Goal: Task Accomplishment & Management: Manage account settings

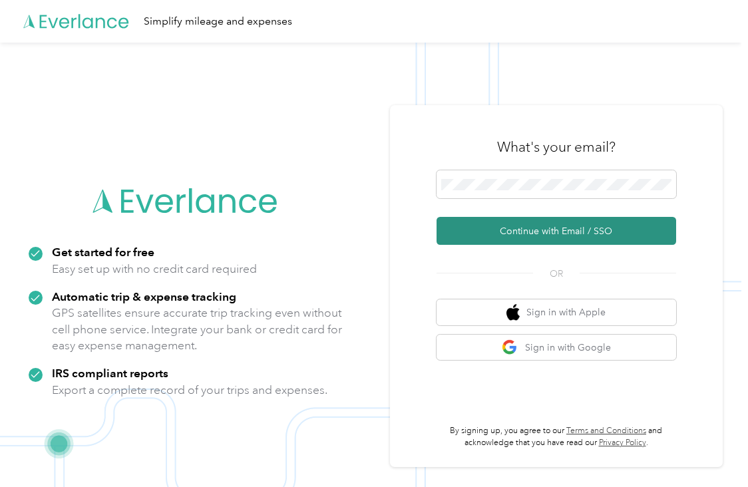
click at [557, 228] on button "Continue with Email / SSO" at bounding box center [556, 231] width 240 height 28
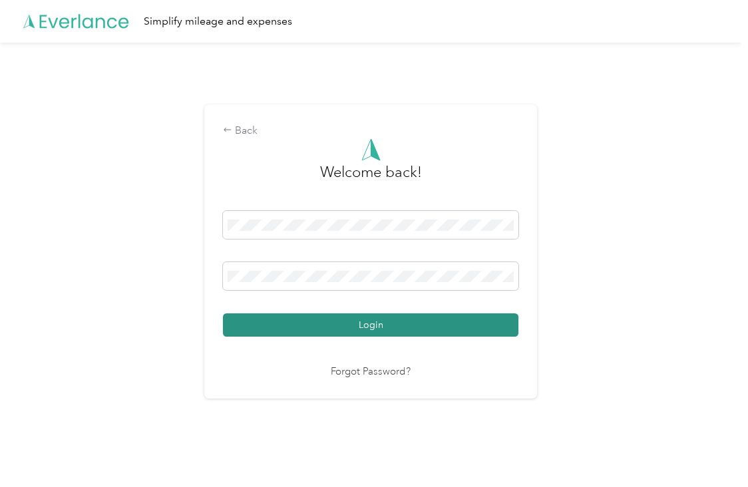
click at [392, 329] on button "Login" at bounding box center [370, 324] width 295 height 23
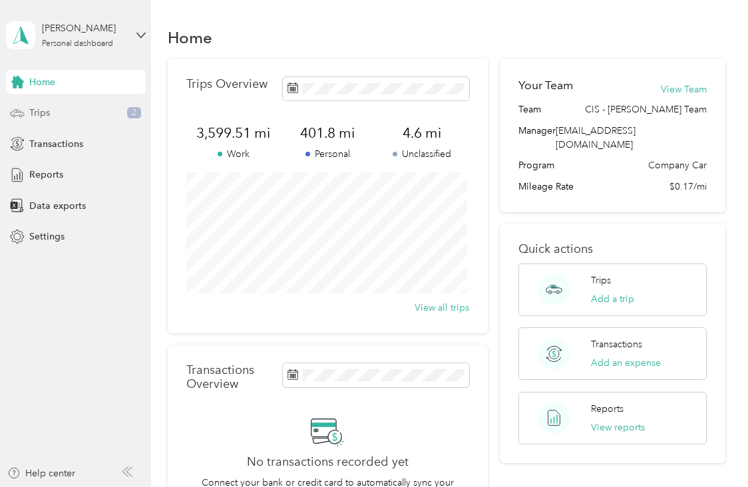
click at [69, 118] on div "Trips 2" at bounding box center [76, 113] width 140 height 24
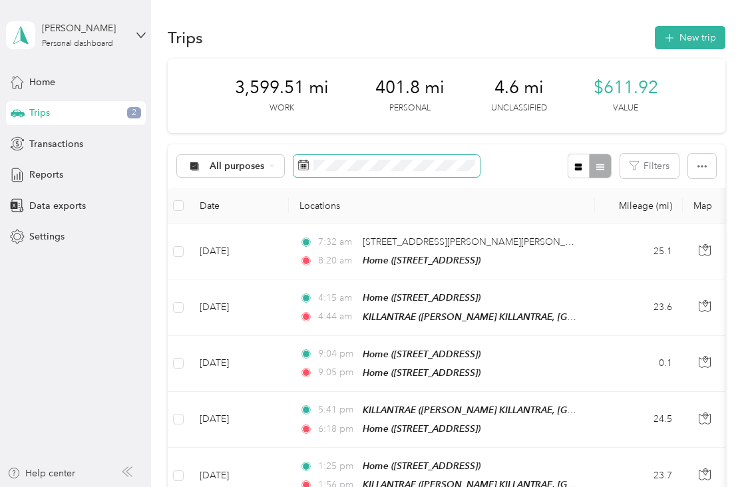
click at [434, 172] on span at bounding box center [386, 166] width 186 height 23
click at [645, 170] on button "Filters" at bounding box center [649, 166] width 59 height 25
click at [644, 172] on button "Filters" at bounding box center [649, 166] width 59 height 25
click at [246, 159] on div "All purposes" at bounding box center [231, 166] width 108 height 23
click at [240, 209] on span "Unclassified" at bounding box center [243, 213] width 67 height 14
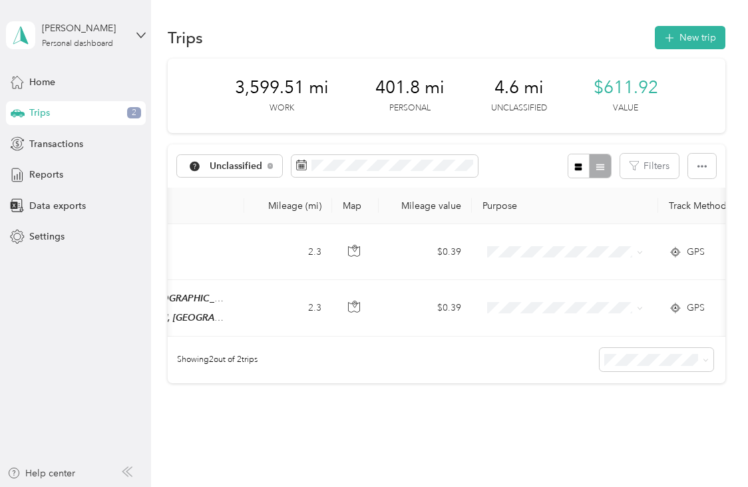
scroll to position [0, 357]
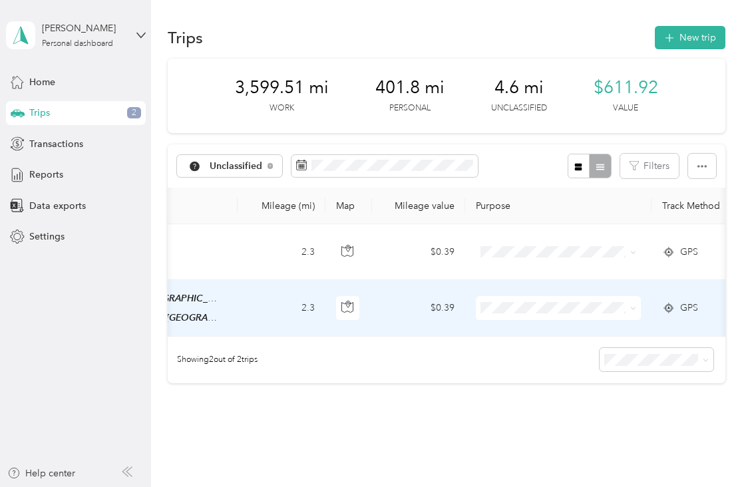
click at [520, 291] on td at bounding box center [558, 308] width 186 height 56
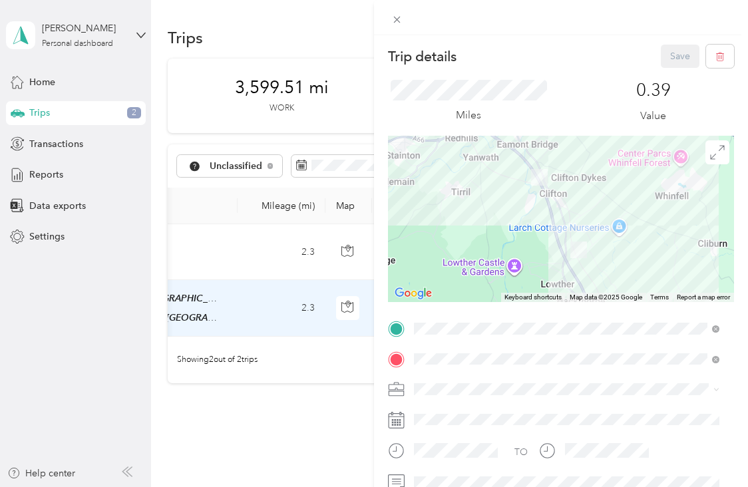
click at [461, 408] on span "Holstein Group" at bounding box center [450, 412] width 65 height 11
click at [673, 54] on button "Save" at bounding box center [680, 56] width 39 height 23
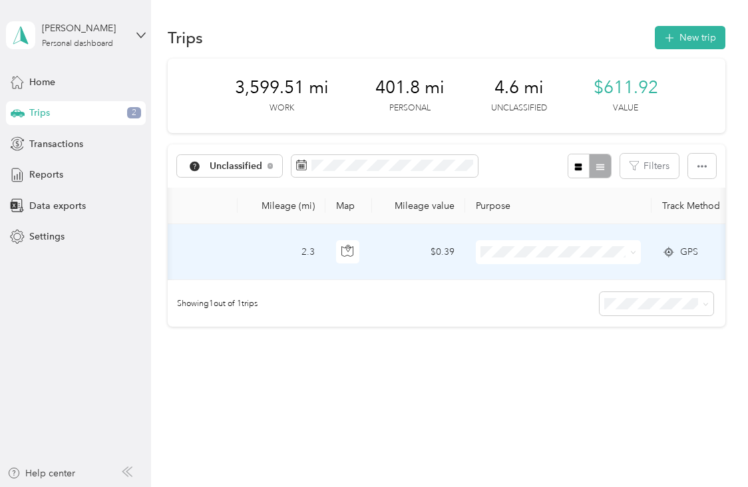
click at [510, 257] on span at bounding box center [558, 252] width 165 height 24
click at [647, 262] on td at bounding box center [558, 252] width 186 height 56
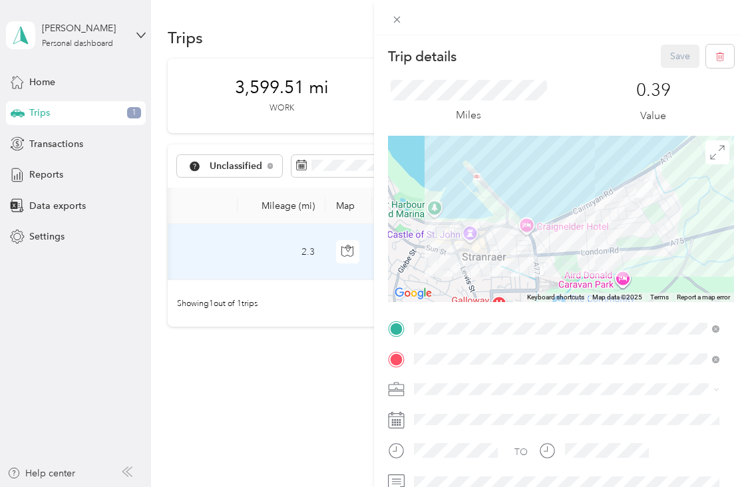
click at [448, 430] on span "Personal" at bounding box center [435, 431] width 35 height 11
click at [668, 51] on button "Save" at bounding box center [680, 56] width 39 height 23
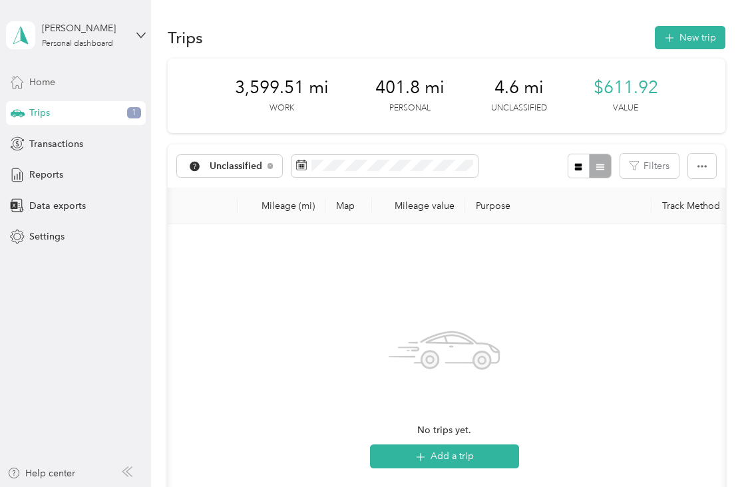
click at [65, 86] on div "Home" at bounding box center [76, 82] width 140 height 24
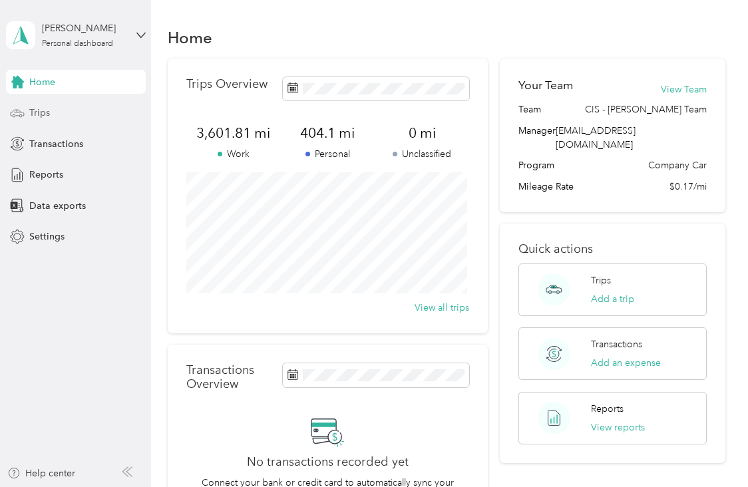
click at [64, 112] on div "Trips" at bounding box center [76, 113] width 140 height 24
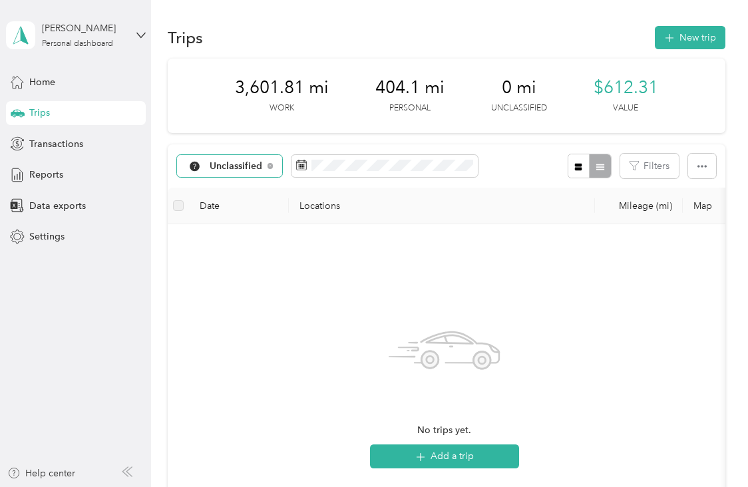
click at [250, 170] on span "Unclassified" at bounding box center [236, 166] width 53 height 9
click at [247, 190] on li "All purposes" at bounding box center [232, 189] width 111 height 23
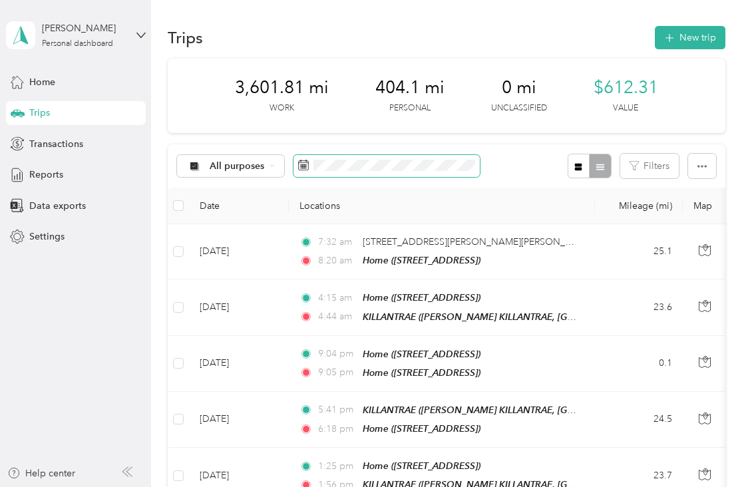
click at [450, 174] on span at bounding box center [386, 166] width 186 height 23
click at [452, 172] on span at bounding box center [386, 166] width 186 height 23
click at [307, 167] on icon at bounding box center [304, 164] width 10 height 9
click at [70, 116] on div "Trips" at bounding box center [76, 113] width 140 height 24
click at [66, 82] on div "Home" at bounding box center [76, 82] width 140 height 24
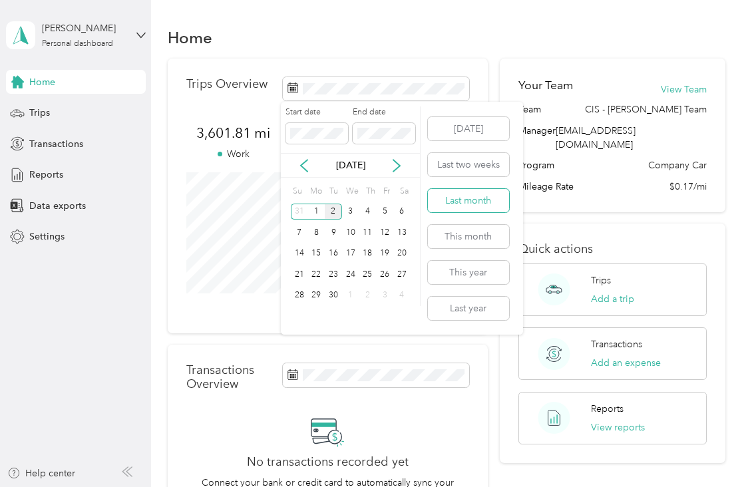
click at [476, 210] on button "Last month" at bounding box center [468, 200] width 81 height 23
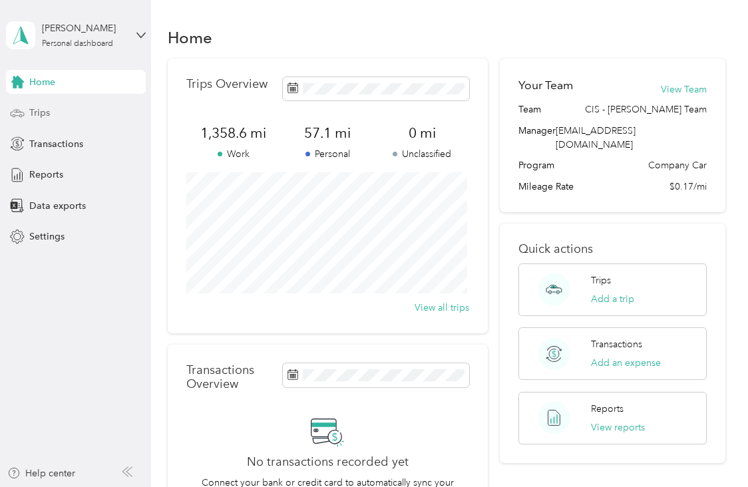
click at [55, 107] on div "Trips" at bounding box center [76, 113] width 140 height 24
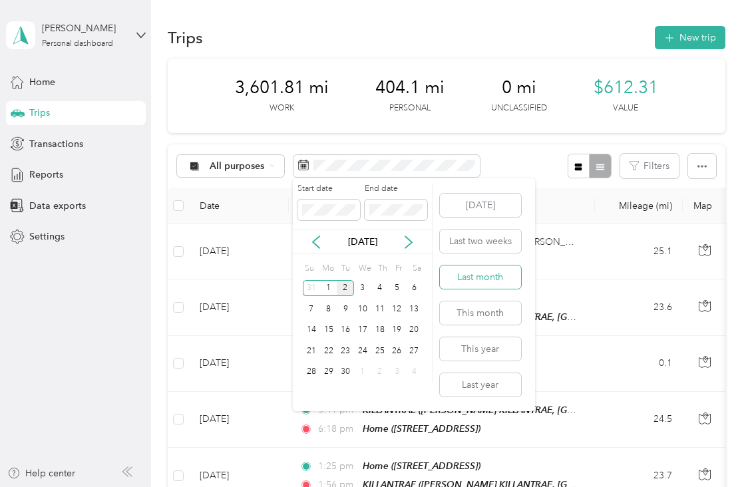
click at [479, 277] on button "Last month" at bounding box center [480, 276] width 81 height 23
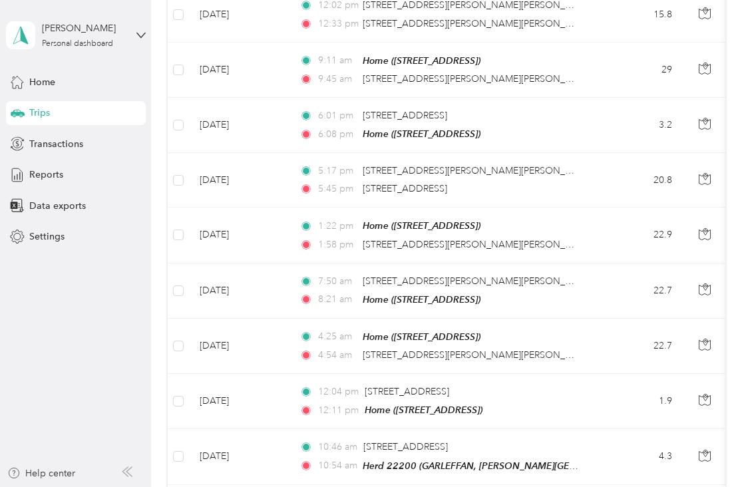
scroll to position [737, 0]
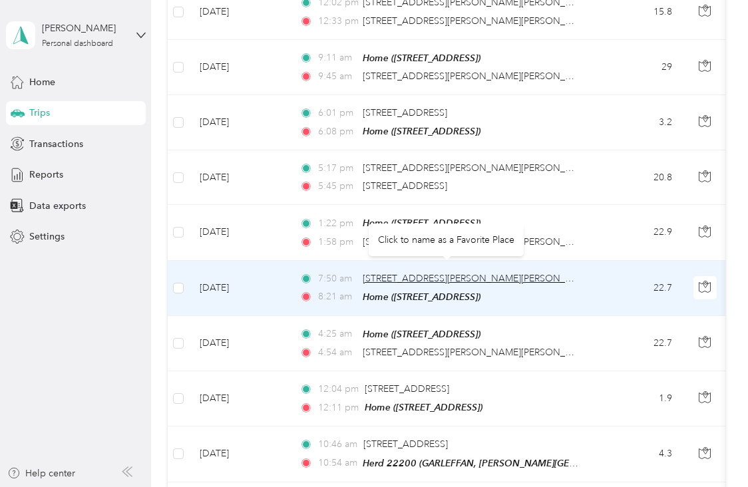
click at [432, 273] on span "[STREET_ADDRESS][PERSON_NAME][PERSON_NAME]" at bounding box center [479, 278] width 232 height 11
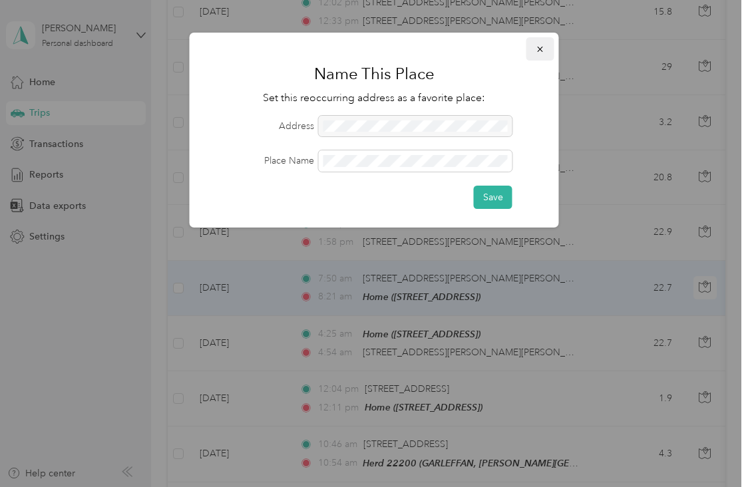
click at [538, 49] on icon "button" at bounding box center [540, 49] width 9 height 9
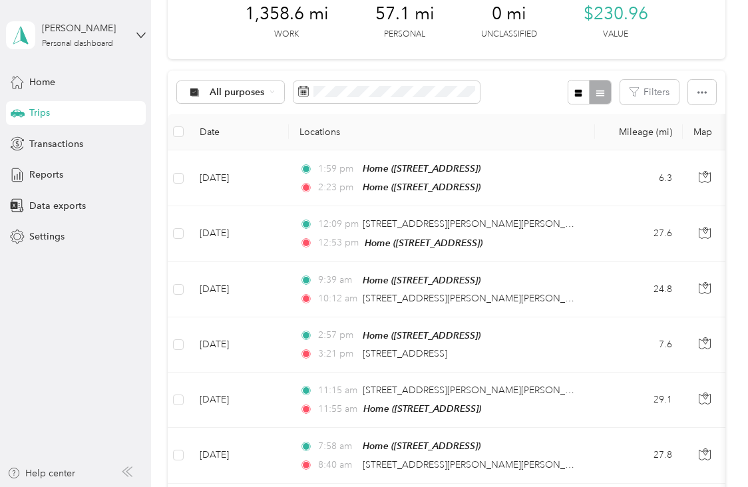
scroll to position [0, 0]
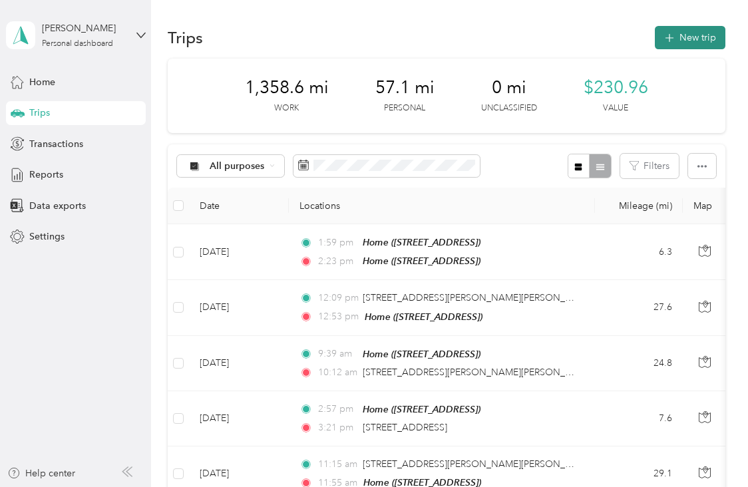
click at [681, 47] on button "New trip" at bounding box center [690, 37] width 71 height 23
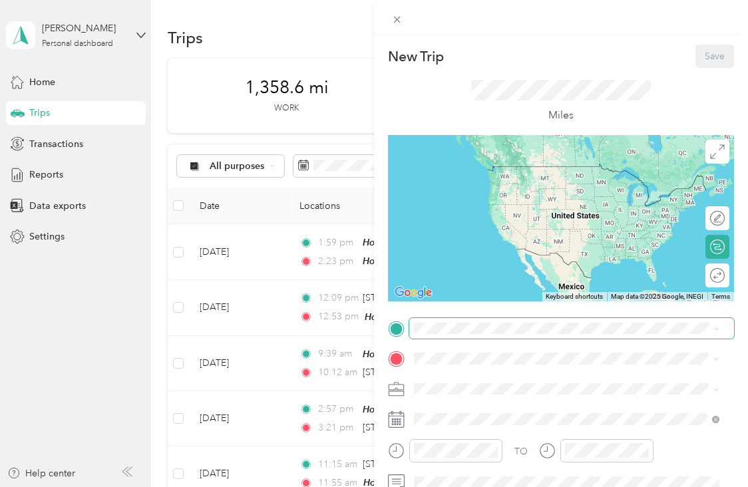
click at [478, 318] on span at bounding box center [571, 328] width 325 height 21
click at [474, 335] on span at bounding box center [571, 328] width 325 height 21
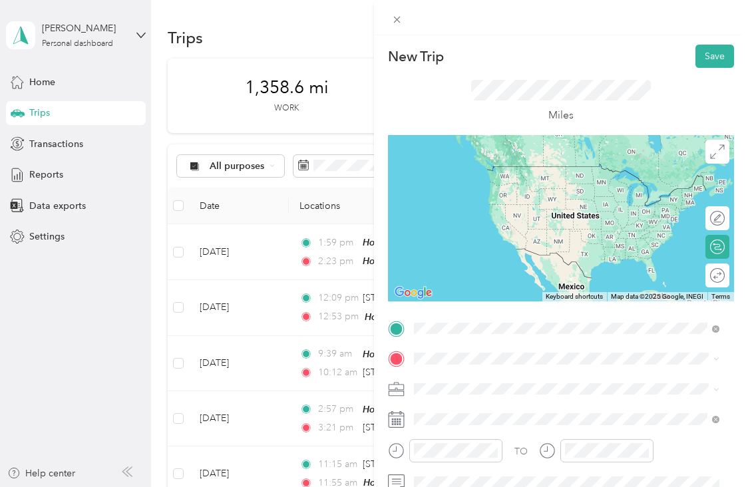
click at [524, 180] on span "[STREET_ADDRESS]" at bounding box center [481, 185] width 84 height 11
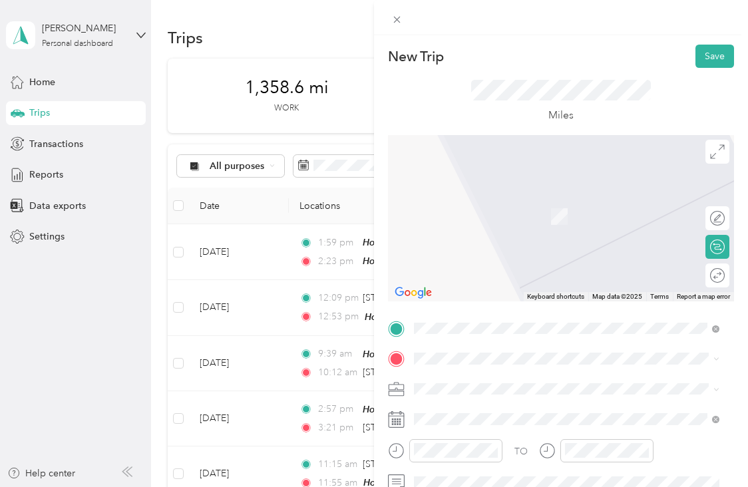
click at [558, 216] on span "[GEOGRAPHIC_DATA], MOSSBLOWN, KA6 5AS, BY AYR, [GEOGRAPHIC_DATA], [GEOGRAPHIC_D…" at bounding box center [561, 222] width 245 height 25
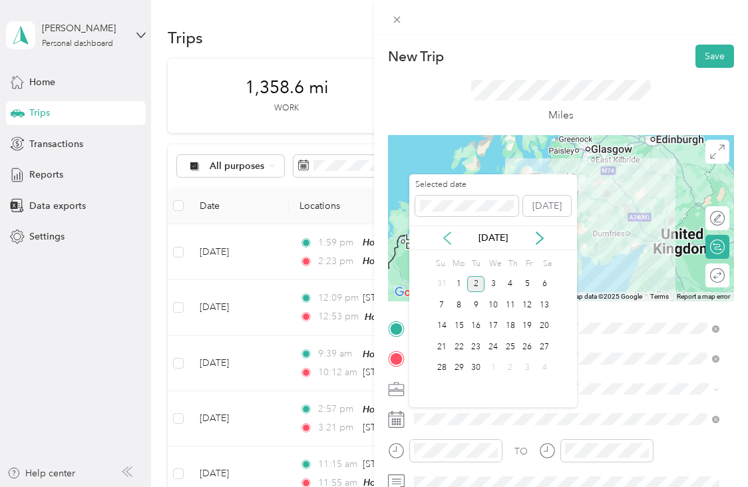
click at [448, 238] on icon at bounding box center [446, 238] width 13 height 13
click at [510, 365] on div "28" at bounding box center [510, 368] width 17 height 17
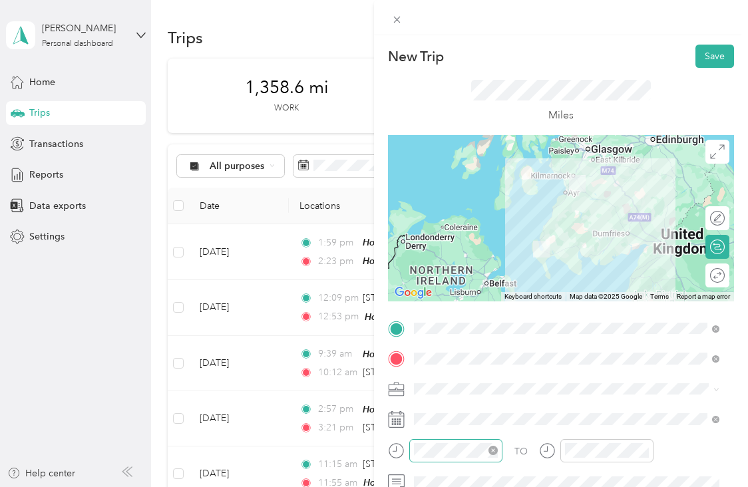
click at [469, 441] on div at bounding box center [455, 450] width 93 height 23
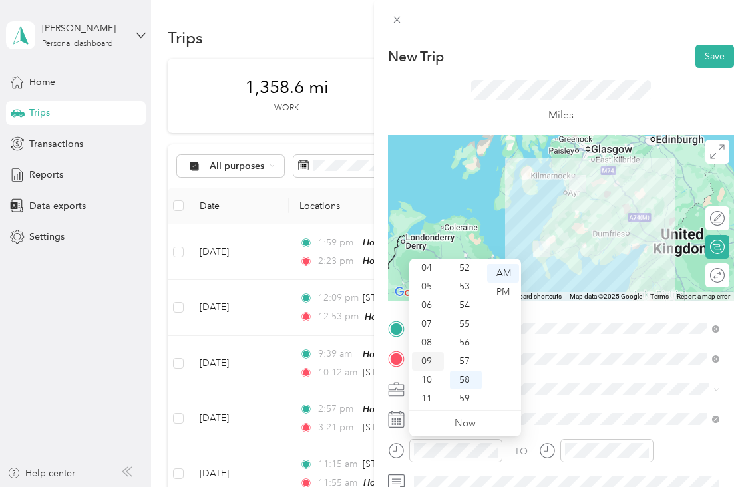
click at [431, 369] on div "09" at bounding box center [428, 361] width 32 height 19
click at [430, 361] on div "09" at bounding box center [428, 361] width 32 height 19
click at [461, 277] on div "00" at bounding box center [466, 273] width 32 height 19
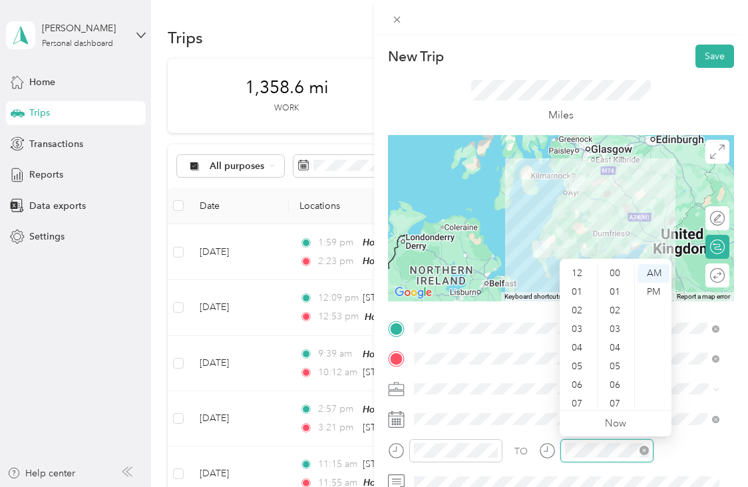
scroll to position [80, 0]
click at [580, 376] on div "10" at bounding box center [578, 380] width 32 height 19
click at [617, 398] on div "45" at bounding box center [616, 402] width 32 height 19
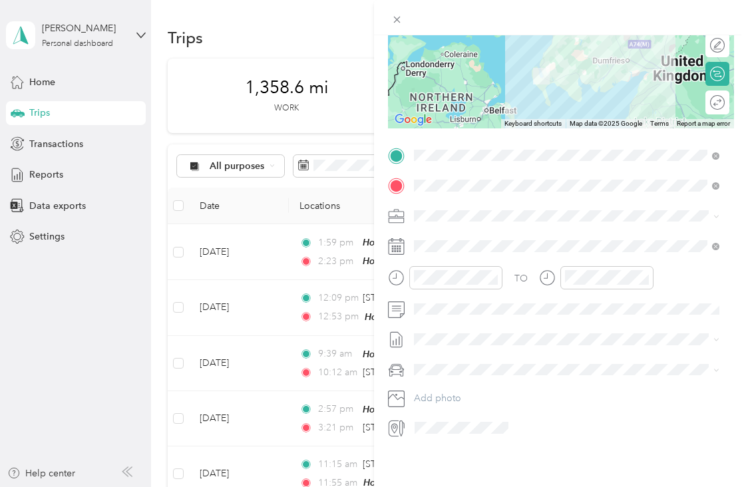
scroll to position [0, 0]
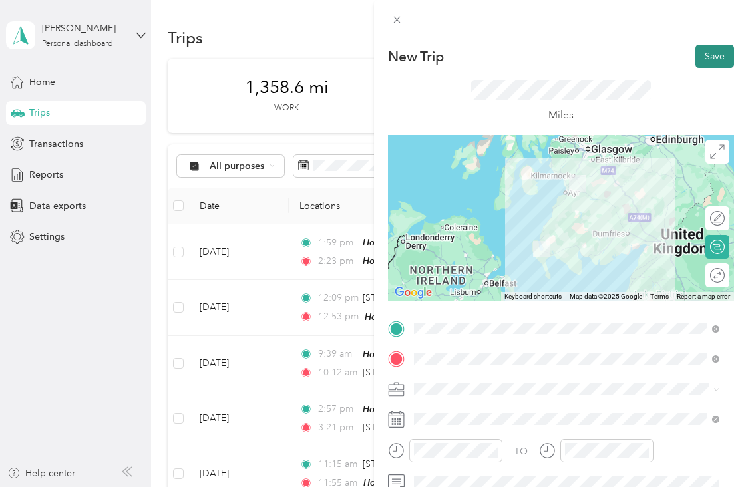
click at [703, 63] on button "Save" at bounding box center [714, 56] width 39 height 23
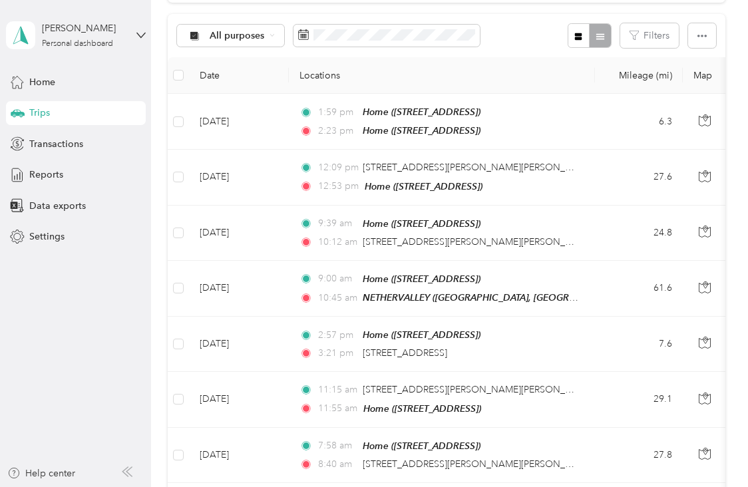
scroll to position [124, 0]
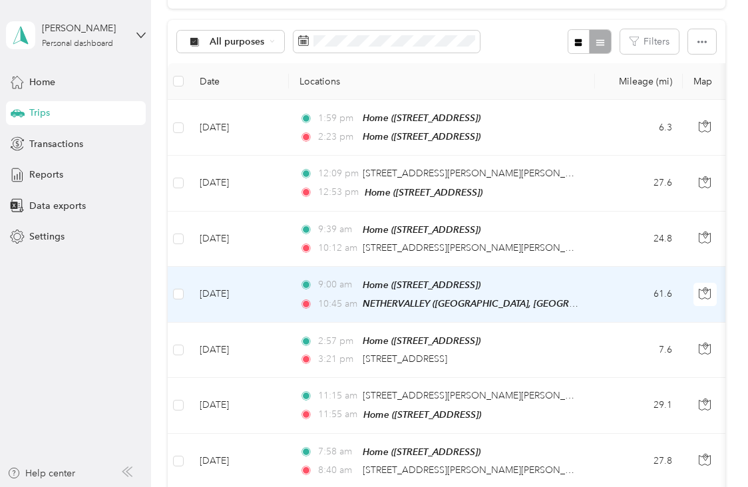
click at [391, 305] on div "NETHERVALLEY (SHACKLEHILL FARM, MOSSBLOWN, BY AYR, AYRSHIRE)" at bounding box center [471, 303] width 216 height 15
click at [637, 284] on td "61.6" at bounding box center [639, 295] width 88 height 56
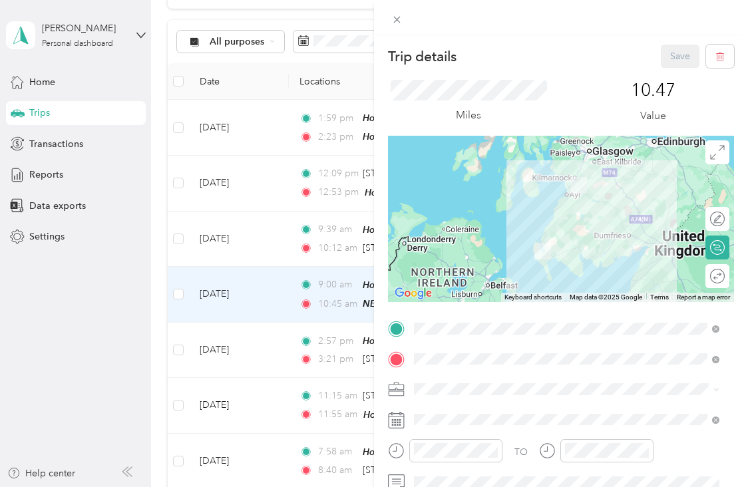
click at [546, 402] on div "TO Add photo" at bounding box center [561, 464] width 346 height 293
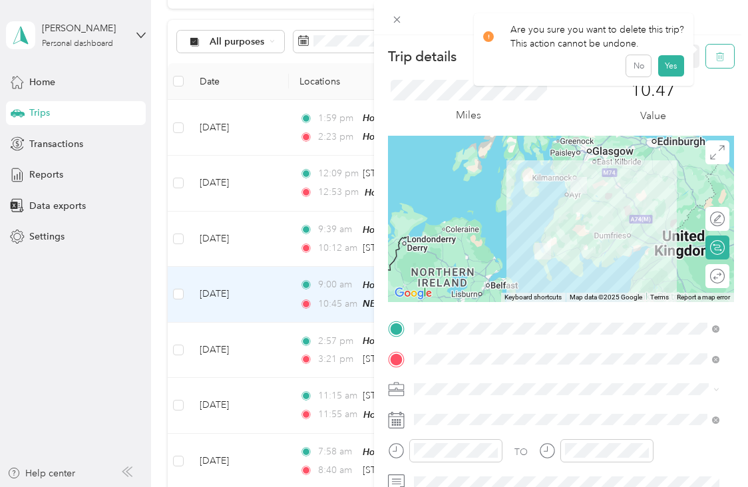
click at [715, 58] on icon "button" at bounding box center [719, 56] width 9 height 9
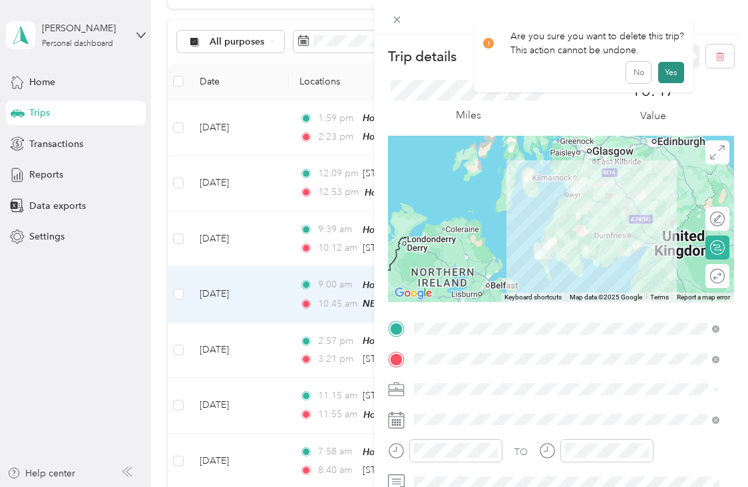
click at [671, 71] on button "Yes" at bounding box center [671, 72] width 26 height 21
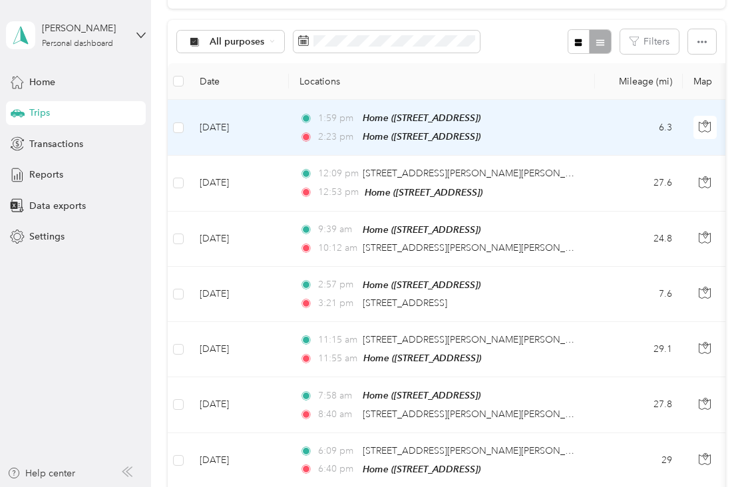
click at [637, 124] on td "6.3" at bounding box center [639, 128] width 88 height 56
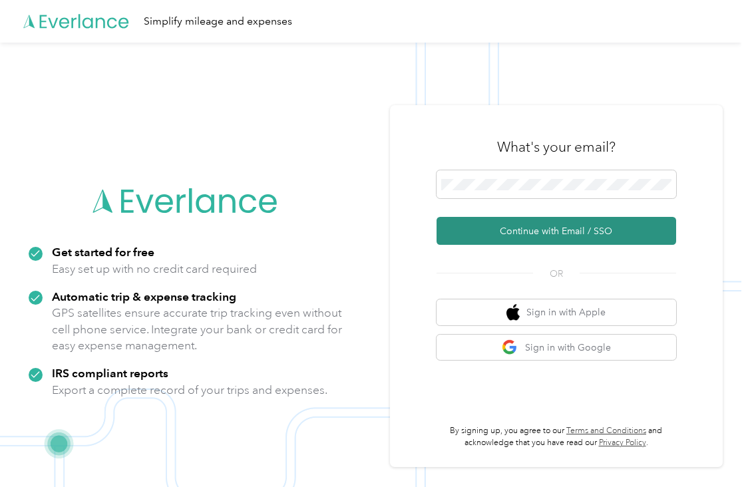
click at [496, 229] on button "Continue with Email / SSO" at bounding box center [556, 231] width 240 height 28
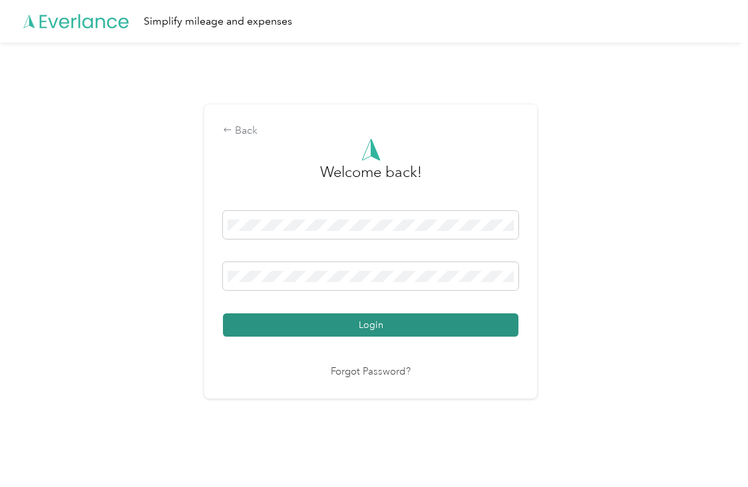
click at [428, 329] on button "Login" at bounding box center [370, 324] width 295 height 23
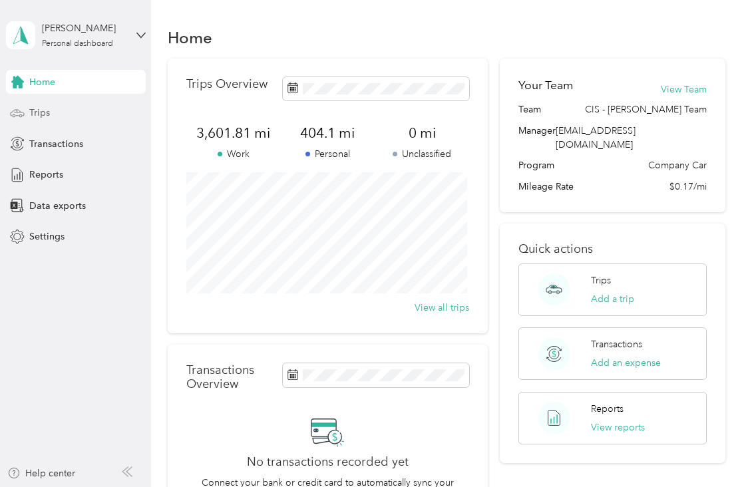
click at [116, 111] on div "Trips" at bounding box center [76, 113] width 140 height 24
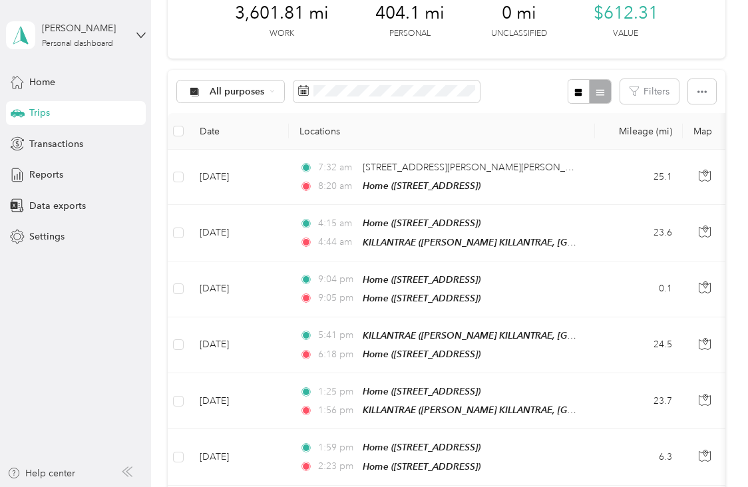
scroll to position [83, 0]
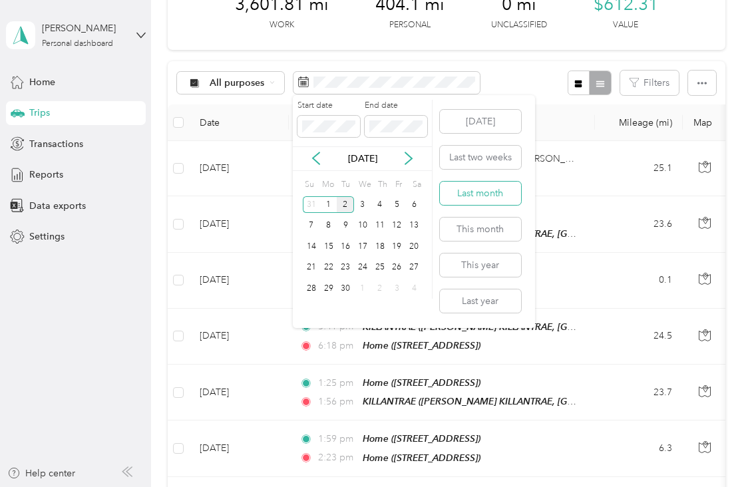
click at [497, 194] on button "Last month" at bounding box center [480, 193] width 81 height 23
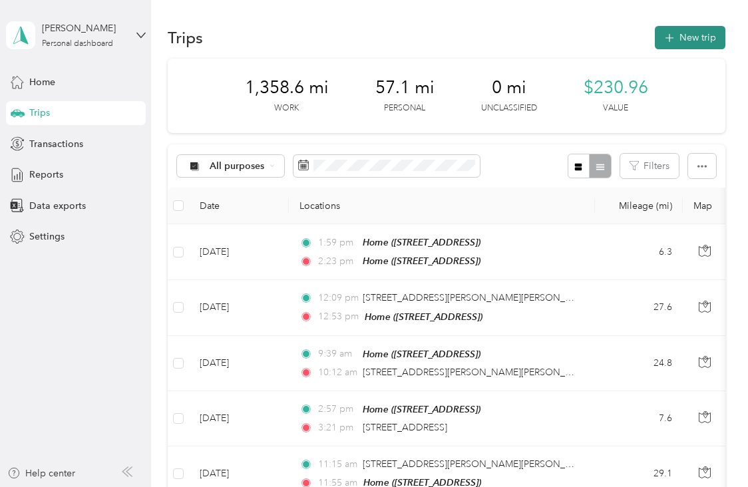
click at [680, 38] on button "New trip" at bounding box center [690, 37] width 71 height 23
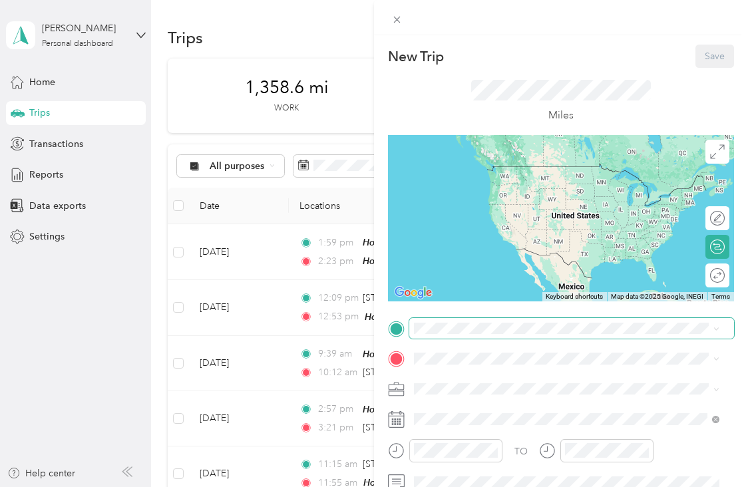
click at [485, 335] on span at bounding box center [571, 328] width 325 height 21
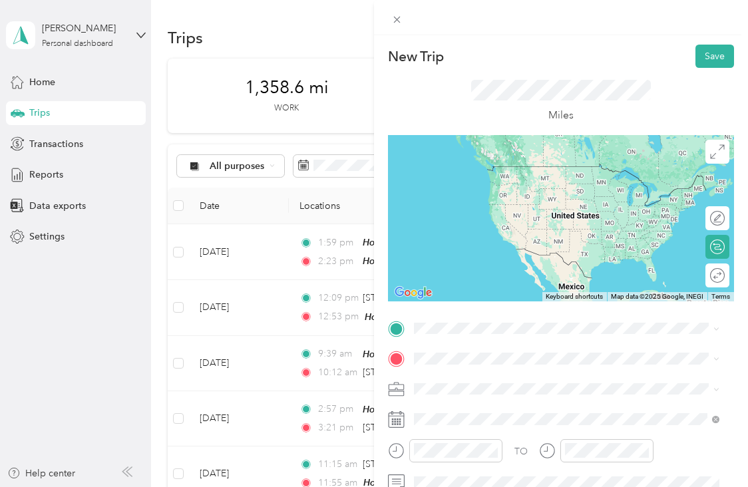
click at [521, 174] on div "Home [STREET_ADDRESS]" at bounding box center [481, 176] width 84 height 28
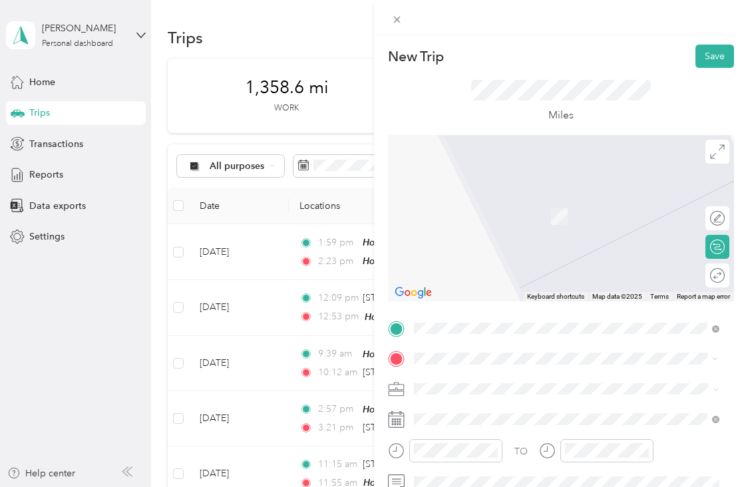
click at [571, 226] on div "TEAM CULZEAN BALTERSAN MAINS, KA19 8HQ, [GEOGRAPHIC_DATA], [GEOGRAPHIC_DATA], […" at bounding box center [576, 218] width 275 height 47
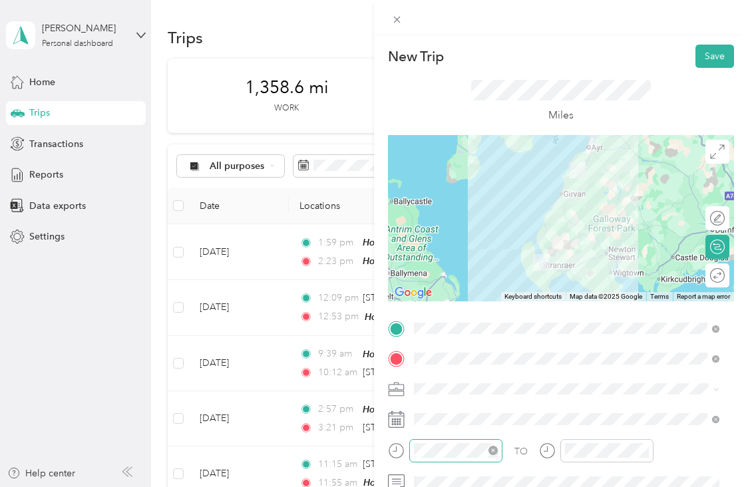
click at [469, 442] on div at bounding box center [455, 450] width 93 height 23
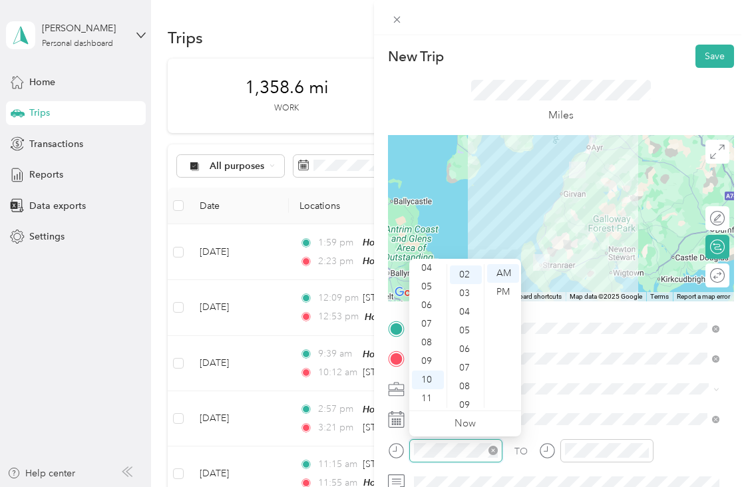
scroll to position [37, 0]
click at [503, 287] on div "PM" at bounding box center [503, 292] width 32 height 19
click at [429, 291] on div "01" at bounding box center [428, 292] width 32 height 19
click at [466, 273] on div "00" at bounding box center [466, 273] width 32 height 19
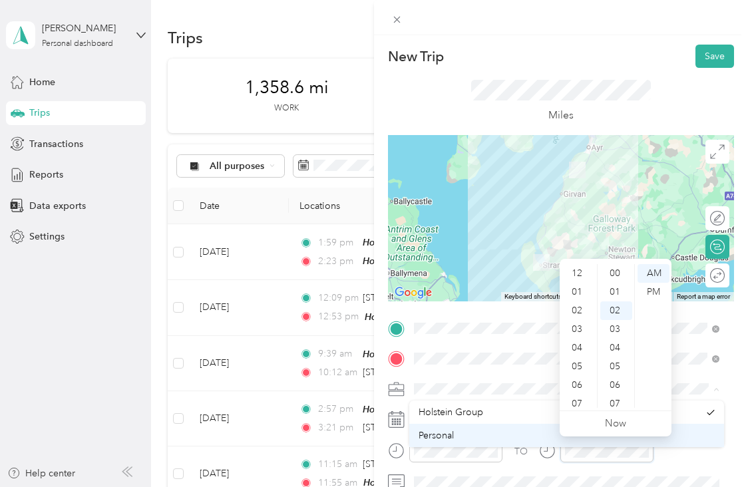
scroll to position [80, 0]
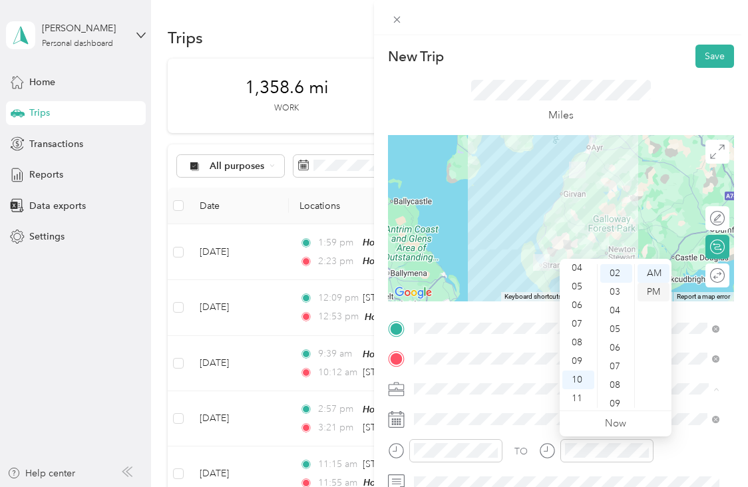
click at [654, 293] on div "PM" at bounding box center [653, 292] width 32 height 19
click at [580, 292] on div "02" at bounding box center [578, 290] width 32 height 19
click at [619, 364] on div "05" at bounding box center [616, 366] width 32 height 19
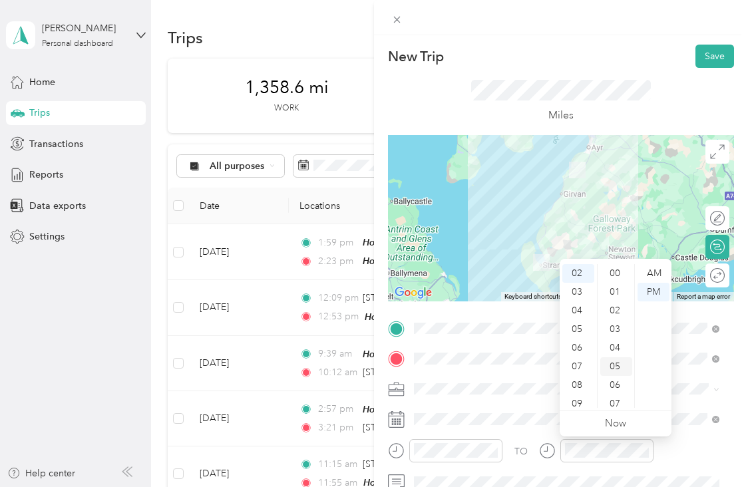
scroll to position [93, 0]
click at [708, 57] on button "Save" at bounding box center [714, 56] width 39 height 23
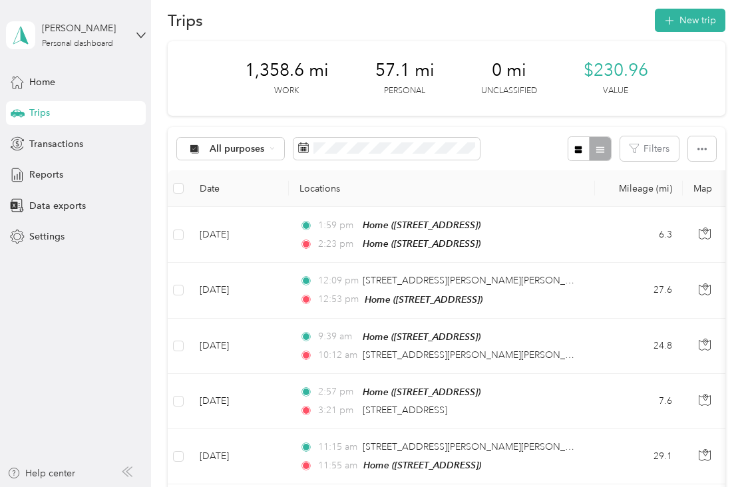
scroll to position [0, 0]
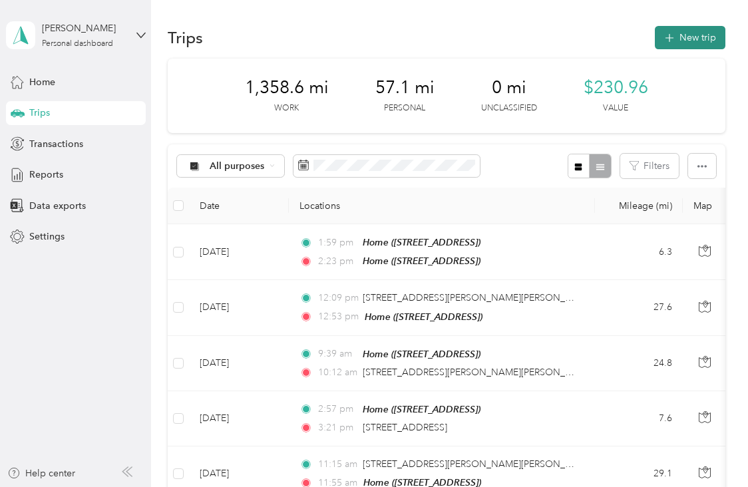
click at [671, 37] on icon "button" at bounding box center [668, 38] width 15 height 15
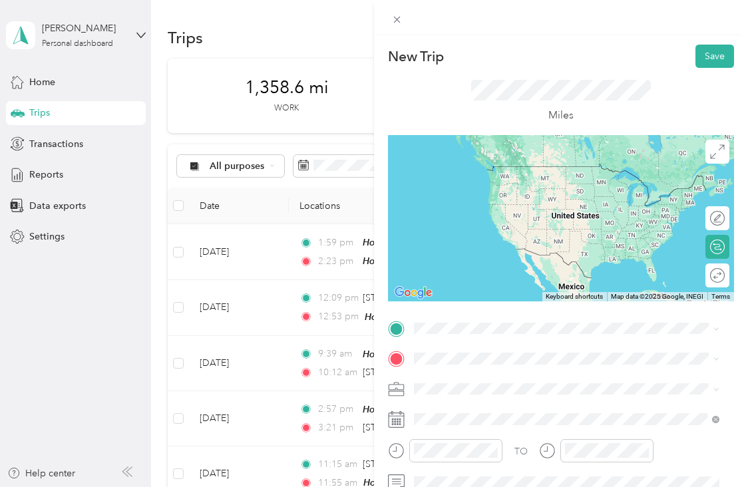
click at [524, 185] on span "[STREET_ADDRESS]" at bounding box center [481, 181] width 84 height 11
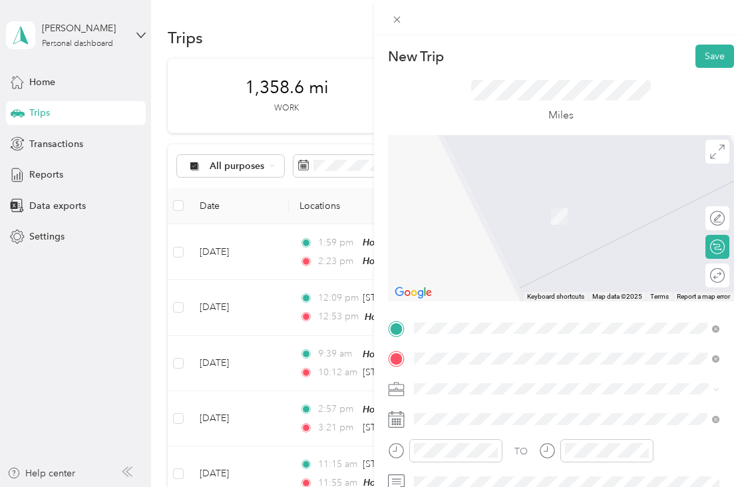
click at [555, 226] on div "TEAM CULZEAN BALTERSAN MAINS, KA19 8HQ, [GEOGRAPHIC_DATA], [GEOGRAPHIC_DATA], […" at bounding box center [576, 219] width 275 height 47
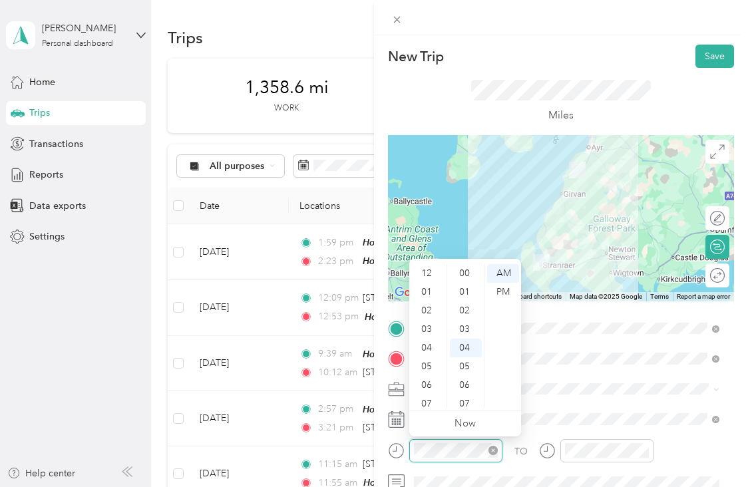
scroll to position [80, 0]
click at [506, 288] on div "PM" at bounding box center [503, 292] width 32 height 19
click at [429, 305] on div "02" at bounding box center [428, 310] width 32 height 19
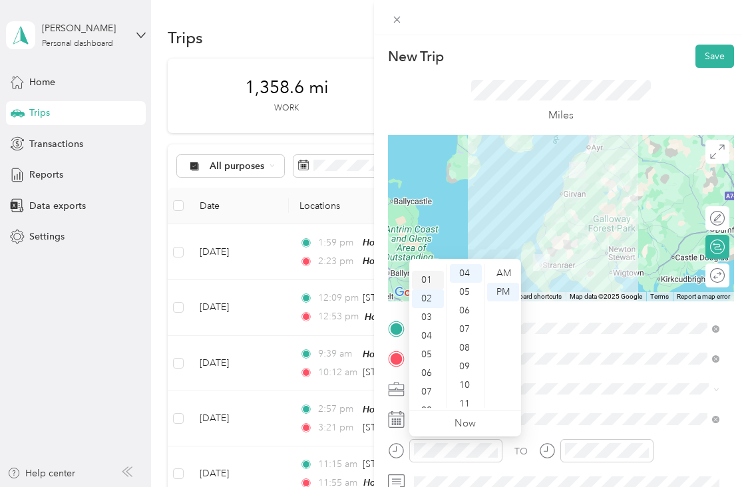
click at [424, 283] on div "01" at bounding box center [428, 280] width 32 height 19
click at [427, 311] on div "03" at bounding box center [428, 310] width 32 height 19
click at [428, 273] on div "02" at bounding box center [428, 270] width 32 height 19
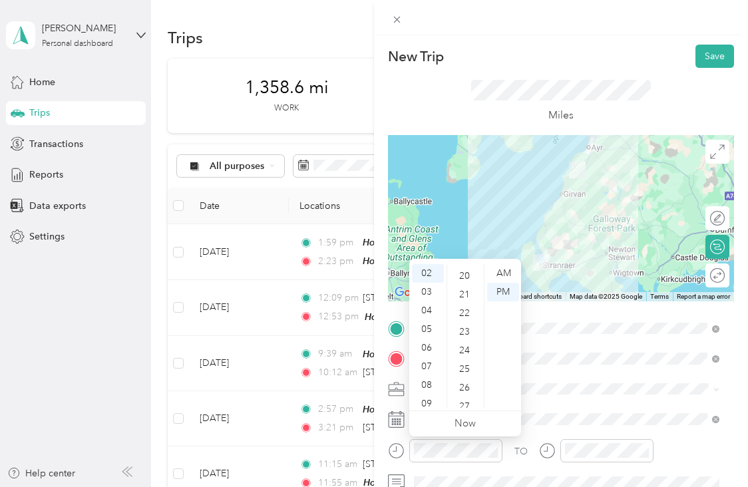
scroll to position [375, 0]
click at [469, 361] on div "25" at bounding box center [466, 364] width 32 height 19
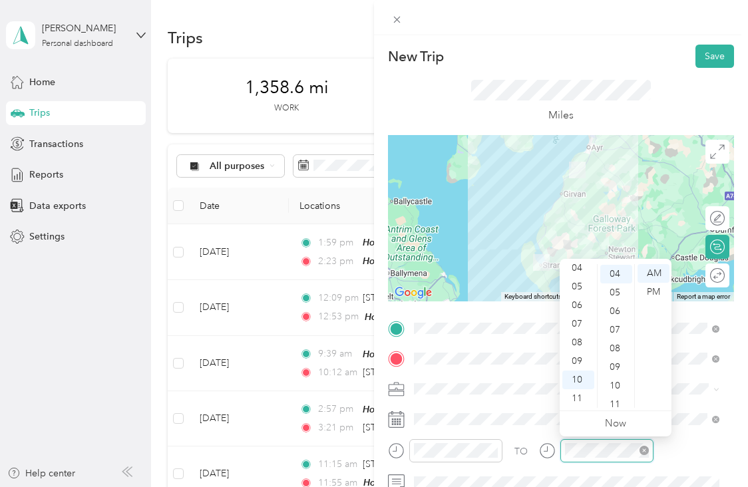
scroll to position [75, 0]
click at [655, 289] on div "PM" at bounding box center [653, 292] width 32 height 19
click at [578, 295] on div "03" at bounding box center [578, 297] width 32 height 19
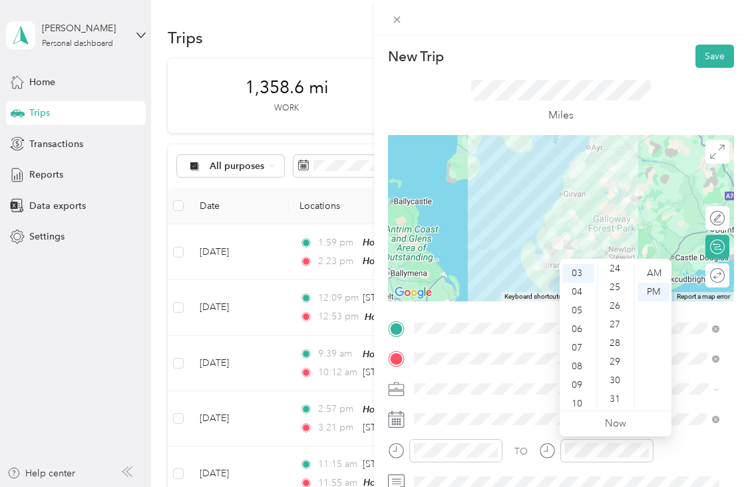
scroll to position [461, 0]
click at [618, 372] on div "30" at bounding box center [616, 371] width 32 height 19
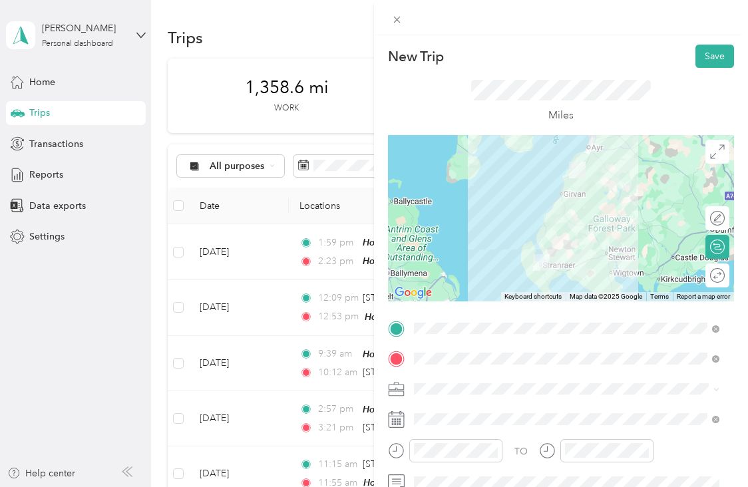
click at [663, 106] on div "Miles" at bounding box center [561, 101] width 346 height 67
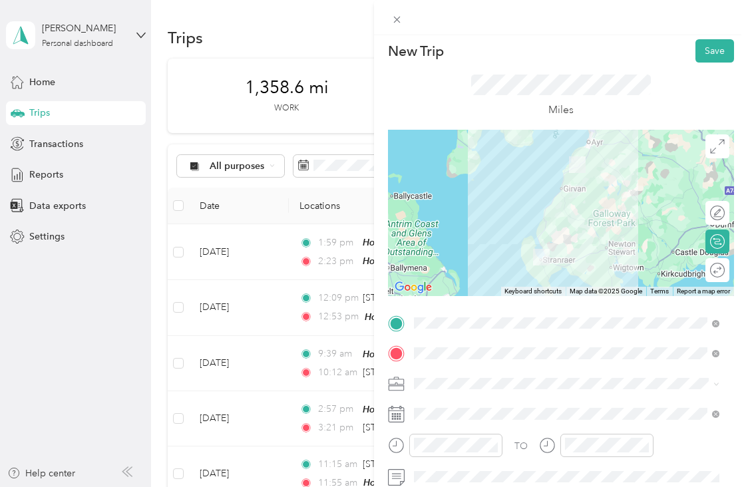
scroll to position [0, 0]
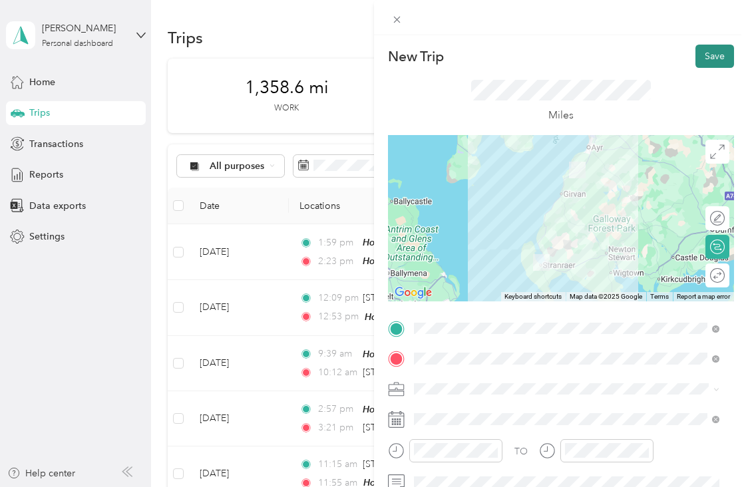
click at [705, 59] on button "Save" at bounding box center [714, 56] width 39 height 23
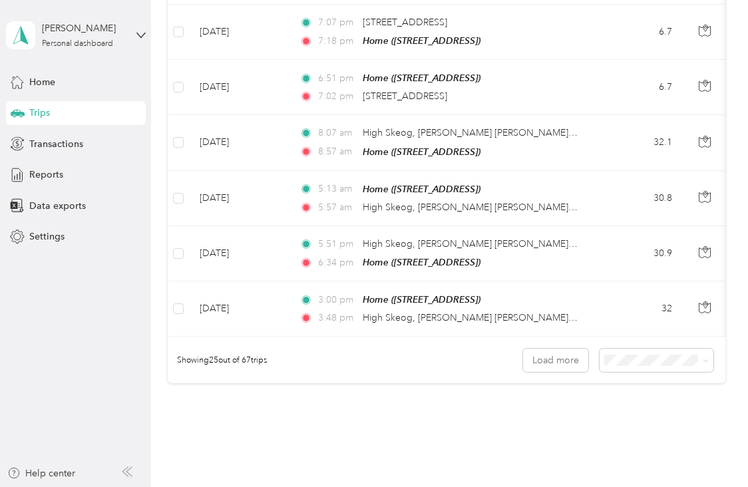
scroll to position [1255, 0]
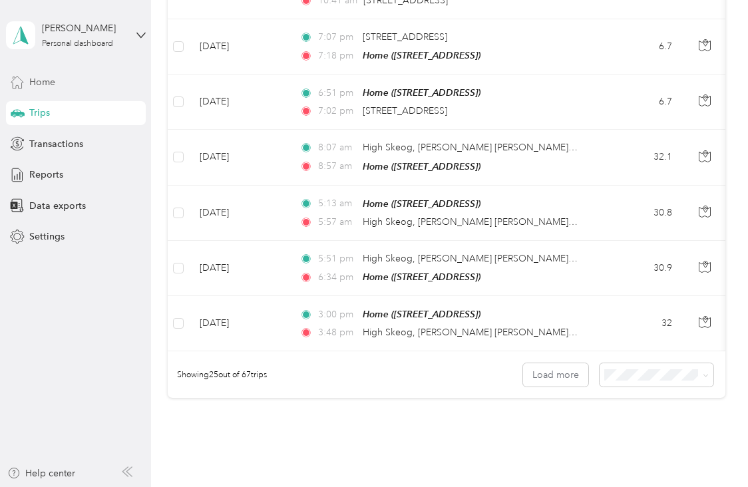
click at [109, 73] on div "Home" at bounding box center [76, 82] width 140 height 24
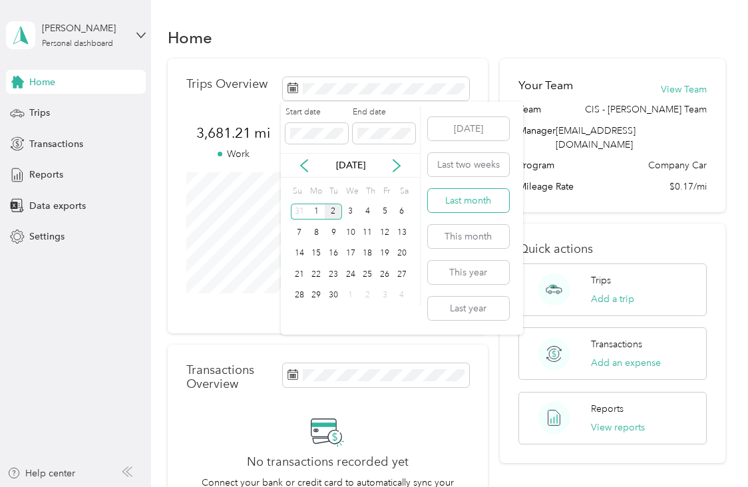
click at [466, 202] on button "Last month" at bounding box center [468, 200] width 81 height 23
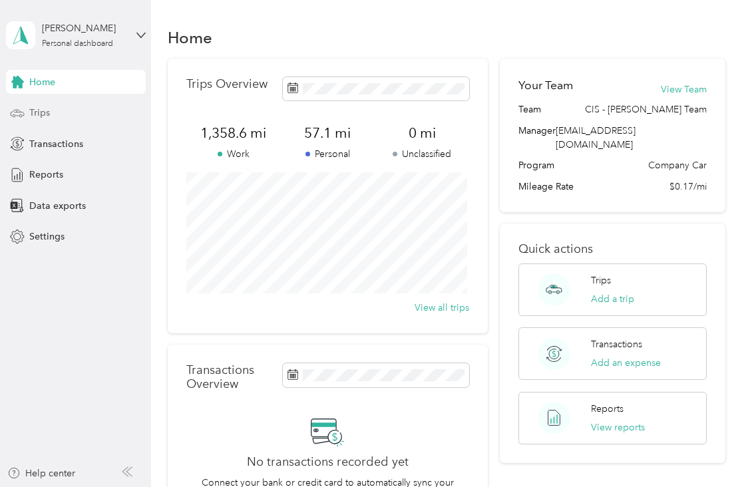
click at [44, 112] on span "Trips" at bounding box center [39, 113] width 21 height 14
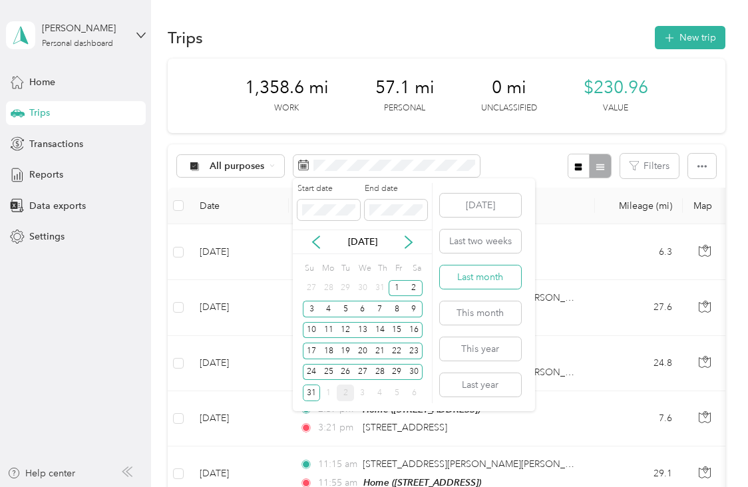
click at [489, 271] on button "Last month" at bounding box center [480, 276] width 81 height 23
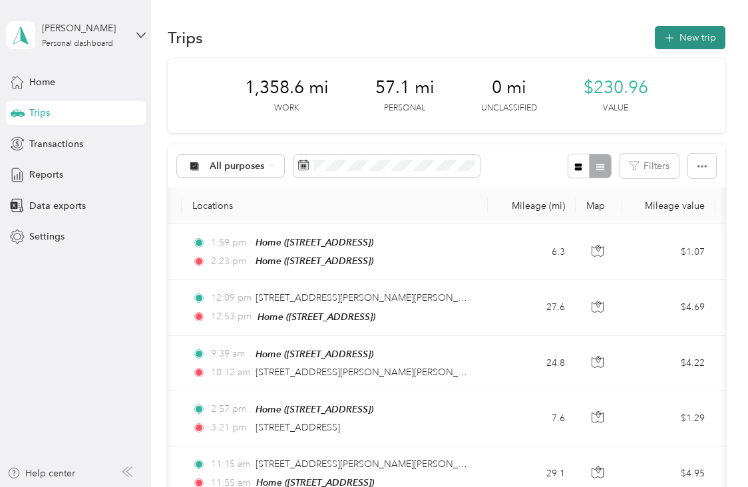
click at [682, 34] on button "New trip" at bounding box center [690, 37] width 71 height 23
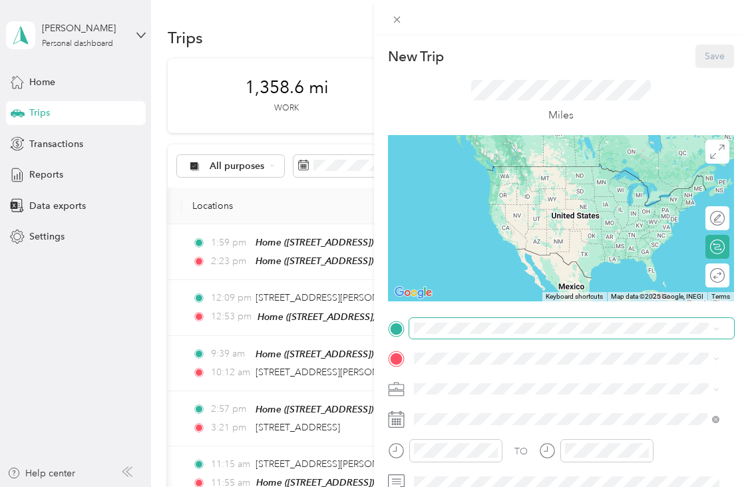
click at [522, 321] on span at bounding box center [571, 328] width 325 height 21
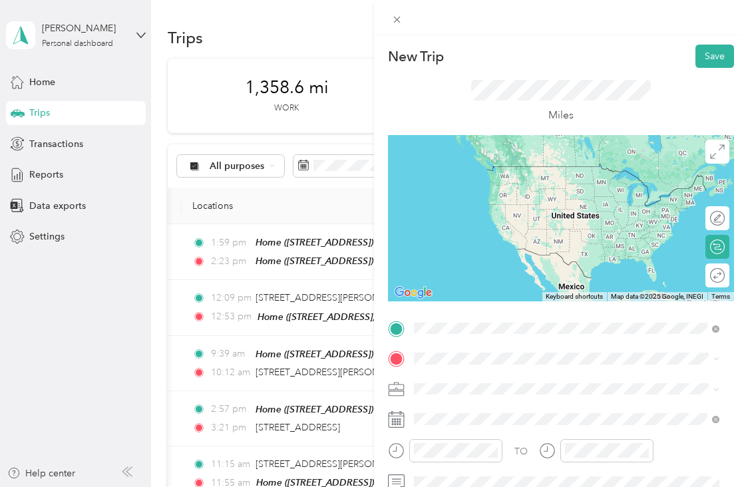
click at [515, 170] on div "Home" at bounding box center [481, 171] width 84 height 12
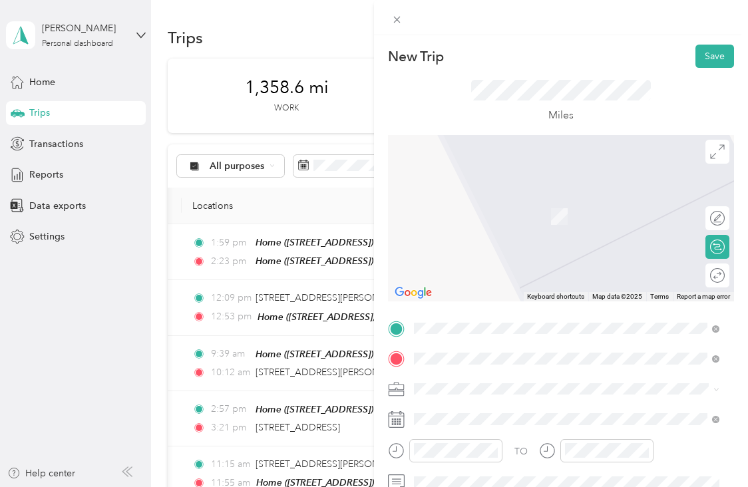
click at [494, 232] on span "[GEOGRAPHIC_DATA], MOSSBLOWN, KA6 5AS, BY AYR, [GEOGRAPHIC_DATA], [GEOGRAPHIC_D…" at bounding box center [561, 228] width 245 height 25
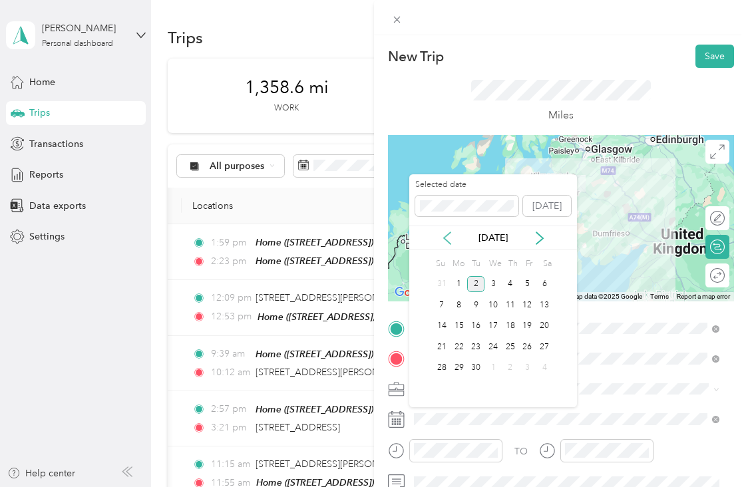
click at [445, 241] on icon at bounding box center [446, 238] width 13 height 13
click at [512, 366] on div "28" at bounding box center [510, 368] width 17 height 17
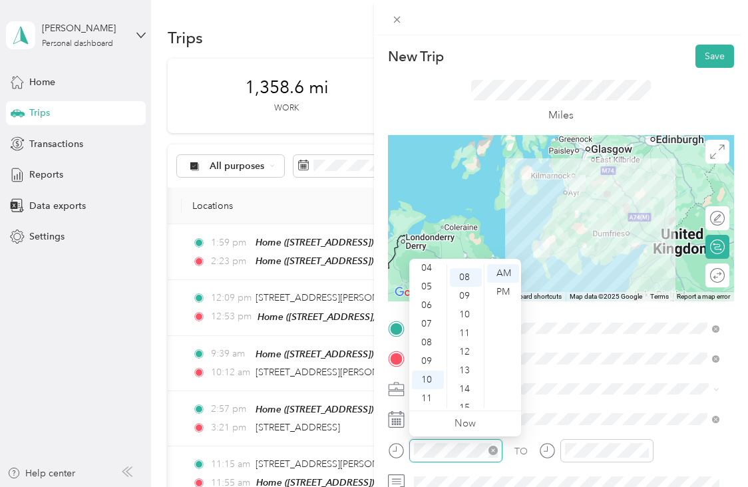
scroll to position [149, 0]
click at [500, 287] on div "PM" at bounding box center [503, 292] width 32 height 19
click at [428, 289] on div "02" at bounding box center [428, 294] width 32 height 19
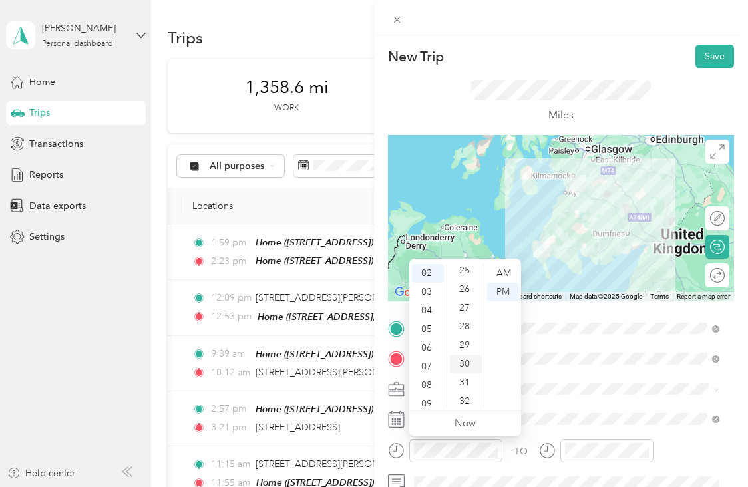
click at [466, 362] on div "30" at bounding box center [466, 364] width 32 height 19
click at [474, 422] on link "Now" at bounding box center [464, 423] width 21 height 13
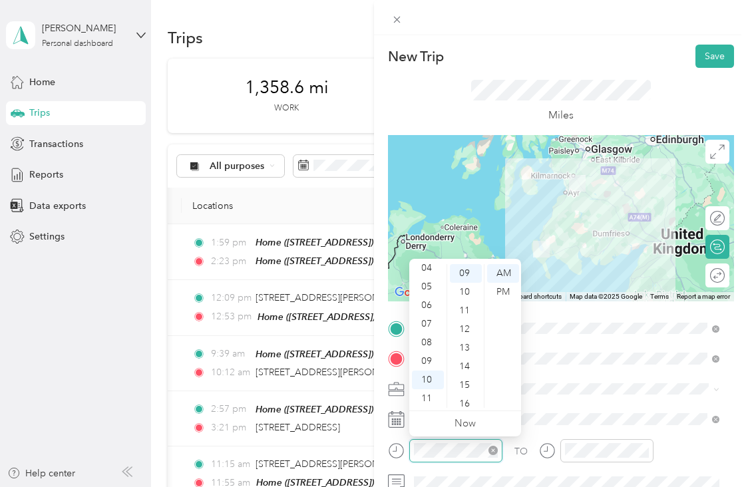
scroll to position [168, 0]
click at [498, 299] on div "PM" at bounding box center [503, 292] width 32 height 19
click at [424, 305] on div "02" at bounding box center [428, 304] width 32 height 19
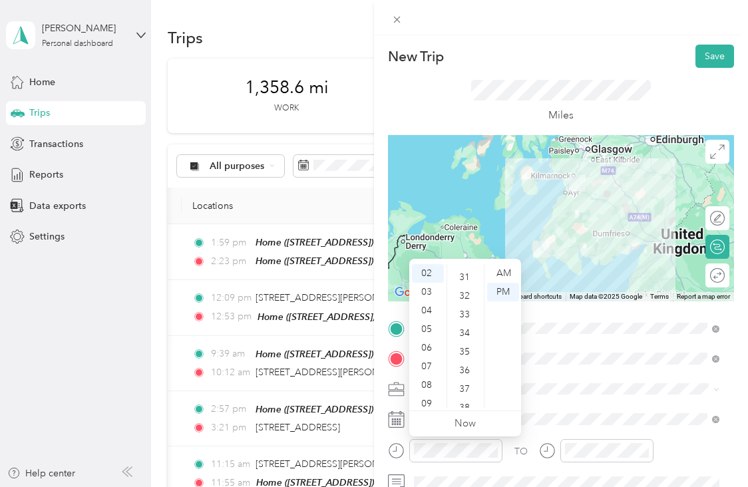
scroll to position [569, 0]
click at [465, 268] on div "30" at bounding box center [466, 263] width 32 height 19
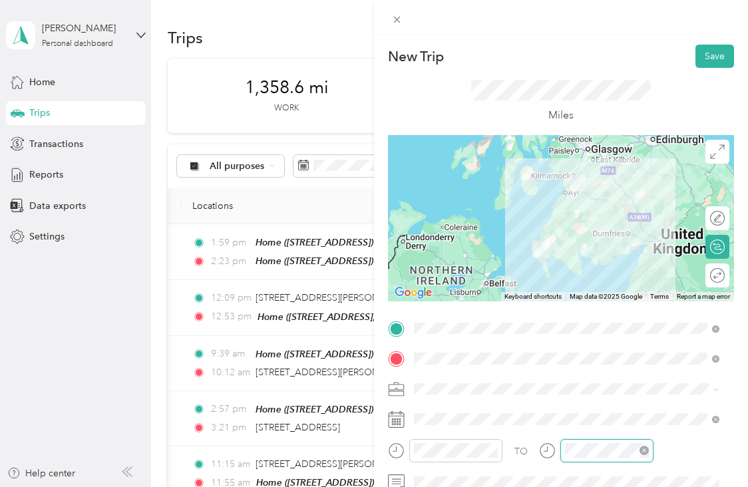
scroll to position [149, 0]
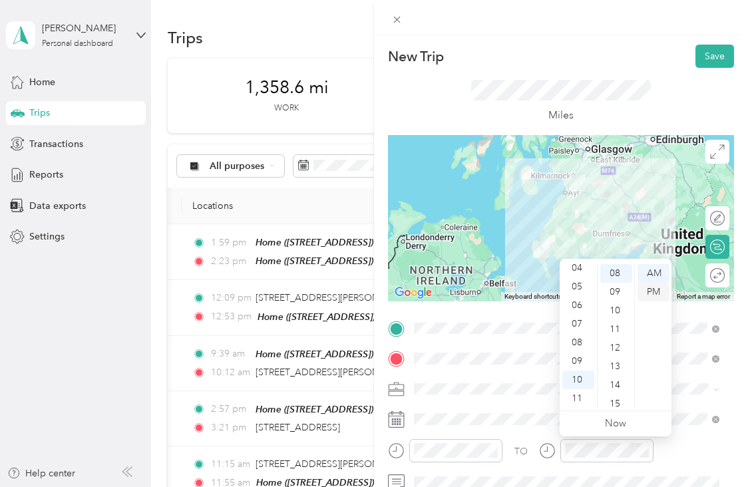
click at [658, 283] on div "PM" at bounding box center [653, 292] width 32 height 19
click at [578, 292] on div "03" at bounding box center [578, 292] width 32 height 19
click at [615, 376] on div "30" at bounding box center [616, 374] width 32 height 19
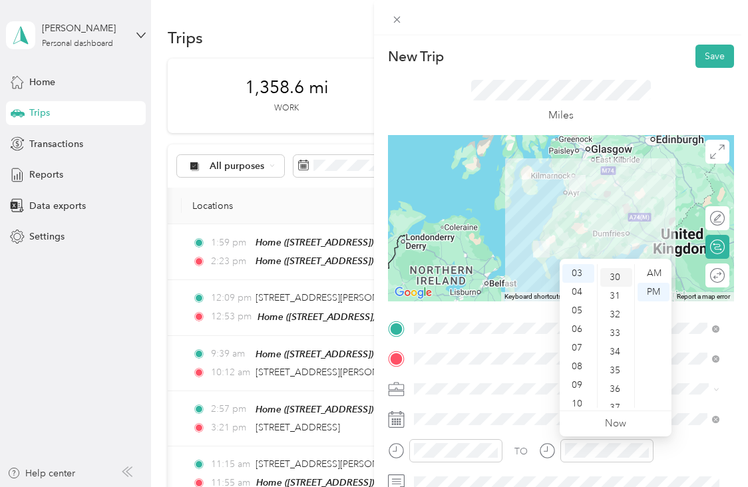
scroll to position [559, 0]
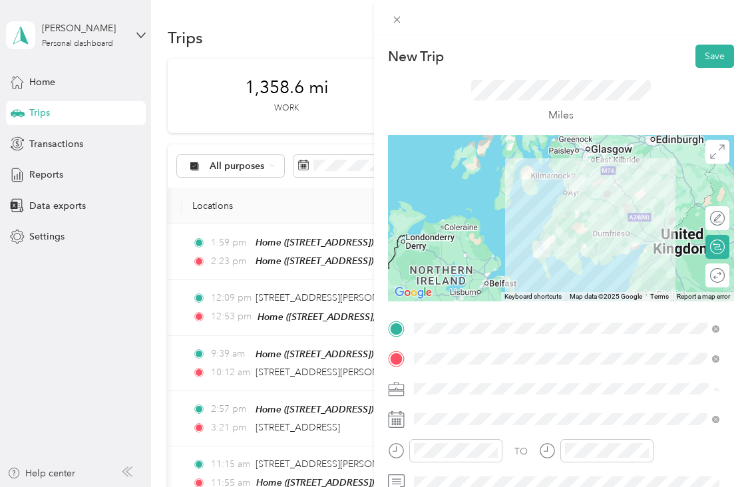
click at [648, 411] on div "Holstein Group" at bounding box center [558, 412] width 281 height 14
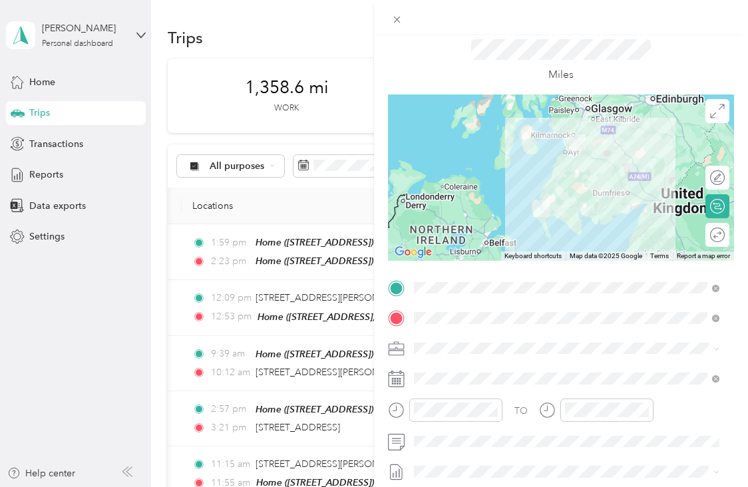
scroll to position [43, 0]
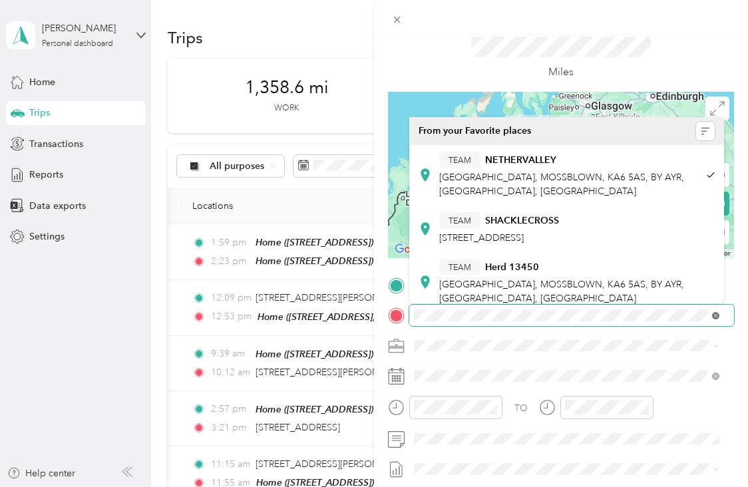
click at [716, 316] on icon at bounding box center [715, 315] width 3 height 3
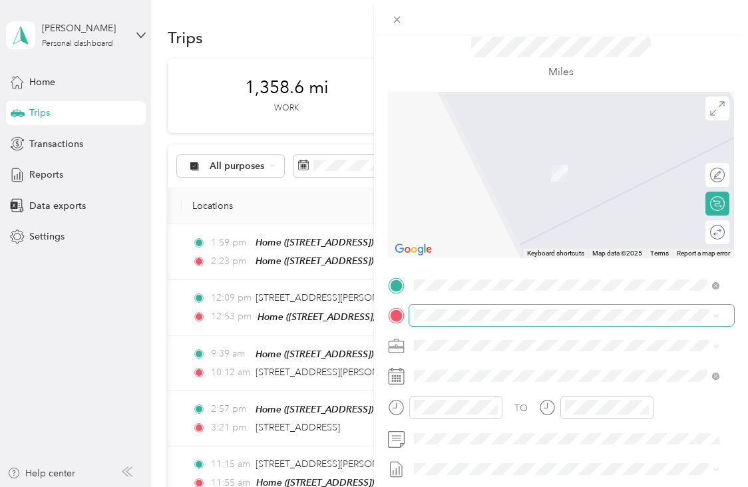
click at [490, 308] on span at bounding box center [571, 315] width 325 height 21
click at [515, 244] on div "TEAM Herd 05773 BALTERSAN MAINS, KA19 8HQ, [GEOGRAPHIC_DATA], [GEOGRAPHIC_DATA]…" at bounding box center [576, 235] width 275 height 47
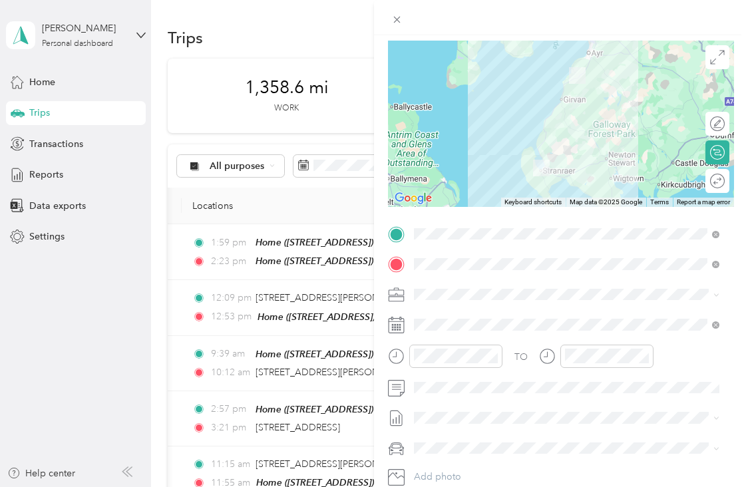
scroll to position [0, 0]
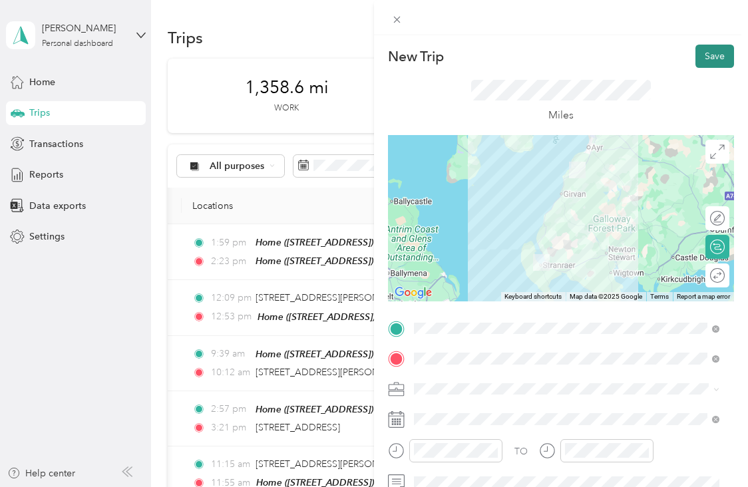
click at [700, 53] on button "Save" at bounding box center [714, 56] width 39 height 23
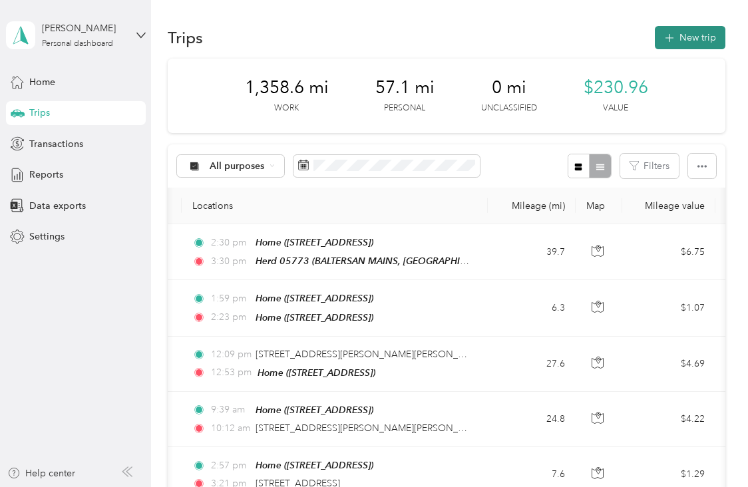
click at [670, 35] on icon "button" at bounding box center [668, 38] width 15 height 15
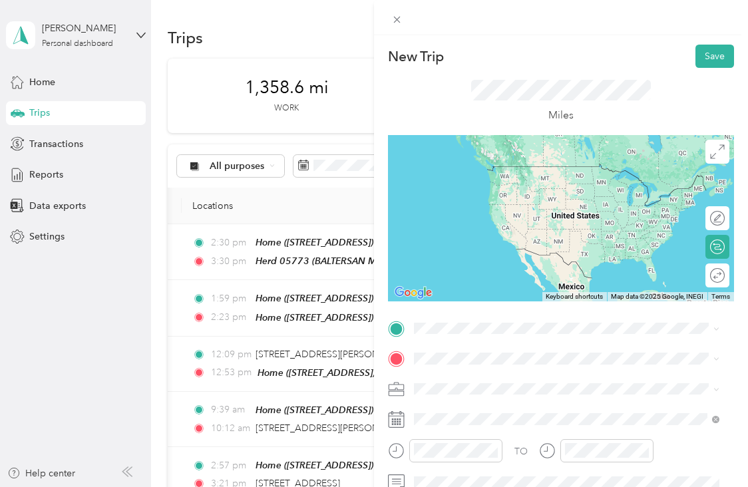
click at [593, 191] on div "TEAM CULZEAN BALTERSAN MAINS, KA19 8HQ, [GEOGRAPHIC_DATA], [GEOGRAPHIC_DATA], […" at bounding box center [576, 187] width 275 height 47
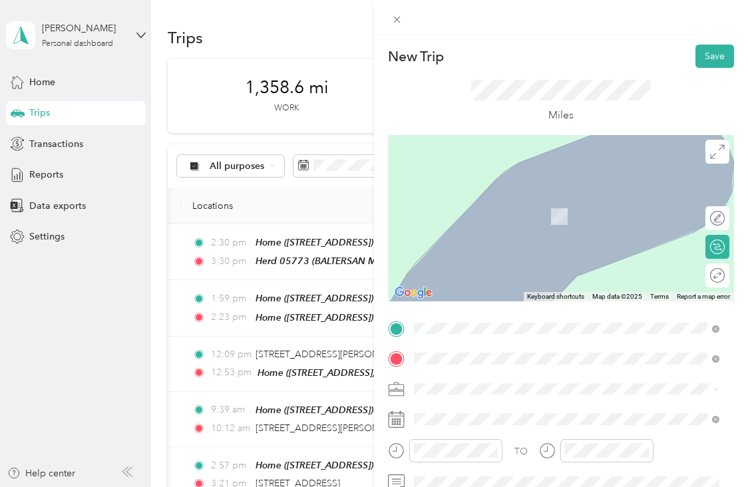
click at [538, 223] on li "Home [STREET_ADDRESS]" at bounding box center [566, 209] width 315 height 42
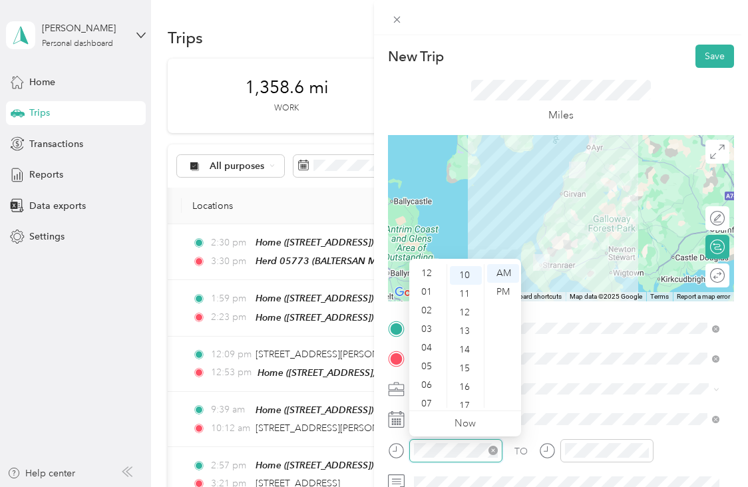
scroll to position [80, 0]
click at [508, 284] on div "PM" at bounding box center [503, 292] width 32 height 19
click at [429, 357] on div "06" at bounding box center [428, 354] width 32 height 19
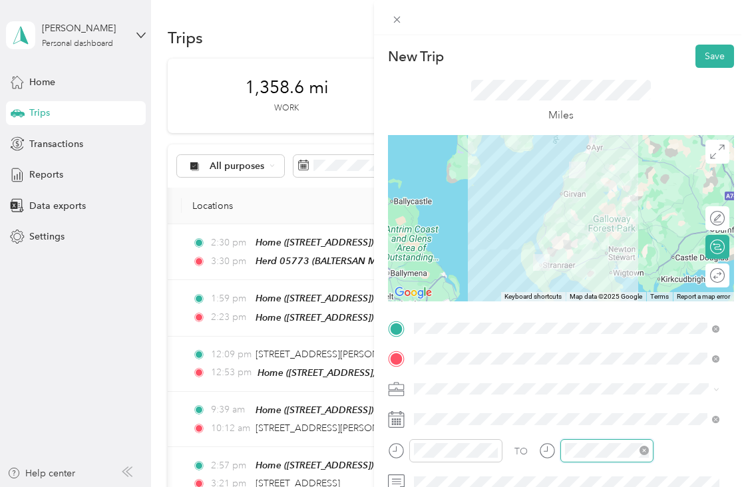
scroll to position [186, 0]
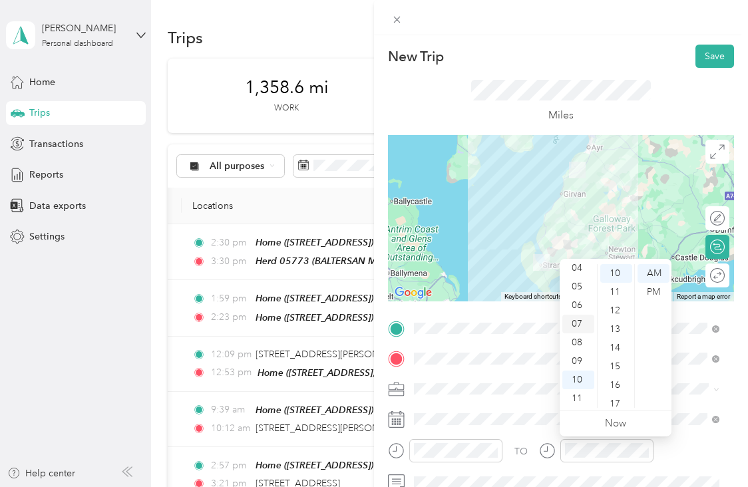
click at [581, 323] on div "07" at bounding box center [578, 324] width 32 height 19
click at [655, 297] on div "PM" at bounding box center [653, 292] width 32 height 19
click at [619, 326] on div "20" at bounding box center [616, 327] width 32 height 19
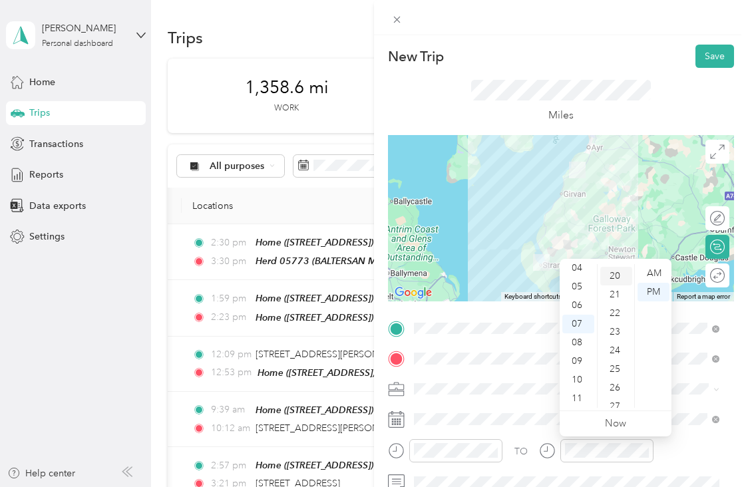
scroll to position [373, 0]
click at [705, 55] on button "Save" at bounding box center [714, 56] width 39 height 23
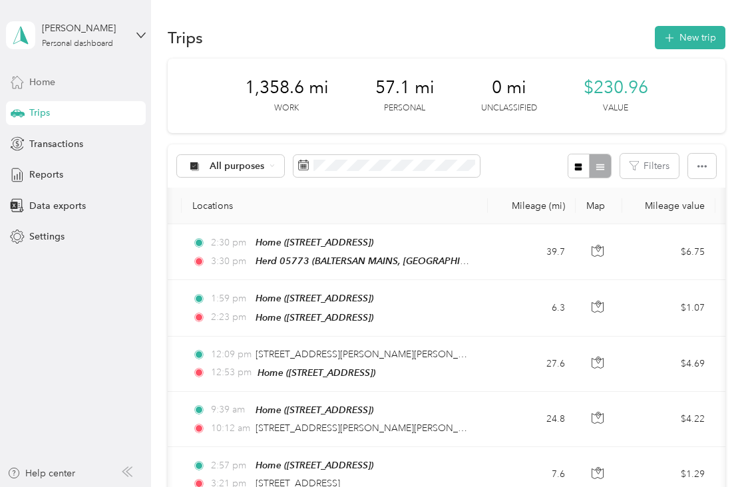
click at [65, 77] on div "Home" at bounding box center [76, 82] width 140 height 24
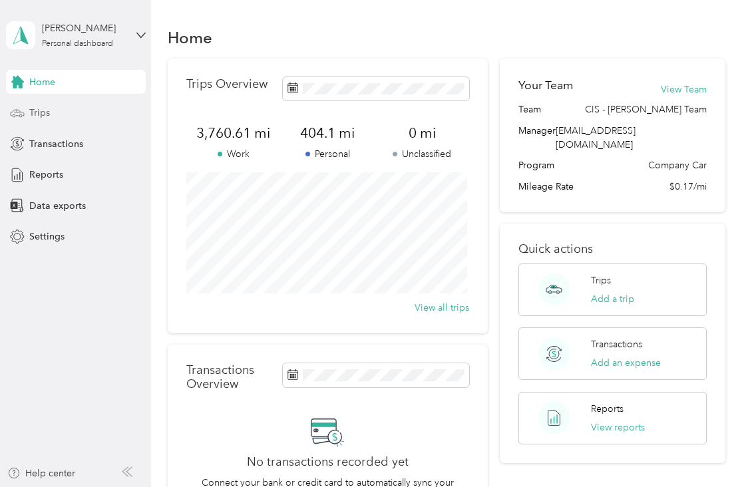
click at [64, 114] on div "Trips" at bounding box center [76, 113] width 140 height 24
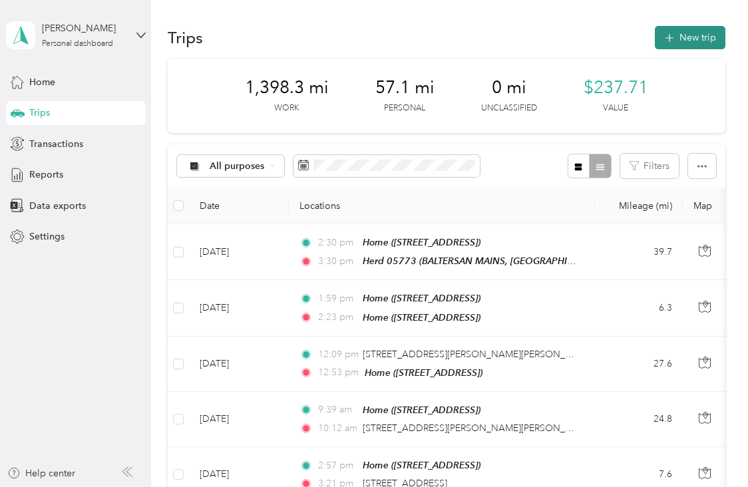
click at [695, 37] on button "New trip" at bounding box center [690, 37] width 71 height 23
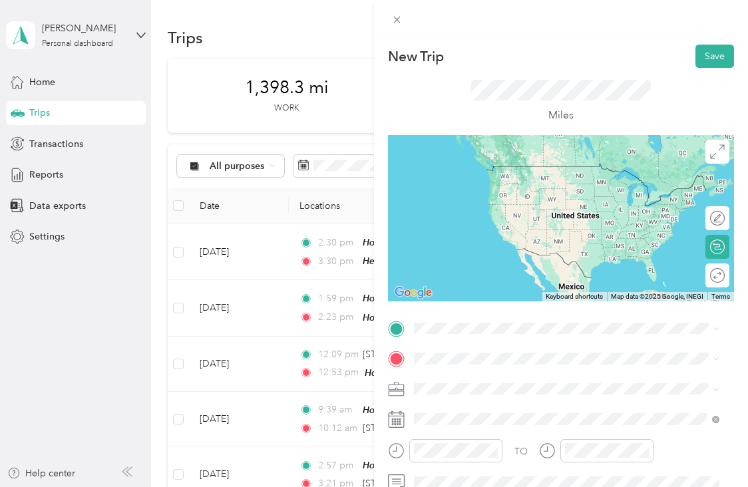
click at [556, 187] on div "Home [STREET_ADDRESS]" at bounding box center [566, 178] width 296 height 33
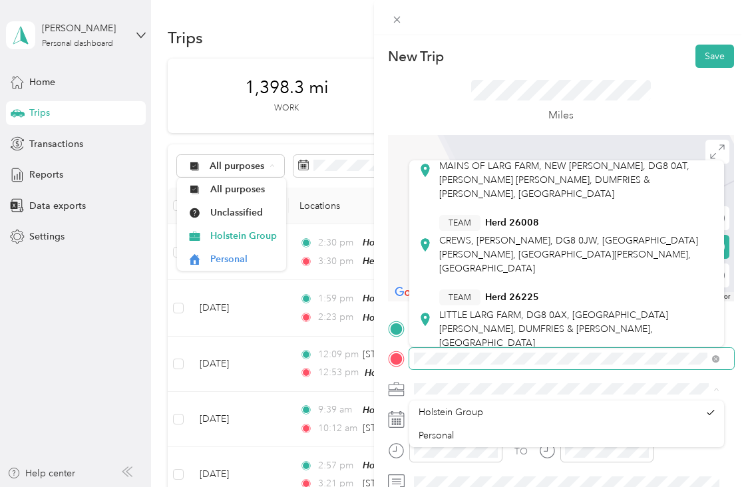
scroll to position [172, 0]
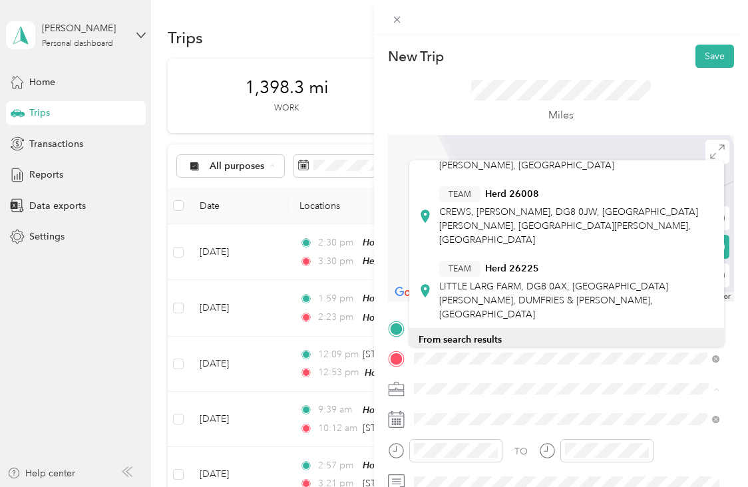
click at [641, 359] on span "New [PERSON_NAME] Dumfries and [PERSON_NAME], [GEOGRAPHIC_DATA], [GEOGRAPHIC_DA…" at bounding box center [576, 376] width 275 height 35
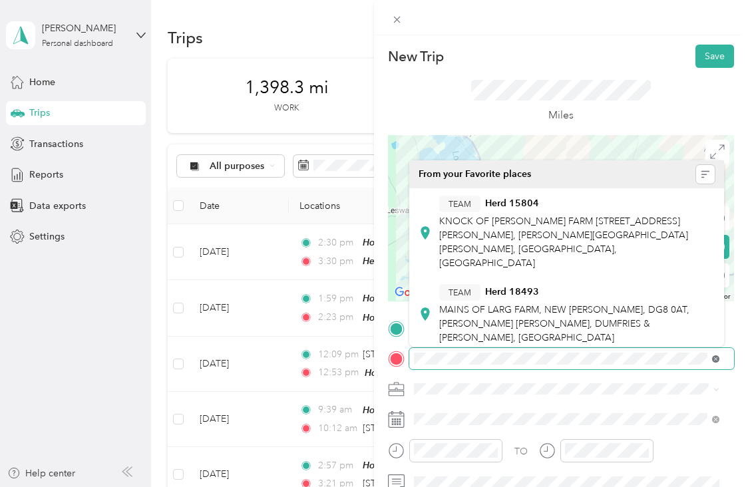
click at [715, 357] on icon at bounding box center [715, 358] width 7 height 7
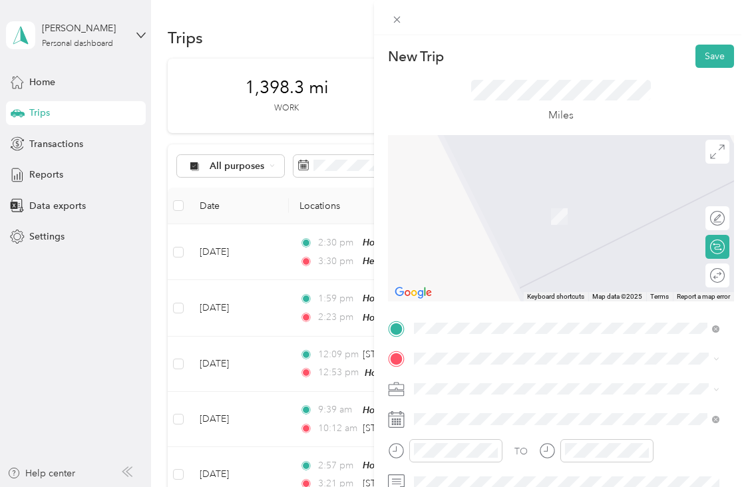
click at [558, 204] on div "[STREET_ADDRESS][PERSON_NAME][PERSON_NAME]" at bounding box center [566, 195] width 296 height 18
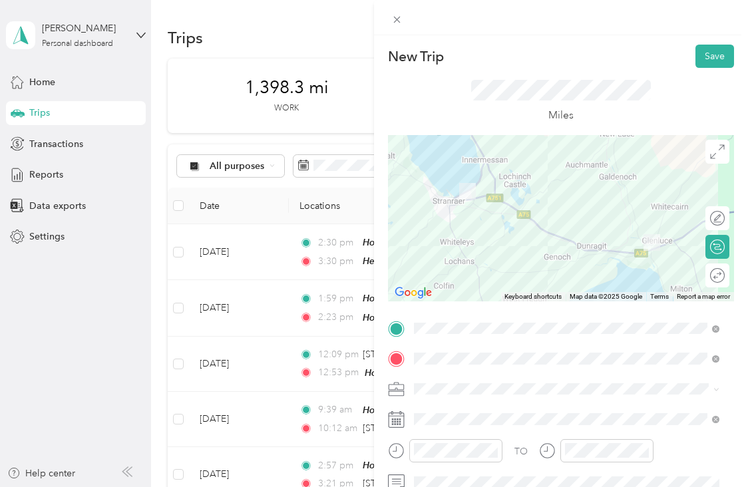
click at [468, 436] on div "Personal" at bounding box center [566, 432] width 296 height 14
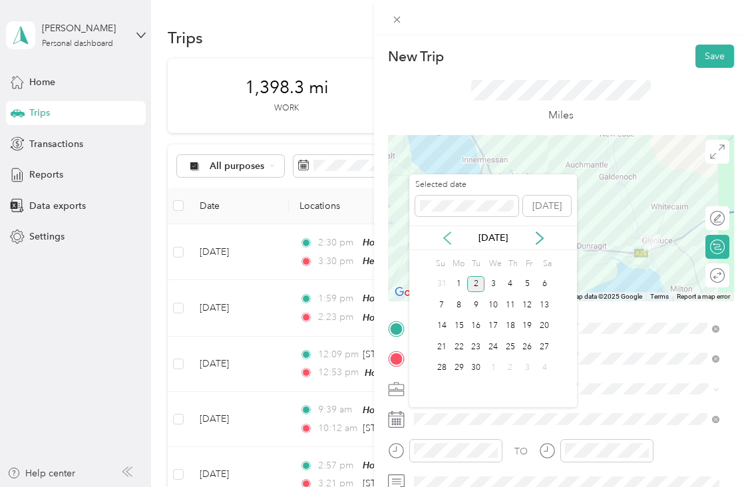
click at [448, 238] on icon at bounding box center [446, 238] width 13 height 13
click at [444, 381] on div "31" at bounding box center [441, 389] width 17 height 17
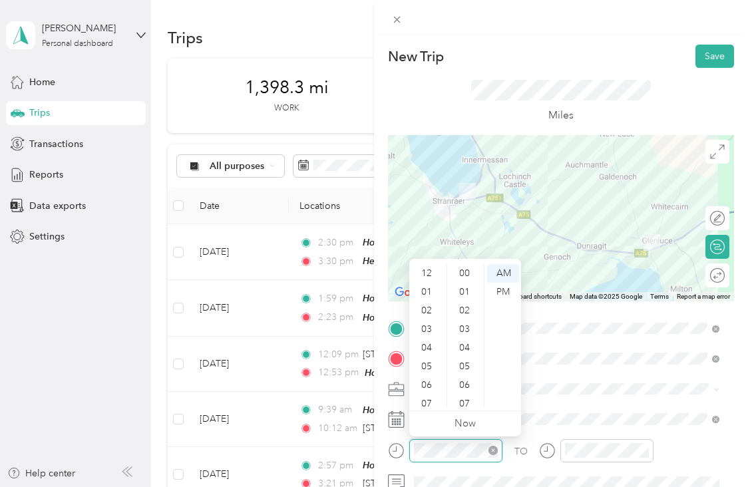
scroll to position [80, 0]
click at [426, 402] on div "11" at bounding box center [428, 398] width 32 height 19
click at [462, 271] on div "00" at bounding box center [466, 273] width 32 height 19
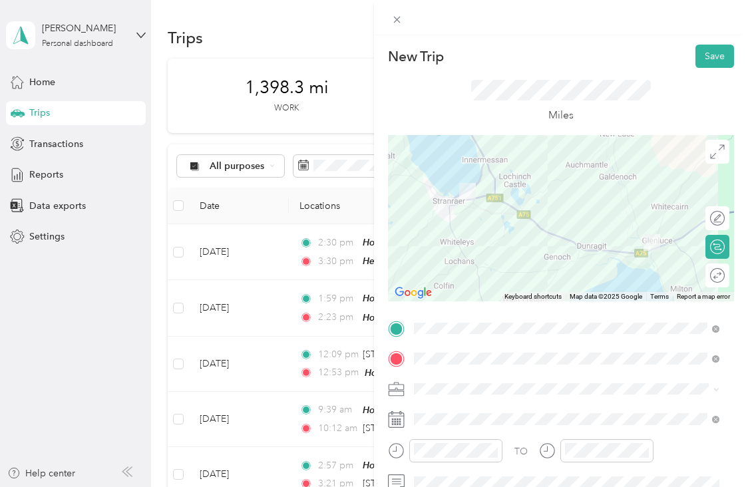
click at [555, 447] on icon at bounding box center [547, 450] width 17 height 17
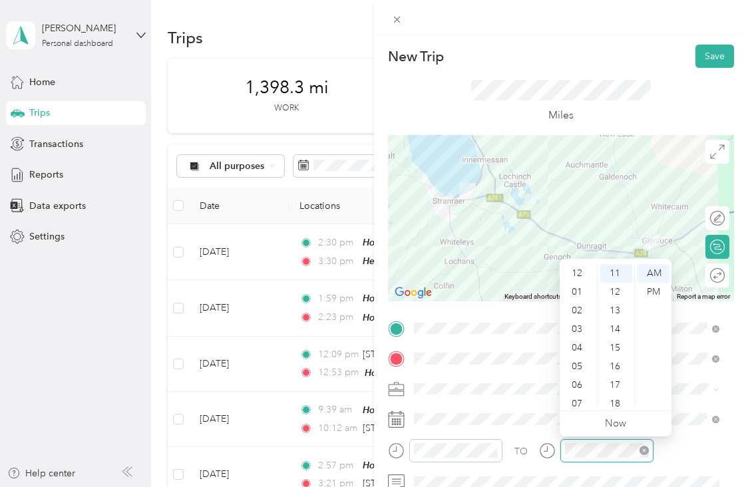
scroll to position [80, 0]
click at [583, 393] on div "11" at bounding box center [578, 398] width 32 height 19
click at [615, 381] on div "17" at bounding box center [616, 385] width 32 height 19
click at [707, 58] on button "Save" at bounding box center [714, 56] width 39 height 23
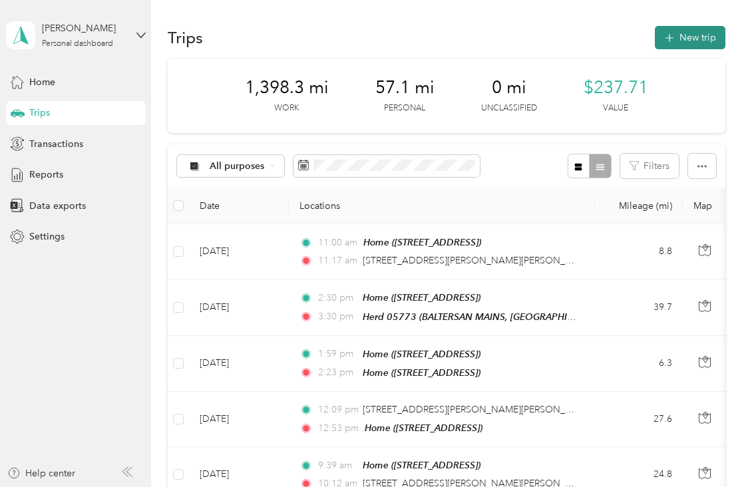
click at [684, 31] on button "New trip" at bounding box center [690, 37] width 71 height 23
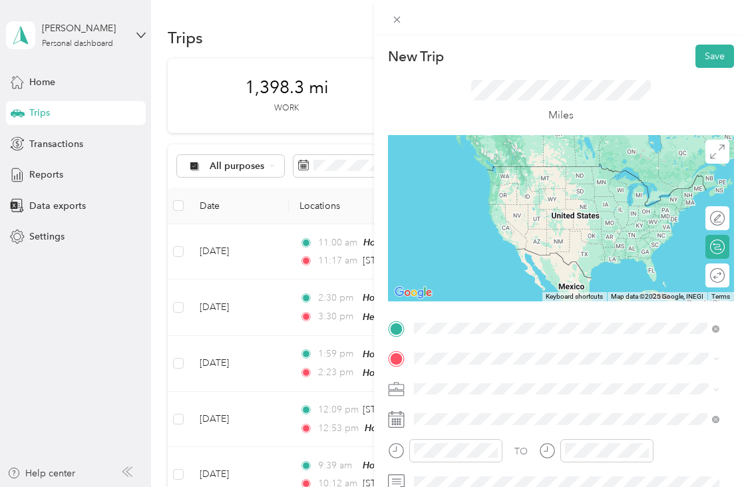
click at [513, 171] on span "[STREET_ADDRESS][PERSON_NAME][PERSON_NAME]" at bounding box center [555, 166] width 232 height 12
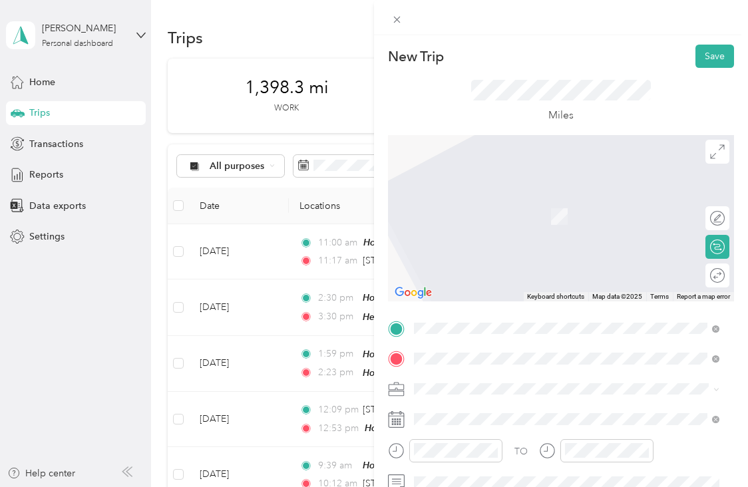
click at [524, 199] on div "Home" at bounding box center [481, 202] width 84 height 12
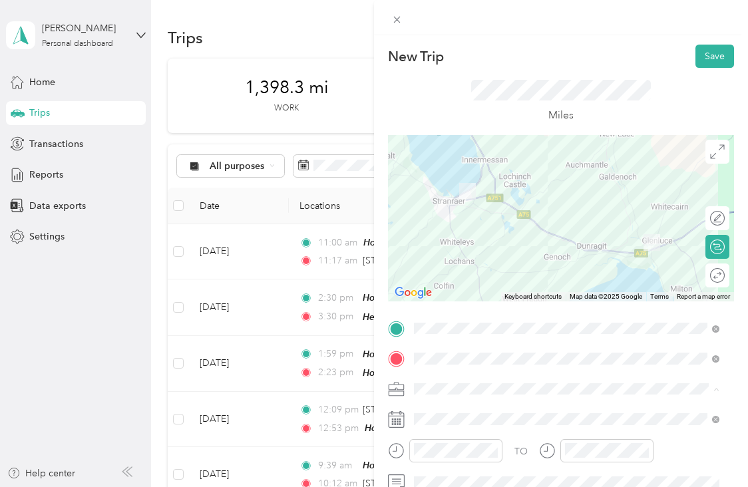
click at [479, 432] on div "Personal" at bounding box center [566, 435] width 296 height 14
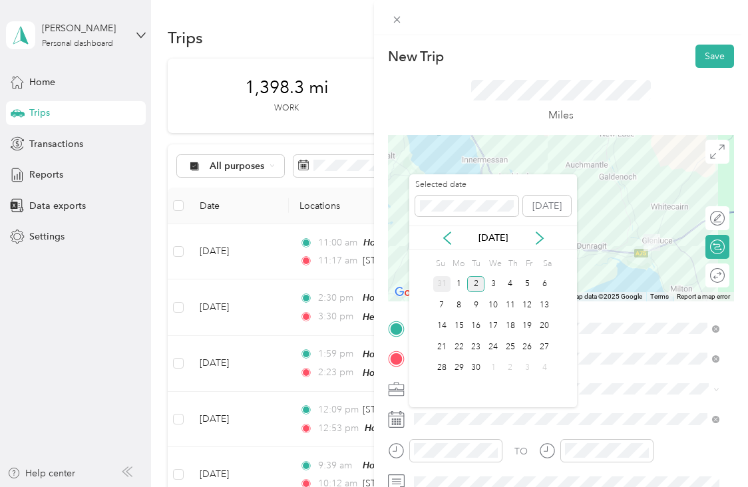
click at [443, 281] on div "31" at bounding box center [441, 284] width 17 height 17
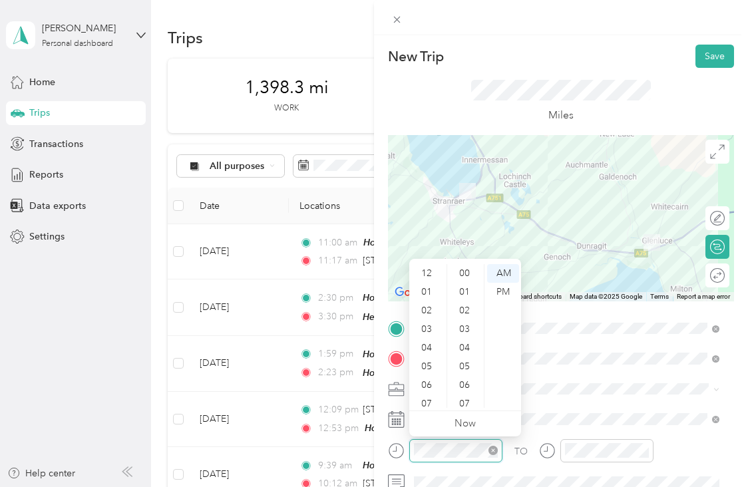
scroll to position [80, 0]
click at [506, 289] on div "PM" at bounding box center [503, 292] width 32 height 19
click at [420, 315] on div "02" at bounding box center [428, 310] width 32 height 19
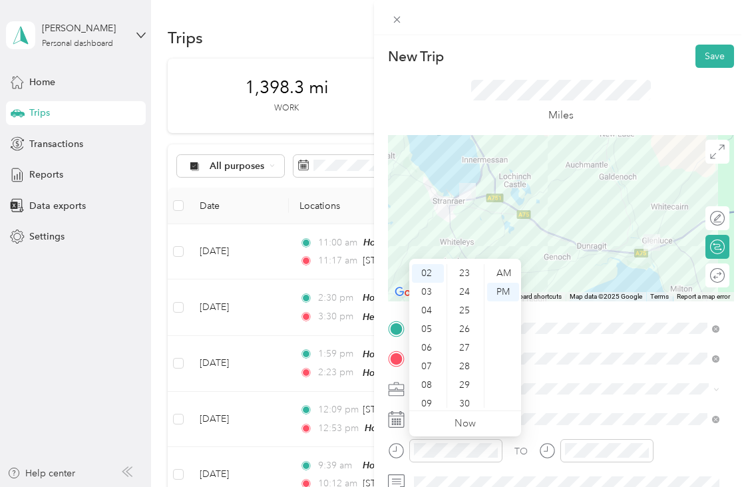
click at [478, 408] on div "12 01 02 03 04 05 06 07 08 09 10 11 00 01 02 03 04 05 06 07 08 09 10 11 12 13 1…" at bounding box center [465, 335] width 112 height 149
click at [476, 409] on div "12 01 02 03 04 05 06 07 08 09 10 11 00 01 02 03 04 05 06 07 08 09 10 11 12 13 1…" at bounding box center [465, 335] width 112 height 149
click at [470, 383] on div "35" at bounding box center [466, 390] width 32 height 19
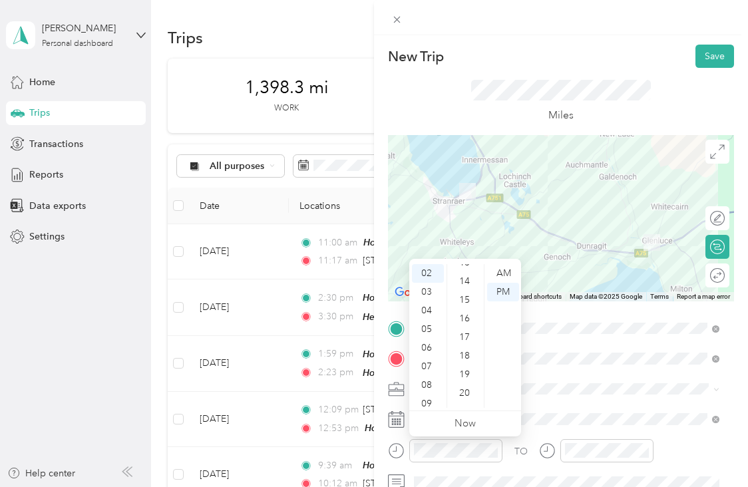
scroll to position [243, 0]
click at [462, 308] on div "15" at bounding box center [466, 310] width 32 height 19
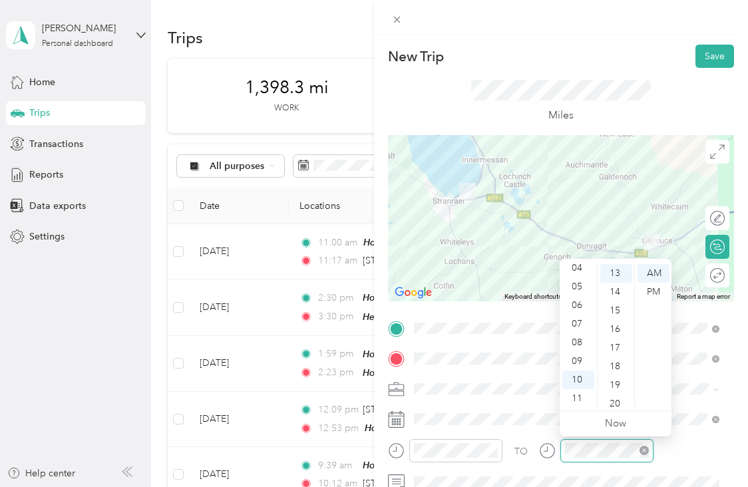
scroll to position [242, 0]
click at [652, 293] on div "PM" at bounding box center [653, 292] width 32 height 19
click at [580, 285] on div "02" at bounding box center [578, 282] width 32 height 19
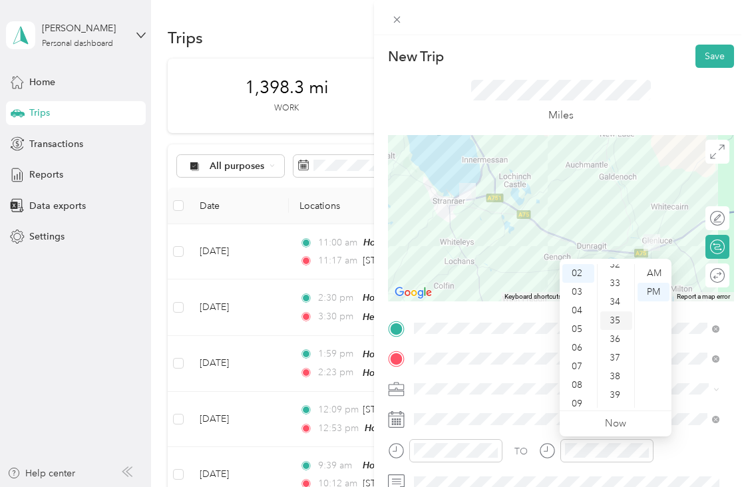
click at [613, 317] on div "35" at bounding box center [616, 320] width 32 height 19
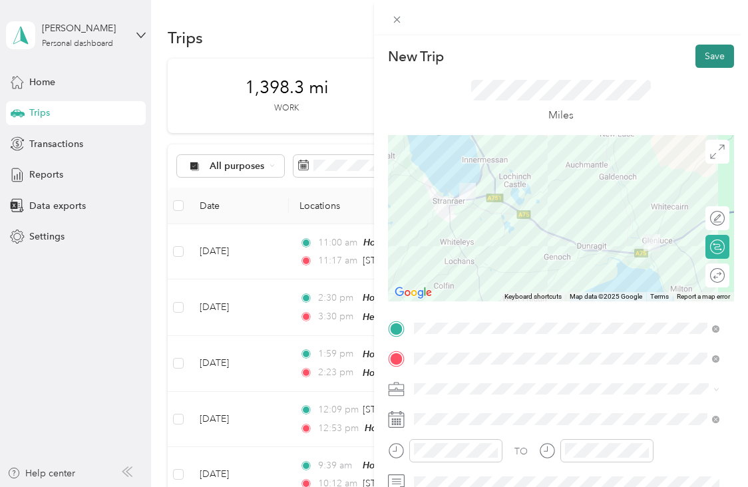
click at [709, 53] on button "Save" at bounding box center [714, 56] width 39 height 23
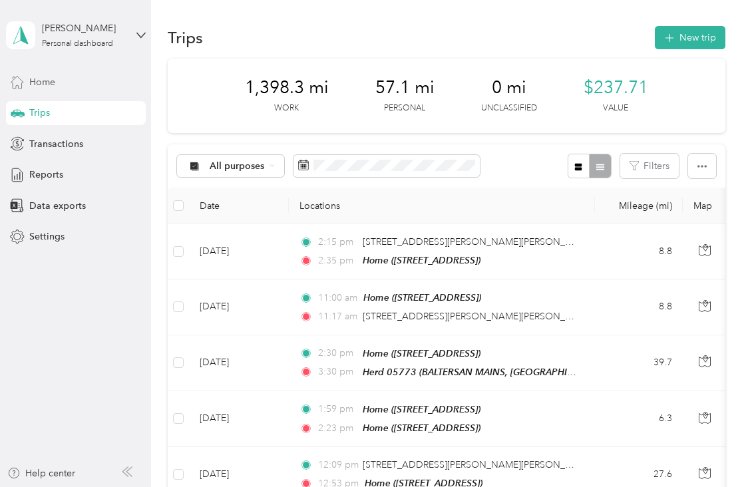
click at [53, 82] on span "Home" at bounding box center [42, 82] width 26 height 14
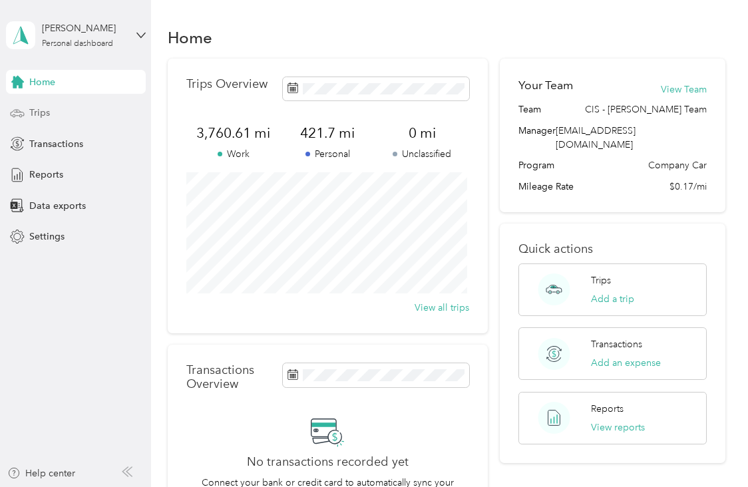
click at [67, 114] on div "Trips" at bounding box center [76, 113] width 140 height 24
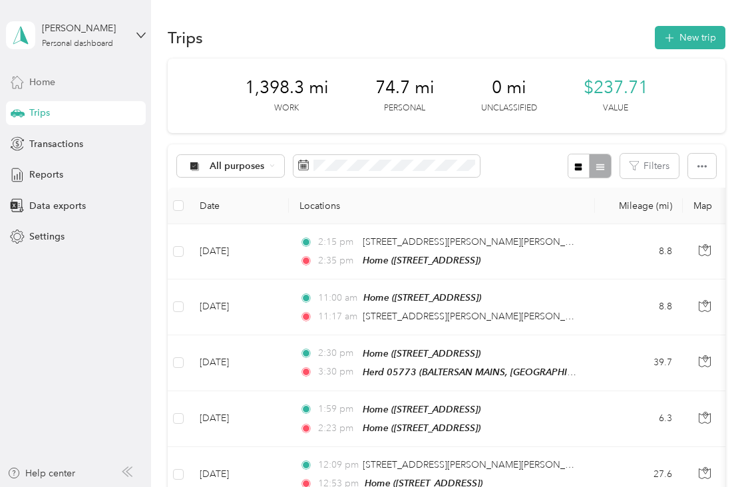
click at [65, 77] on div "Home" at bounding box center [76, 82] width 140 height 24
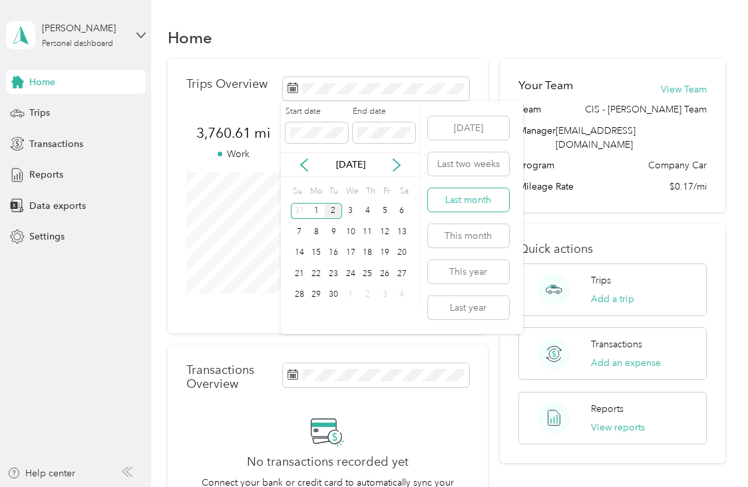
click at [463, 203] on button "Last month" at bounding box center [468, 199] width 81 height 23
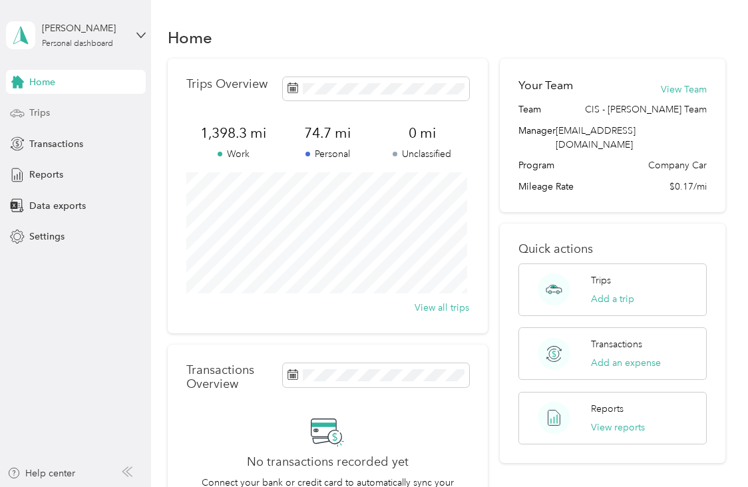
click at [63, 112] on div "Trips" at bounding box center [76, 113] width 140 height 24
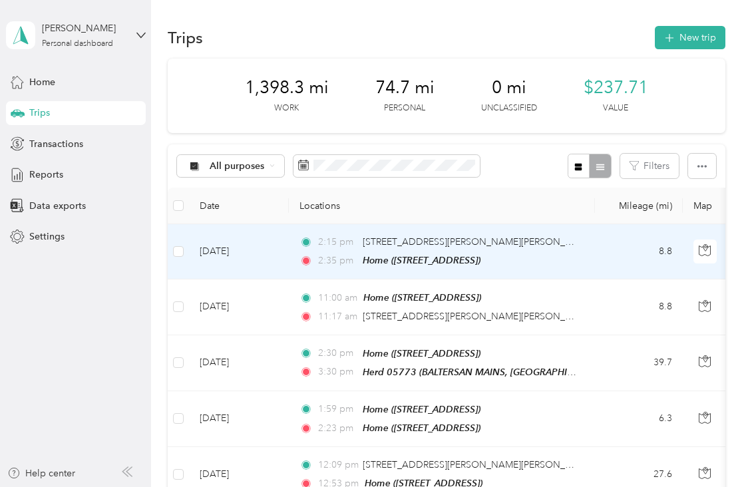
click at [607, 257] on td "8.8" at bounding box center [639, 251] width 88 height 55
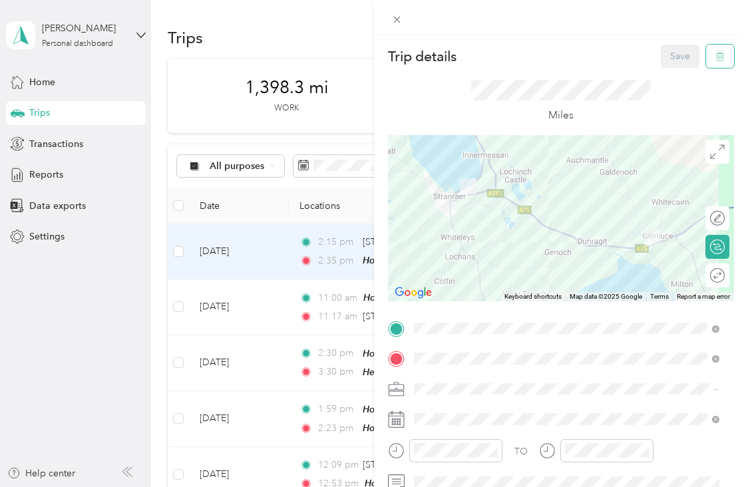
click at [721, 55] on icon "button" at bounding box center [721, 56] width 0 height 3
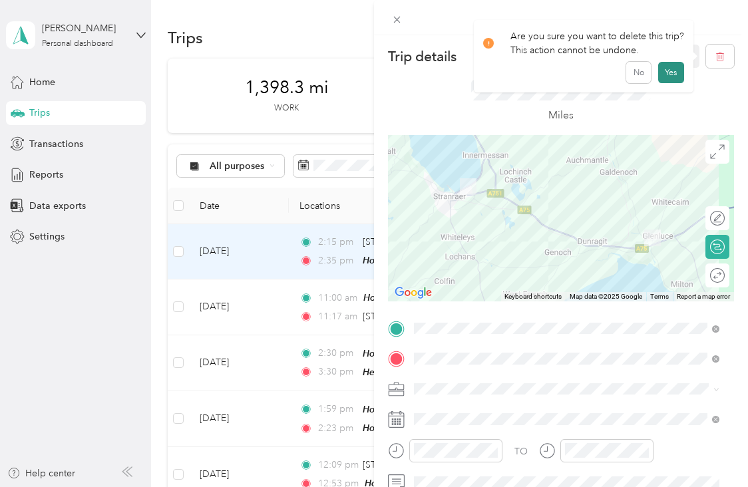
click at [673, 75] on button "Yes" at bounding box center [671, 72] width 26 height 21
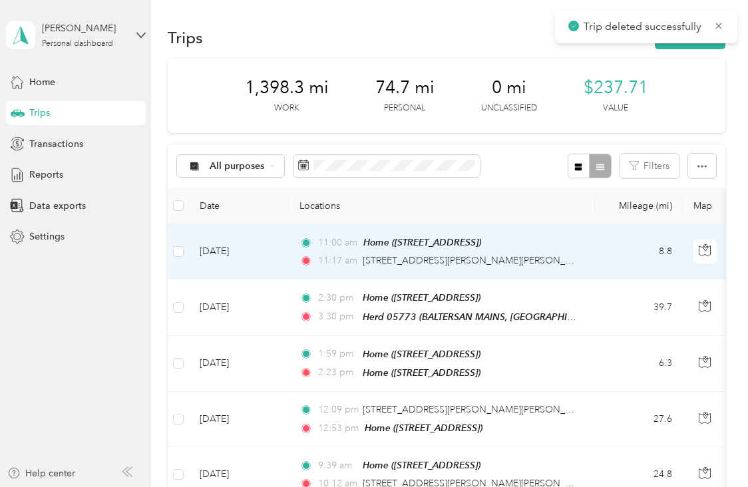
click at [640, 257] on td "8.8" at bounding box center [639, 251] width 88 height 55
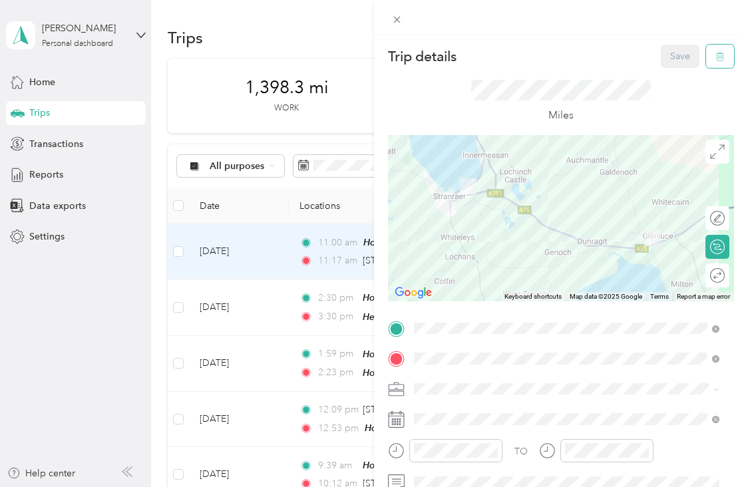
click at [715, 58] on icon "button" at bounding box center [719, 56] width 9 height 9
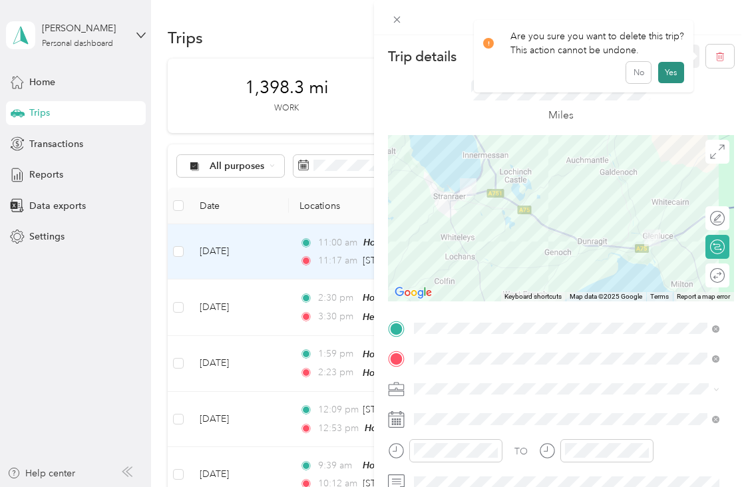
click at [667, 79] on button "Yes" at bounding box center [671, 72] width 26 height 21
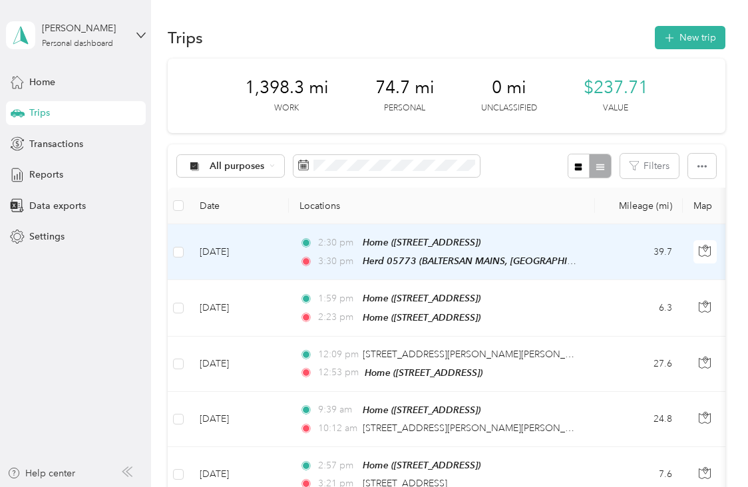
click at [643, 253] on td "39.7" at bounding box center [639, 252] width 88 height 56
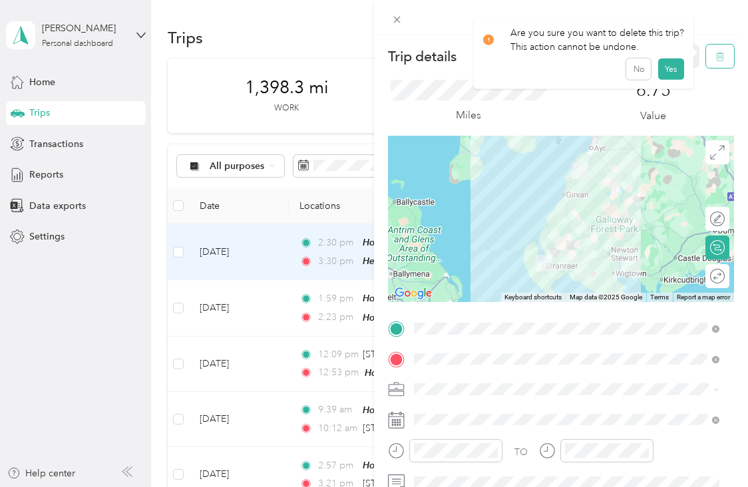
click at [715, 53] on button "button" at bounding box center [720, 56] width 28 height 23
click at [674, 71] on button "Yes" at bounding box center [671, 72] width 26 height 21
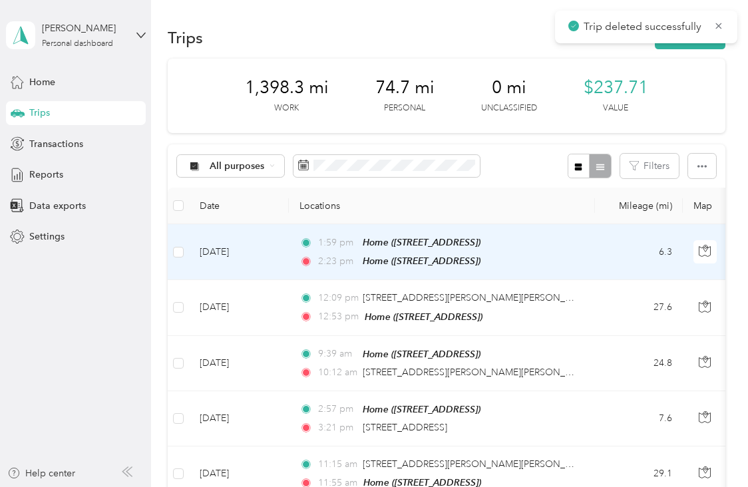
click at [603, 257] on td "6.3" at bounding box center [639, 252] width 88 height 56
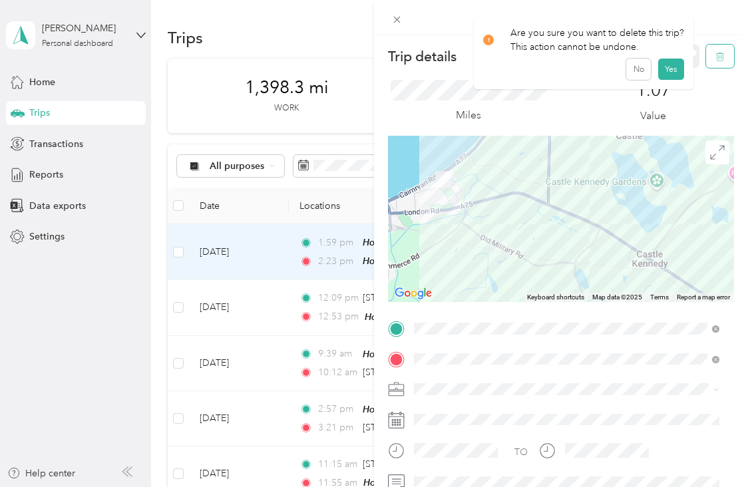
click at [715, 59] on button "button" at bounding box center [720, 56] width 28 height 23
click at [671, 73] on button "Yes" at bounding box center [671, 72] width 26 height 21
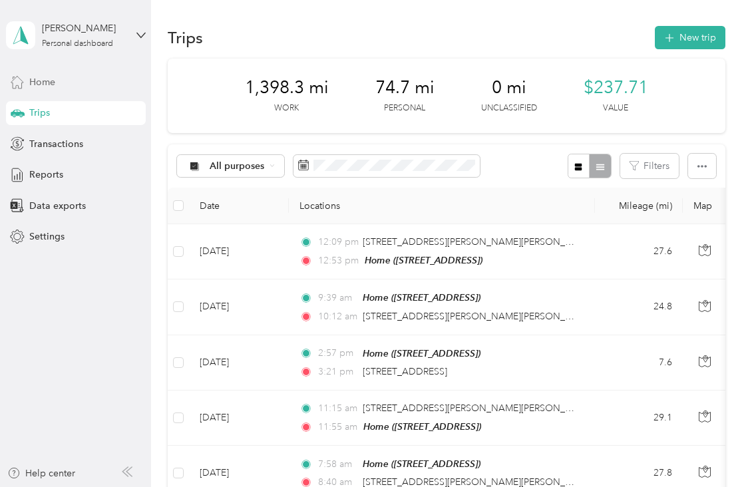
click at [54, 79] on span "Home" at bounding box center [42, 82] width 26 height 14
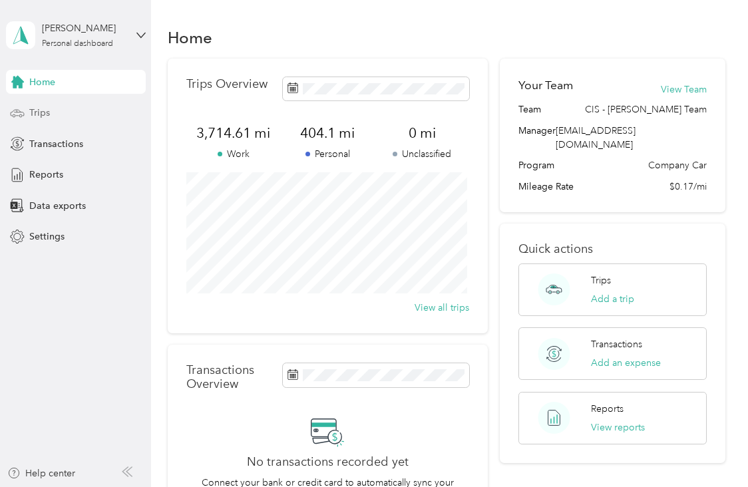
click at [55, 113] on div "Trips" at bounding box center [76, 113] width 140 height 24
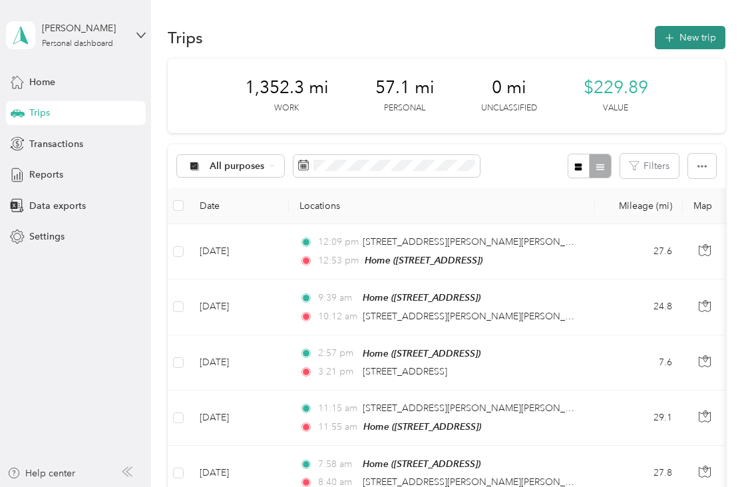
click at [696, 37] on button "New trip" at bounding box center [690, 37] width 71 height 23
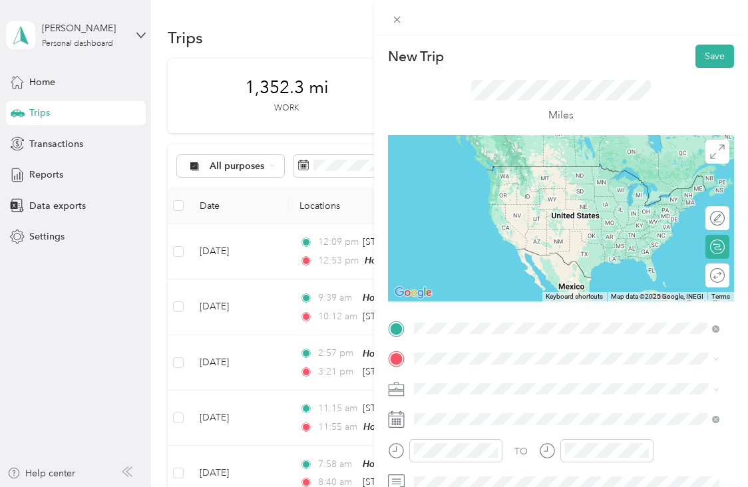
click at [524, 180] on span "[STREET_ADDRESS]" at bounding box center [481, 185] width 84 height 11
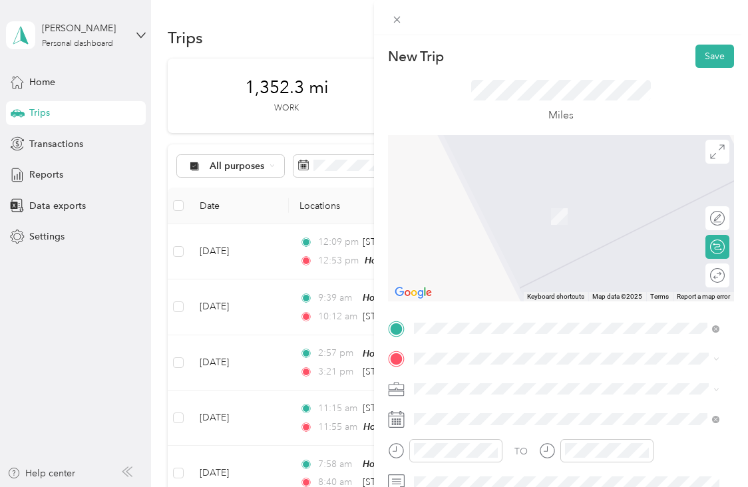
click at [510, 279] on span "INSHANKS, [GEOGRAPHIC_DATA], DG9 9HQ, [GEOGRAPHIC_DATA], [GEOGRAPHIC_DATA], [GE…" at bounding box center [539, 277] width 200 height 39
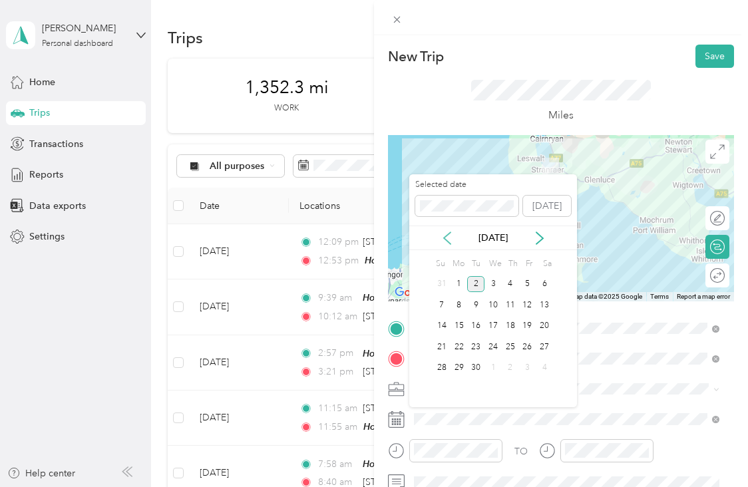
click at [442, 240] on icon at bounding box center [446, 238] width 13 height 13
click at [462, 365] on div "25" at bounding box center [458, 368] width 17 height 17
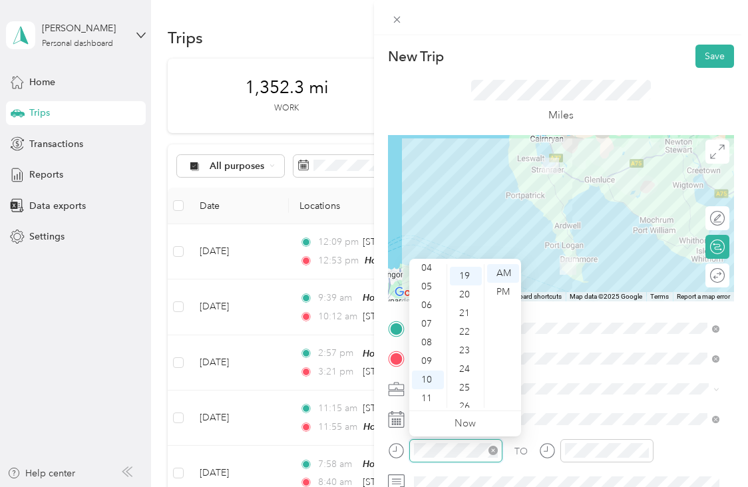
scroll to position [354, 0]
click at [431, 362] on div "09" at bounding box center [428, 361] width 32 height 19
click at [432, 376] on div "10" at bounding box center [428, 380] width 32 height 19
click at [462, 271] on div "00" at bounding box center [466, 273] width 32 height 19
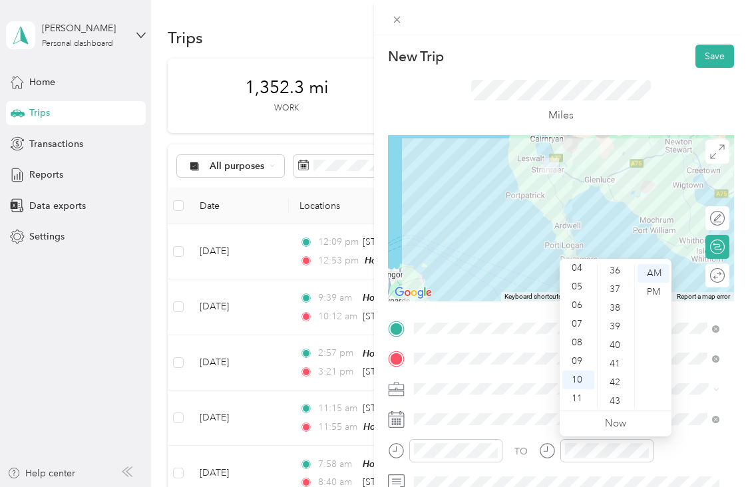
scroll to position [687, 0]
click at [612, 331] on div "40" at bounding box center [616, 331] width 32 height 19
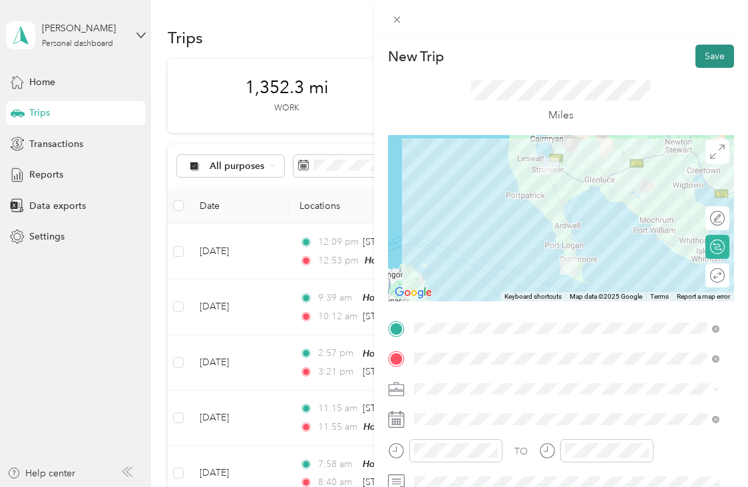
click at [701, 53] on button "Save" at bounding box center [714, 56] width 39 height 23
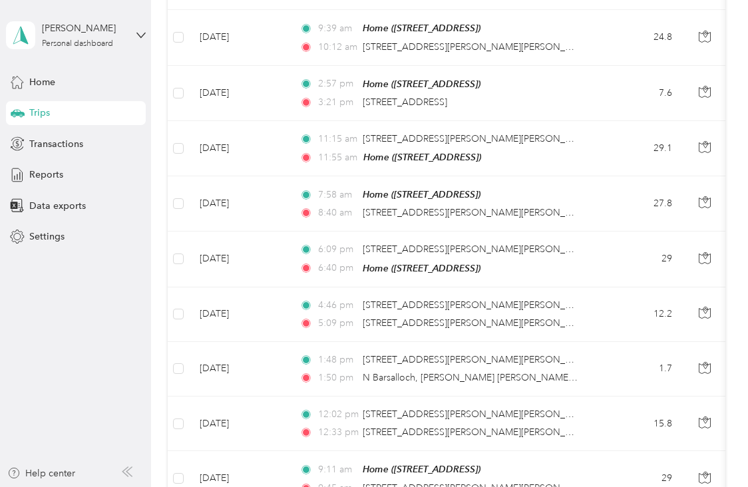
scroll to position [0, 0]
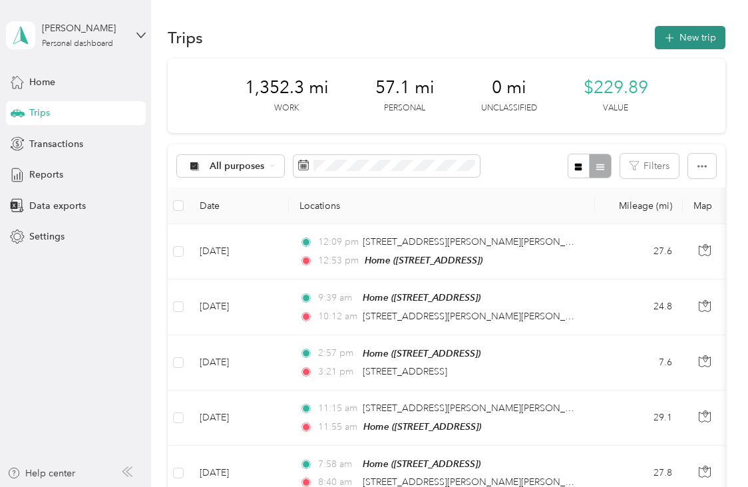
click at [694, 35] on button "New trip" at bounding box center [690, 37] width 71 height 23
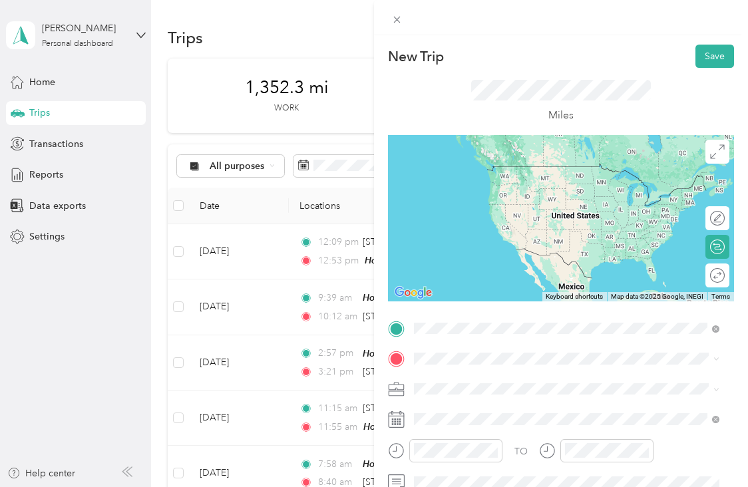
click at [500, 395] on span "INSHANKS, [GEOGRAPHIC_DATA], DG9 9HQ, [GEOGRAPHIC_DATA], [GEOGRAPHIC_DATA], [GE…" at bounding box center [539, 414] width 200 height 39
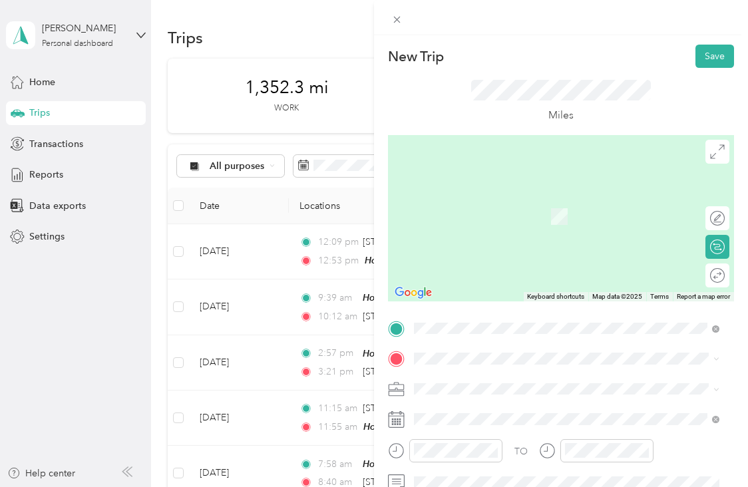
click at [524, 205] on div "Home [STREET_ADDRESS]" at bounding box center [481, 209] width 84 height 28
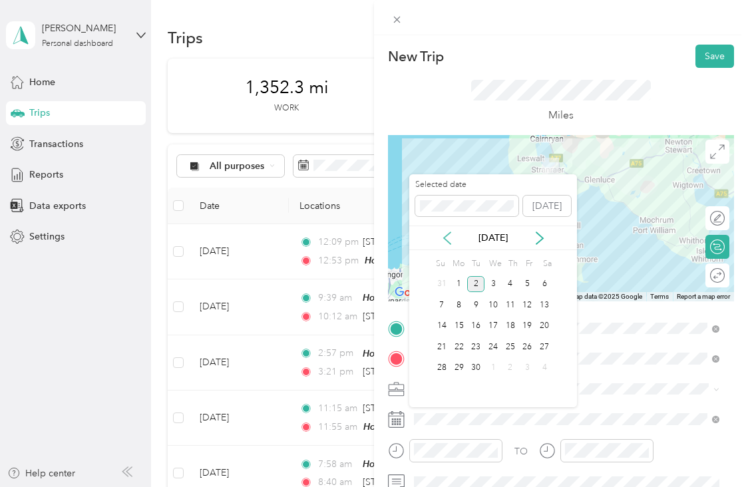
click at [445, 240] on icon at bounding box center [446, 238] width 13 height 13
click at [457, 369] on div "25" at bounding box center [458, 368] width 17 height 17
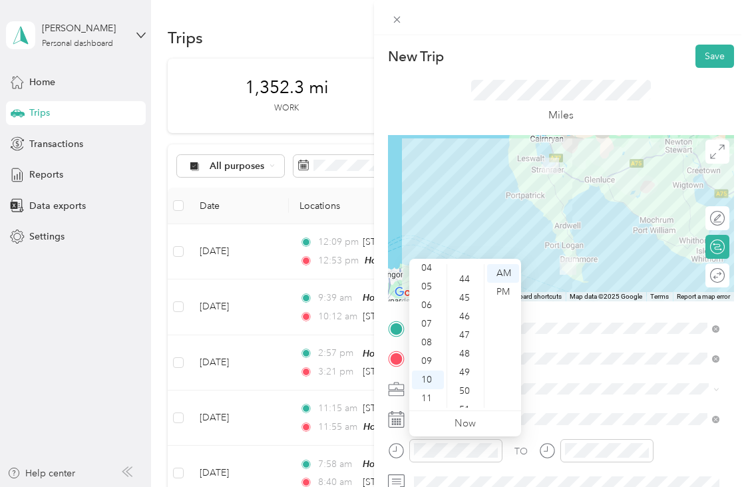
scroll to position [828, 0]
click at [462, 373] on div "50" at bounding box center [466, 377] width 32 height 19
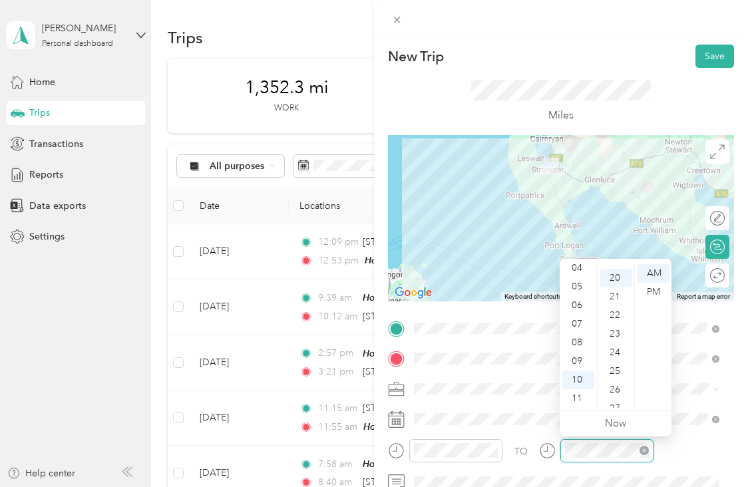
scroll to position [373, 0]
click at [580, 395] on div "11" at bounding box center [578, 398] width 32 height 19
click at [613, 364] on div "25" at bounding box center [616, 366] width 32 height 19
click at [709, 55] on button "Save" at bounding box center [714, 56] width 39 height 23
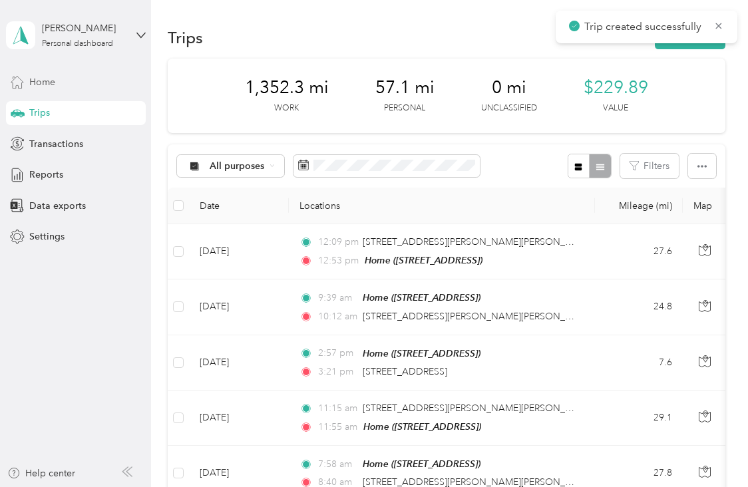
click at [75, 84] on div "Home" at bounding box center [76, 82] width 140 height 24
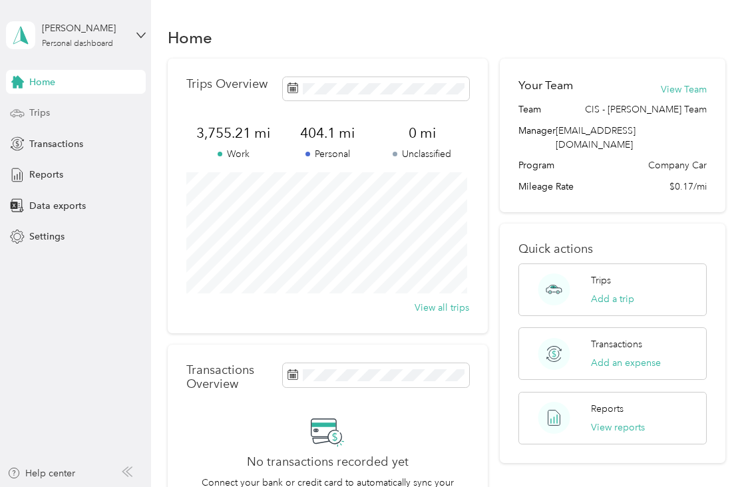
click at [61, 118] on div "Trips" at bounding box center [76, 113] width 140 height 24
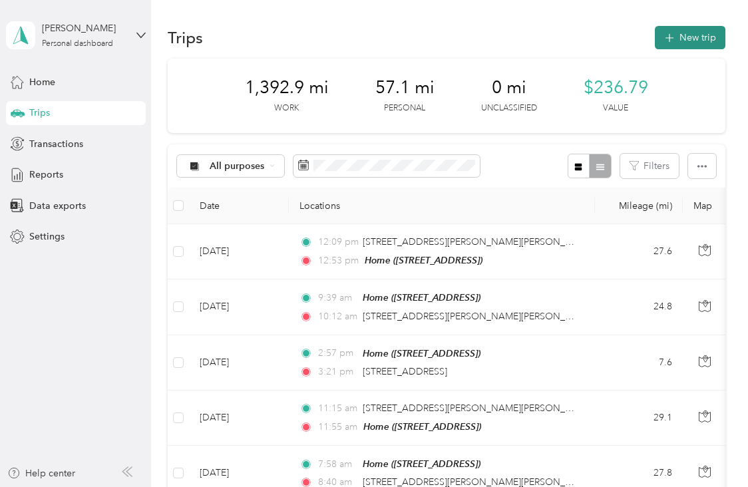
click at [693, 37] on button "New trip" at bounding box center [690, 37] width 71 height 23
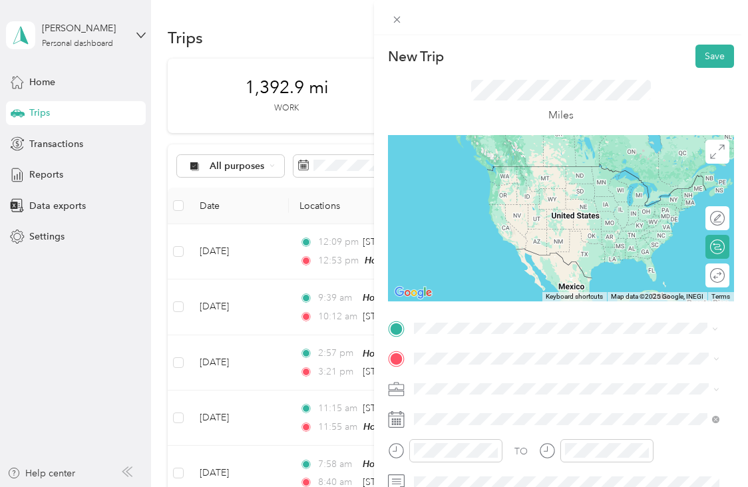
click at [546, 191] on li "Home [STREET_ADDRESS]" at bounding box center [566, 179] width 315 height 42
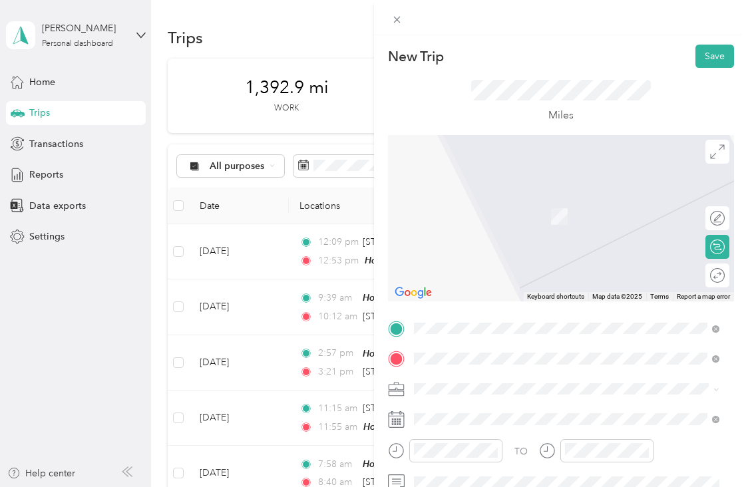
click at [530, 218] on span "Cairnryan Dumfries and [PERSON_NAME], [GEOGRAPHIC_DATA], [GEOGRAPHIC_DATA]" at bounding box center [576, 222] width 275 height 35
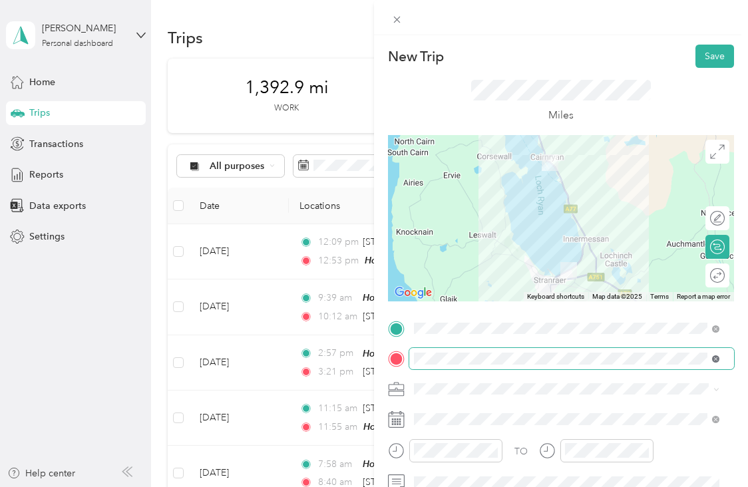
click at [713, 357] on icon at bounding box center [715, 358] width 7 height 7
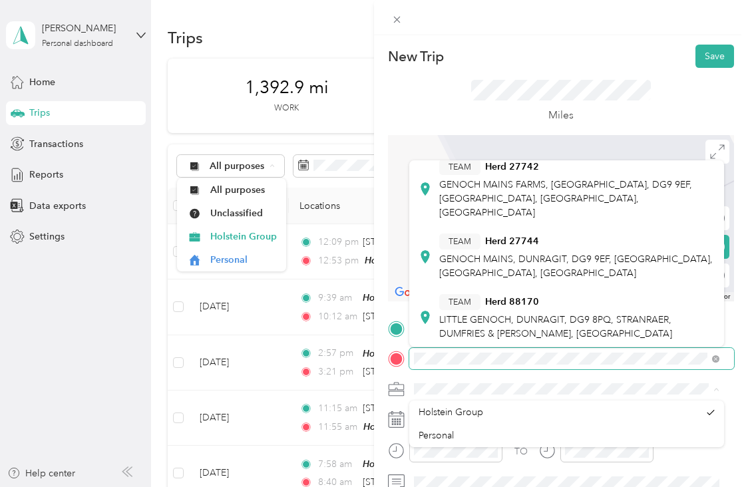
scroll to position [391, 0]
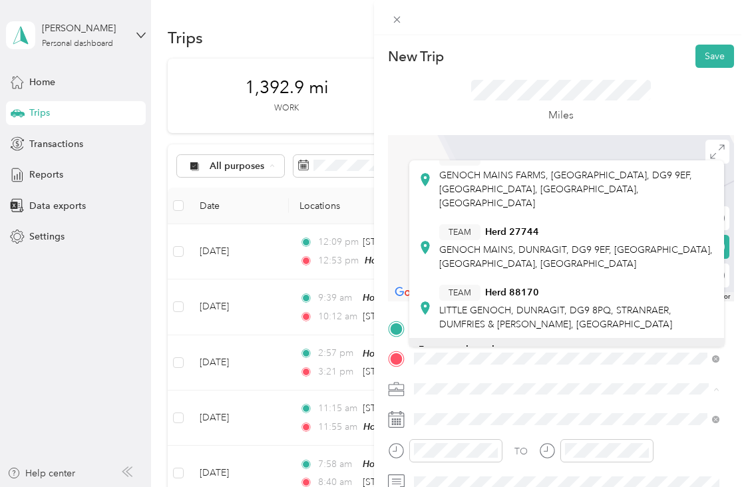
click at [636, 369] on span "Dunragit Dumfries and [PERSON_NAME], [GEOGRAPHIC_DATA], [GEOGRAPHIC_DATA]" at bounding box center [576, 386] width 275 height 35
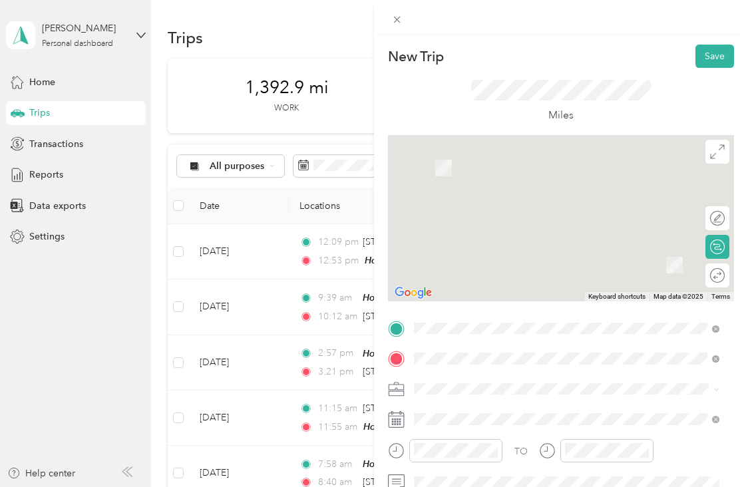
scroll to position [0, 0]
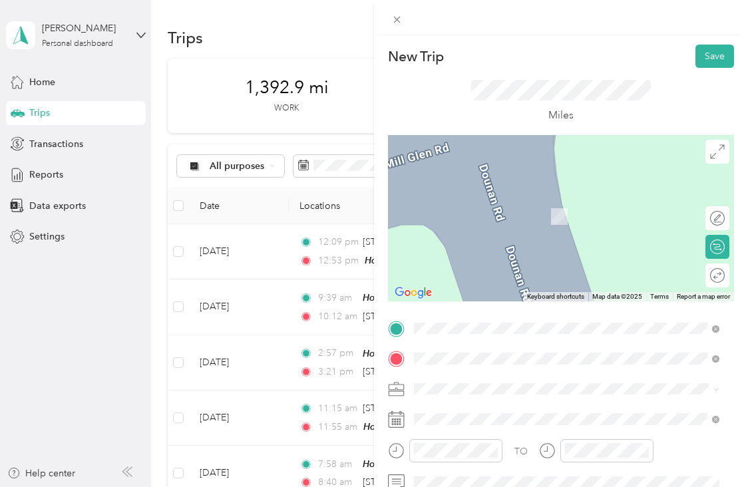
click at [524, 181] on span "[STREET_ADDRESS]" at bounding box center [481, 185] width 84 height 11
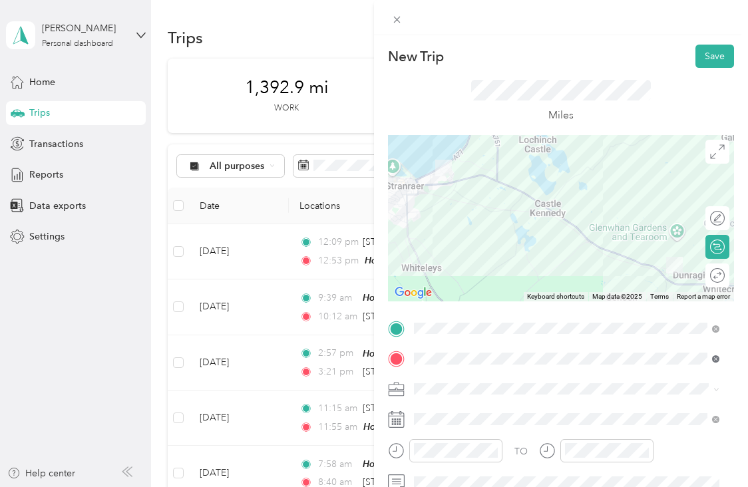
click at [717, 359] on icon at bounding box center [715, 358] width 7 height 7
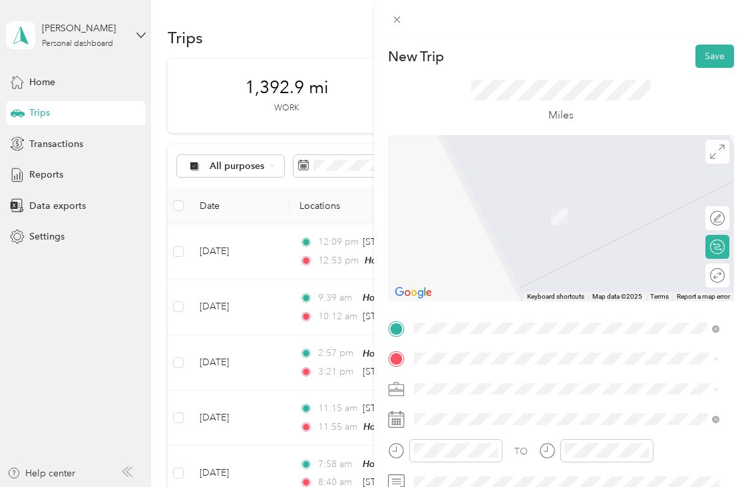
click at [550, 206] on div "DG9 [STREET_ADDRESS][PERSON_NAME]" at bounding box center [566, 197] width 296 height 18
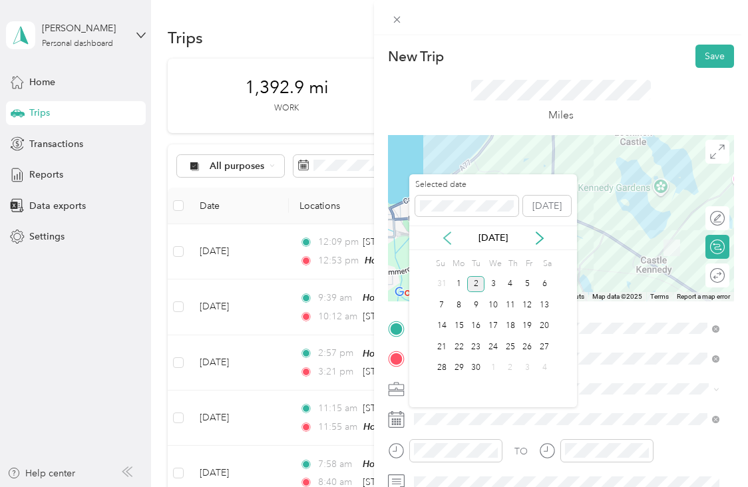
click at [450, 237] on icon at bounding box center [446, 238] width 13 height 13
click at [524, 366] on div "29" at bounding box center [527, 368] width 17 height 17
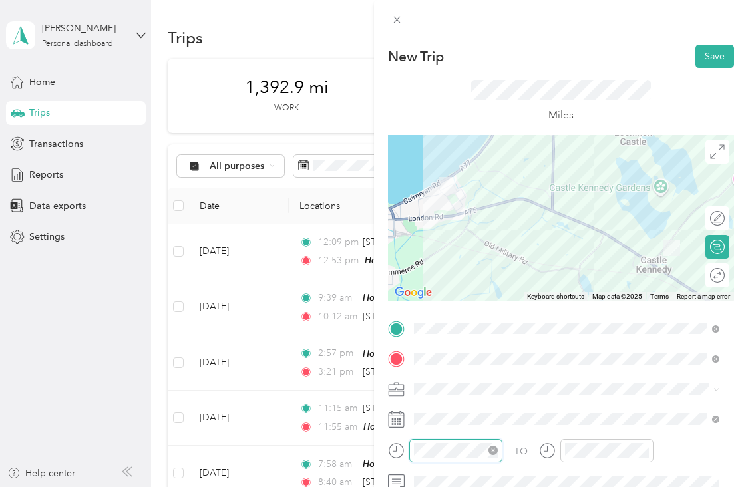
scroll to position [80, 0]
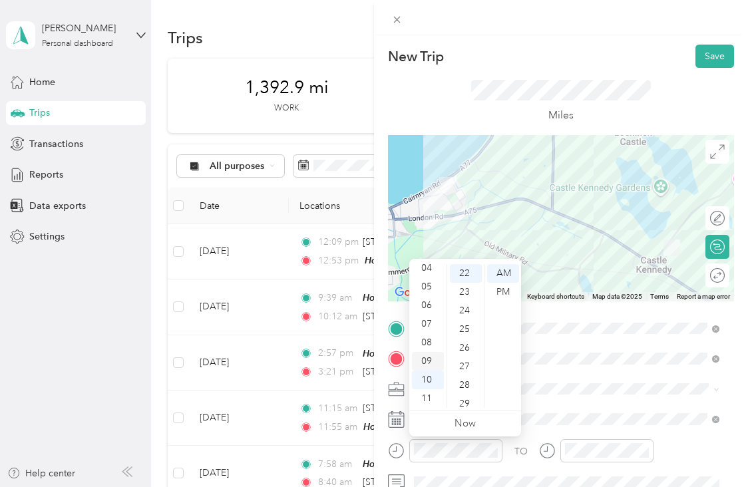
click at [436, 357] on div "09" at bounding box center [428, 361] width 32 height 19
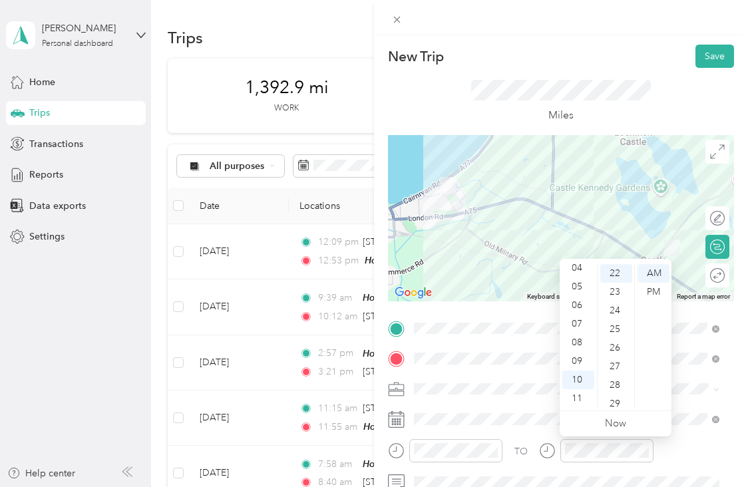
scroll to position [535, 0]
click at [615, 300] on div "30" at bounding box center [616, 297] width 32 height 19
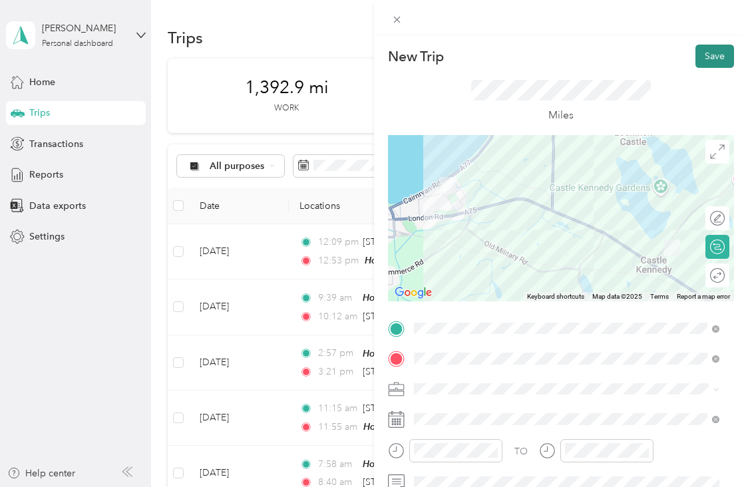
click at [709, 53] on button "Save" at bounding box center [714, 56] width 39 height 23
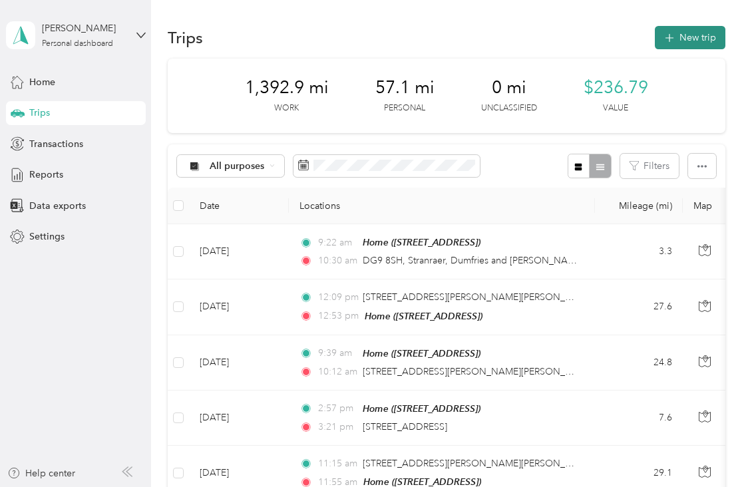
click at [691, 31] on button "New trip" at bounding box center [690, 37] width 71 height 23
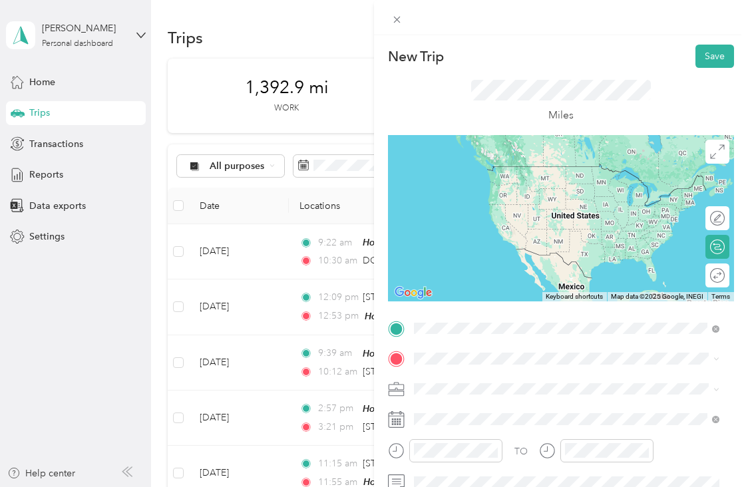
click at [510, 181] on li "DG9 [STREET_ADDRESS][PERSON_NAME]" at bounding box center [566, 167] width 315 height 27
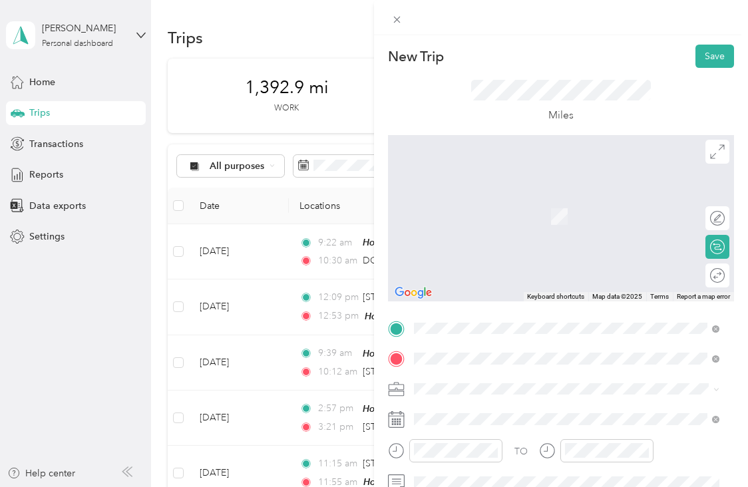
click at [540, 242] on span "DG9 [STREET_ADDRESS][PERSON_NAME]" at bounding box center [529, 236] width 181 height 12
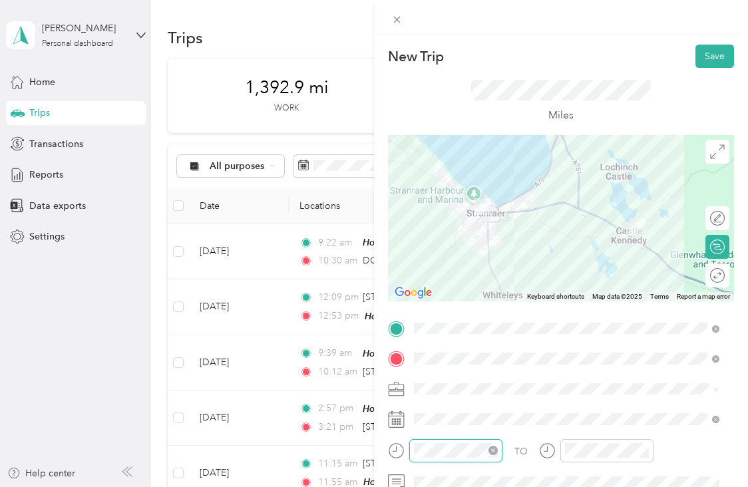
scroll to position [80, 0]
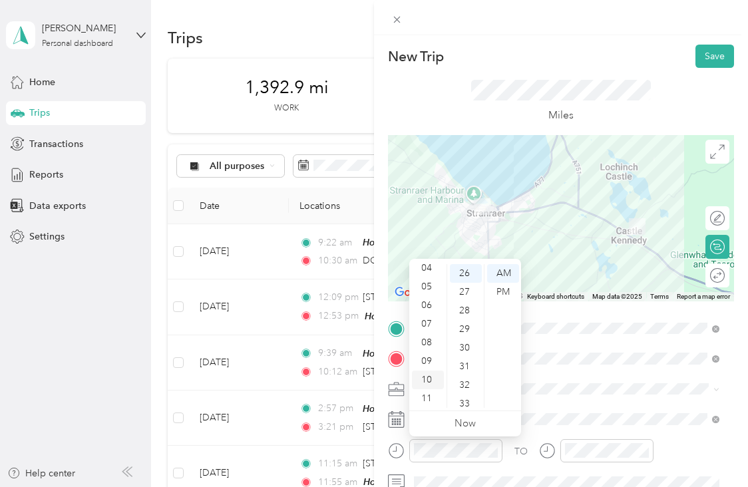
click at [430, 384] on div "10" at bounding box center [428, 380] width 32 height 19
click at [463, 345] on div "30" at bounding box center [466, 348] width 32 height 19
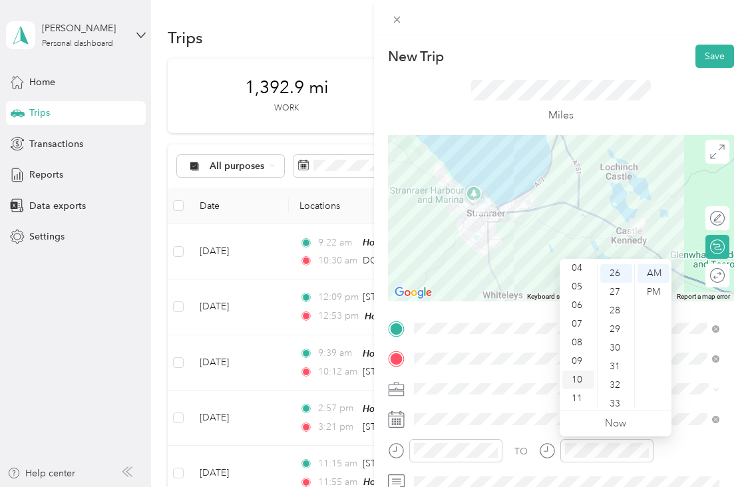
click at [581, 379] on div "10" at bounding box center [578, 380] width 32 height 19
click at [615, 283] on div "45" at bounding box center [616, 284] width 32 height 19
click at [703, 53] on button "Save" at bounding box center [714, 56] width 39 height 23
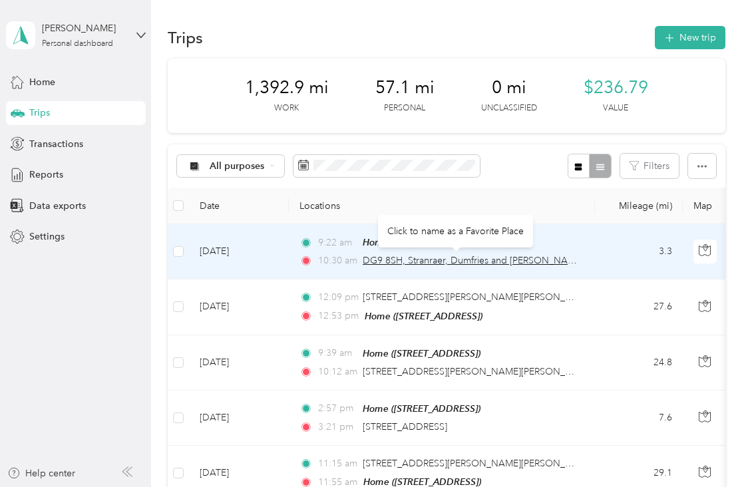
click at [501, 262] on span "DG9 8SH, Stranraer, Dumfries and [PERSON_NAME]" at bounding box center [473, 260] width 221 height 11
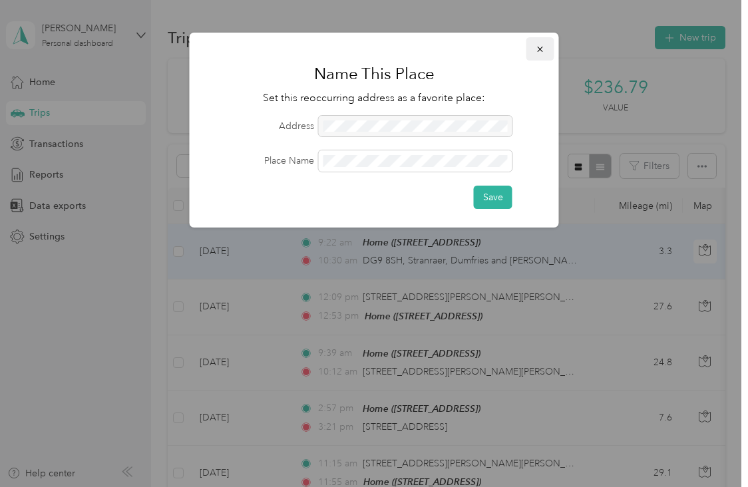
click at [538, 49] on icon "button" at bounding box center [540, 49] width 9 height 9
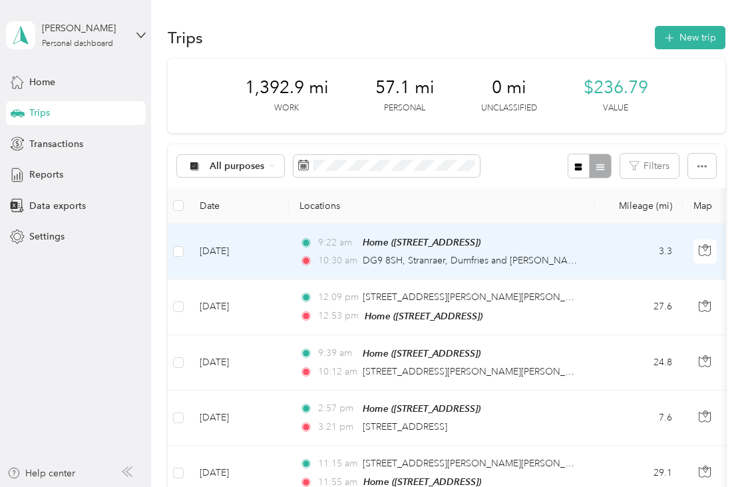
click at [583, 253] on td "9:22 am Home ([STREET_ADDRESS]) 10:30 am DG9 [GEOGRAPHIC_DATA], [GEOGRAPHIC_DAT…" at bounding box center [442, 251] width 306 height 55
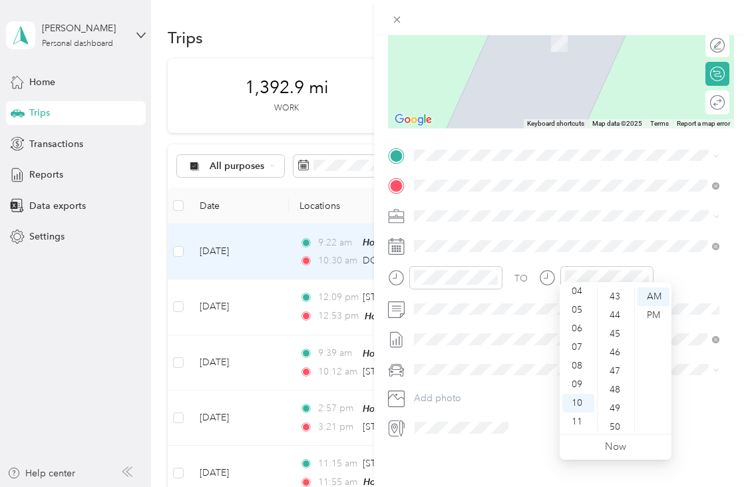
scroll to position [820, 0]
click at [574, 382] on div "09" at bounding box center [578, 384] width 32 height 19
click at [616, 403] on div "50" at bounding box center [616, 408] width 32 height 19
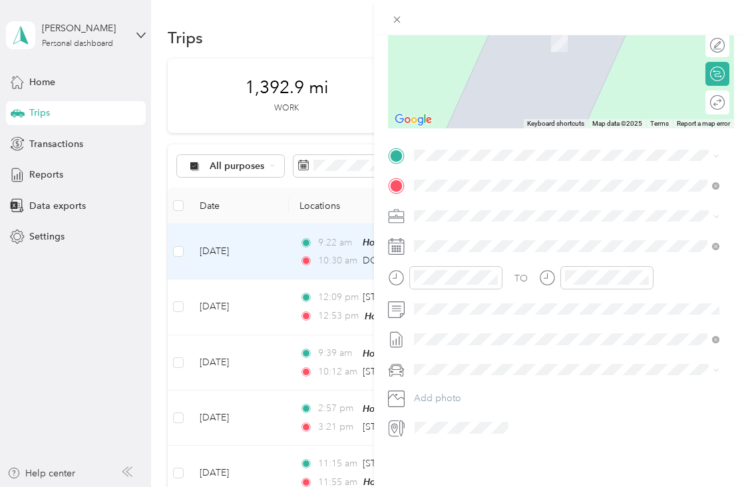
click at [684, 159] on div "TO Add photo" at bounding box center [561, 291] width 346 height 293
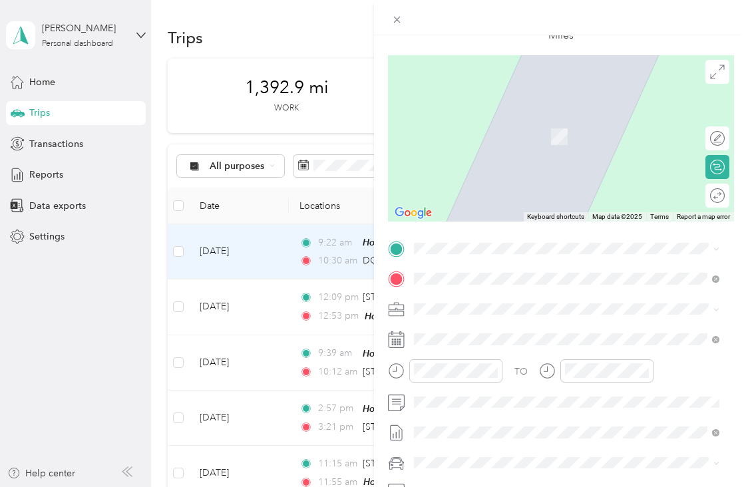
scroll to position [0, 0]
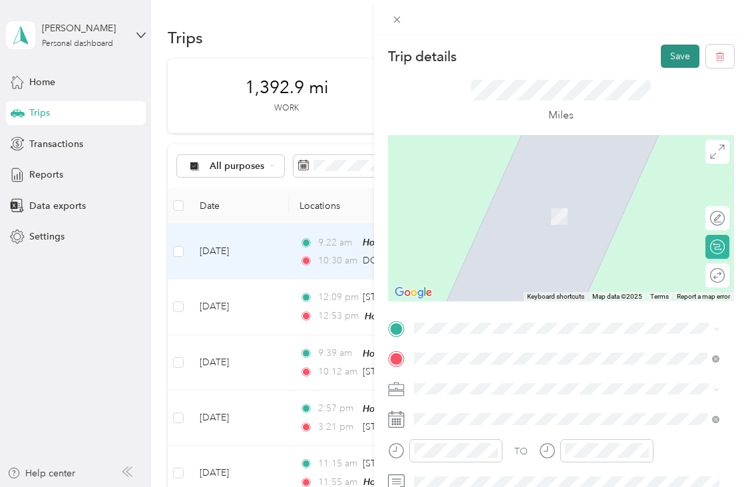
click at [677, 53] on button "Save" at bounding box center [680, 56] width 39 height 23
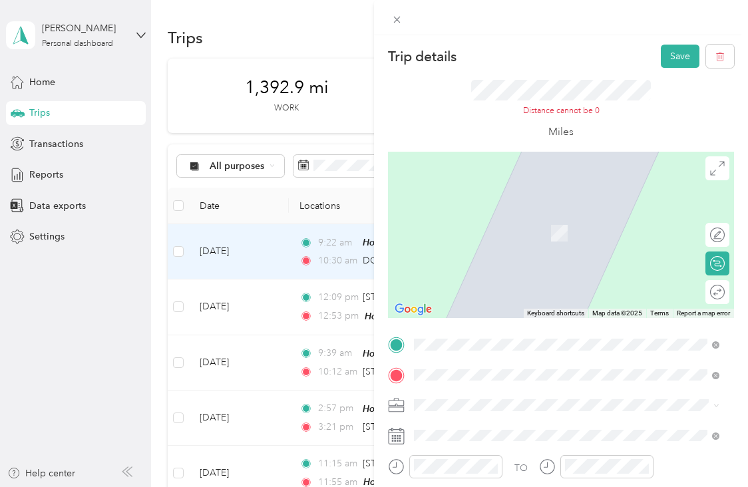
click at [522, 227] on span "DG9 [STREET_ADDRESS][PERSON_NAME]" at bounding box center [529, 222] width 181 height 12
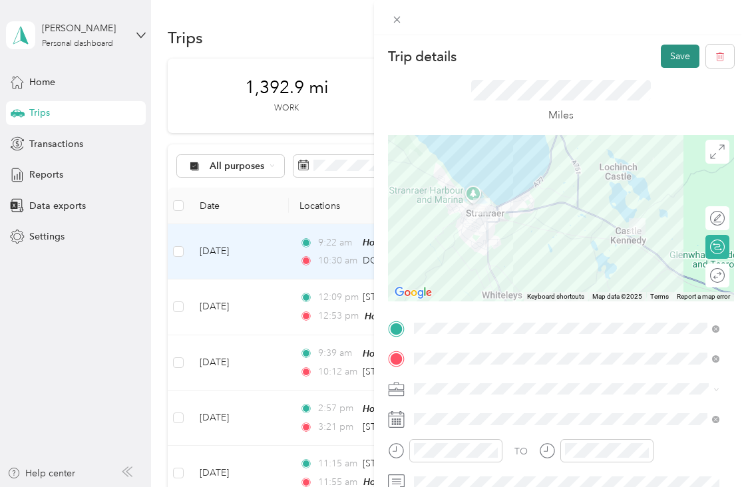
click at [679, 55] on button "Save" at bounding box center [680, 56] width 39 height 23
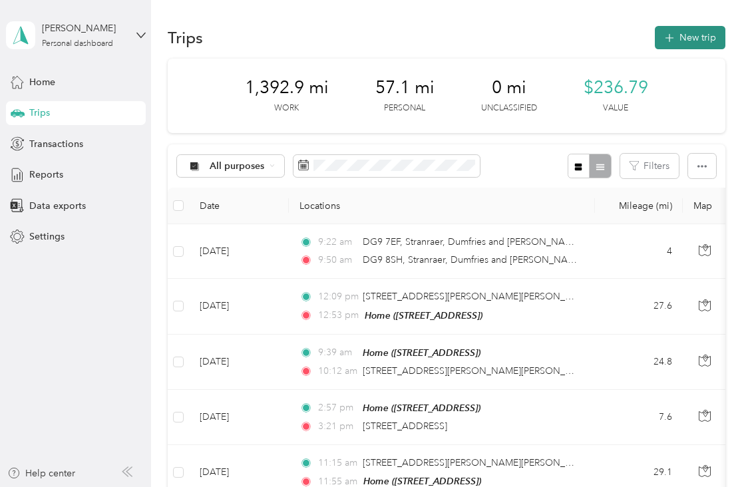
click at [691, 41] on button "New trip" at bounding box center [690, 37] width 71 height 23
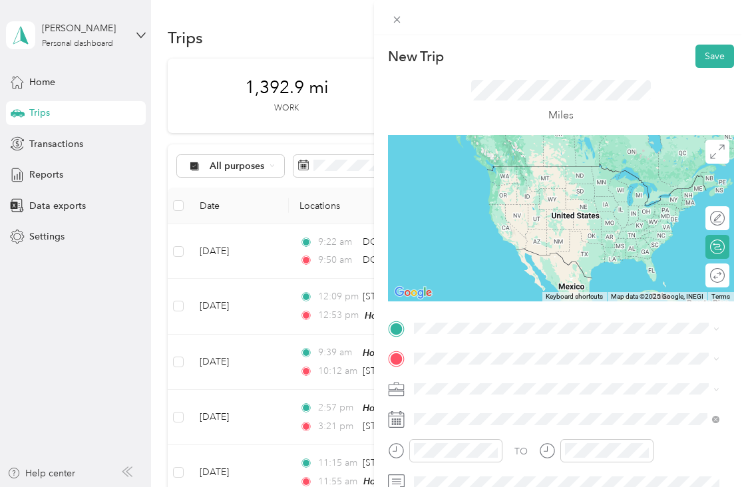
click at [543, 159] on div "DG9 [STREET_ADDRESS][PERSON_NAME]" at bounding box center [566, 160] width 296 height 18
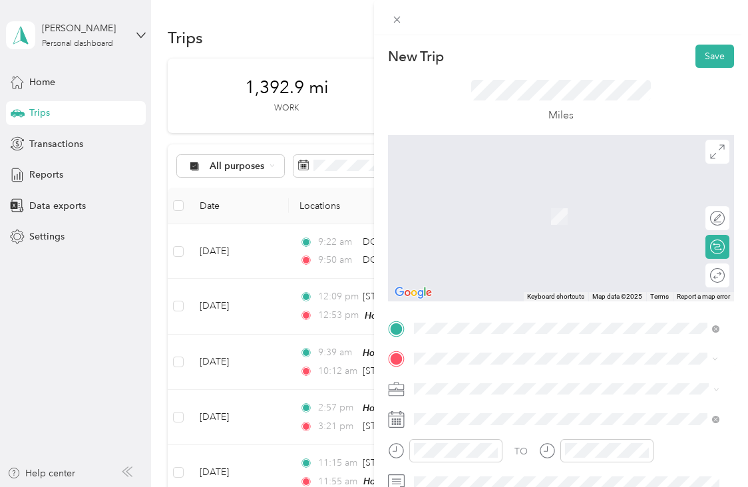
click at [485, 279] on span "DG9 [STREET_ADDRESS][PERSON_NAME]" at bounding box center [529, 285] width 181 height 12
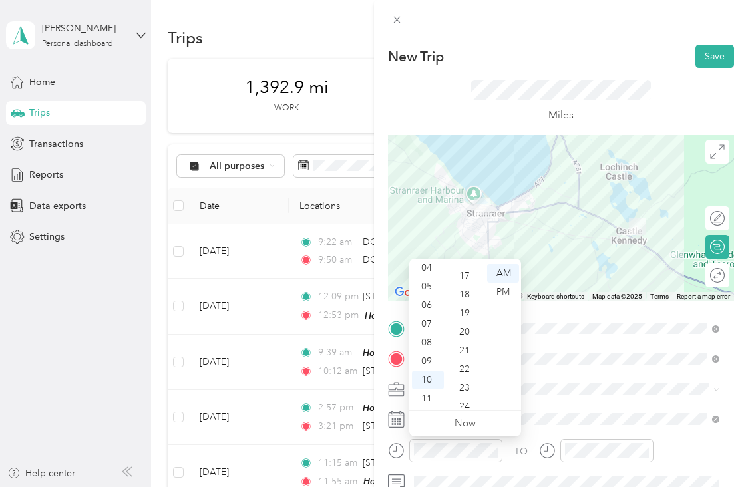
scroll to position [300, 0]
click at [468, 343] on div "20" at bounding box center [466, 346] width 32 height 19
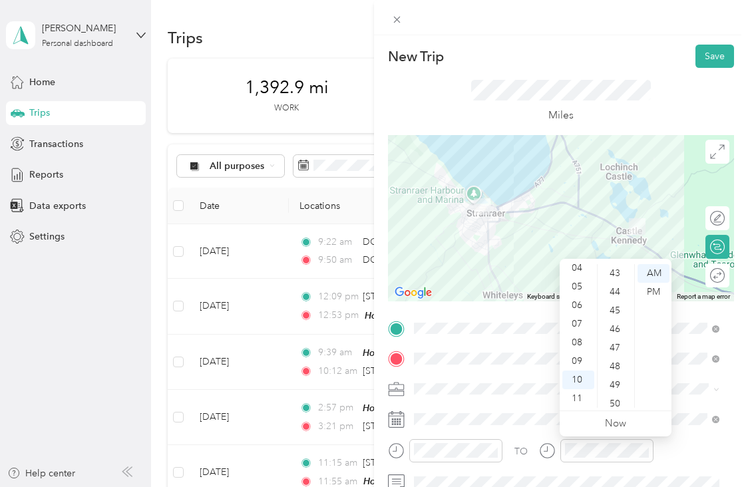
scroll to position [812, 0]
click at [610, 305] on div "45" at bounding box center [616, 300] width 32 height 19
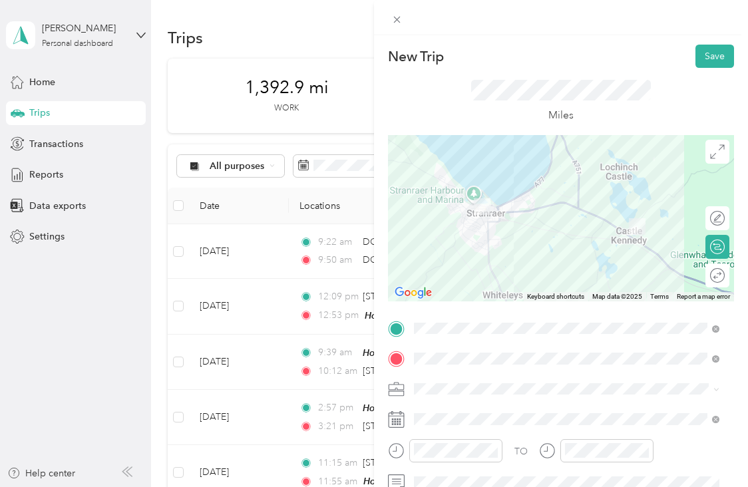
click at [705, 108] on div "Miles" at bounding box center [561, 101] width 346 height 67
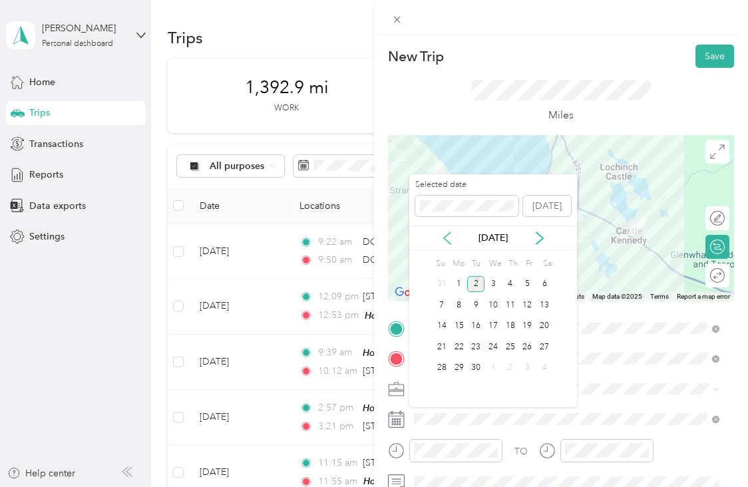
click at [450, 239] on icon at bounding box center [446, 238] width 13 height 13
click at [528, 367] on div "29" at bounding box center [527, 368] width 17 height 17
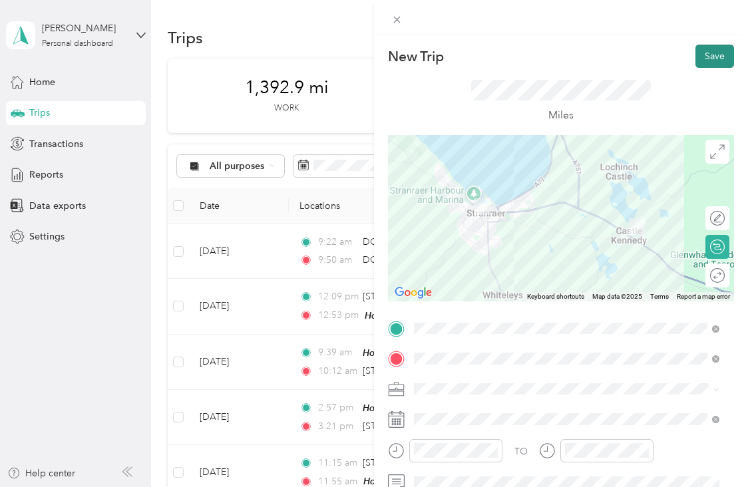
click at [695, 55] on button "Save" at bounding box center [714, 56] width 39 height 23
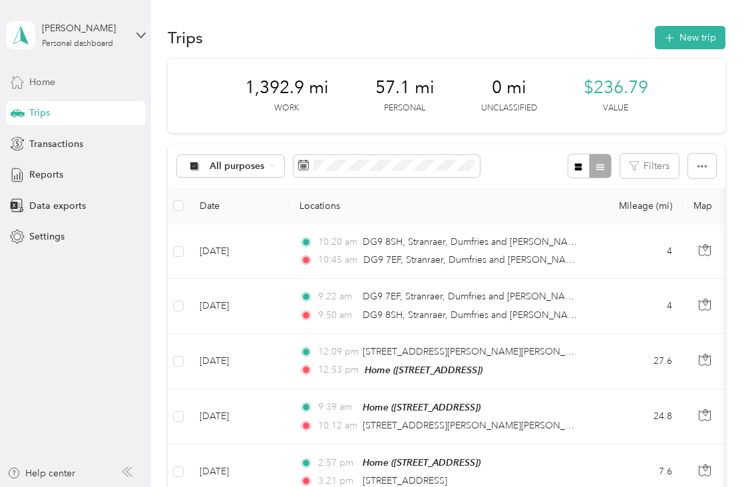
click at [80, 74] on div "Home" at bounding box center [76, 82] width 140 height 24
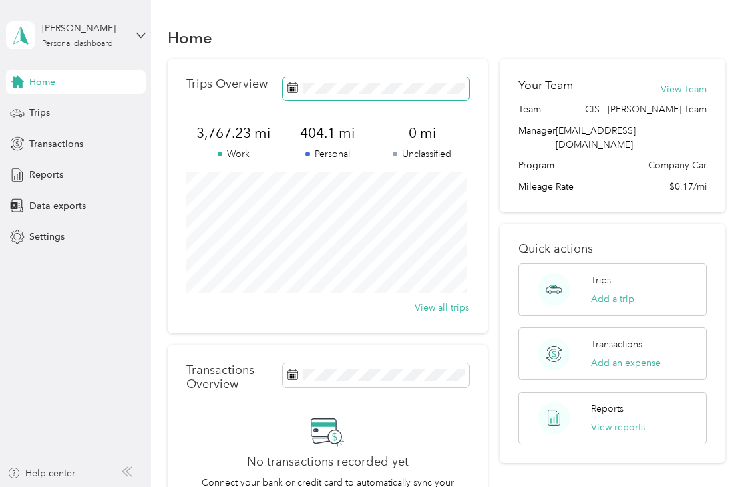
click at [397, 98] on span at bounding box center [376, 88] width 186 height 23
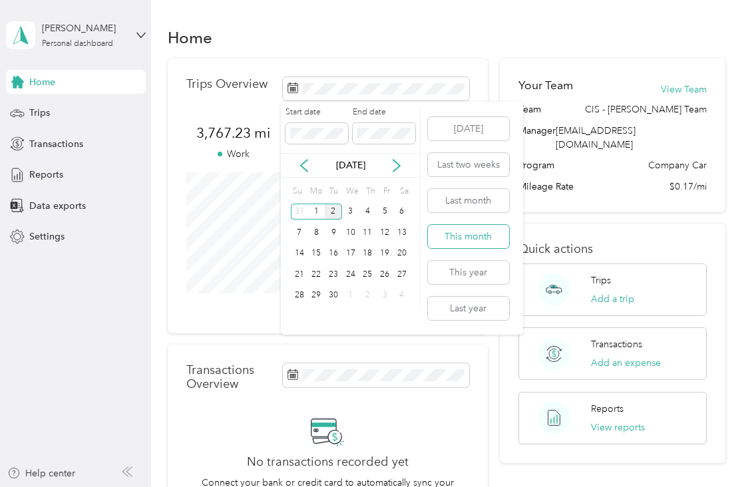
click at [448, 240] on button "This month" at bounding box center [468, 236] width 81 height 23
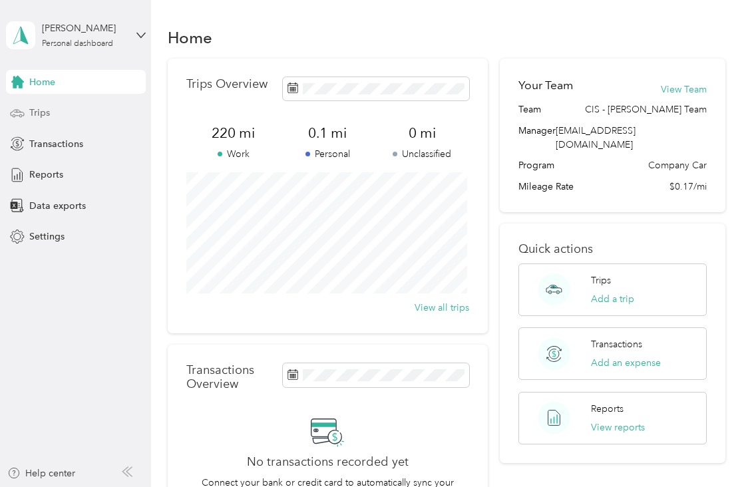
click at [63, 116] on div "Trips" at bounding box center [76, 113] width 140 height 24
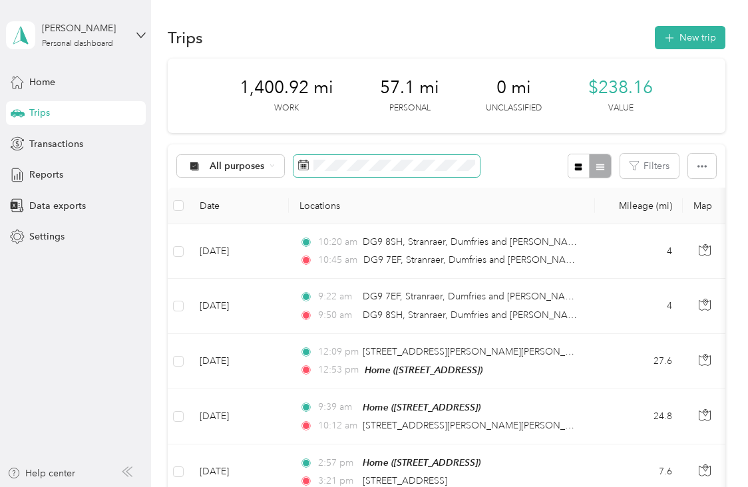
click at [467, 157] on span at bounding box center [386, 166] width 186 height 23
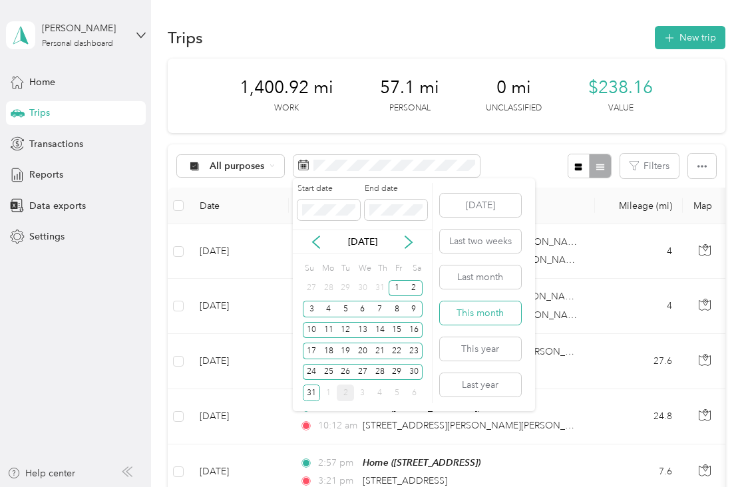
click at [467, 311] on button "This month" at bounding box center [480, 312] width 81 height 23
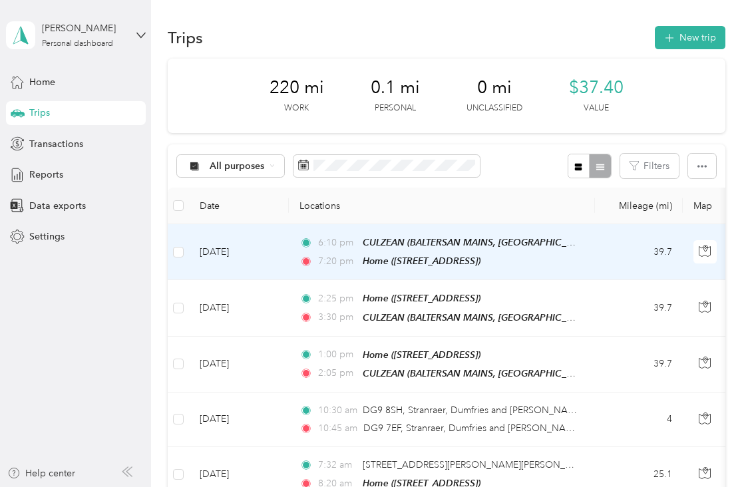
click at [637, 247] on td "39.7" at bounding box center [639, 252] width 88 height 56
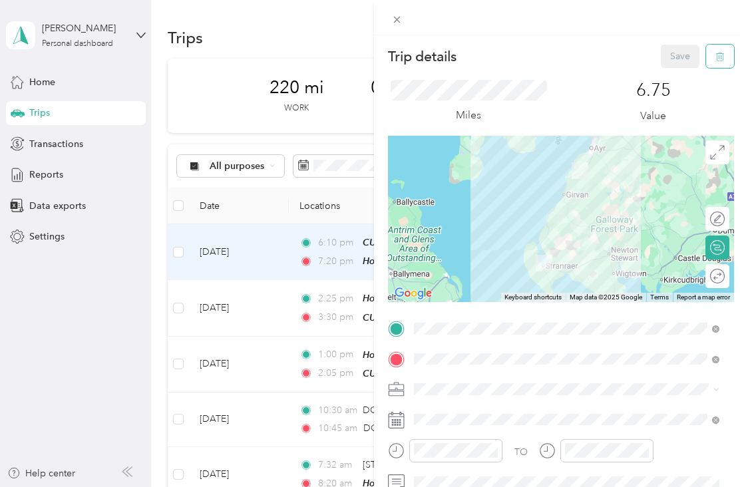
click at [715, 55] on icon "button" at bounding box center [719, 56] width 9 height 9
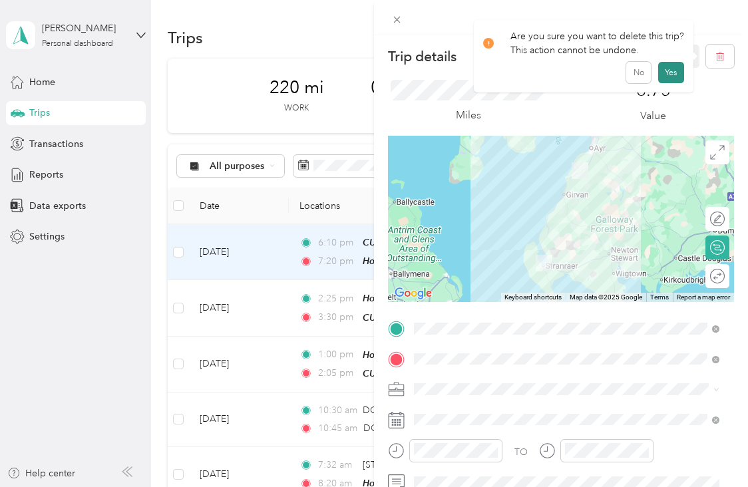
click at [674, 69] on button "Yes" at bounding box center [671, 72] width 26 height 21
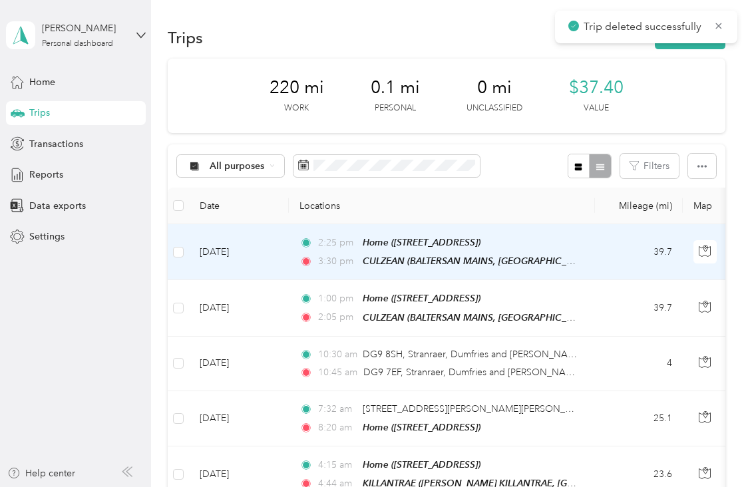
click at [590, 260] on td "2:25 pm Home ([GEOGRAPHIC_DATA], [GEOGRAPHIC_DATA]) 3:30 pm CULZEAN (BALTERSAN …" at bounding box center [442, 252] width 306 height 56
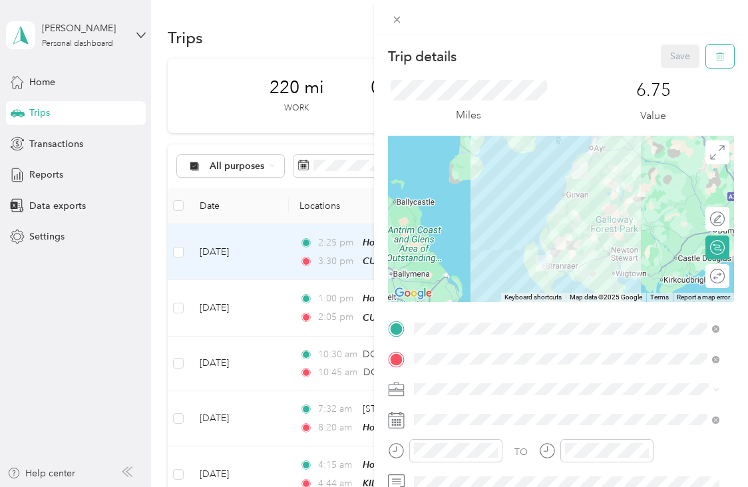
click at [715, 55] on icon "button" at bounding box center [719, 56] width 9 height 9
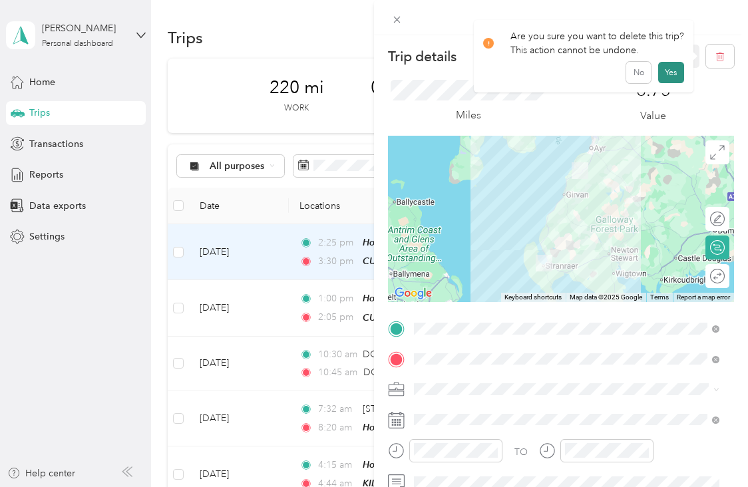
click at [674, 71] on button "Yes" at bounding box center [671, 72] width 26 height 21
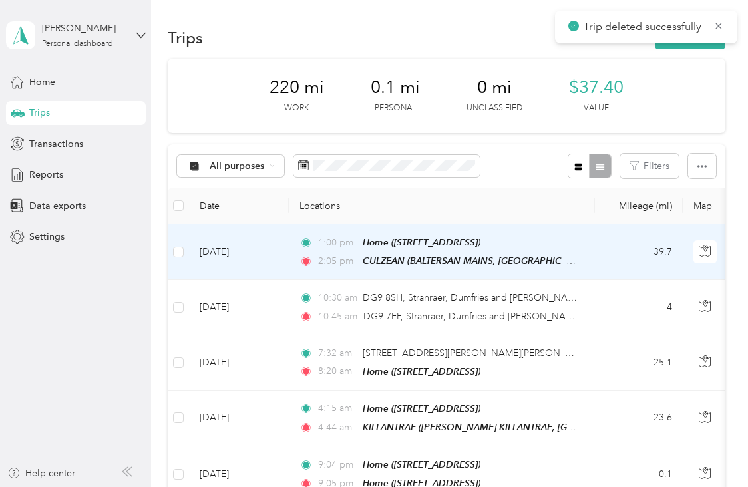
click at [633, 253] on td "39.7" at bounding box center [639, 252] width 88 height 56
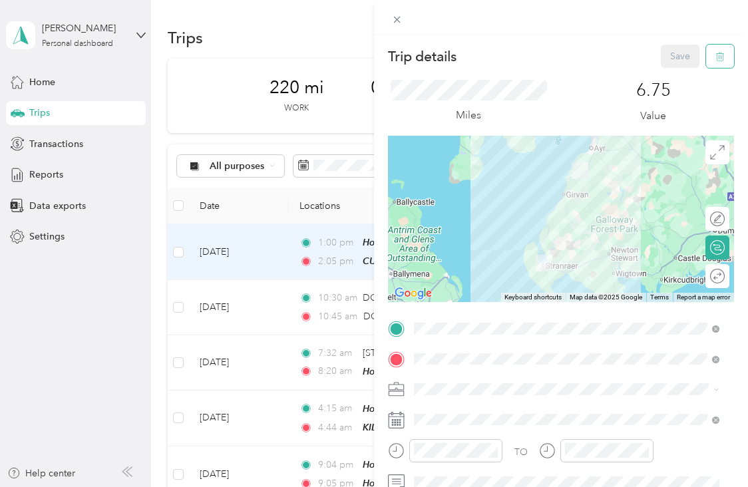
click at [716, 52] on button "button" at bounding box center [720, 56] width 28 height 23
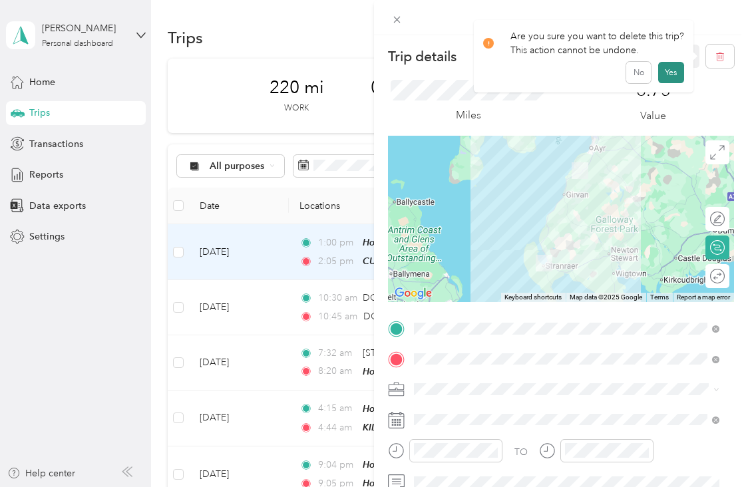
click at [665, 63] on button "Yes" at bounding box center [671, 72] width 26 height 21
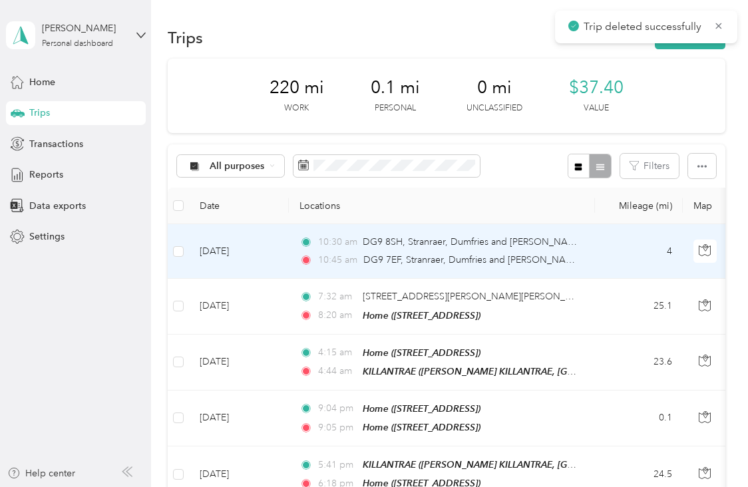
click at [615, 246] on td "4" at bounding box center [639, 251] width 88 height 55
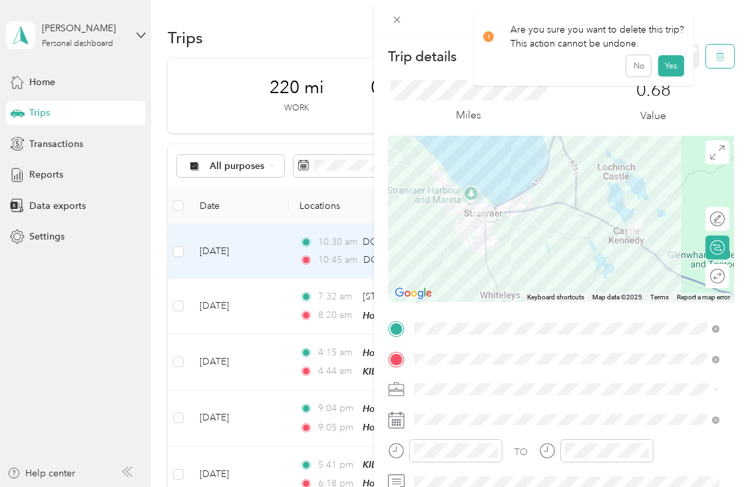
click at [715, 51] on span "button" at bounding box center [719, 56] width 9 height 11
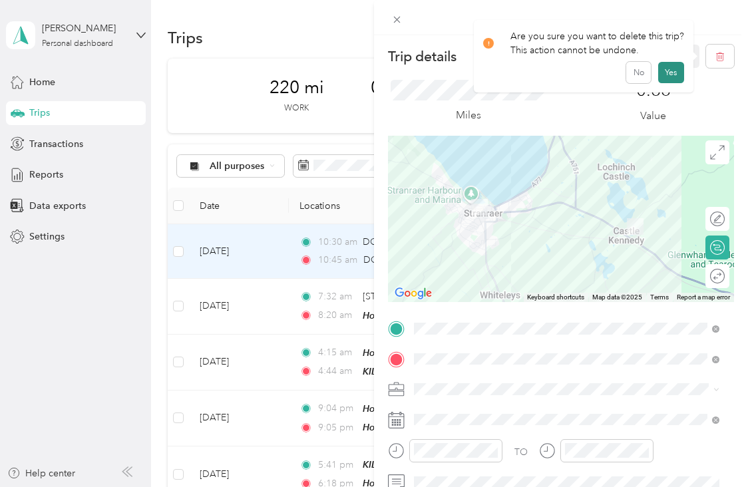
click at [673, 71] on button "Yes" at bounding box center [671, 72] width 26 height 21
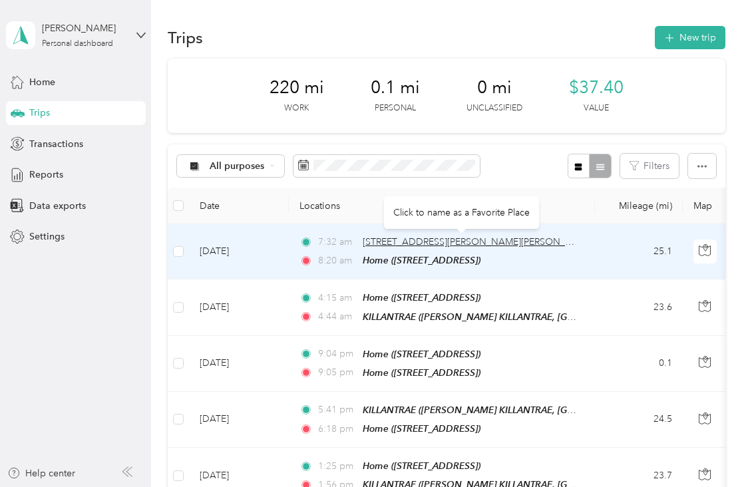
click at [513, 240] on span "[STREET_ADDRESS][PERSON_NAME][PERSON_NAME]" at bounding box center [479, 241] width 232 height 11
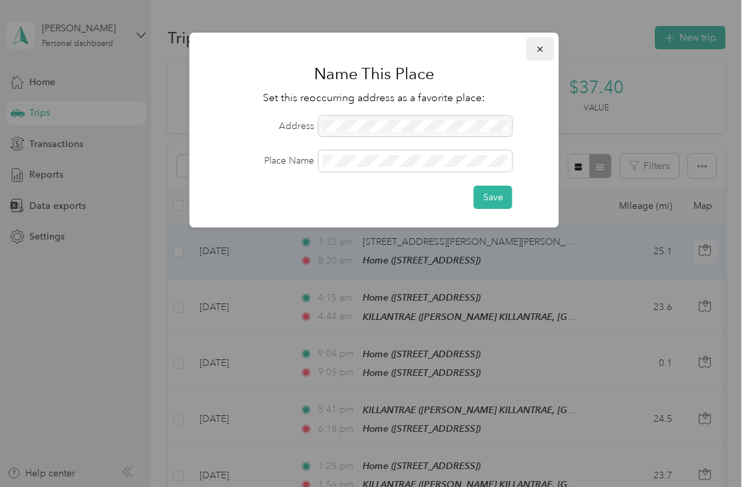
click at [544, 50] on icon "button" at bounding box center [540, 49] width 9 height 9
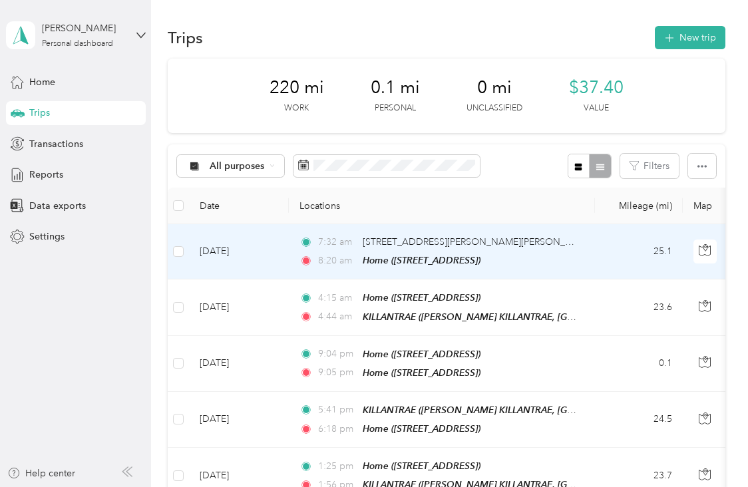
click at [597, 247] on td "25.1" at bounding box center [639, 251] width 88 height 55
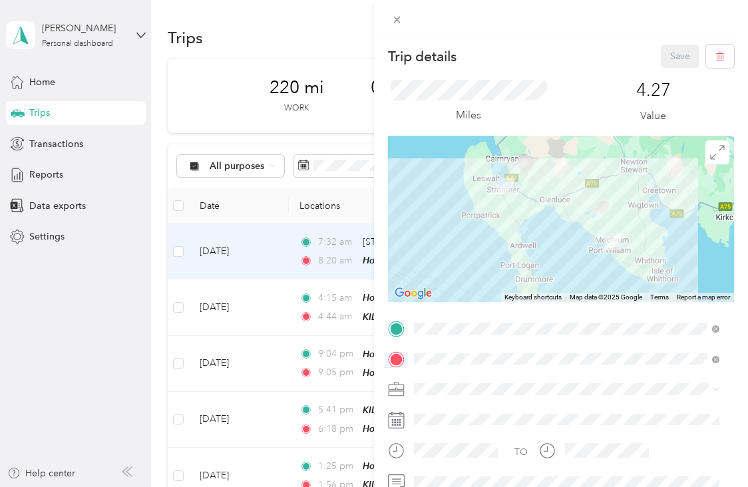
click at [600, 202] on span "[PERSON_NAME] KILLANTRAE, WHAUPHILL, DG8 9PW, [PERSON_NAME][GEOGRAPHIC_DATA][PE…" at bounding box center [562, 205] width 246 height 39
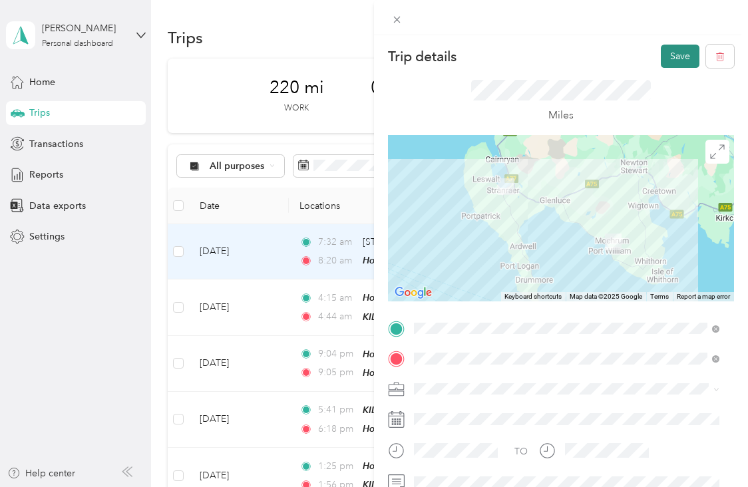
click at [665, 51] on button "Save" at bounding box center [680, 56] width 39 height 23
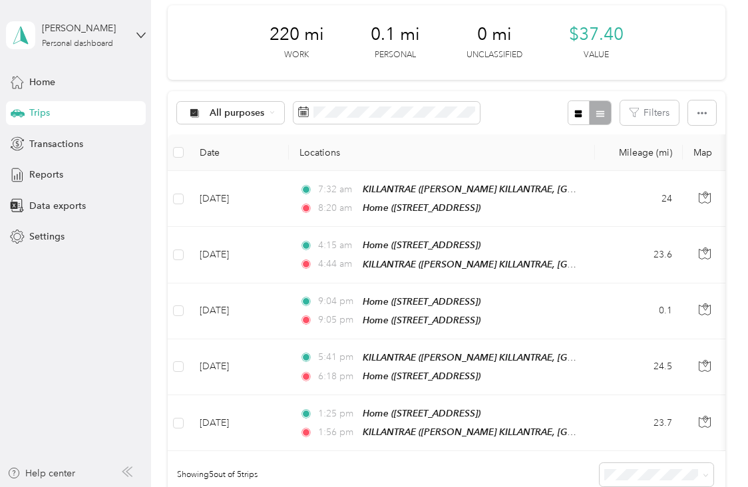
scroll to position [51, 0]
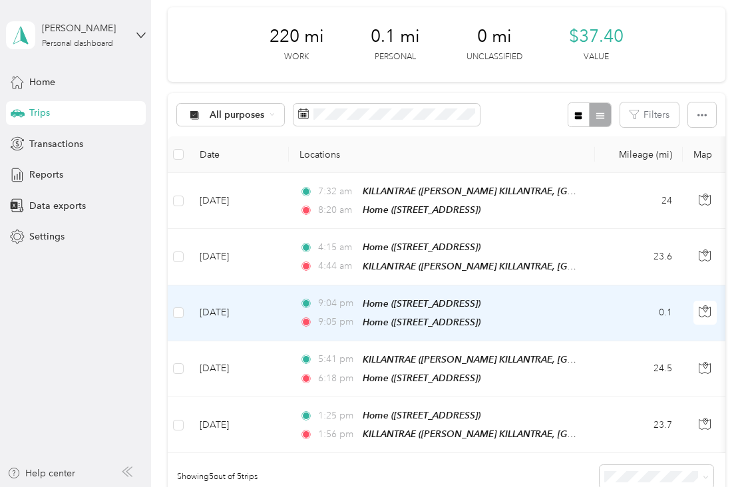
click at [634, 301] on td "0.1" at bounding box center [639, 313] width 88 height 56
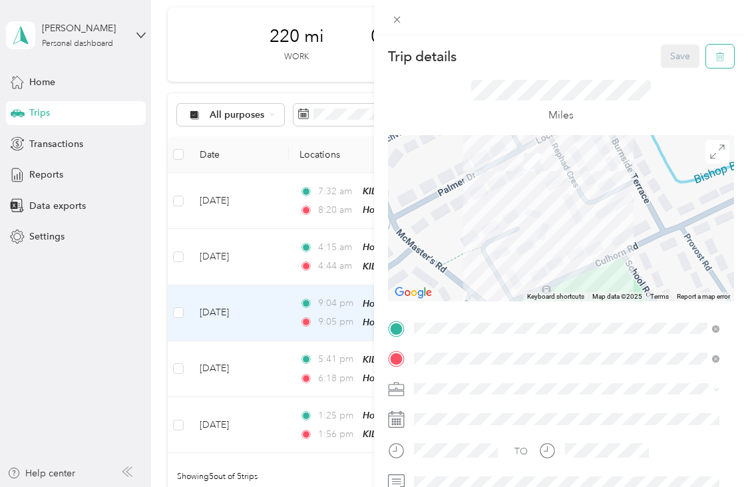
click at [716, 61] on icon "button" at bounding box center [720, 57] width 8 height 9
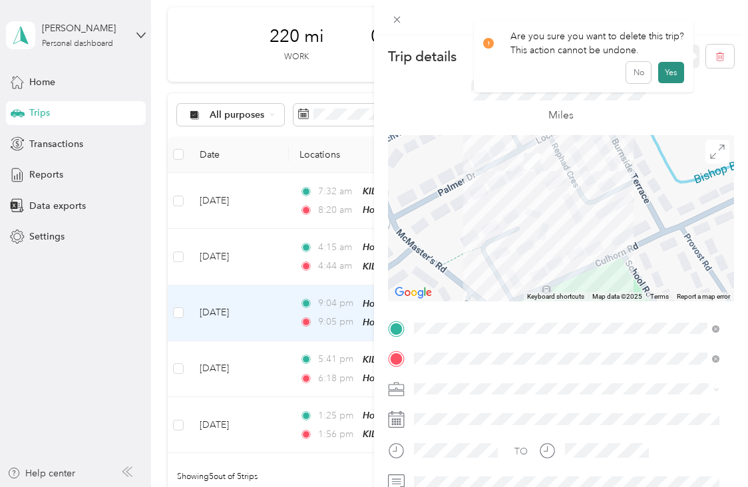
click at [668, 75] on button "Yes" at bounding box center [671, 72] width 26 height 21
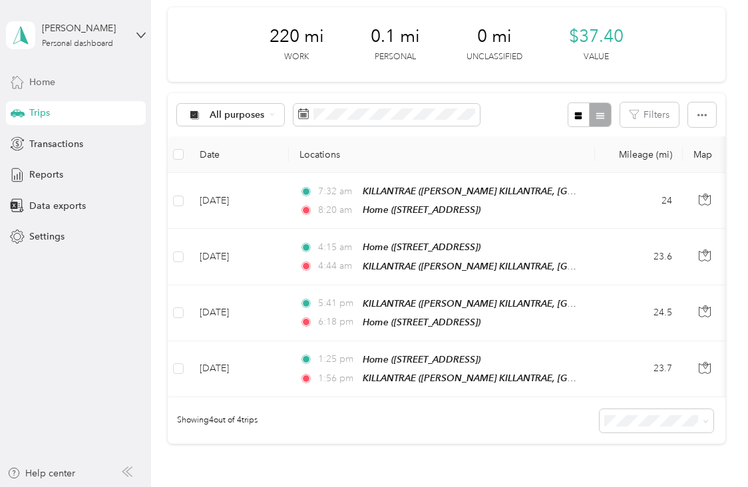
click at [74, 78] on div "Home" at bounding box center [76, 82] width 140 height 24
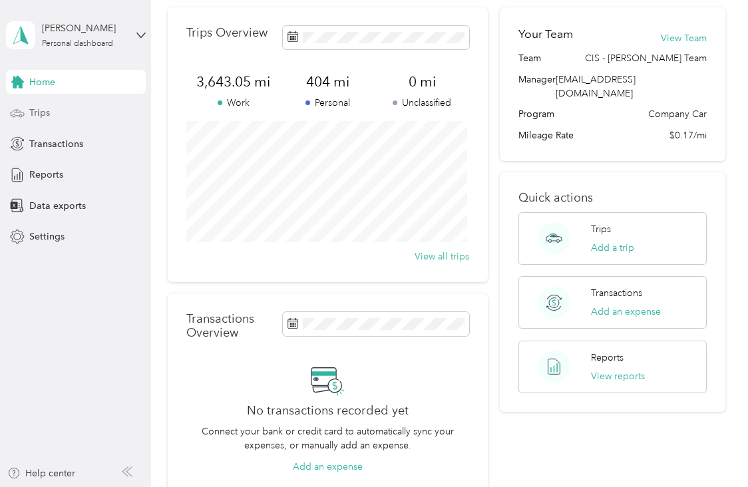
click at [68, 112] on div "Trips" at bounding box center [76, 113] width 140 height 24
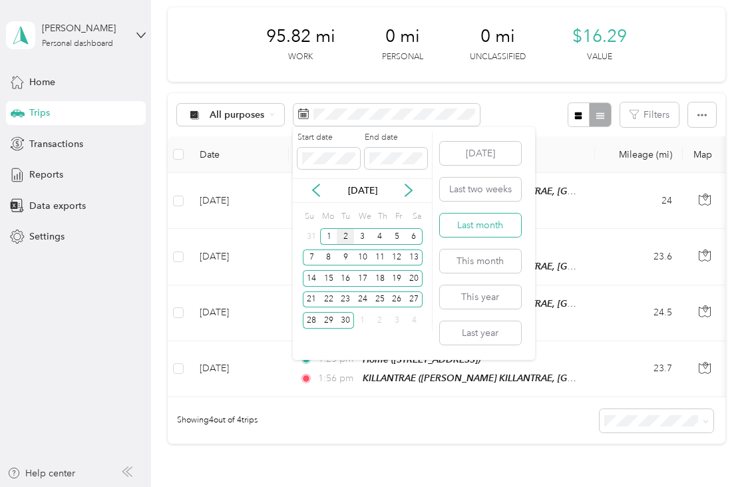
click at [472, 232] on button "Last month" at bounding box center [480, 225] width 81 height 23
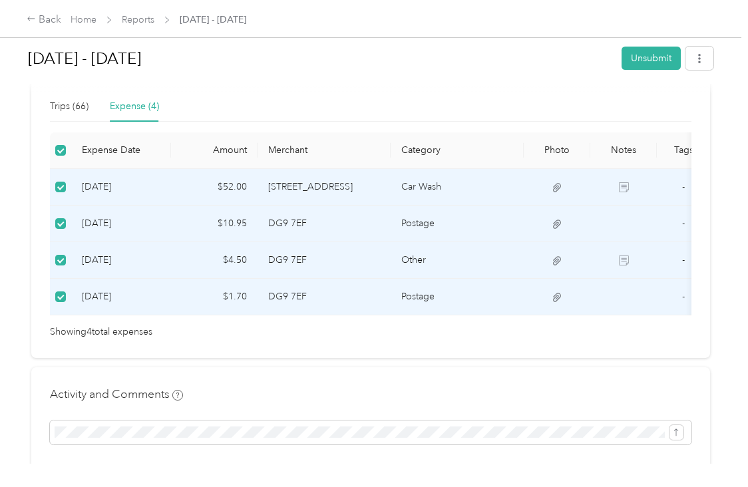
scroll to position [339, 0]
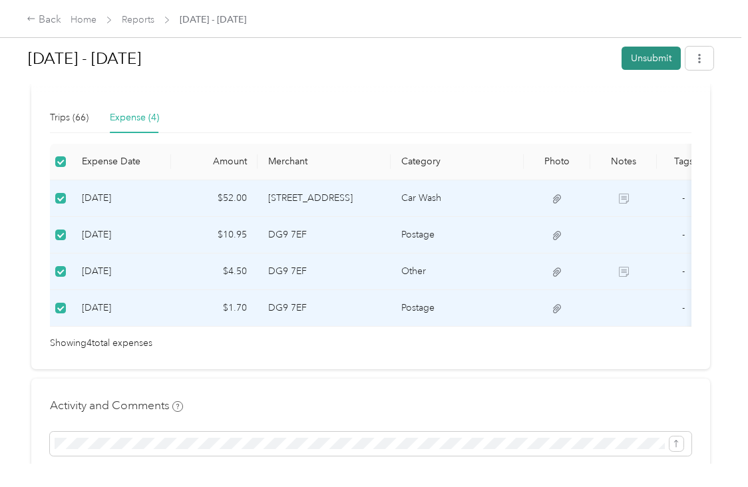
click at [633, 66] on button "Unsubmit" at bounding box center [650, 58] width 59 height 23
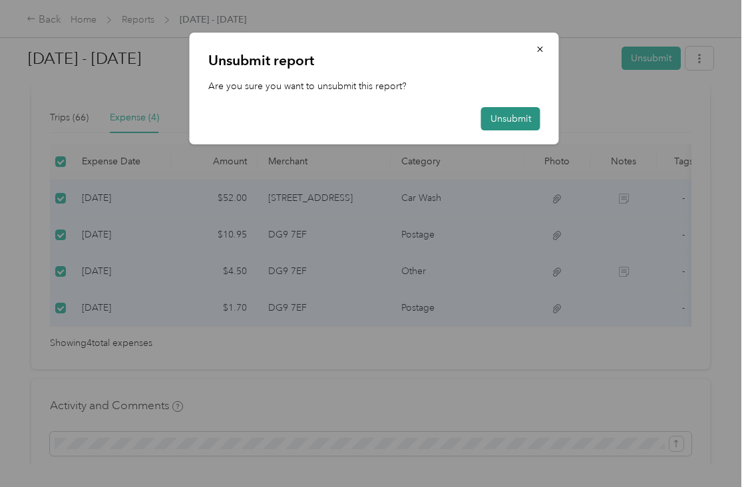
click at [506, 125] on button "Unsubmit" at bounding box center [510, 118] width 59 height 23
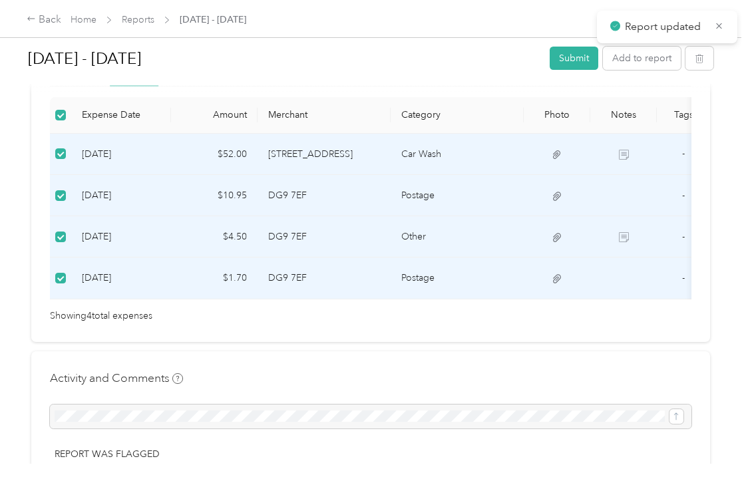
scroll to position [293, 0]
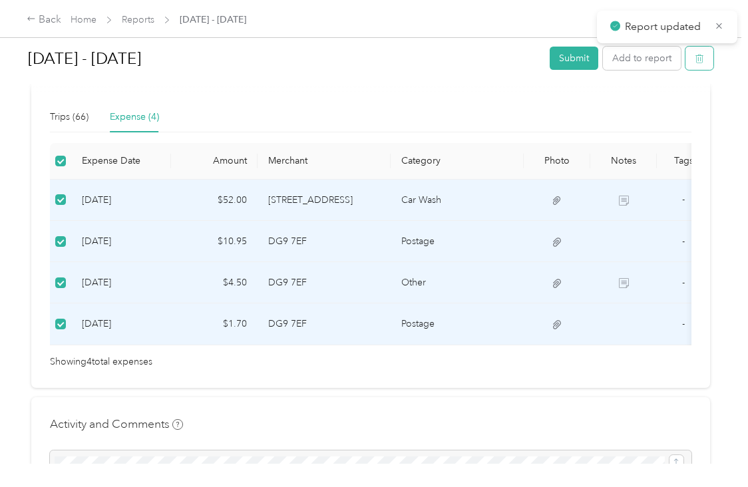
click at [698, 55] on icon "button" at bounding box center [699, 58] width 9 height 9
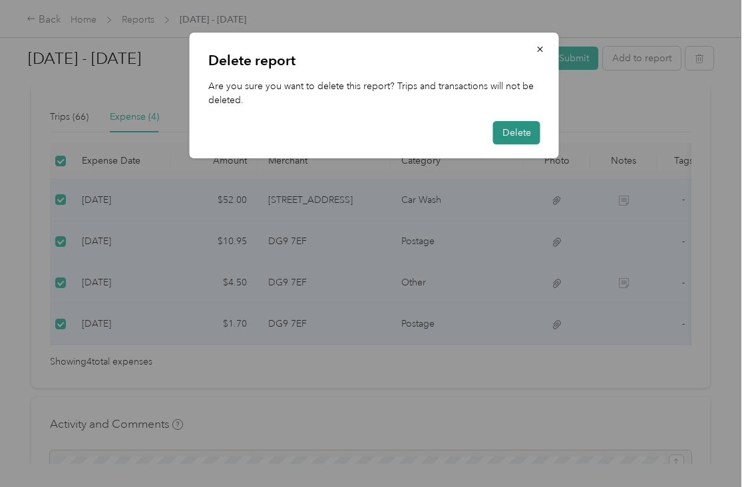
click at [511, 132] on button "Delete" at bounding box center [516, 132] width 47 height 23
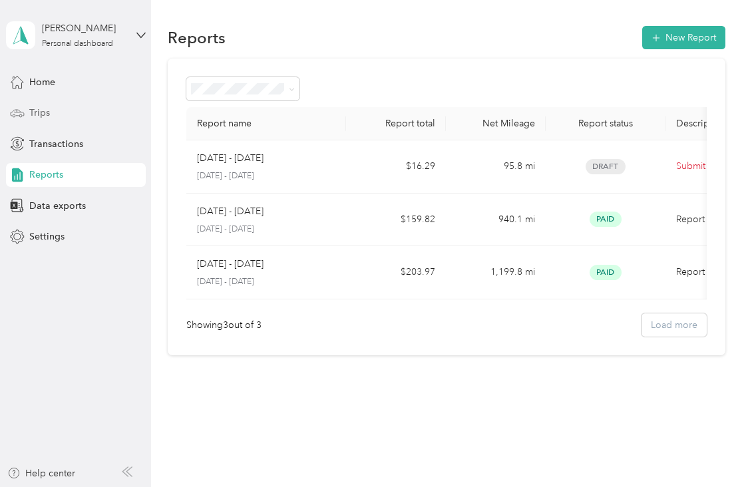
click at [81, 106] on div "Trips" at bounding box center [76, 113] width 140 height 24
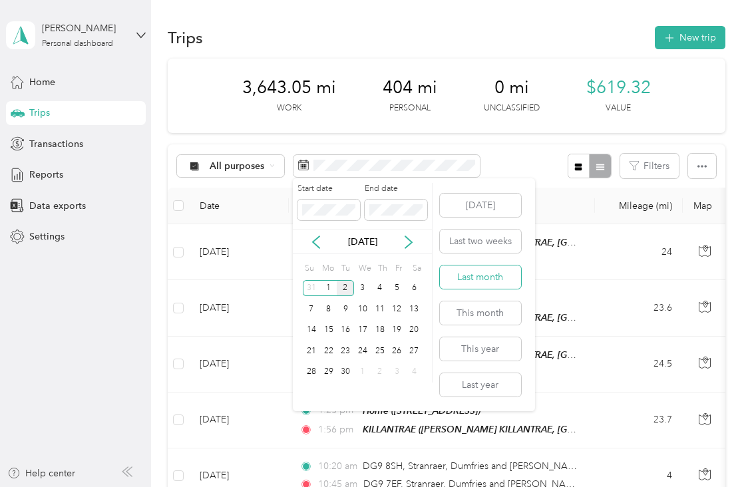
click at [481, 268] on button "Last month" at bounding box center [480, 276] width 81 height 23
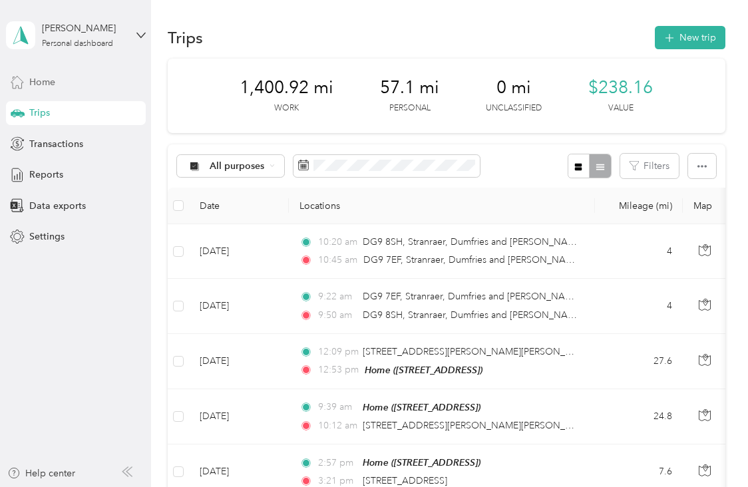
click at [86, 84] on div "Home" at bounding box center [76, 82] width 140 height 24
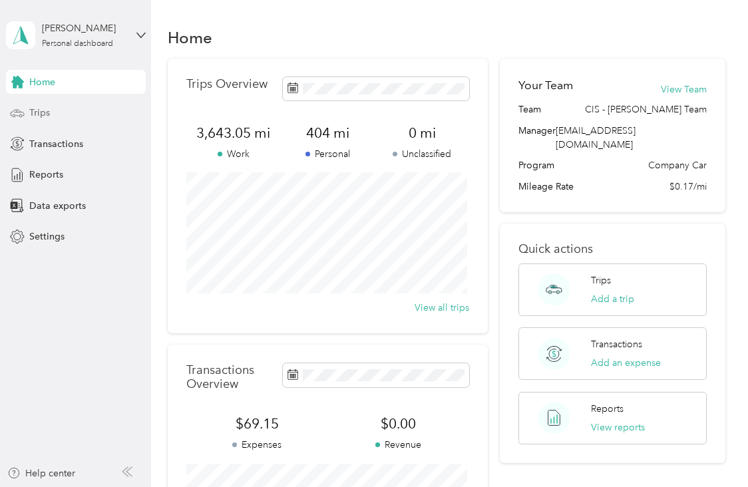
click at [35, 122] on div "Trips" at bounding box center [76, 113] width 140 height 24
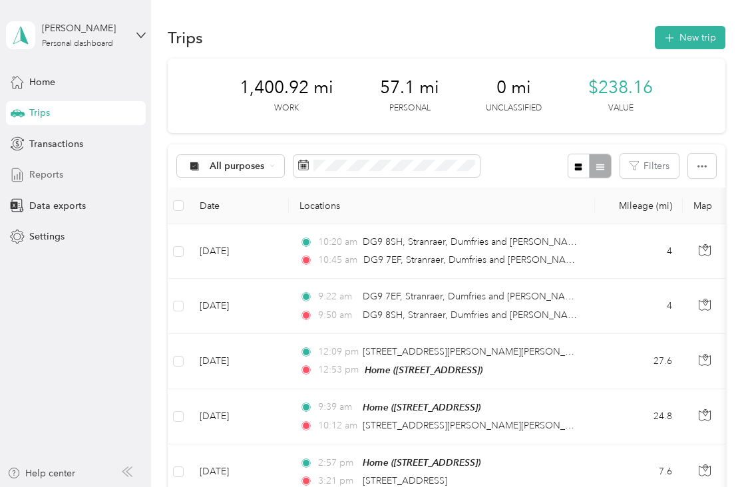
click at [51, 176] on span "Reports" at bounding box center [46, 175] width 34 height 14
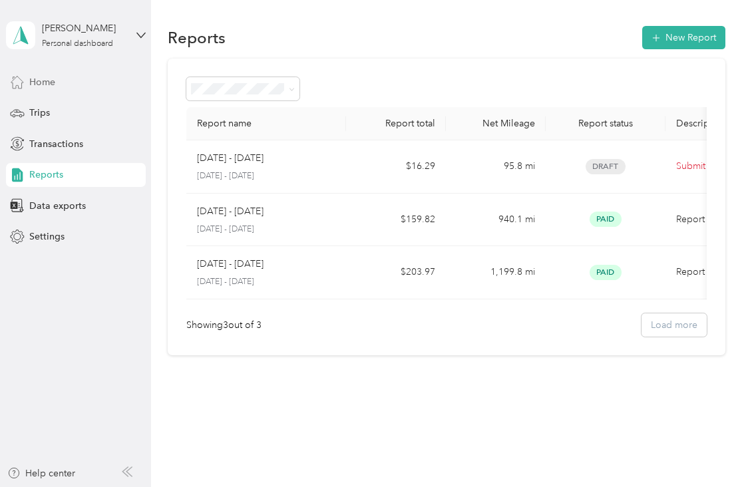
click at [76, 75] on div "Home" at bounding box center [76, 82] width 140 height 24
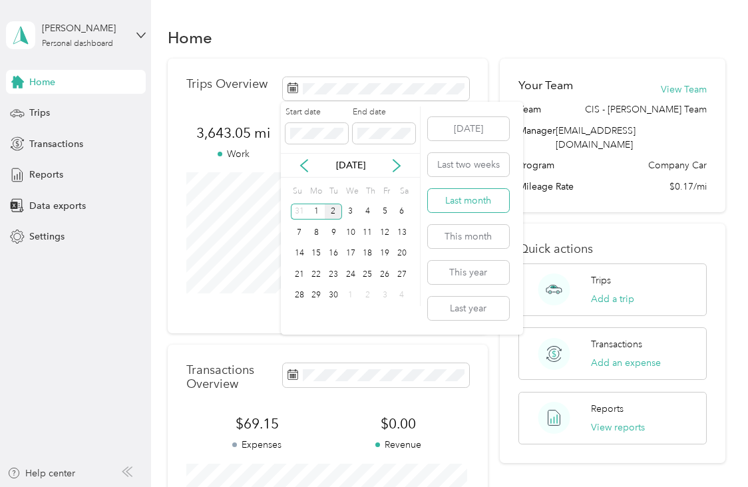
click at [465, 205] on button "Last month" at bounding box center [468, 200] width 81 height 23
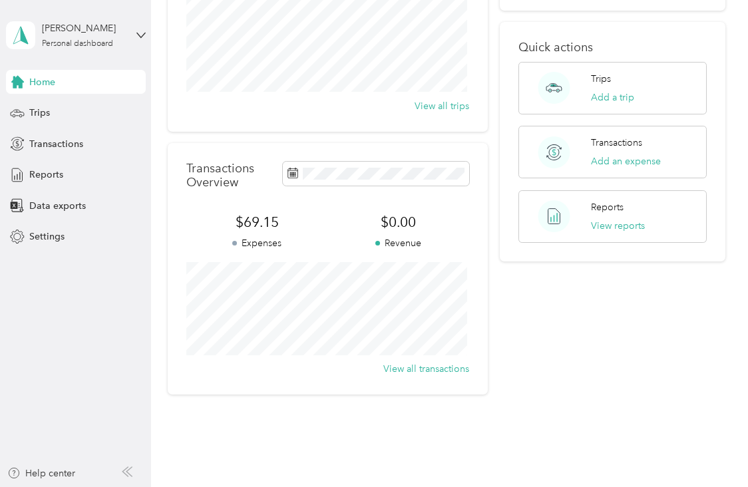
scroll to position [176, 0]
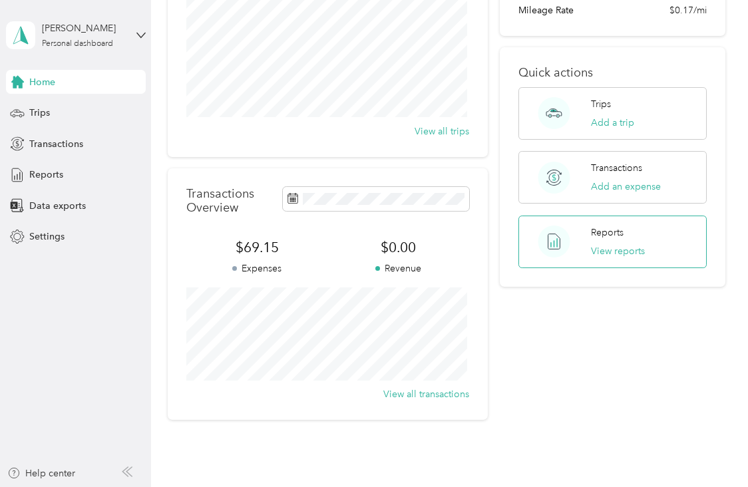
click at [577, 226] on span at bounding box center [553, 242] width 51 height 32
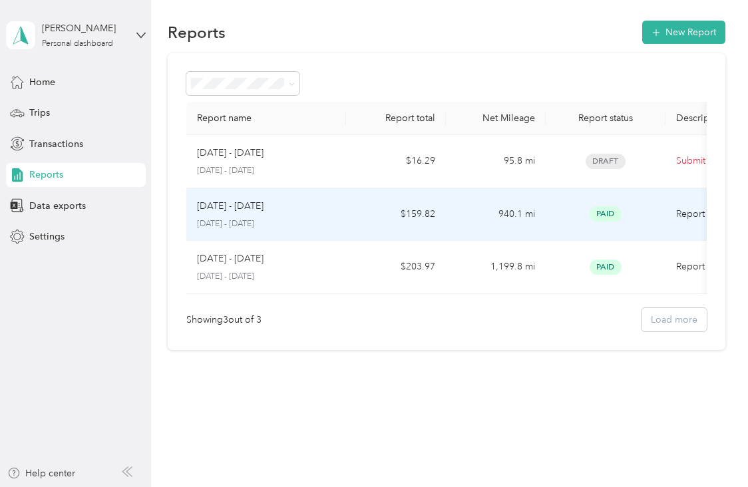
scroll to position [15, 0]
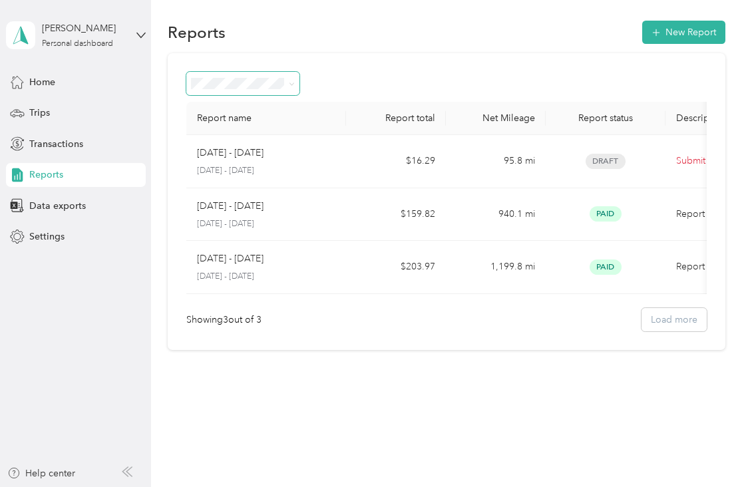
click at [285, 77] on span at bounding box center [289, 84] width 11 height 14
click at [294, 81] on icon at bounding box center [292, 84] width 6 height 6
click at [256, 146] on li "Needs approval" at bounding box center [243, 144] width 114 height 23
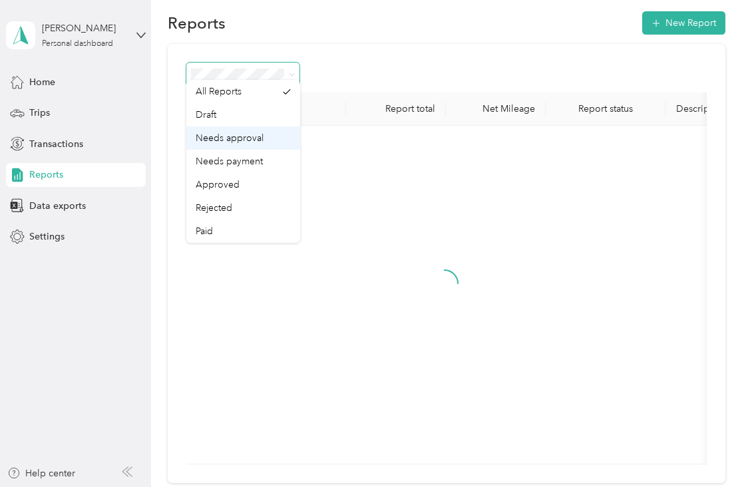
scroll to position [157, 0]
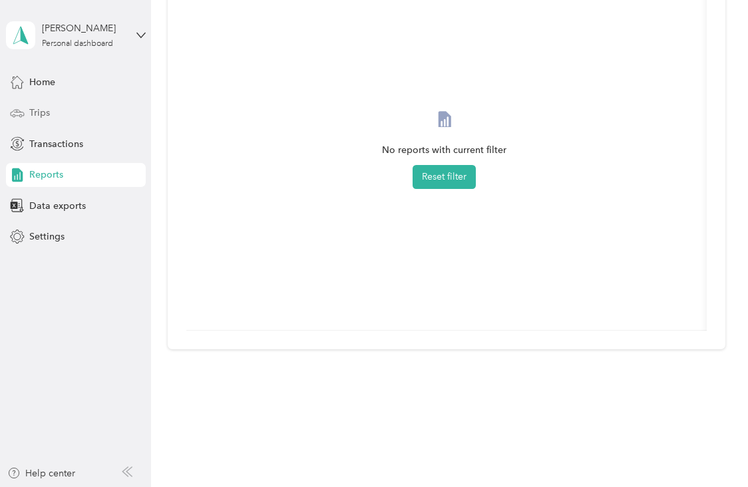
click at [43, 112] on span "Trips" at bounding box center [39, 113] width 21 height 14
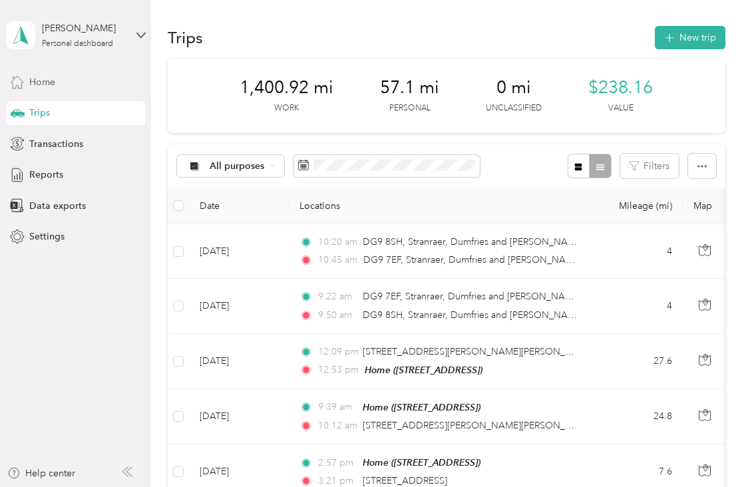
click at [61, 83] on div "Home" at bounding box center [76, 82] width 140 height 24
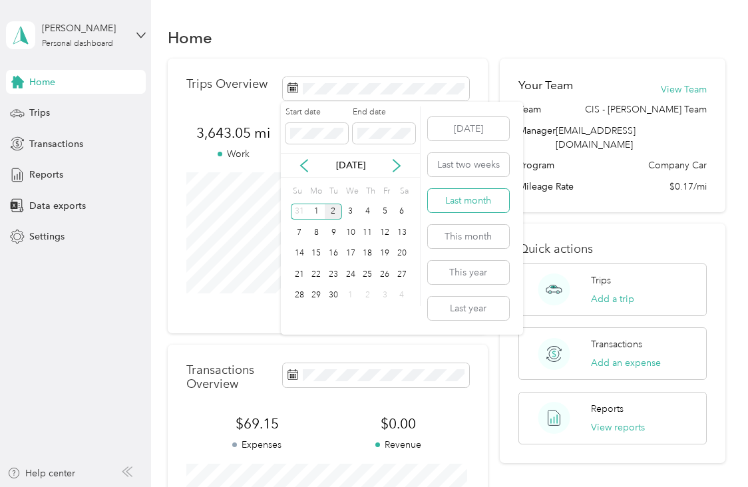
click at [460, 206] on button "Last month" at bounding box center [468, 200] width 81 height 23
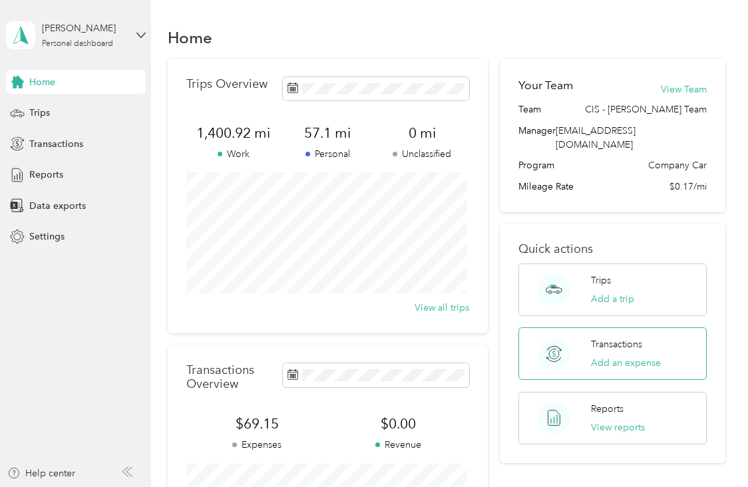
click at [602, 337] on p "Transactions" at bounding box center [616, 344] width 51 height 14
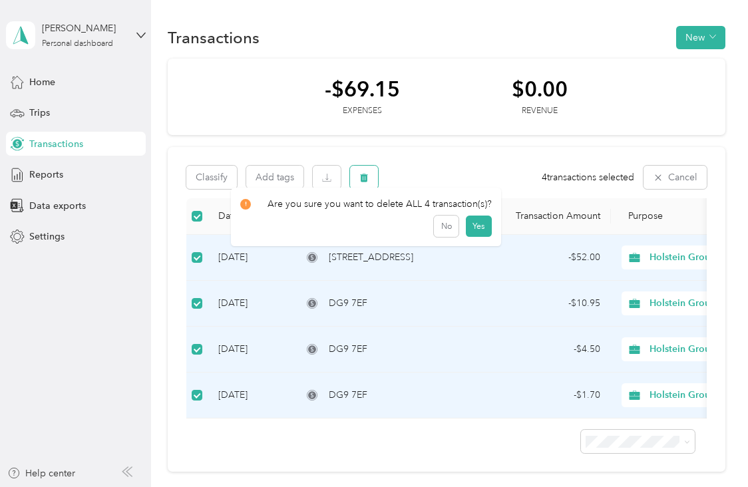
click at [366, 172] on span "button" at bounding box center [363, 177] width 9 height 11
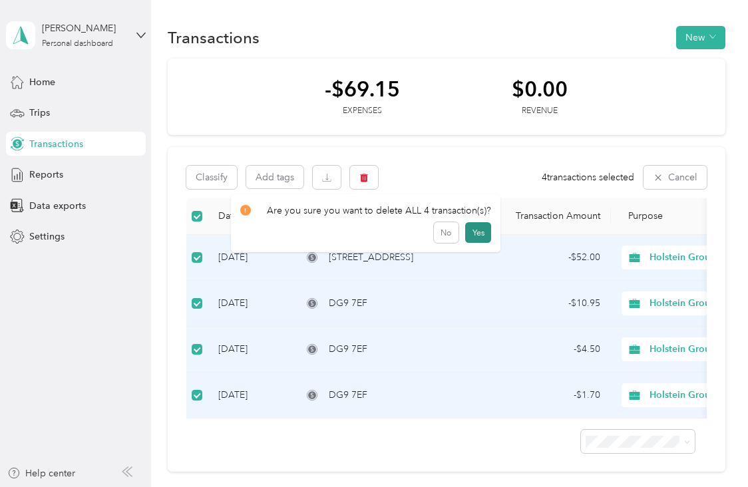
click at [476, 232] on button "Yes" at bounding box center [478, 232] width 26 height 21
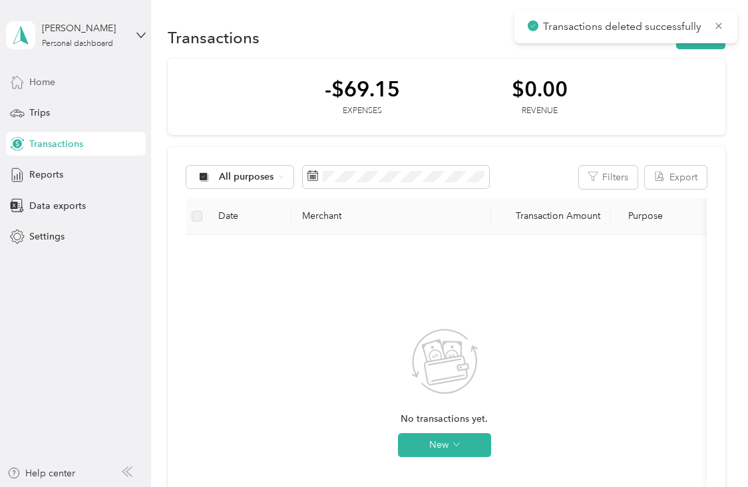
click at [78, 79] on div "Home" at bounding box center [76, 82] width 140 height 24
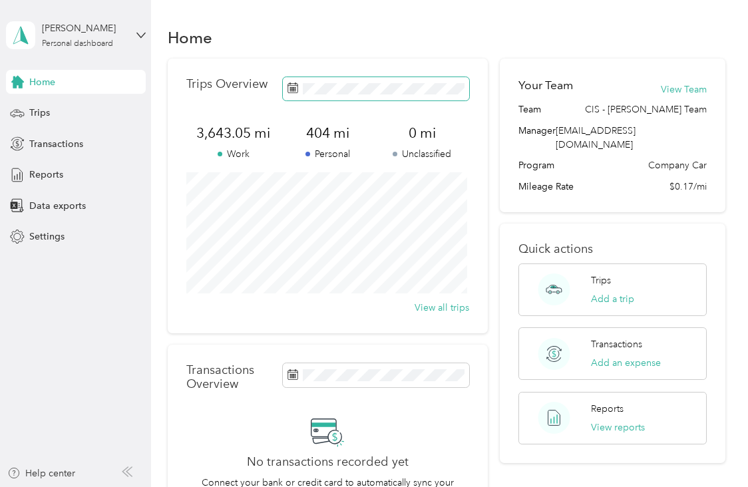
click at [389, 98] on span at bounding box center [376, 88] width 186 height 23
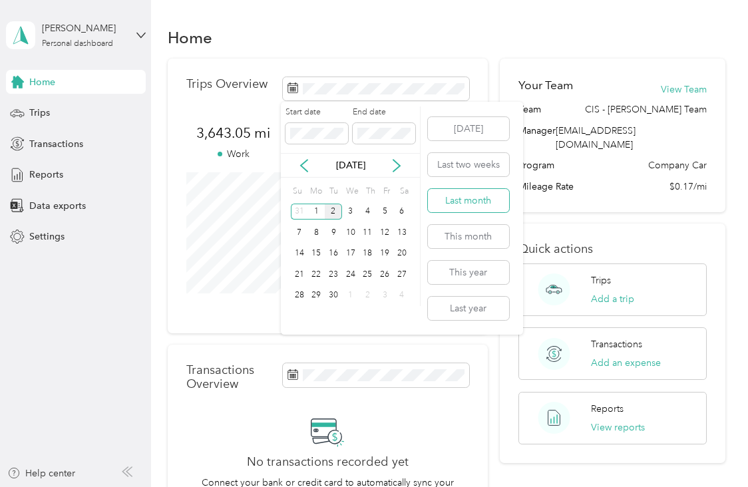
click at [466, 199] on button "Last month" at bounding box center [468, 200] width 81 height 23
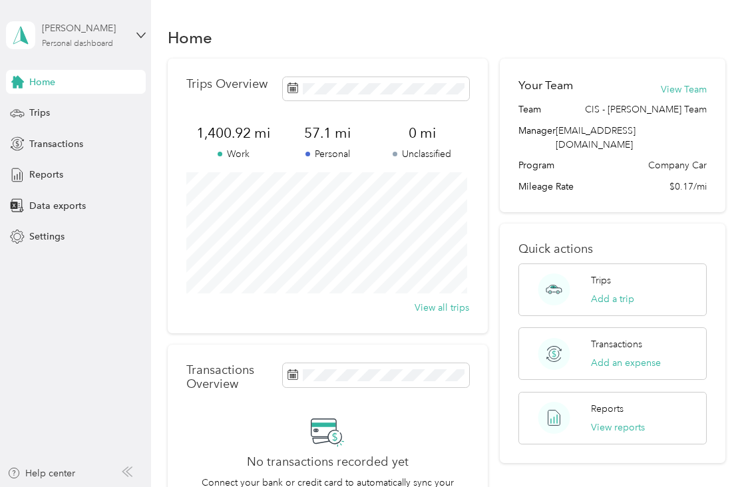
click at [123, 31] on div "[PERSON_NAME]" at bounding box center [83, 28] width 83 height 14
click at [109, 204] on div "Data exports" at bounding box center [76, 206] width 140 height 24
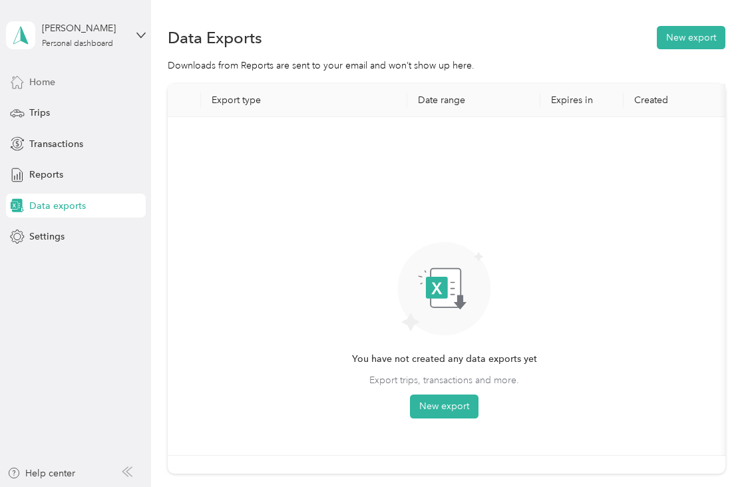
click at [93, 83] on div "Home" at bounding box center [76, 82] width 140 height 24
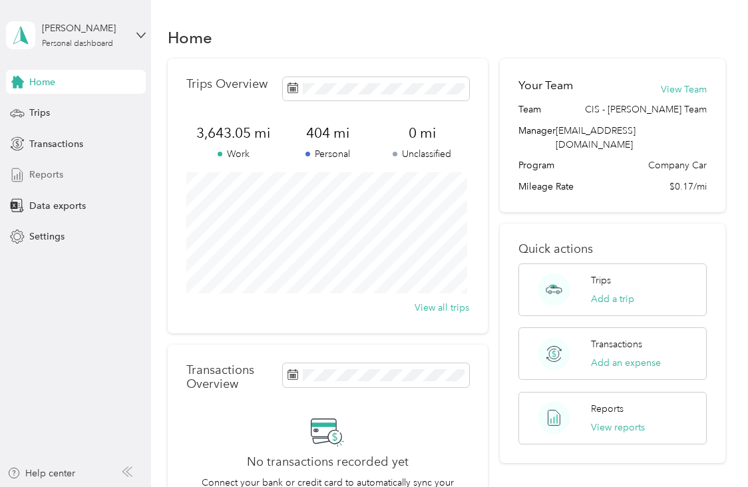
click at [59, 175] on span "Reports" at bounding box center [46, 175] width 34 height 14
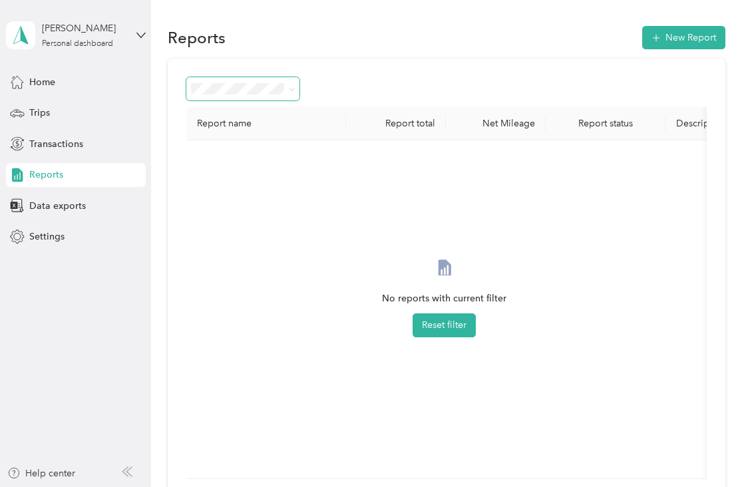
click at [268, 95] on span at bounding box center [243, 88] width 114 height 23
drag, startPoint x: 293, startPoint y: 83, endPoint x: 293, endPoint y: 92, distance: 9.3
click at [293, 92] on span at bounding box center [292, 88] width 6 height 11
click at [293, 90] on icon at bounding box center [292, 89] width 4 height 3
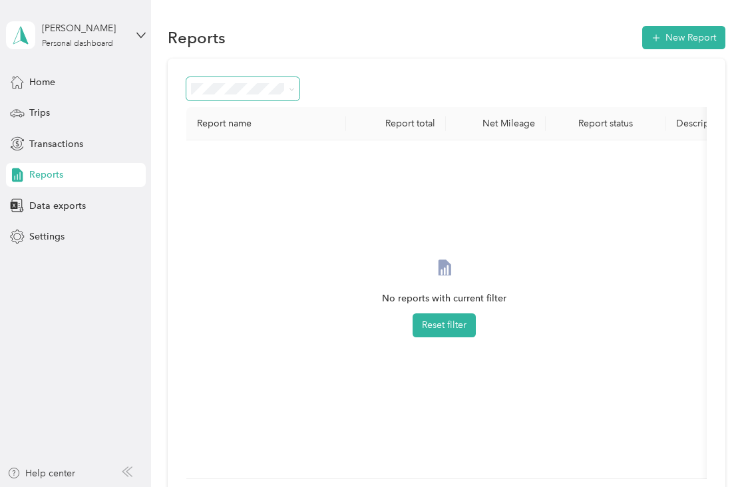
click at [279, 112] on div "All Reports" at bounding box center [243, 105] width 95 height 14
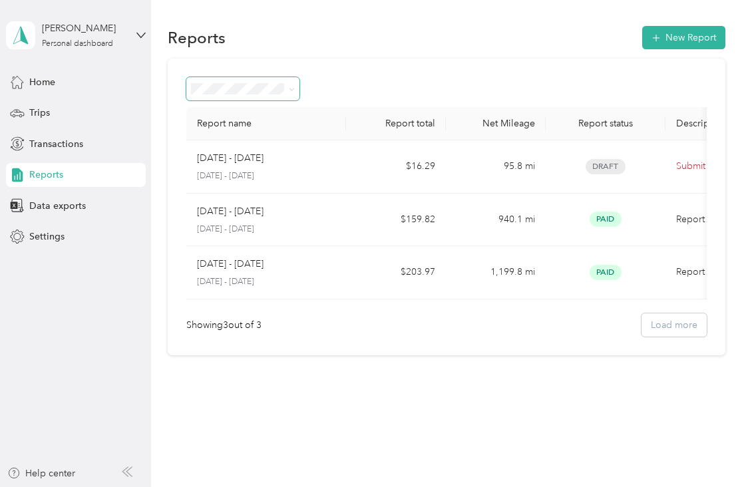
click at [126, 94] on div "Home Trips Transactions Reports Data exports Settings" at bounding box center [76, 159] width 140 height 179
click at [117, 78] on div "Home" at bounding box center [76, 82] width 140 height 24
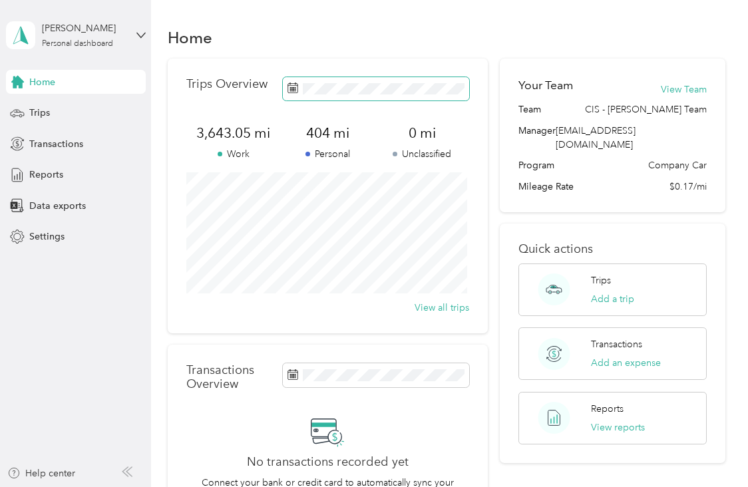
click at [442, 94] on span at bounding box center [376, 88] width 186 height 23
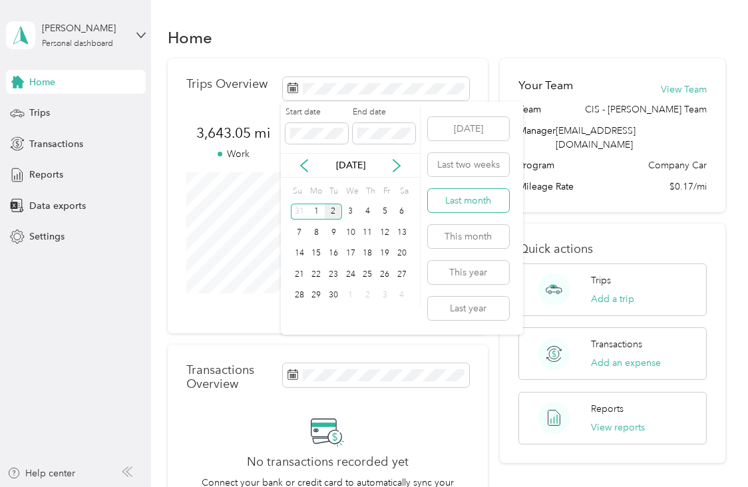
click at [460, 196] on button "Last month" at bounding box center [468, 200] width 81 height 23
click at [455, 196] on button "Last month" at bounding box center [468, 200] width 81 height 23
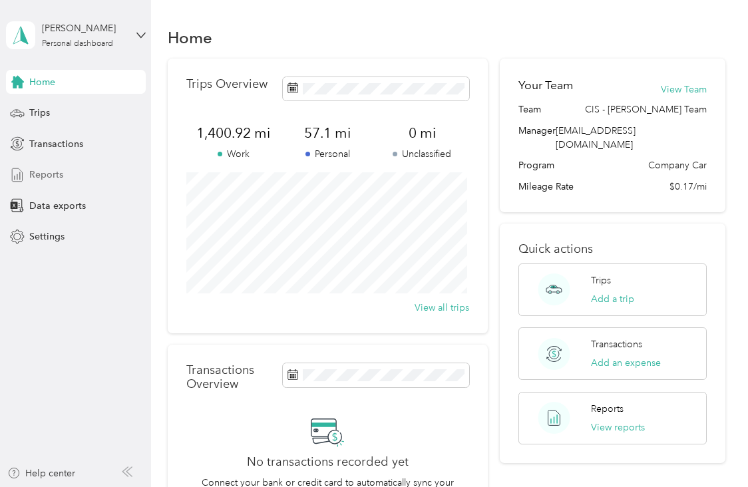
click at [100, 164] on div "Reports" at bounding box center [76, 175] width 140 height 24
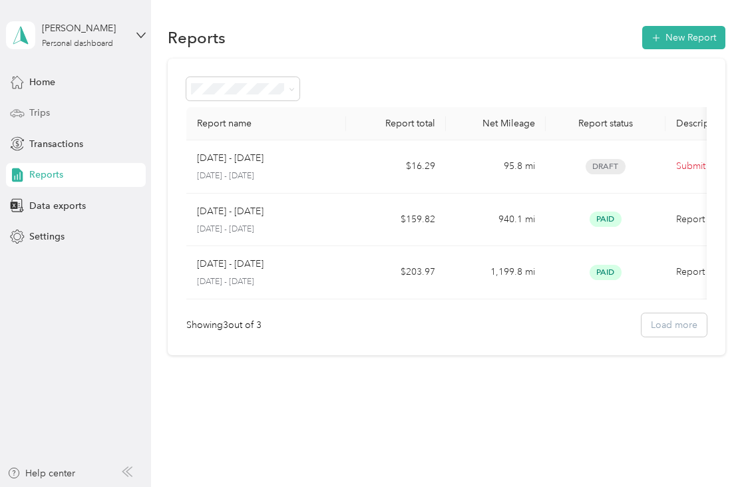
click at [67, 114] on div "Trips" at bounding box center [76, 113] width 140 height 24
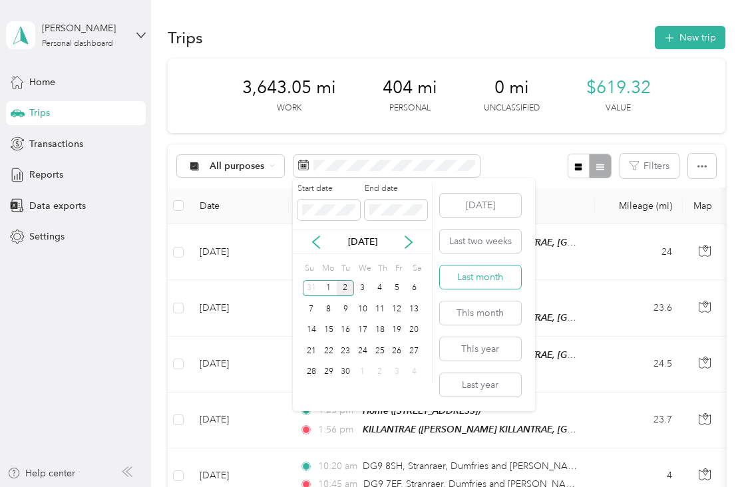
click at [468, 281] on button "Last month" at bounding box center [480, 276] width 81 height 23
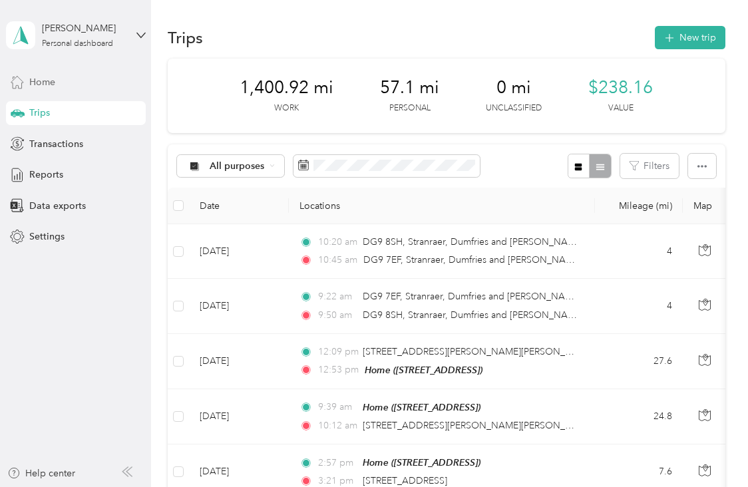
click at [78, 71] on div "Home" at bounding box center [76, 82] width 140 height 24
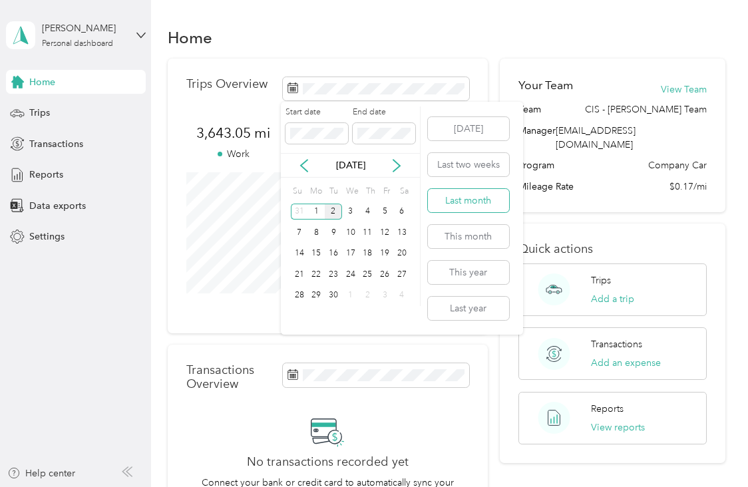
click at [455, 204] on button "Last month" at bounding box center [468, 200] width 81 height 23
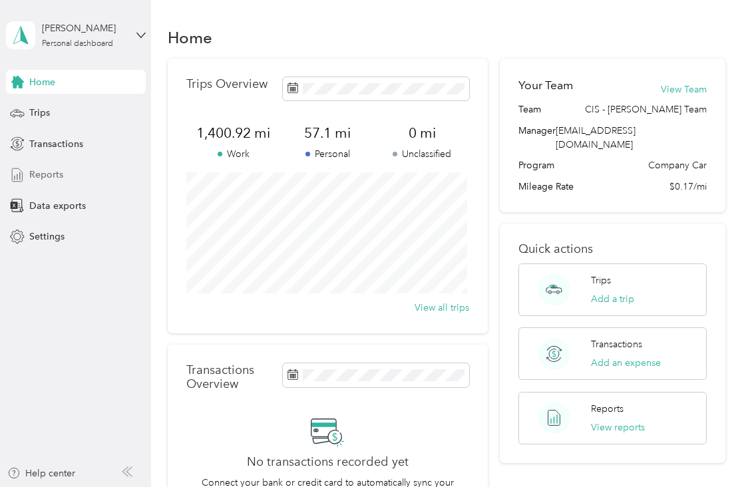
click at [48, 172] on span "Reports" at bounding box center [46, 175] width 34 height 14
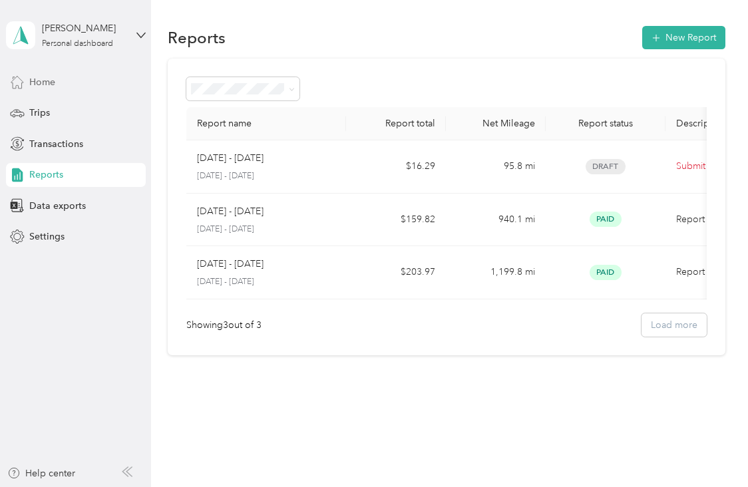
click at [90, 80] on div "Home" at bounding box center [76, 82] width 140 height 24
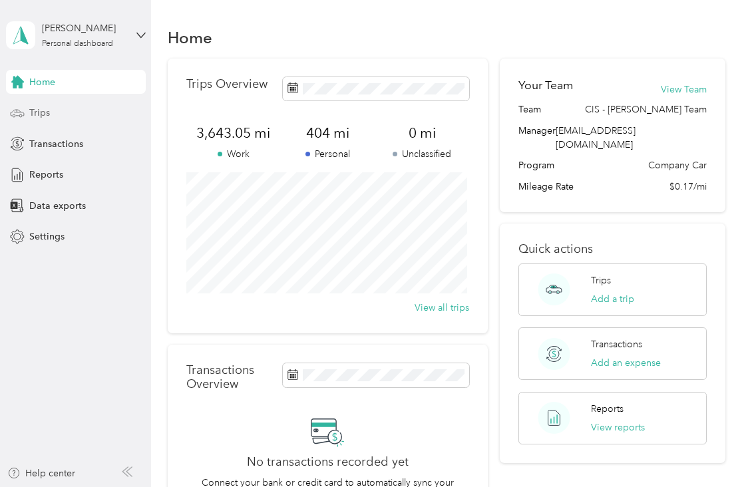
click at [72, 114] on div "Trips" at bounding box center [76, 113] width 140 height 24
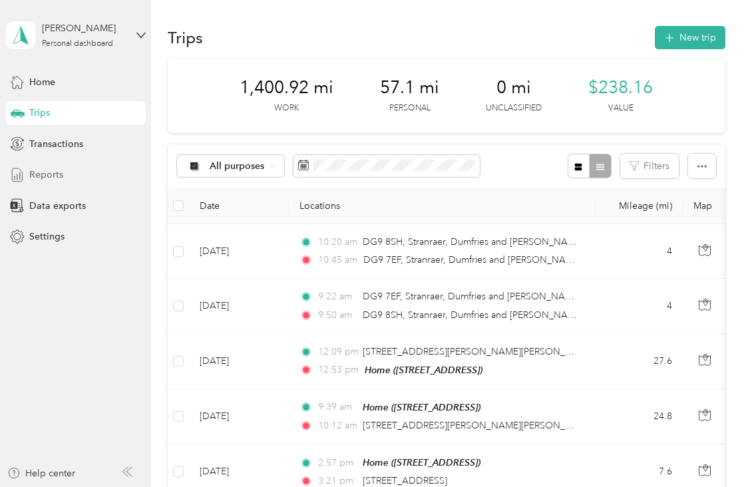
click at [77, 175] on div "Reports" at bounding box center [76, 175] width 140 height 24
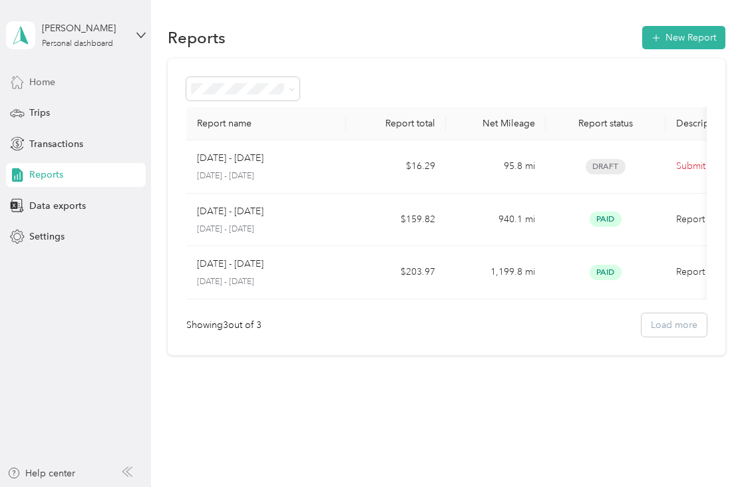
click at [45, 82] on span "Home" at bounding box center [42, 82] width 26 height 14
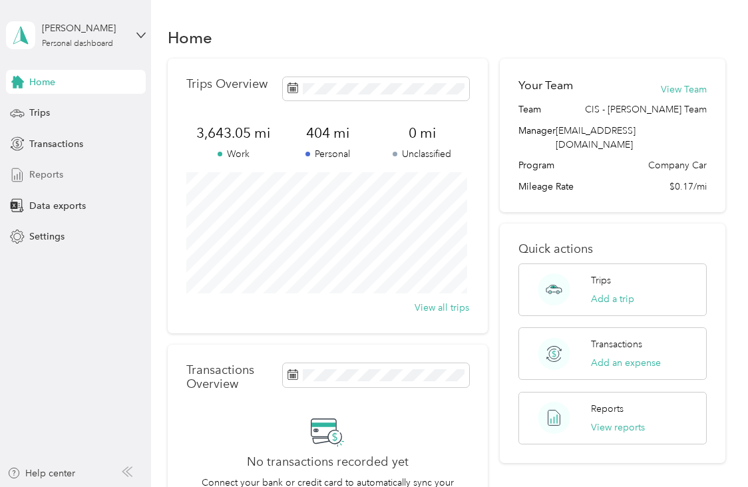
click at [33, 172] on span "Reports" at bounding box center [46, 175] width 34 height 14
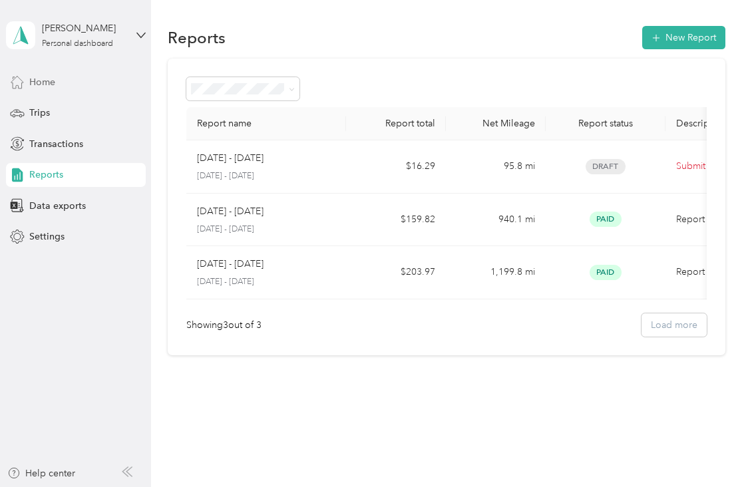
click at [45, 88] on span "Home" at bounding box center [42, 82] width 26 height 14
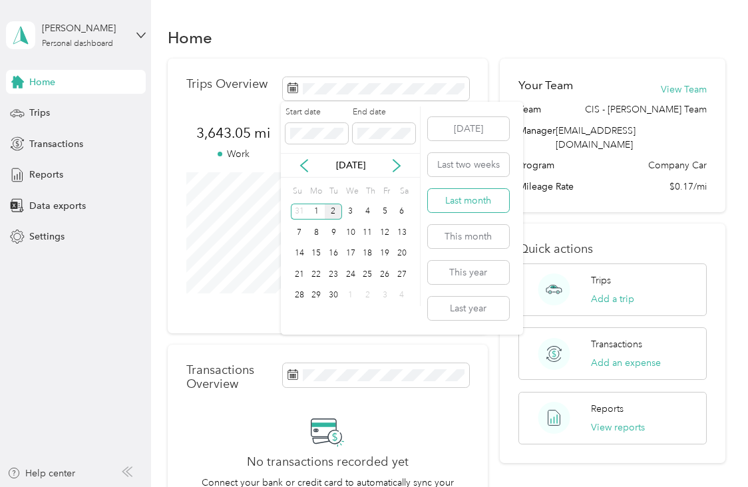
click at [472, 201] on button "Last month" at bounding box center [468, 200] width 81 height 23
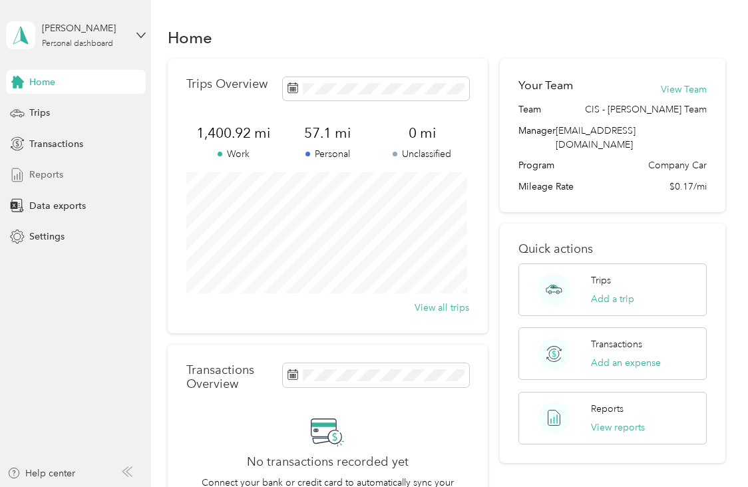
click at [96, 172] on div "Reports" at bounding box center [76, 175] width 140 height 24
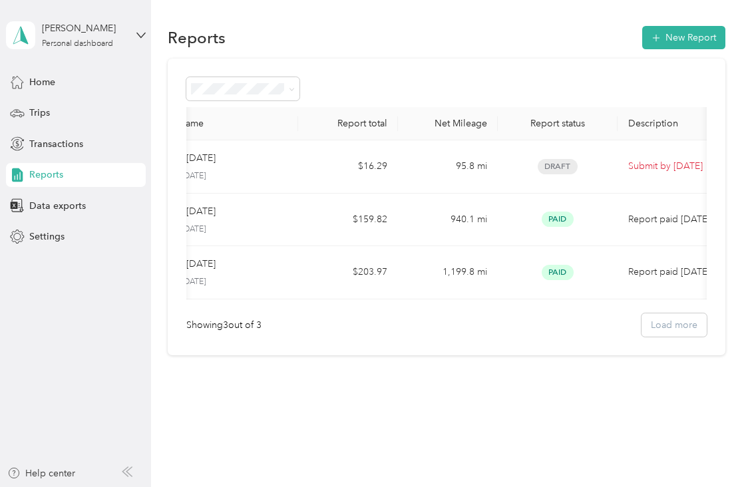
scroll to position [0, 59]
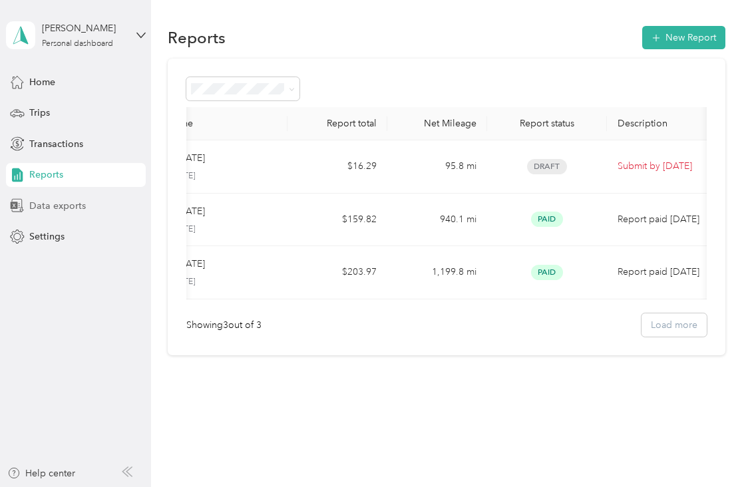
click at [34, 207] on span "Data exports" at bounding box center [57, 206] width 57 height 14
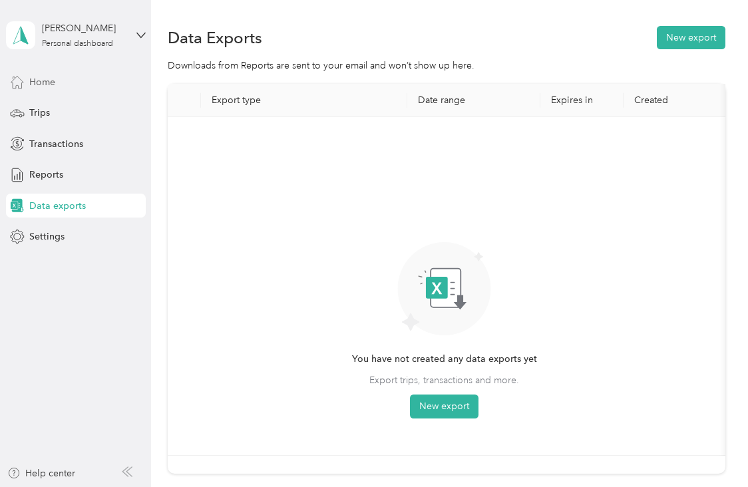
click at [68, 90] on div "Home" at bounding box center [76, 82] width 140 height 24
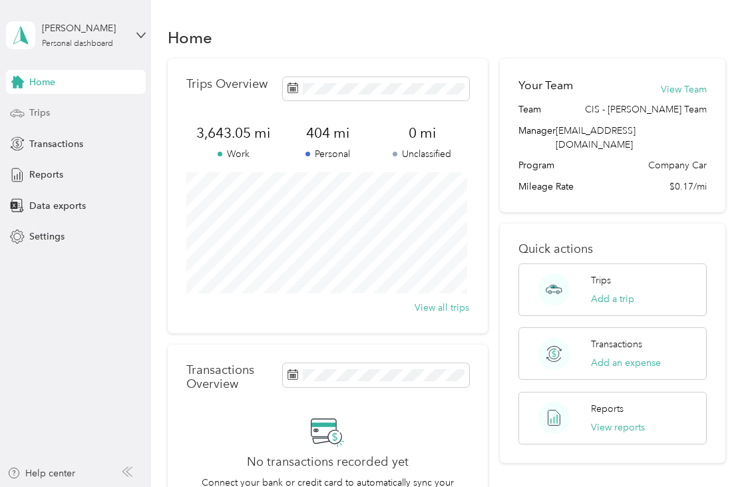
click at [61, 116] on div "Trips" at bounding box center [76, 113] width 140 height 24
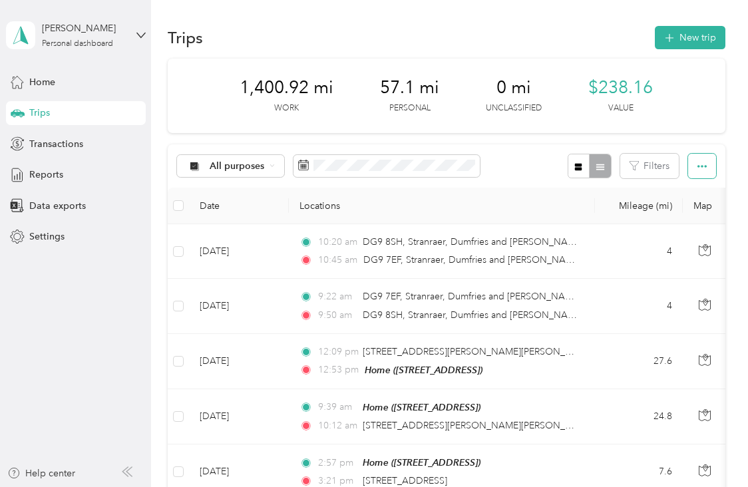
click at [701, 170] on icon "button" at bounding box center [701, 166] width 9 height 9
click at [100, 177] on div "Reports" at bounding box center [76, 175] width 140 height 24
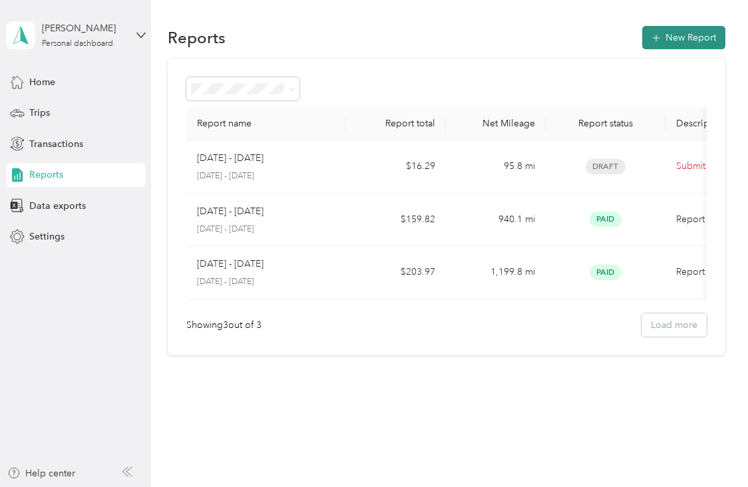
click at [679, 45] on button "New Report" at bounding box center [683, 37] width 83 height 23
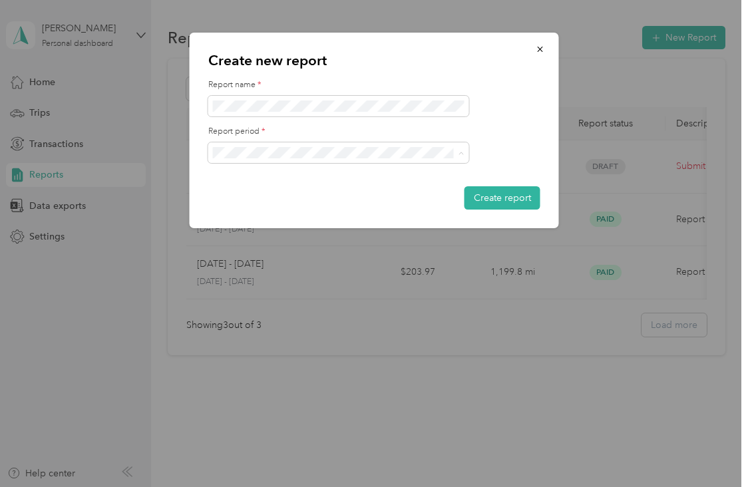
click at [297, 188] on li "[DATE] - [DATE]" at bounding box center [338, 199] width 261 height 23
click at [488, 200] on button "Create report" at bounding box center [502, 197] width 76 height 23
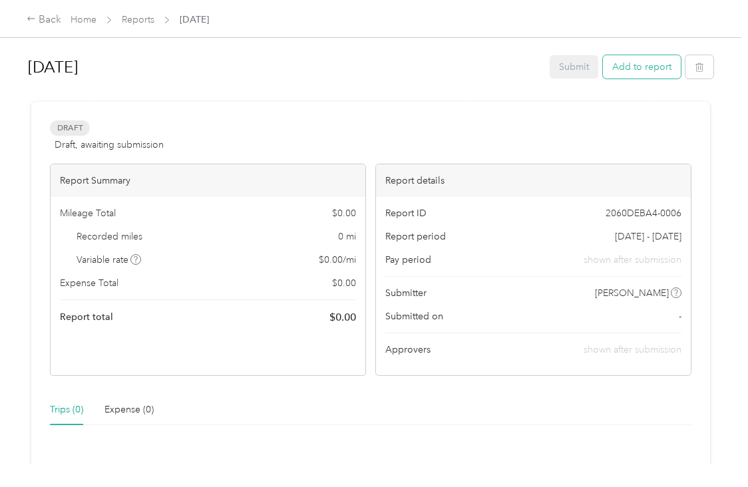
click at [624, 69] on button "Add to report" at bounding box center [642, 66] width 78 height 23
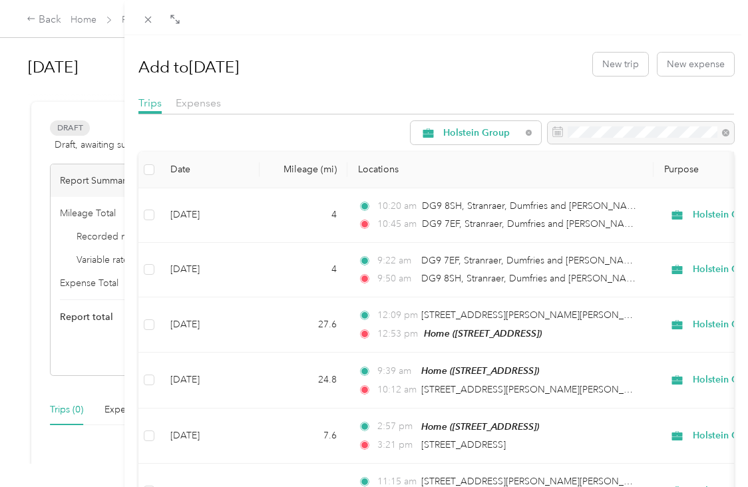
click at [78, 23] on div "Add to August 2025 New trip New expense Trips Expenses Holstein Group Date Mile…" at bounding box center [374, 243] width 748 height 487
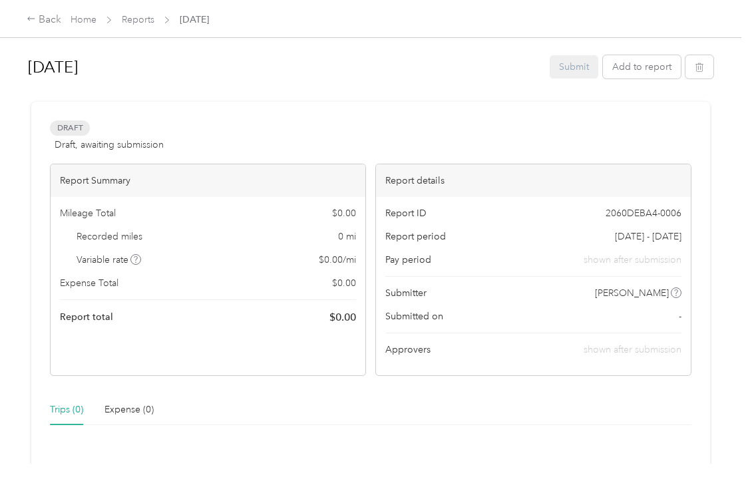
click at [84, 13] on span "Home" at bounding box center [84, 20] width 26 height 14
click at [47, 23] on div "Back" at bounding box center [44, 20] width 35 height 16
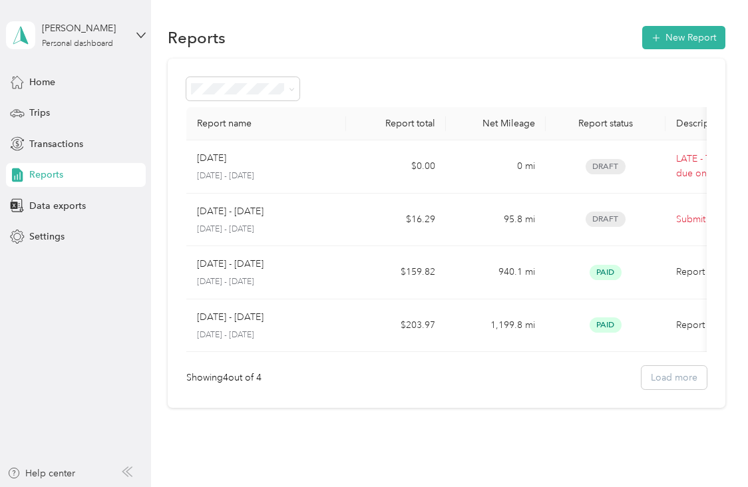
click at [40, 174] on span "Reports" at bounding box center [46, 175] width 34 height 14
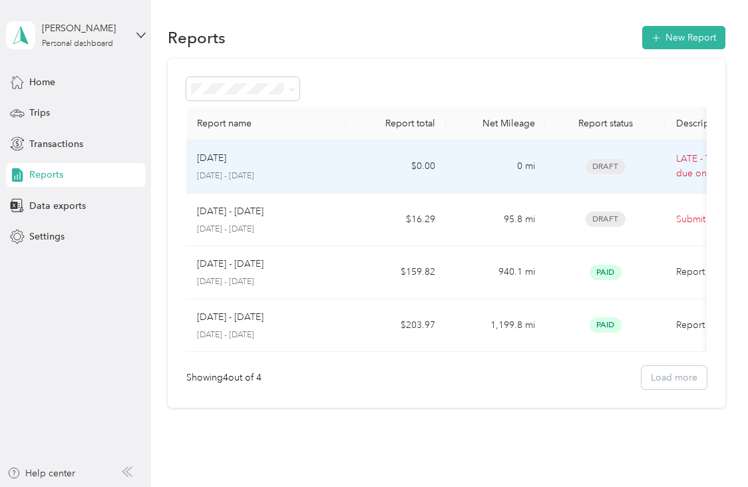
click at [463, 162] on td "0 mi" at bounding box center [496, 166] width 100 height 53
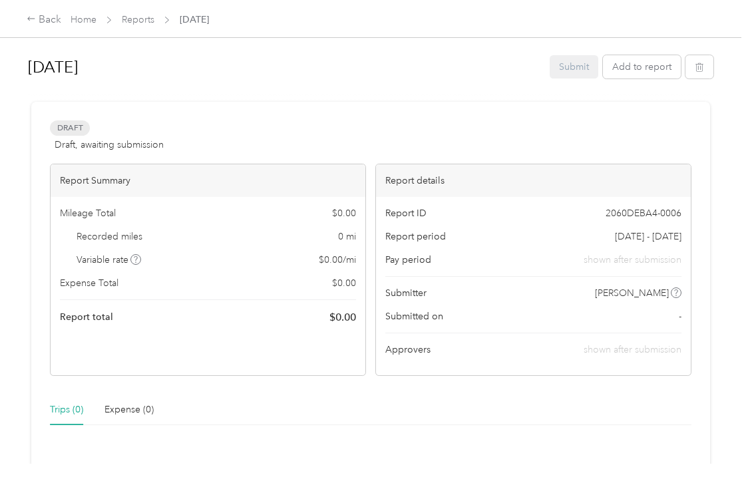
click at [578, 65] on div "Submit Add to report" at bounding box center [632, 66] width 164 height 23
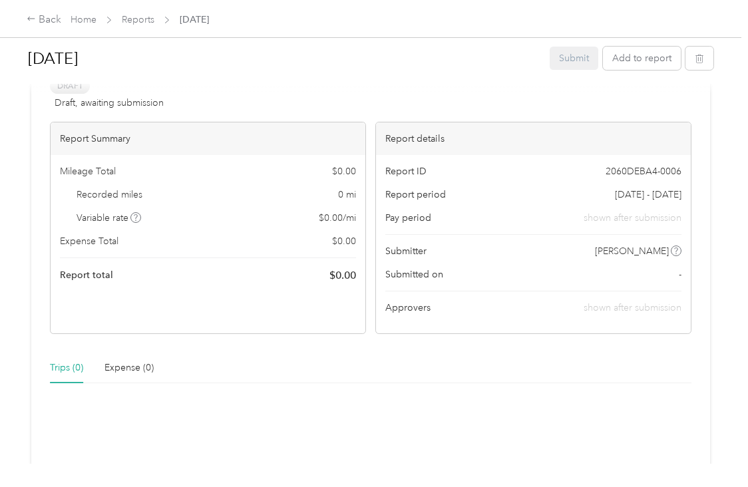
scroll to position [34, 0]
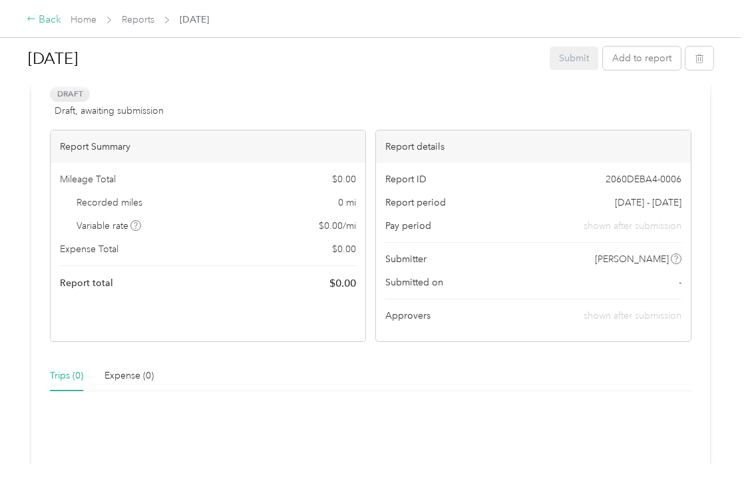
click at [48, 22] on div "Back" at bounding box center [44, 20] width 35 height 16
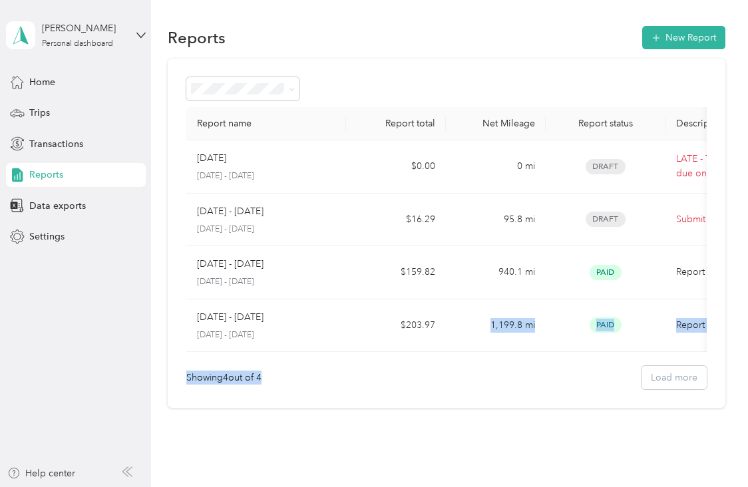
drag, startPoint x: 483, startPoint y: 349, endPoint x: 438, endPoint y: 399, distance: 67.4
click at [438, 399] on div "Report name Report total Net Mileage Report status Description August 2025 Augu…" at bounding box center [447, 234] width 558 height 350
click at [90, 303] on aside "Elizabeth Ross Personal dashboard Home Trips Transactions Reports Data exports …" at bounding box center [75, 243] width 151 height 487
click at [60, 116] on div "Trips" at bounding box center [76, 113] width 140 height 24
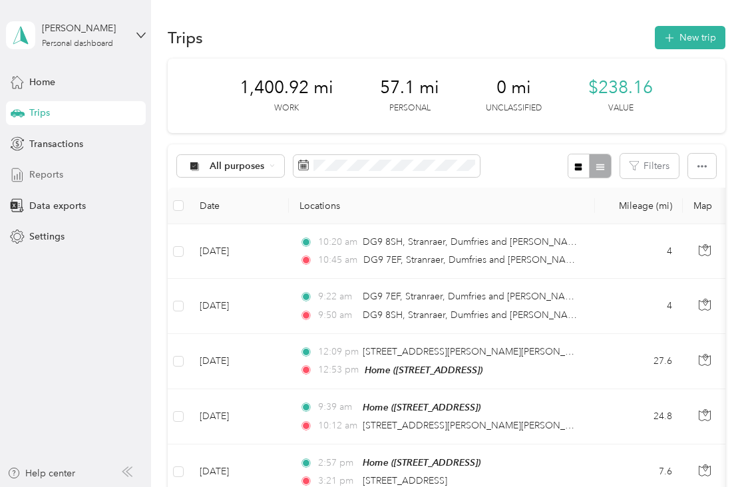
click at [73, 184] on div "Reports" at bounding box center [76, 175] width 140 height 24
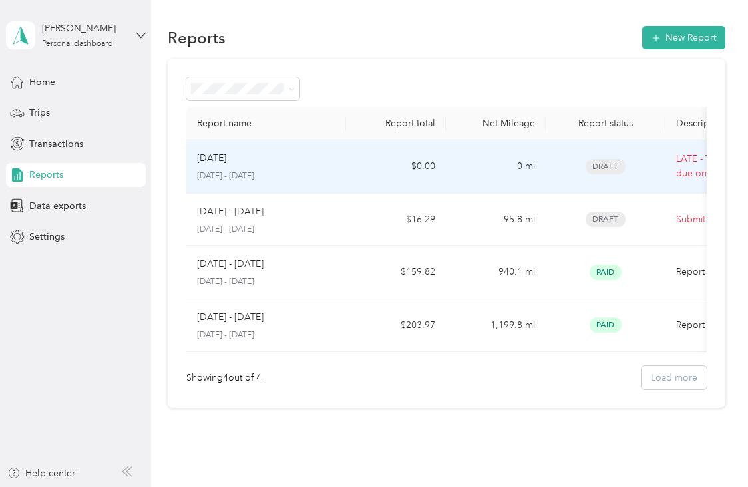
click at [389, 163] on td "$0.00" at bounding box center [396, 166] width 100 height 53
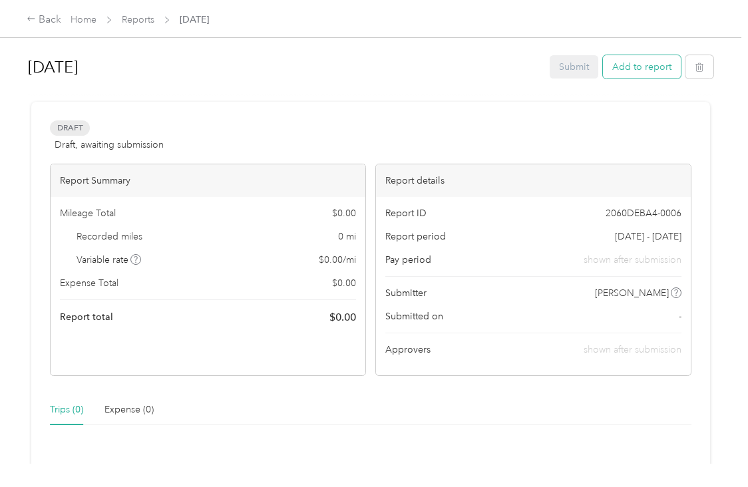
click at [629, 57] on button "Add to report" at bounding box center [642, 66] width 78 height 23
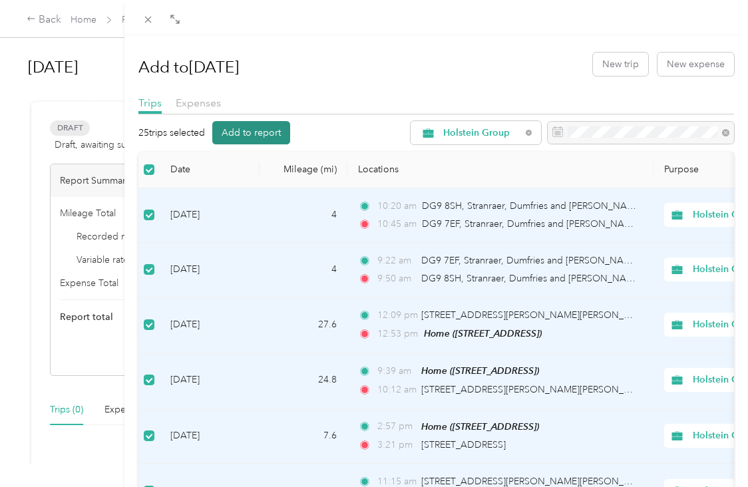
click at [255, 130] on button "Add to report" at bounding box center [251, 132] width 78 height 23
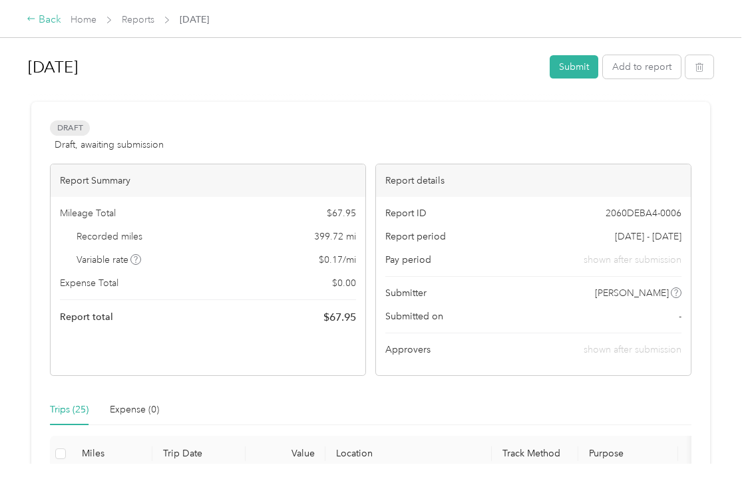
click at [48, 14] on div "Back" at bounding box center [44, 20] width 35 height 16
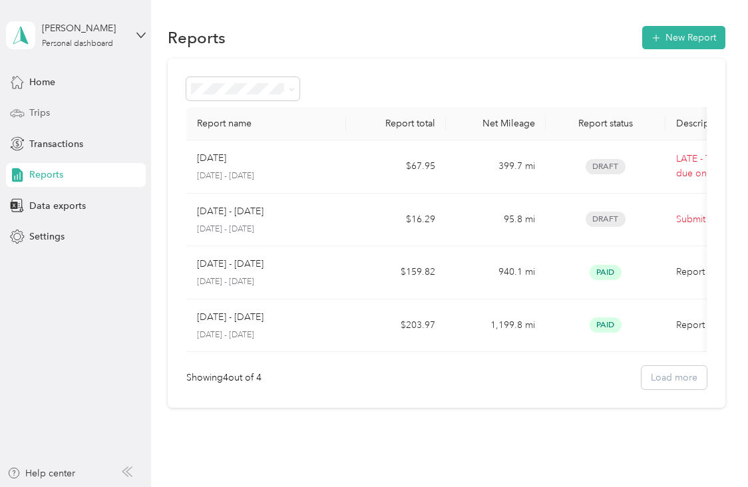
click at [43, 108] on span "Trips" at bounding box center [39, 113] width 21 height 14
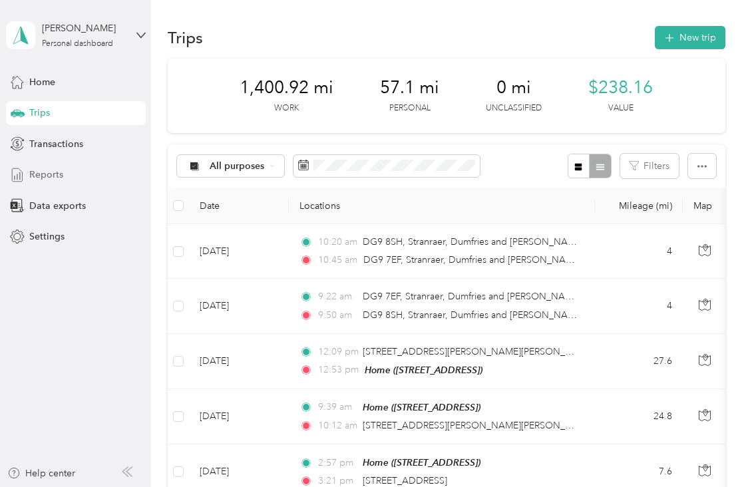
click at [77, 167] on div "Reports" at bounding box center [76, 175] width 140 height 24
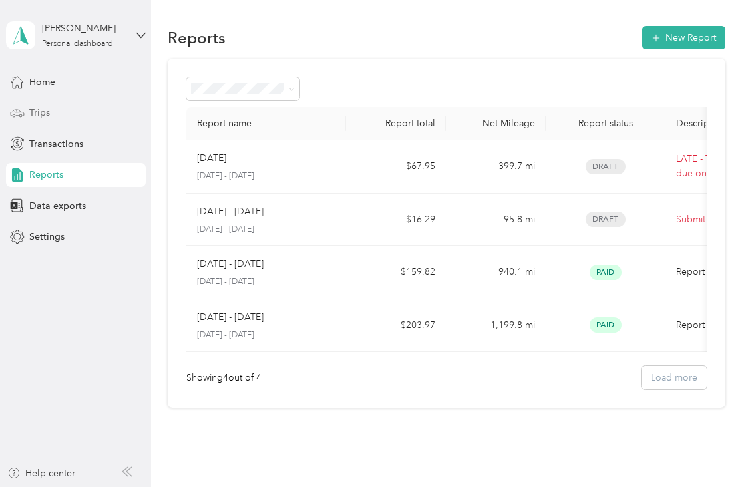
click at [56, 112] on div "Trips" at bounding box center [76, 113] width 140 height 24
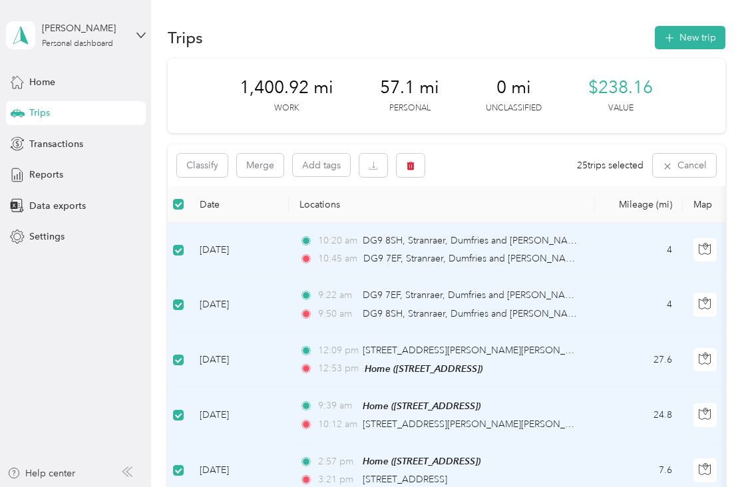
click at [120, 285] on aside "Elizabeth Ross Personal dashboard Home Trips Transactions Reports Data exports …" at bounding box center [75, 243] width 151 height 487
click at [93, 90] on div "Home" at bounding box center [76, 82] width 140 height 24
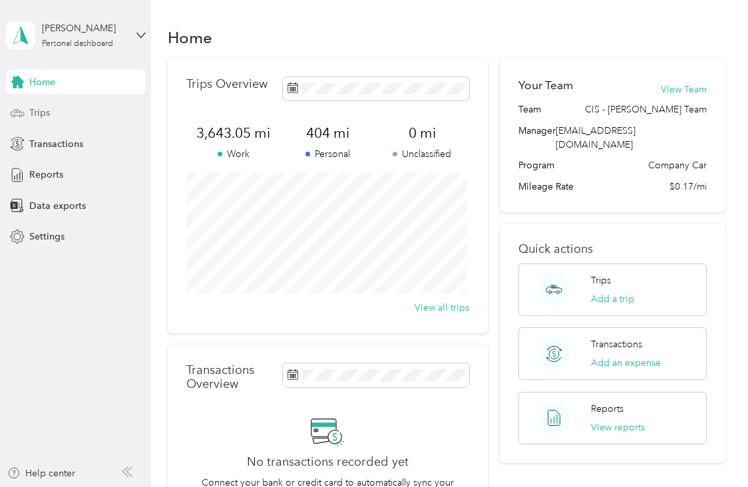
click at [72, 107] on div "Trips" at bounding box center [76, 113] width 140 height 24
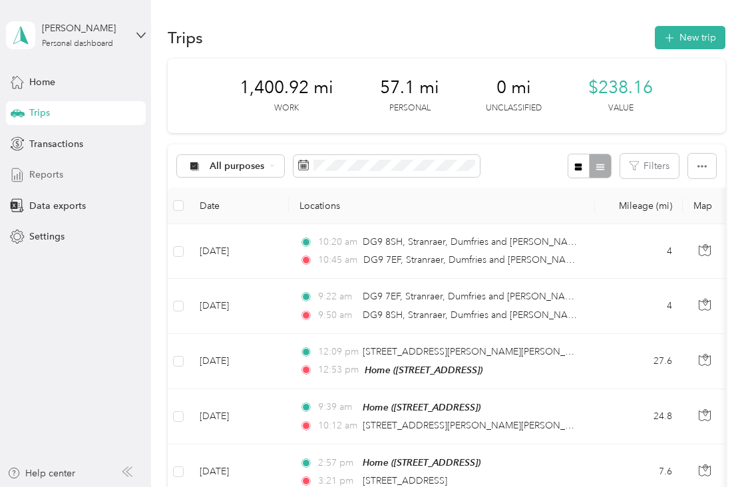
click at [42, 173] on span "Reports" at bounding box center [46, 175] width 34 height 14
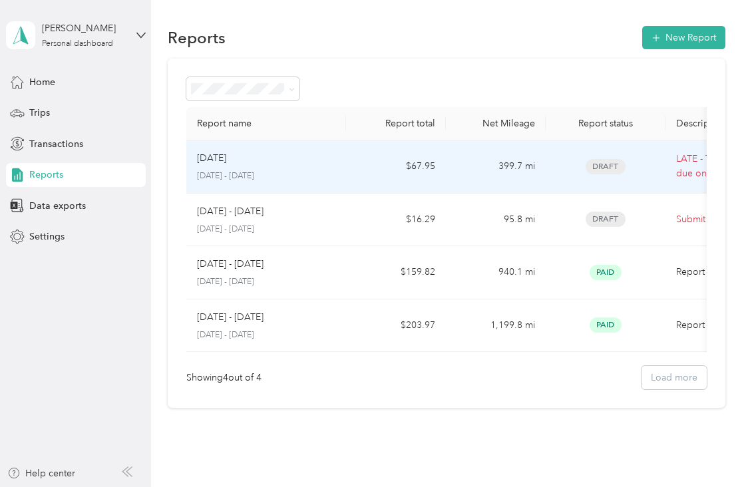
click at [356, 180] on td "$67.95" at bounding box center [396, 166] width 100 height 53
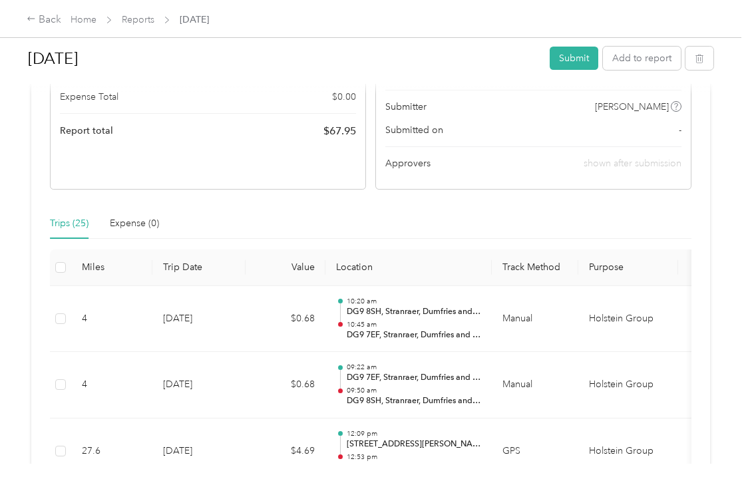
scroll to position [69, 0]
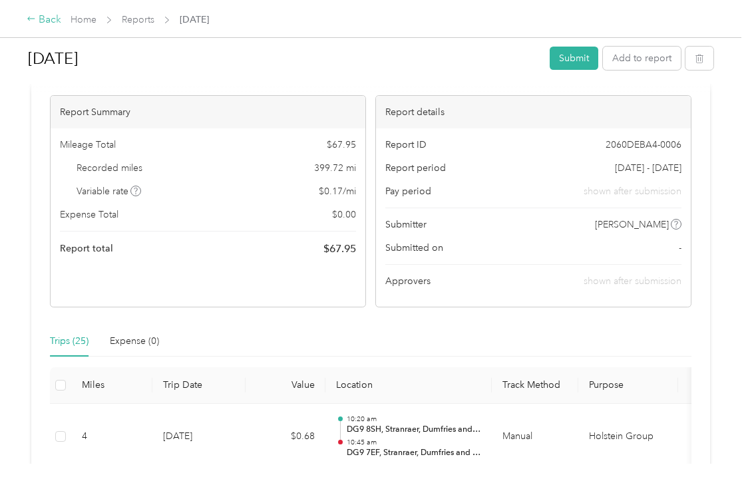
click at [51, 18] on div "Back" at bounding box center [44, 20] width 35 height 16
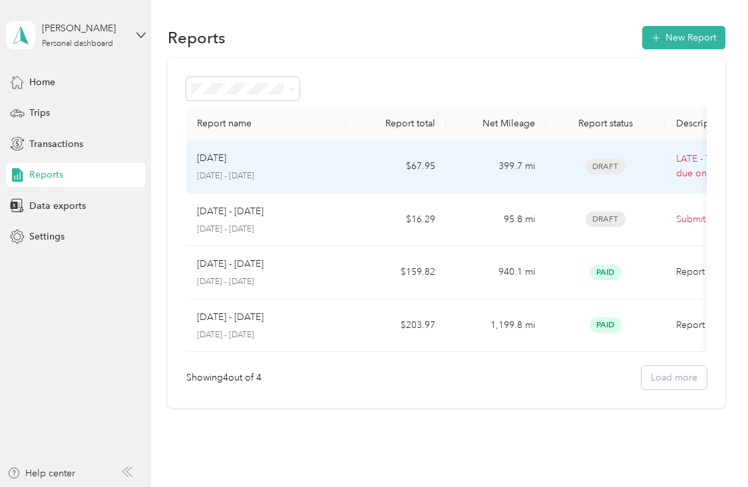
click at [596, 168] on span "Draft" at bounding box center [605, 166] width 40 height 15
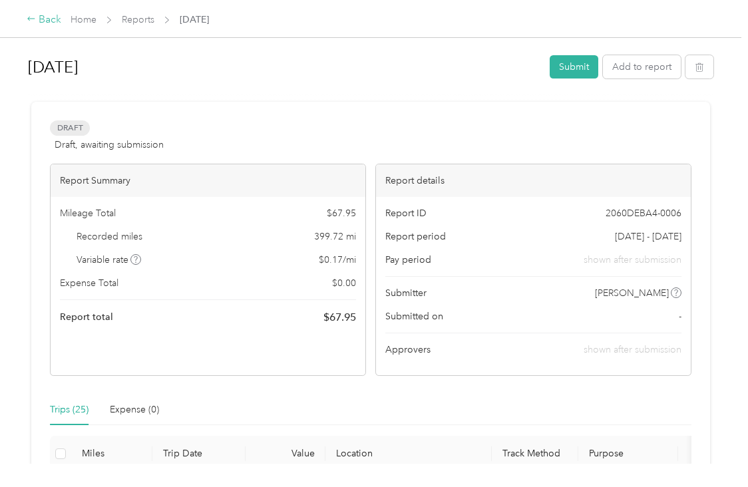
click at [39, 19] on div "Back" at bounding box center [44, 20] width 35 height 16
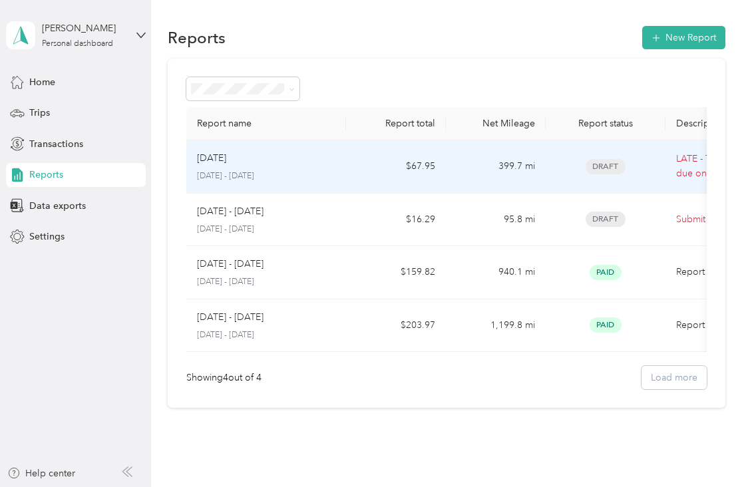
click at [383, 162] on td "$67.95" at bounding box center [396, 166] width 100 height 53
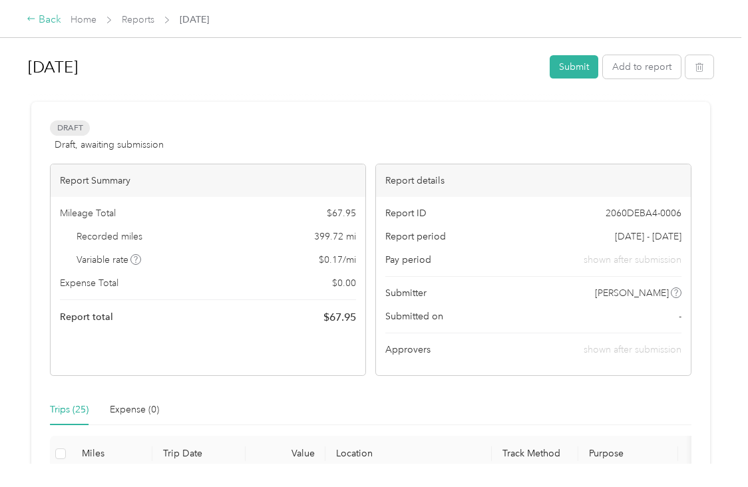
click at [48, 20] on div "Back" at bounding box center [44, 20] width 35 height 16
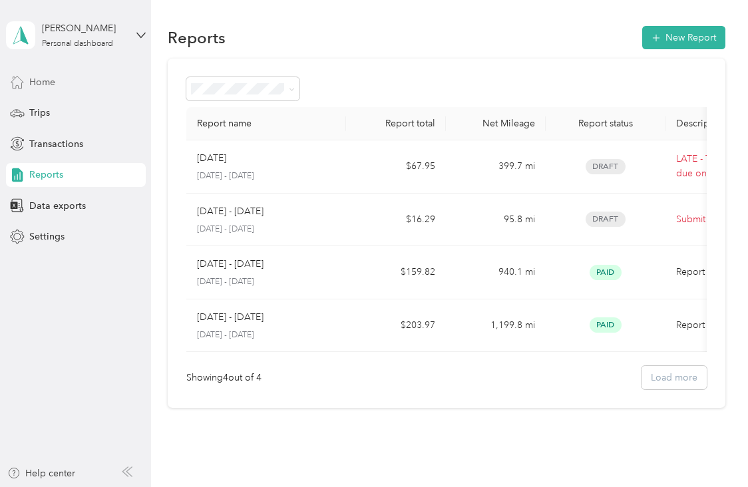
click at [40, 79] on span "Home" at bounding box center [42, 82] width 26 height 14
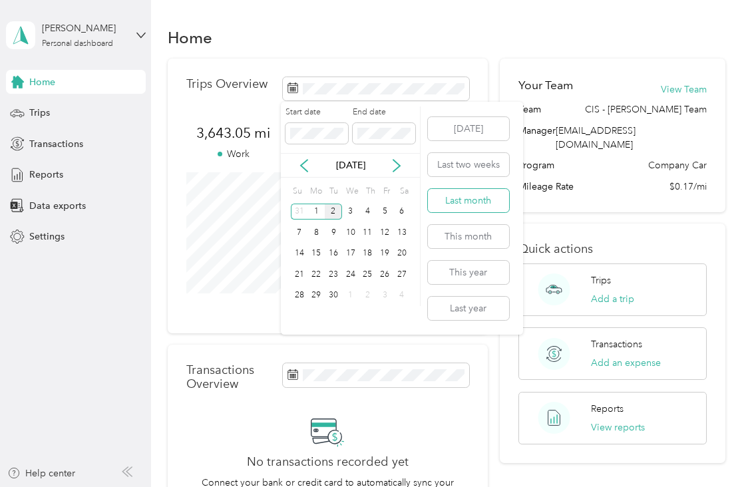
click at [469, 199] on button "Last month" at bounding box center [468, 200] width 81 height 23
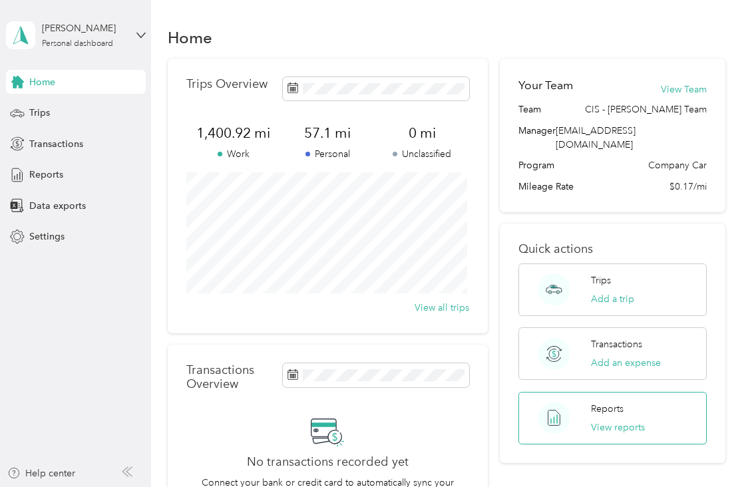
click at [606, 402] on p "Reports" at bounding box center [607, 409] width 33 height 14
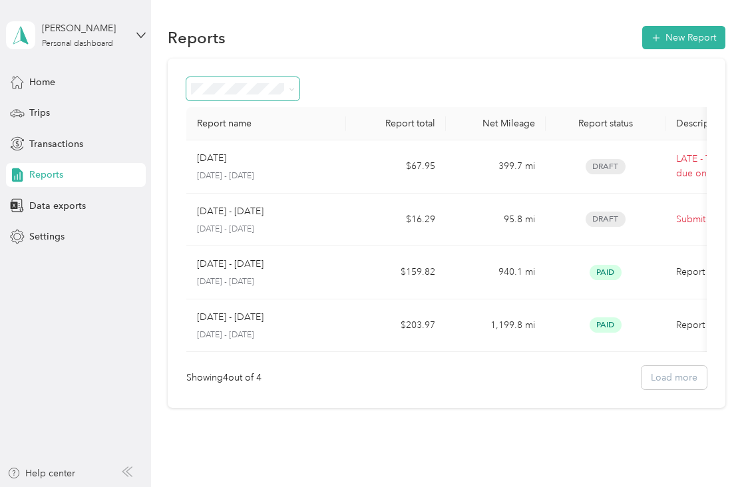
click at [249, 95] on span at bounding box center [243, 88] width 114 height 23
click at [216, 139] on li "Draft" at bounding box center [243, 132] width 114 height 23
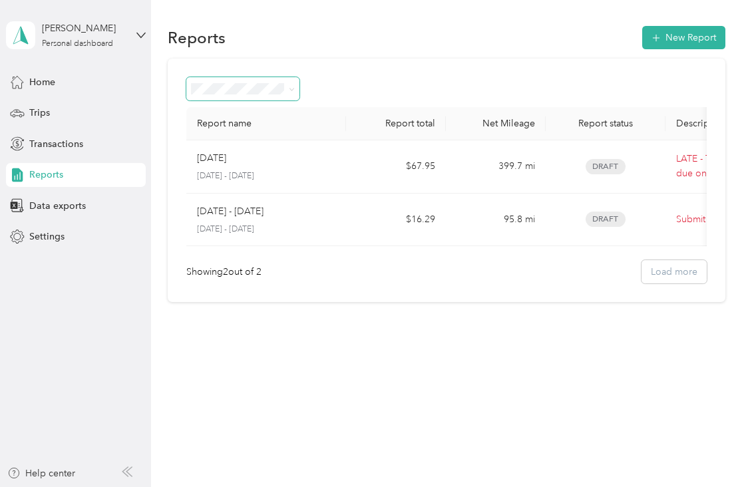
click at [237, 96] on span at bounding box center [243, 88] width 114 height 23
click at [258, 97] on span at bounding box center [243, 88] width 114 height 23
click at [285, 86] on span at bounding box center [289, 89] width 11 height 14
click at [294, 88] on icon at bounding box center [292, 89] width 6 height 6
click at [233, 108] on span "All Reports" at bounding box center [219, 105] width 46 height 11
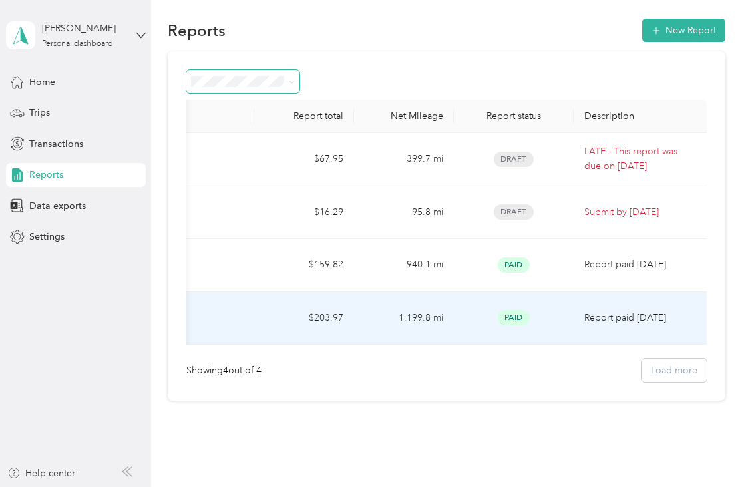
scroll to position [8, 0]
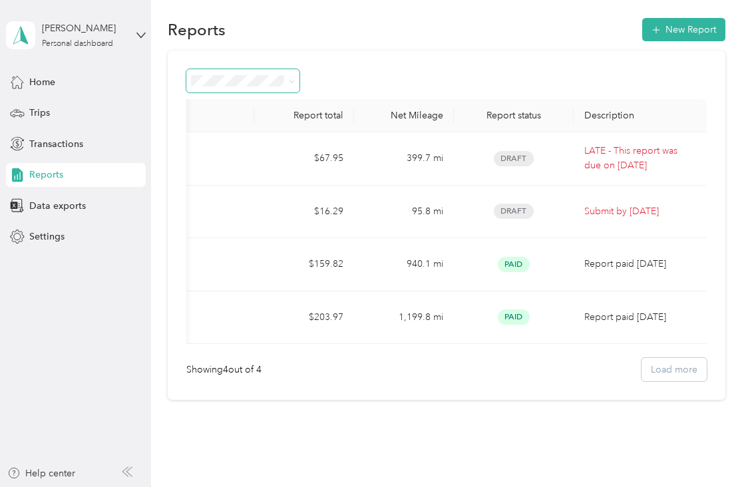
click at [683, 381] on div "Showing 4 out of 4 Load more" at bounding box center [446, 369] width 520 height 23
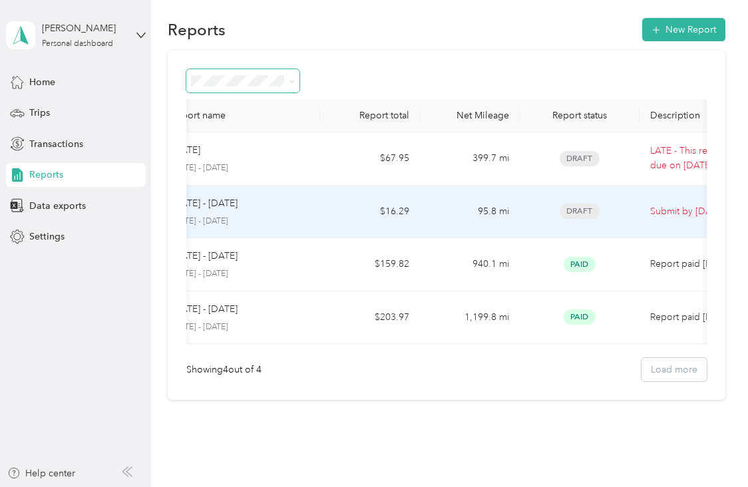
scroll to position [0, 0]
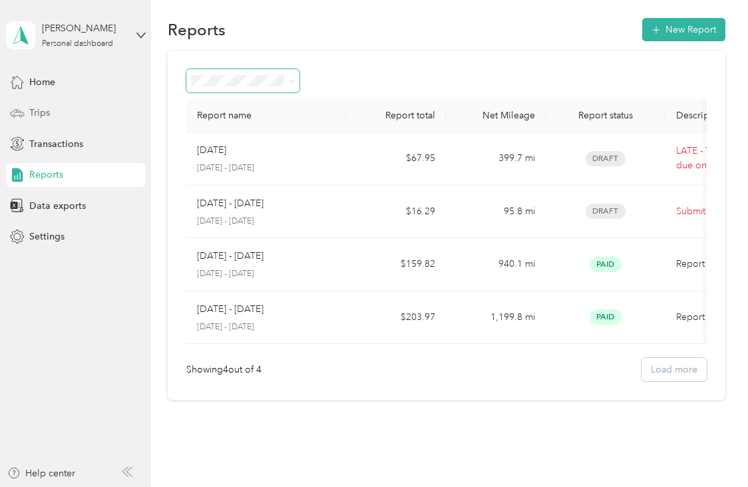
click at [24, 116] on icon at bounding box center [17, 113] width 15 height 15
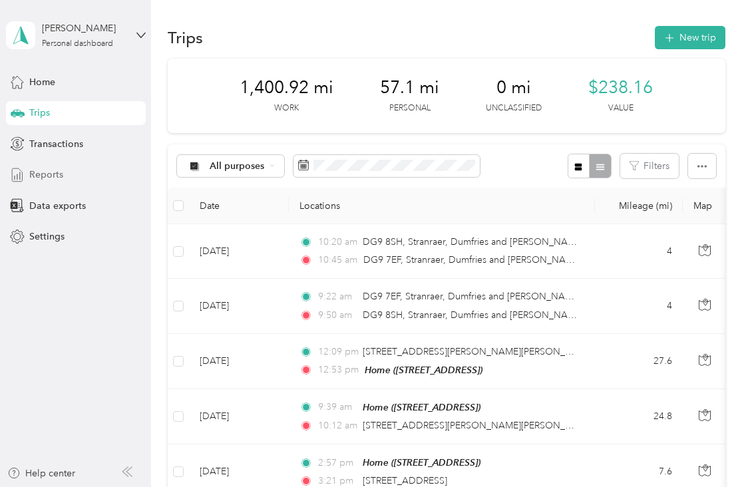
click at [52, 175] on span "Reports" at bounding box center [46, 175] width 34 height 14
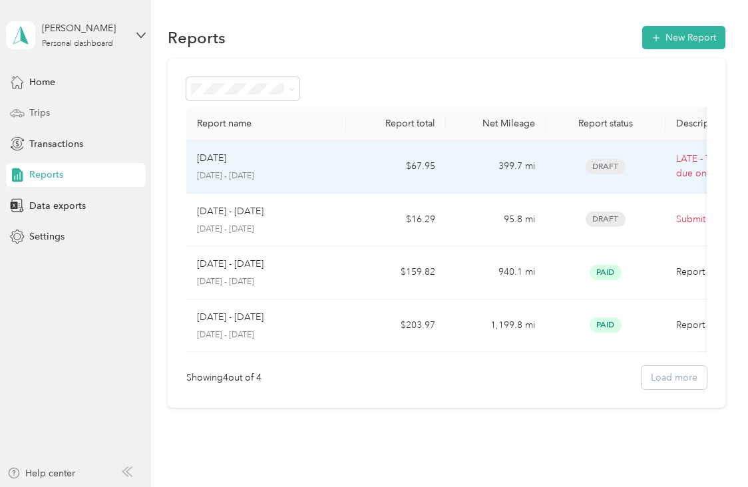
click at [343, 163] on td "August 2025 August 1 - 31, 2025" at bounding box center [266, 166] width 160 height 53
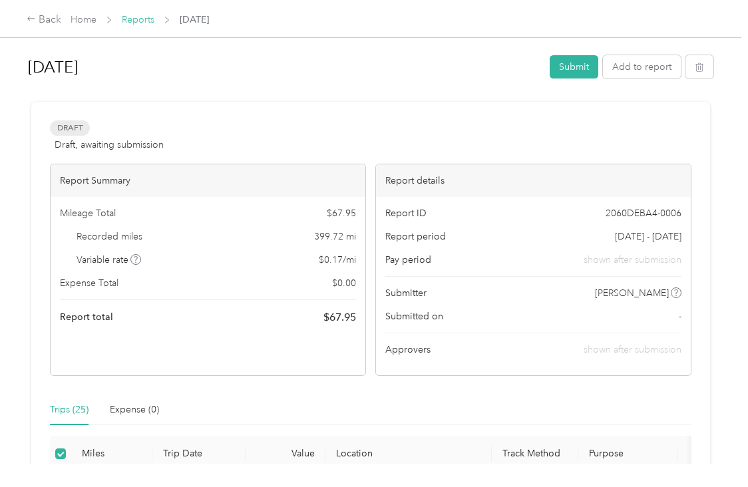
click at [138, 21] on link "Reports" at bounding box center [138, 19] width 33 height 11
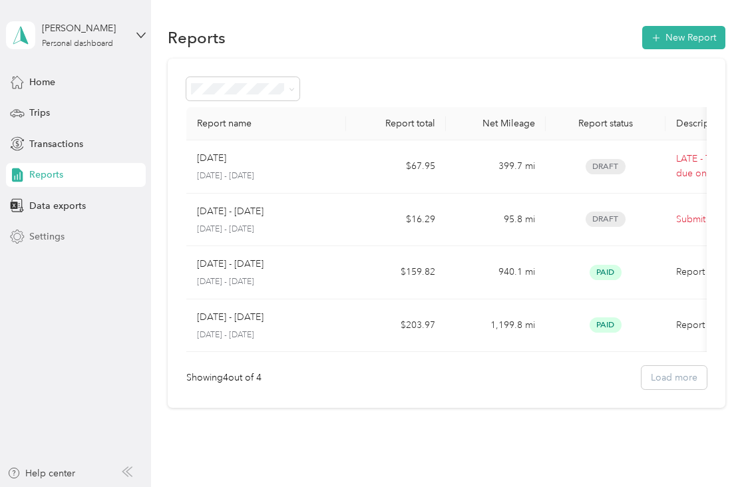
click at [59, 234] on span "Settings" at bounding box center [46, 237] width 35 height 14
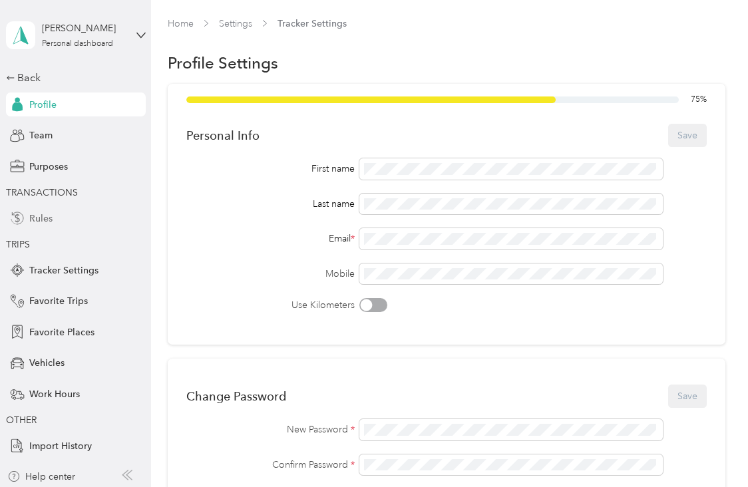
click at [45, 206] on div "Rules" at bounding box center [76, 218] width 140 height 24
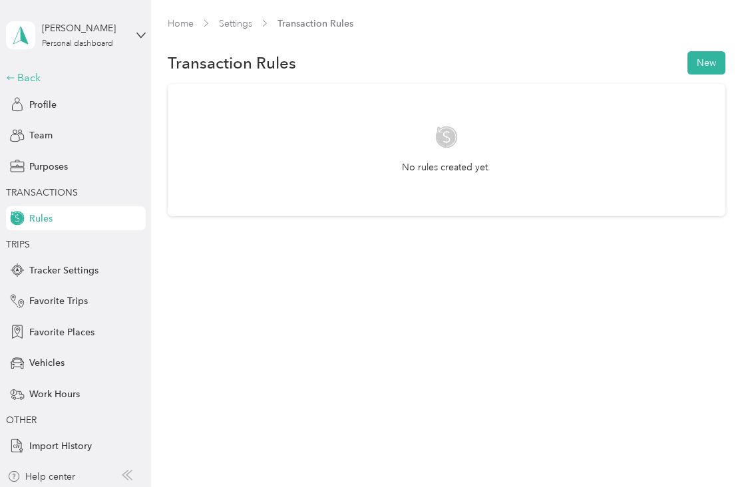
click at [22, 81] on div "Back" at bounding box center [72, 78] width 133 height 16
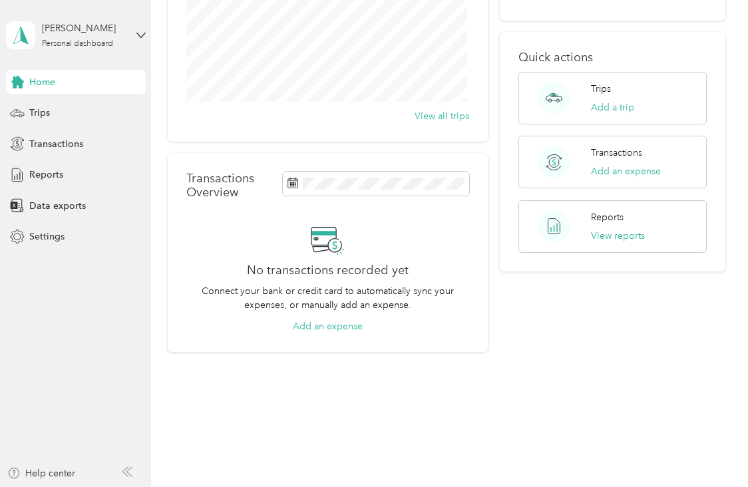
scroll to position [194, 0]
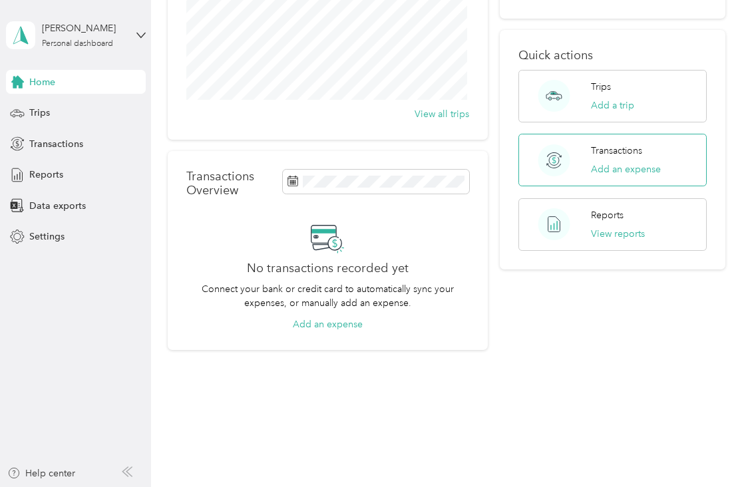
click at [607, 144] on p "Transactions" at bounding box center [616, 151] width 51 height 14
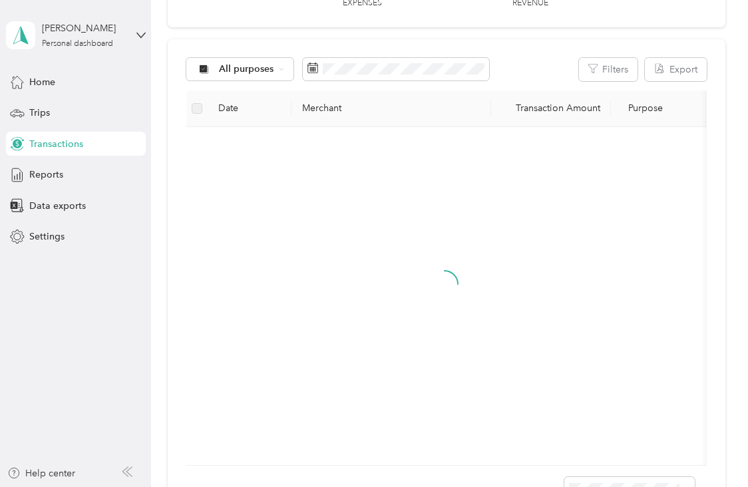
scroll to position [194, 0]
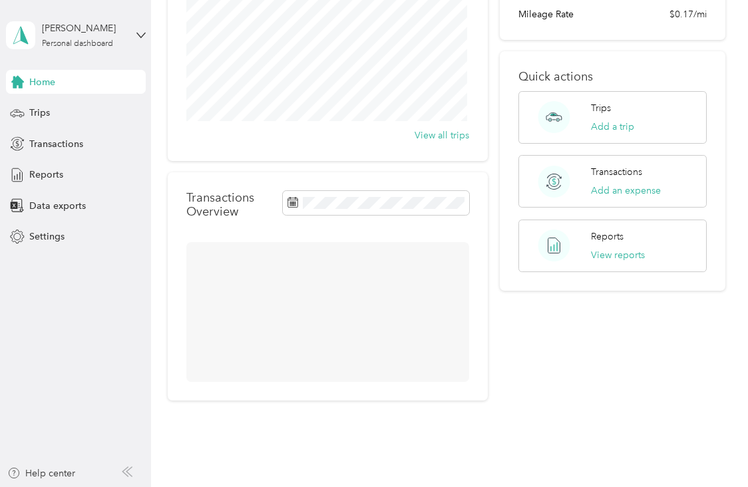
scroll to position [194, 0]
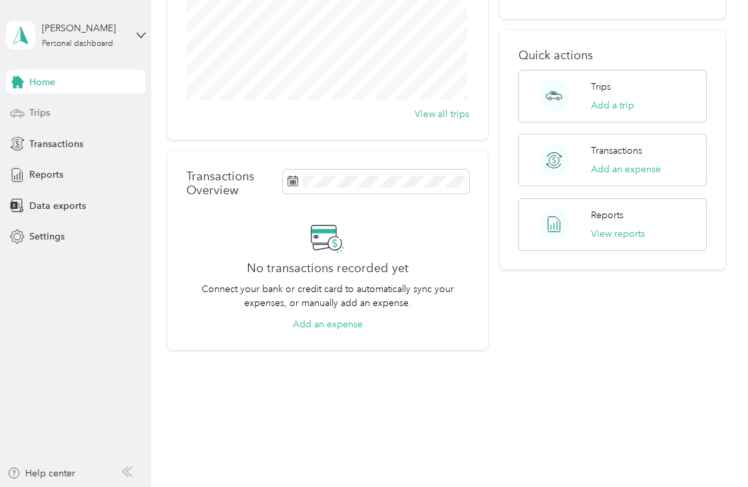
click at [55, 114] on div "Trips" at bounding box center [76, 113] width 140 height 24
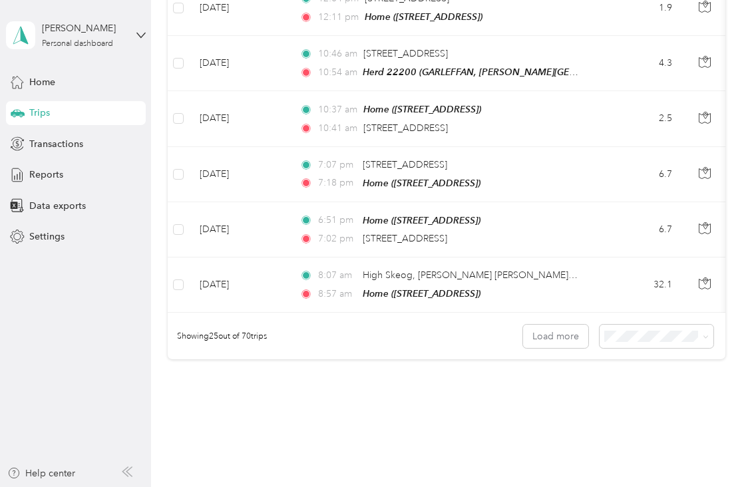
scroll to position [1342, 0]
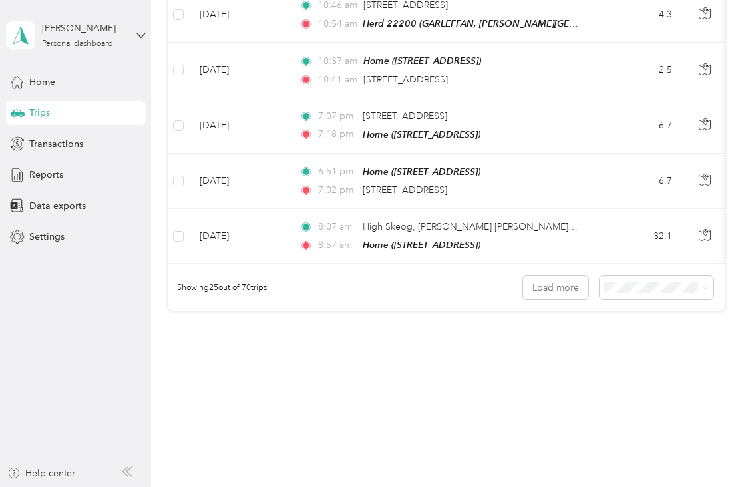
click at [635, 346] on span "100 per load" at bounding box center [632, 344] width 55 height 11
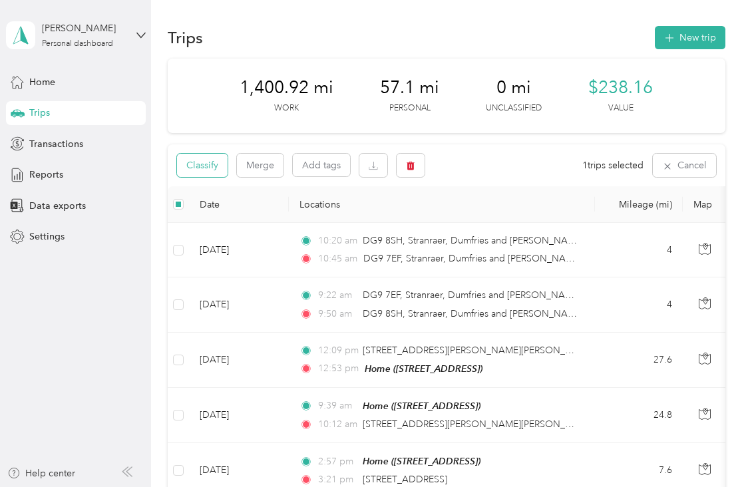
click at [214, 168] on button "Classify" at bounding box center [202, 165] width 51 height 23
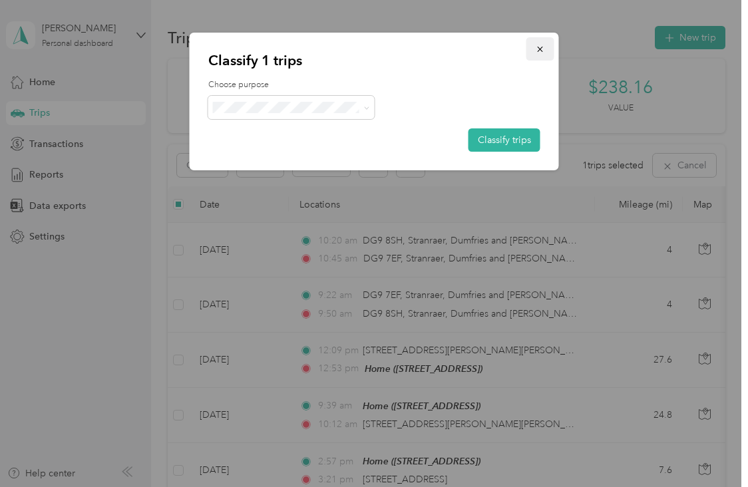
click at [546, 54] on button "button" at bounding box center [540, 48] width 28 height 23
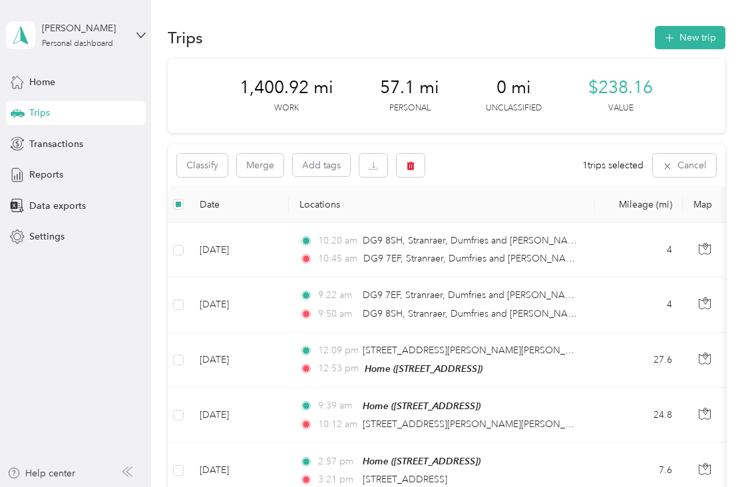
click at [59, 175] on span "Reports" at bounding box center [46, 175] width 34 height 14
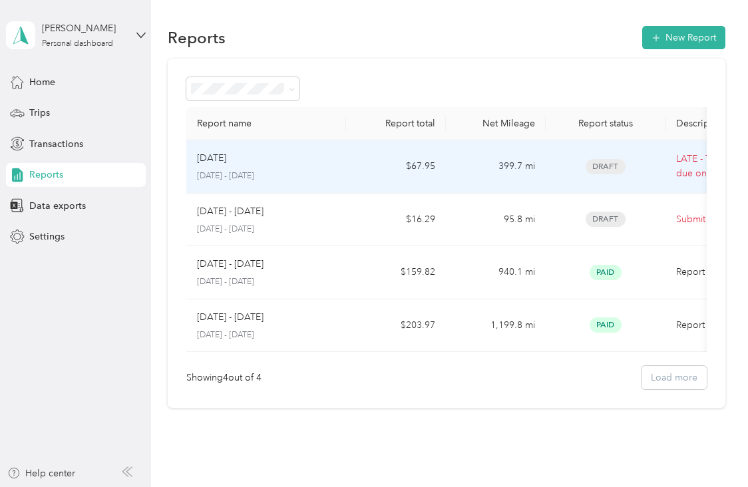
click at [353, 164] on td "$67.95" at bounding box center [396, 166] width 100 height 53
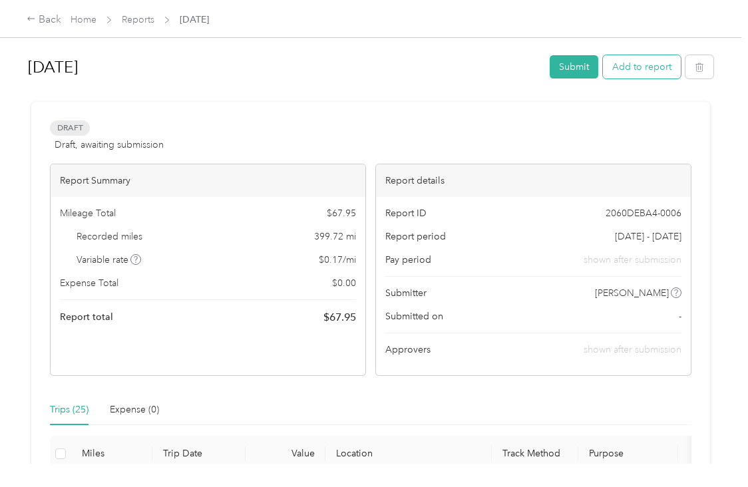
click at [631, 73] on button "Add to report" at bounding box center [642, 66] width 78 height 23
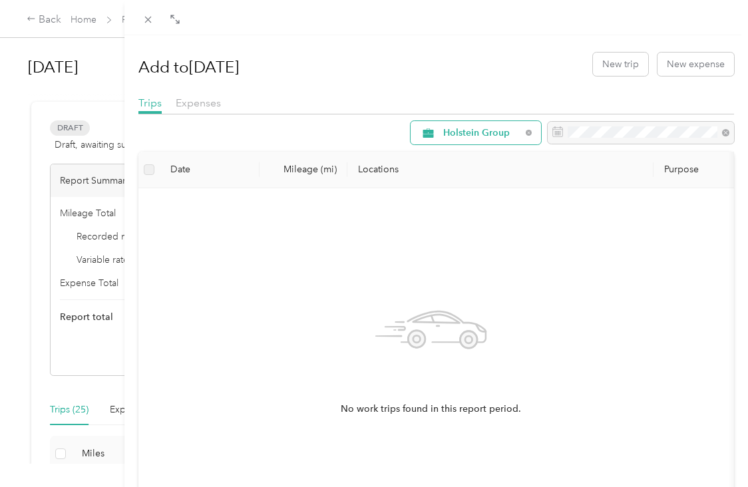
click at [522, 130] on div "Holstein Group" at bounding box center [476, 132] width 130 height 23
click at [474, 158] on li "All Purposes" at bounding box center [465, 149] width 130 height 23
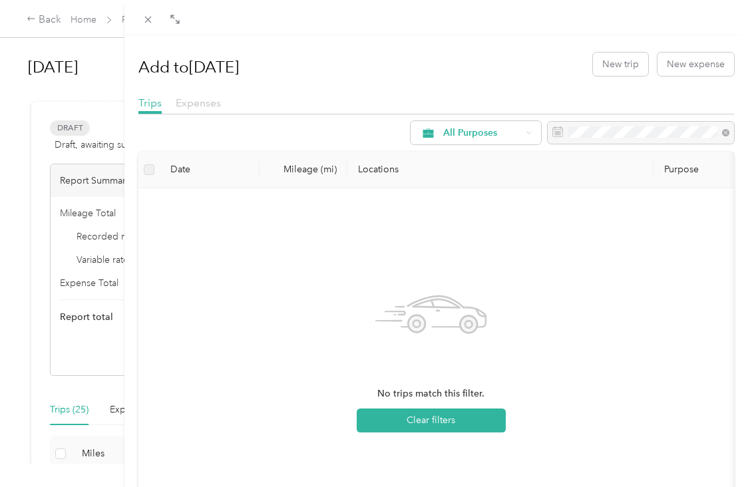
click at [176, 104] on span "Expenses" at bounding box center [198, 102] width 45 height 13
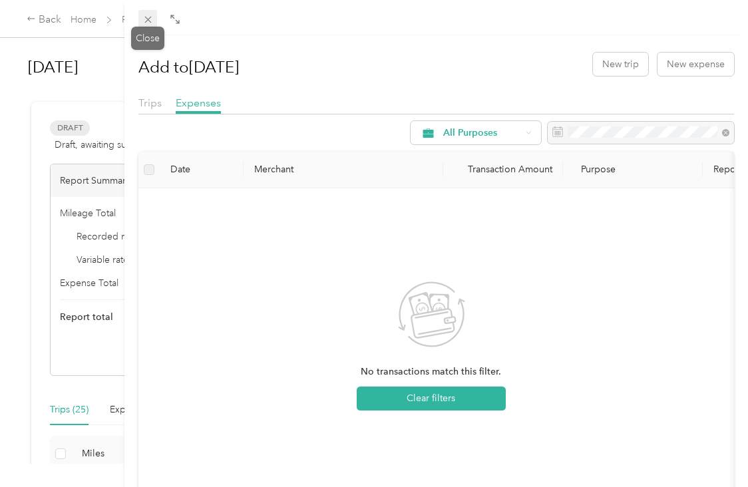
click at [144, 21] on icon at bounding box center [147, 19] width 11 height 11
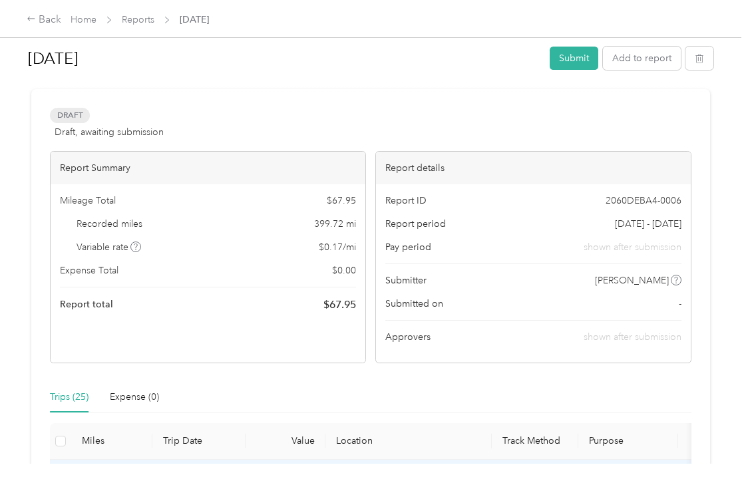
scroll to position [12, 0]
click at [691, 66] on button "button" at bounding box center [699, 58] width 28 height 23
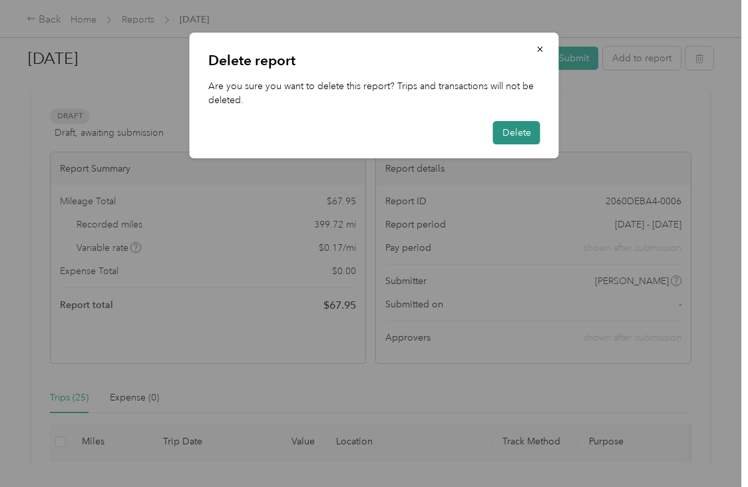
click at [526, 132] on button "Delete" at bounding box center [516, 132] width 47 height 23
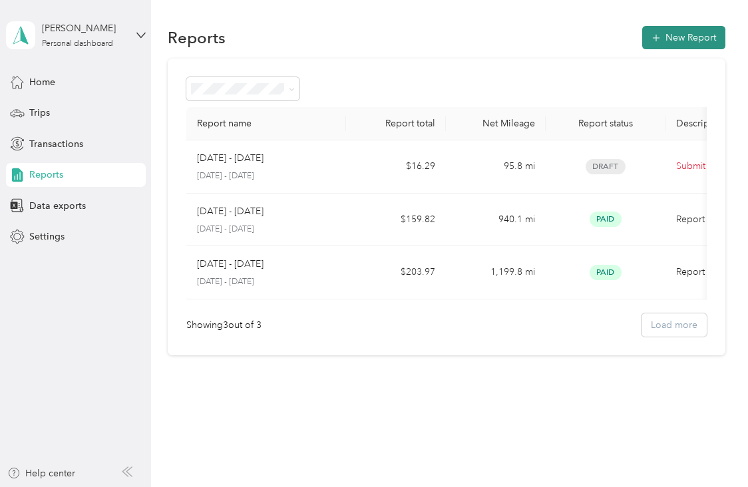
click at [667, 47] on button "New Report" at bounding box center [683, 37] width 83 height 23
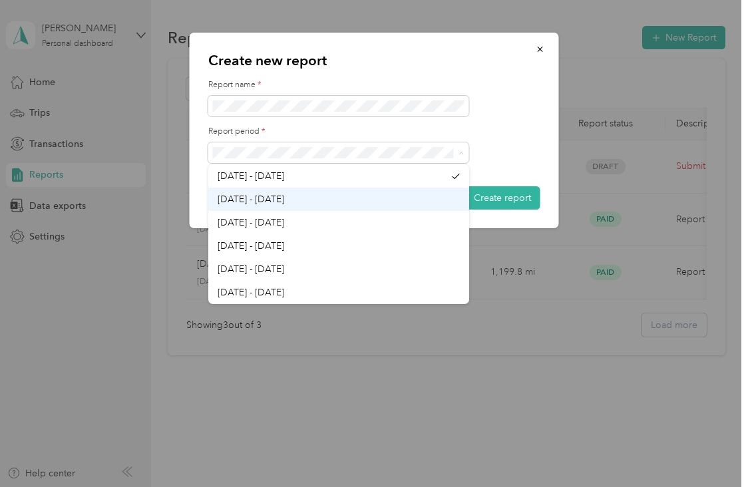
click at [244, 202] on span "[DATE] - [DATE]" at bounding box center [251, 199] width 67 height 11
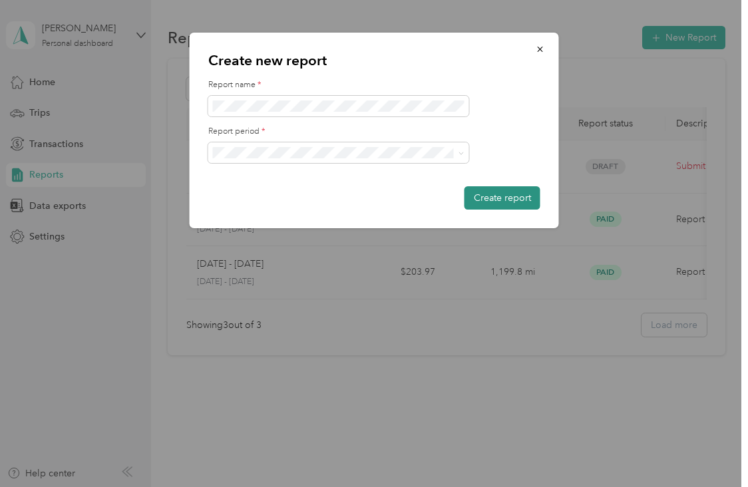
click at [489, 199] on button "Create report" at bounding box center [502, 197] width 76 height 23
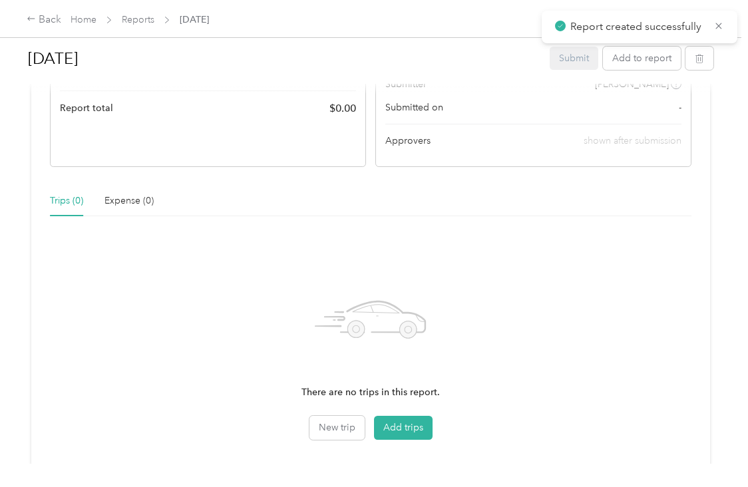
scroll to position [213, 0]
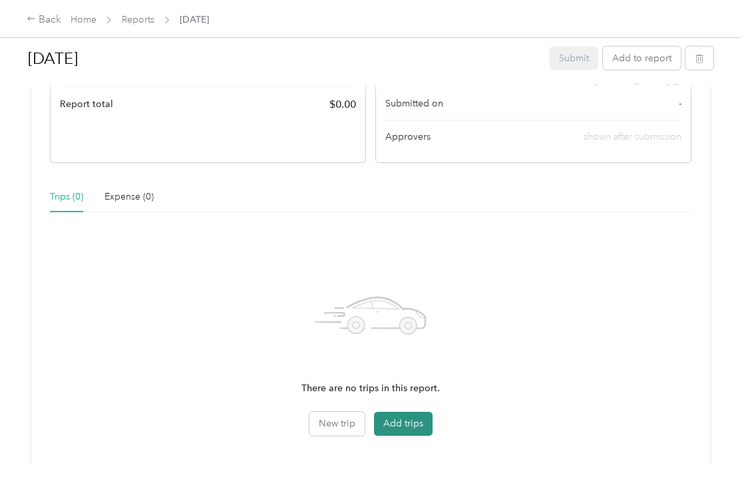
click at [389, 424] on button "Add trips" at bounding box center [403, 424] width 59 height 24
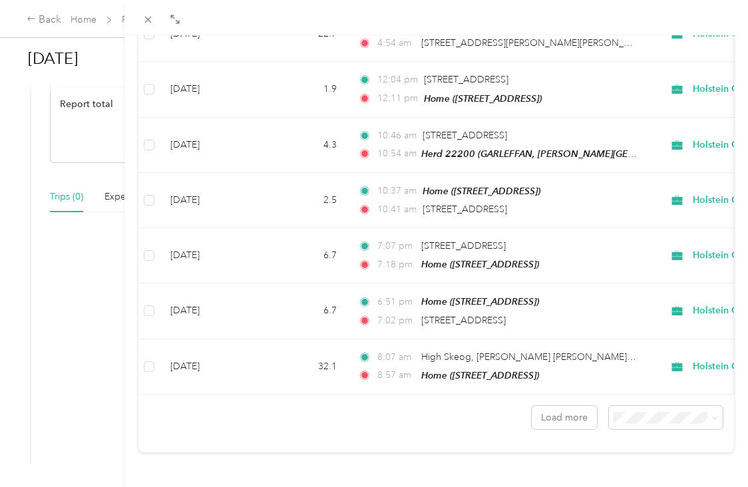
scroll to position [1178, 0]
click at [645, 415] on span at bounding box center [666, 417] width 114 height 23
click at [633, 383] on li "100 per load" at bounding box center [656, 382] width 114 height 23
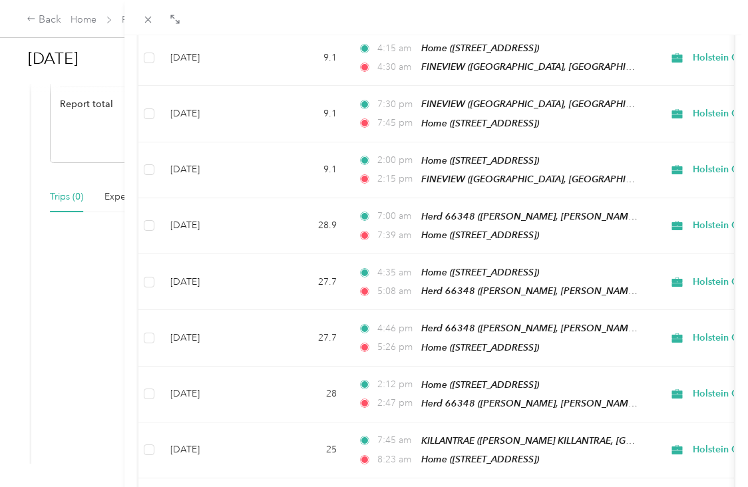
scroll to position [3416, 0]
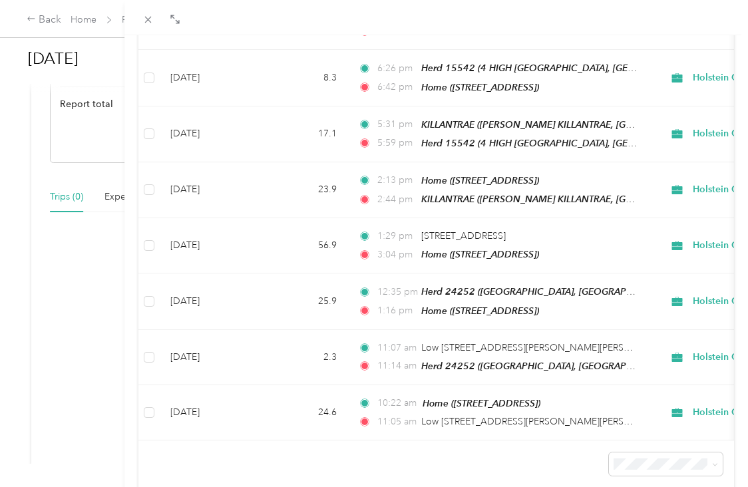
click at [221, 440] on div at bounding box center [435, 457] width 595 height 35
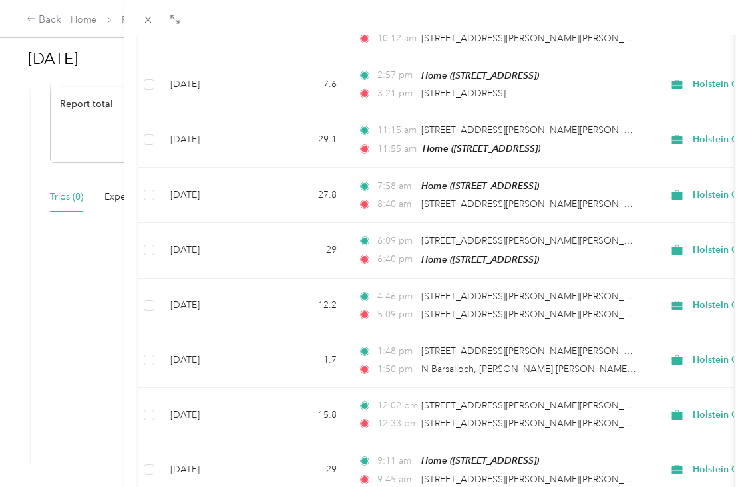
scroll to position [0, 0]
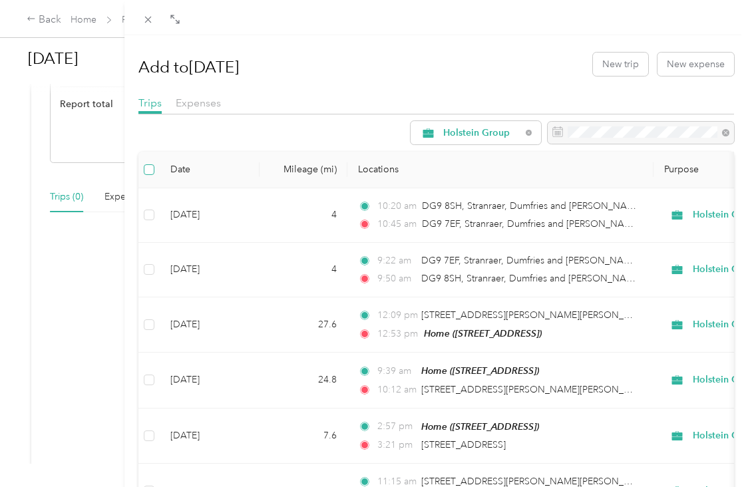
click at [146, 163] on label at bounding box center [149, 169] width 11 height 15
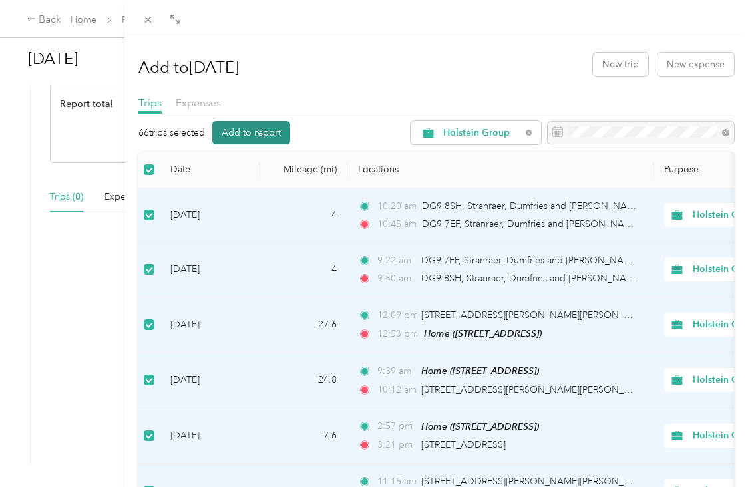
click at [245, 137] on button "Add to report" at bounding box center [251, 132] width 78 height 23
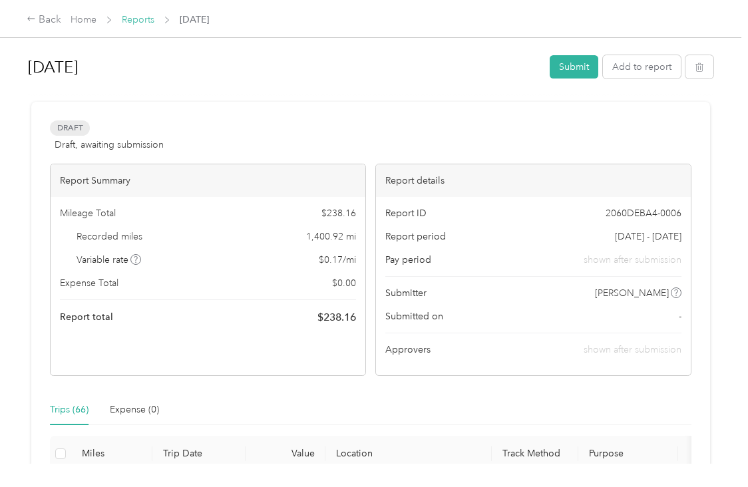
click at [149, 15] on link "Reports" at bounding box center [138, 19] width 33 height 11
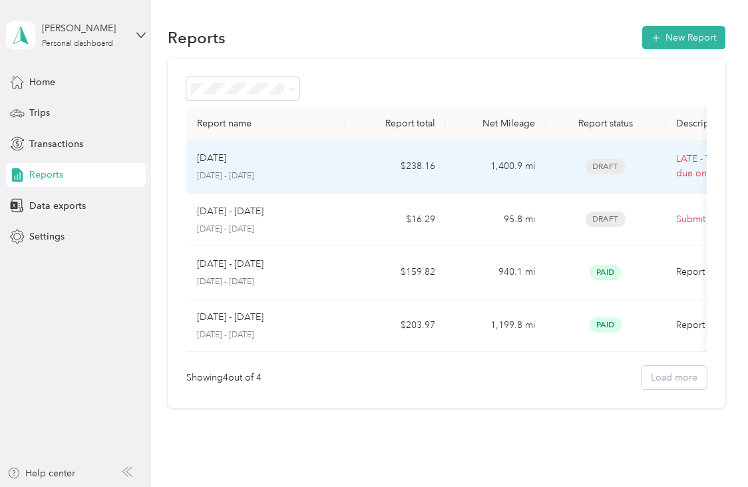
click at [329, 172] on p "August 1 - 31, 2025" at bounding box center [266, 176] width 138 height 12
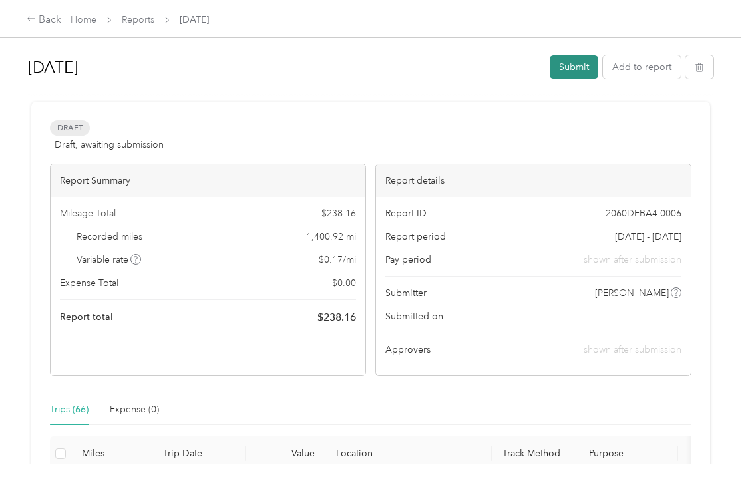
click at [566, 63] on button "Submit" at bounding box center [574, 66] width 49 height 23
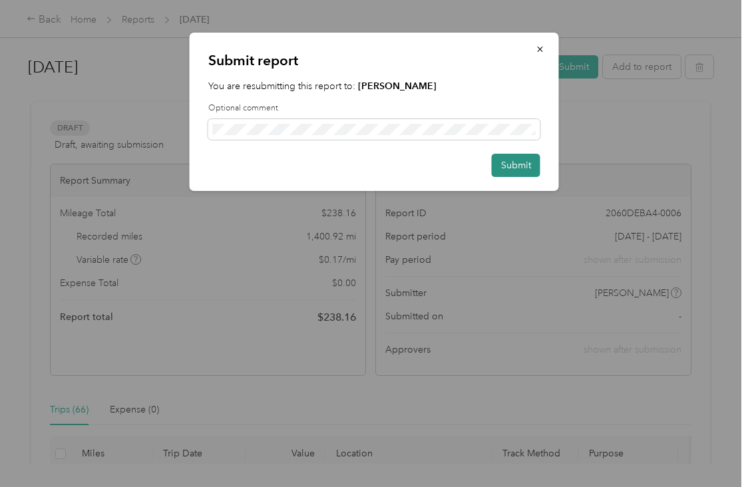
click at [513, 170] on button "Submit" at bounding box center [516, 165] width 49 height 23
